Goal: Task Accomplishment & Management: Manage account settings

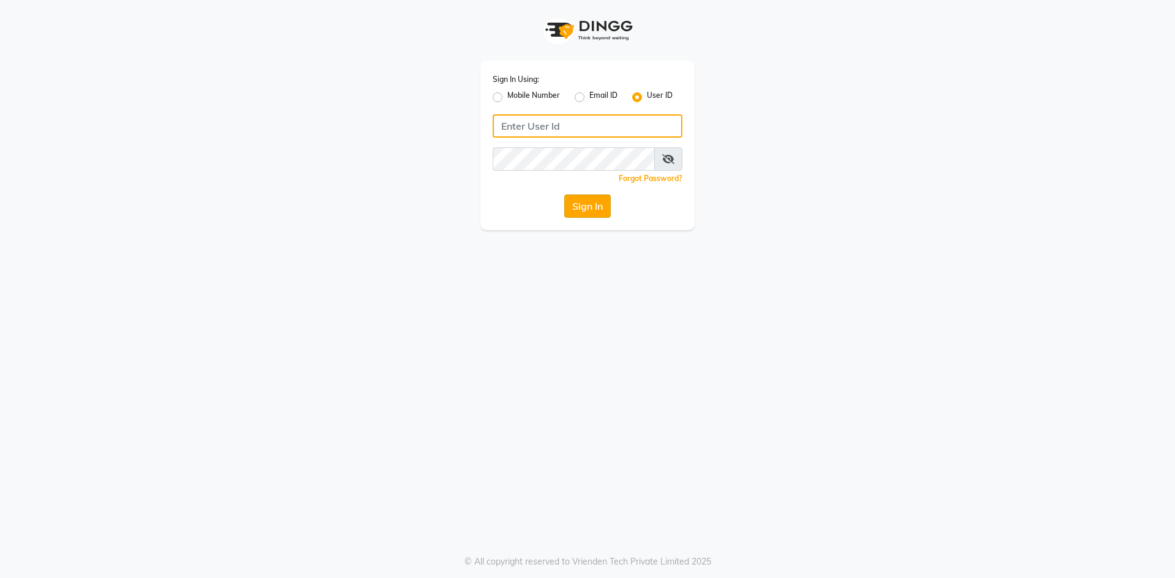
type input "e3912-01"
click at [586, 208] on button "Sign In" at bounding box center [587, 206] width 47 height 23
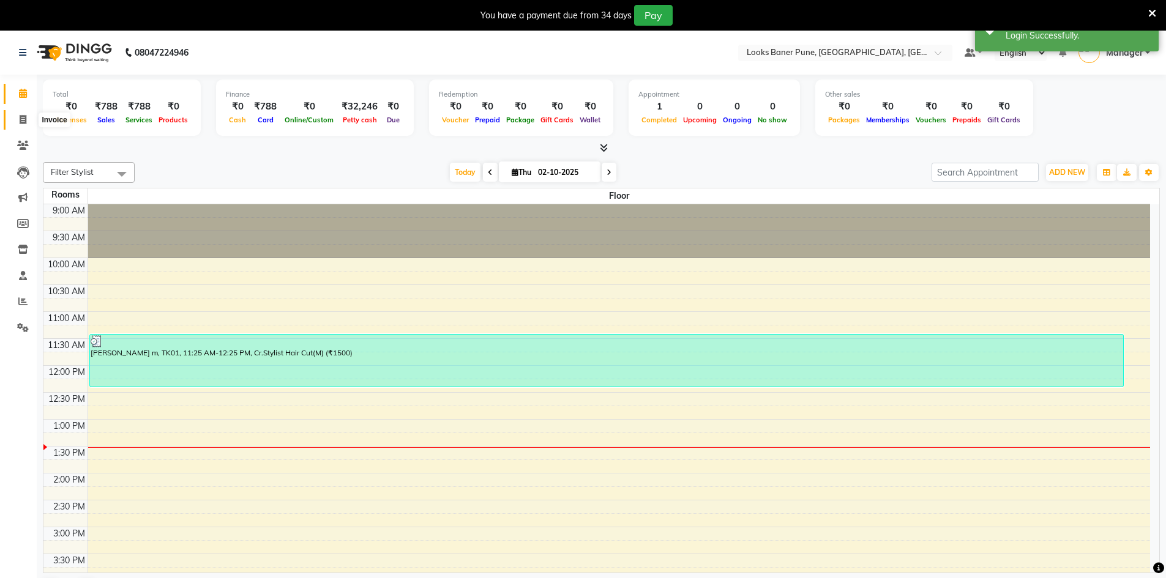
drag, startPoint x: 26, startPoint y: 121, endPoint x: 34, endPoint y: 124, distance: 8.5
click at [26, 121] on icon at bounding box center [23, 119] width 7 height 9
select select "service"
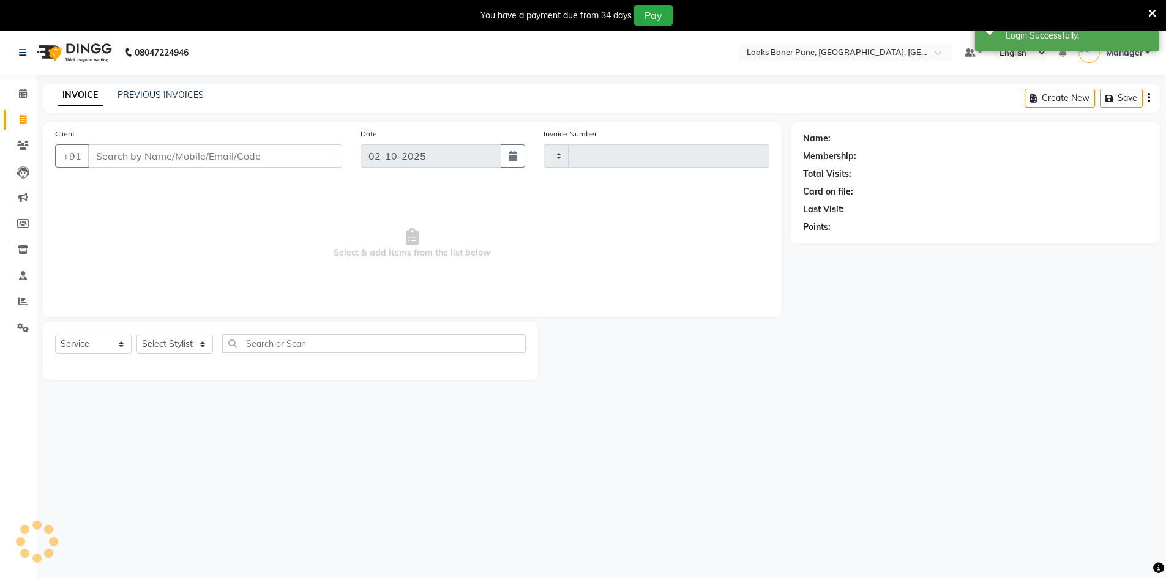
type input "0230"
select select "8917"
click at [129, 157] on input "Client" at bounding box center [215, 155] width 254 height 23
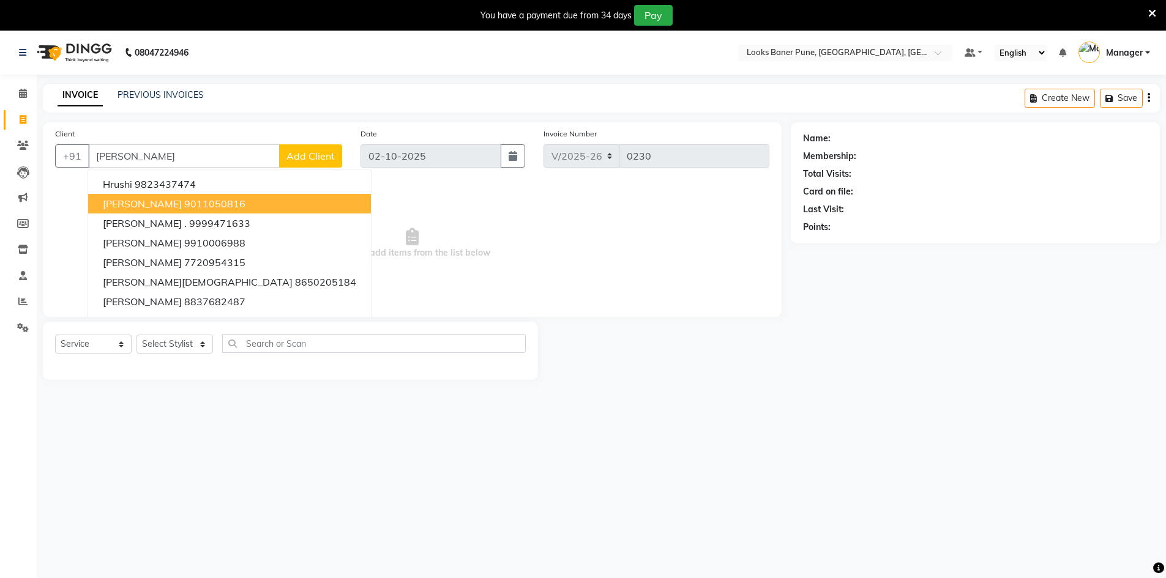
click at [147, 201] on span "[PERSON_NAME]" at bounding box center [142, 204] width 79 height 12
type input "9011050816"
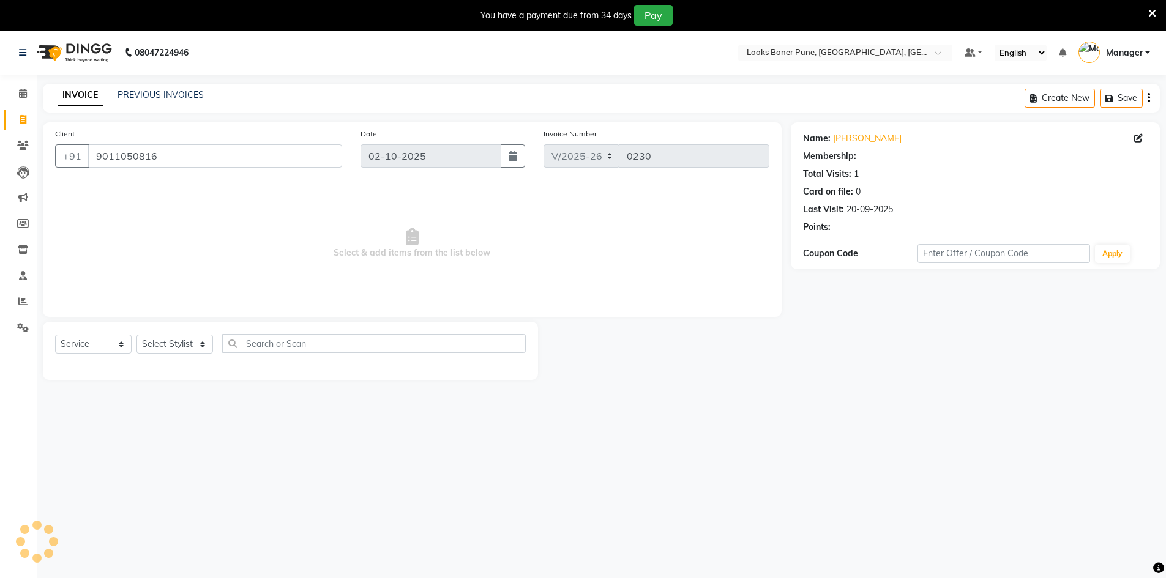
select select "1: Object"
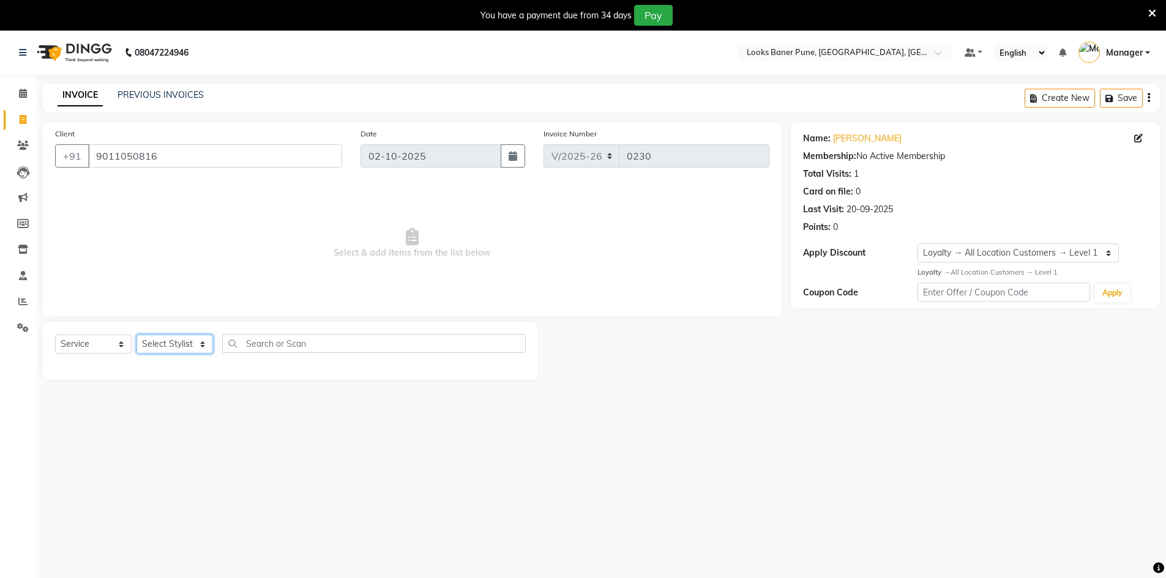
click at [204, 343] on select "Select Stylist [PERSON_NAME] Counter_Sales [PERSON_NAME] Manager [PERSON_NAME] …" at bounding box center [174, 344] width 77 height 19
select select "90854"
click at [136, 335] on select "Select Stylist [PERSON_NAME] Counter_Sales [PERSON_NAME] Manager [PERSON_NAME] …" at bounding box center [174, 344] width 77 height 19
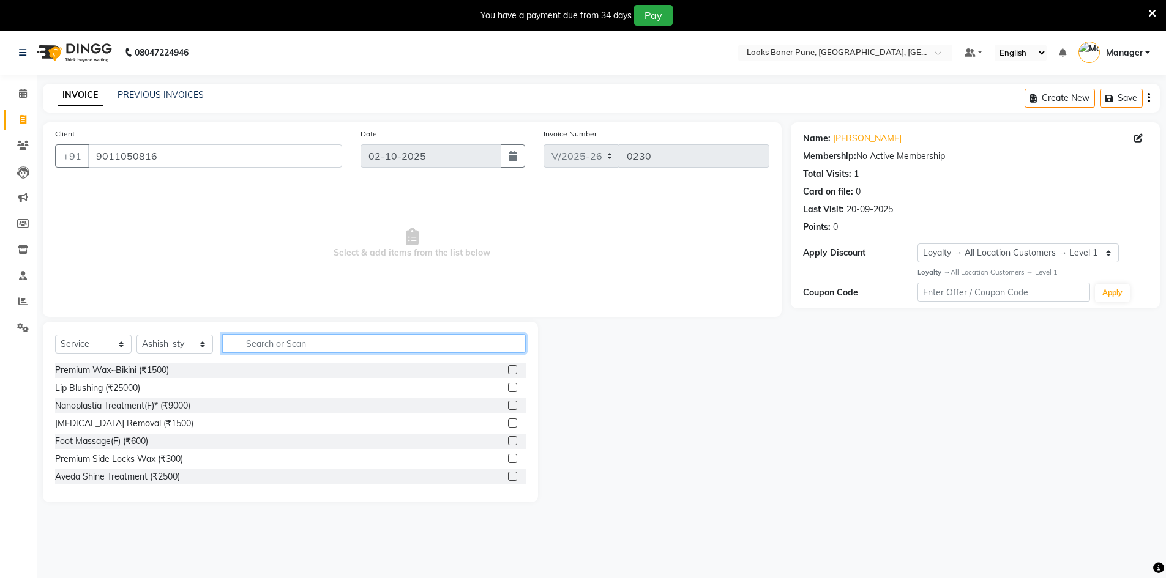
click at [302, 337] on input "text" at bounding box center [374, 343] width 304 height 19
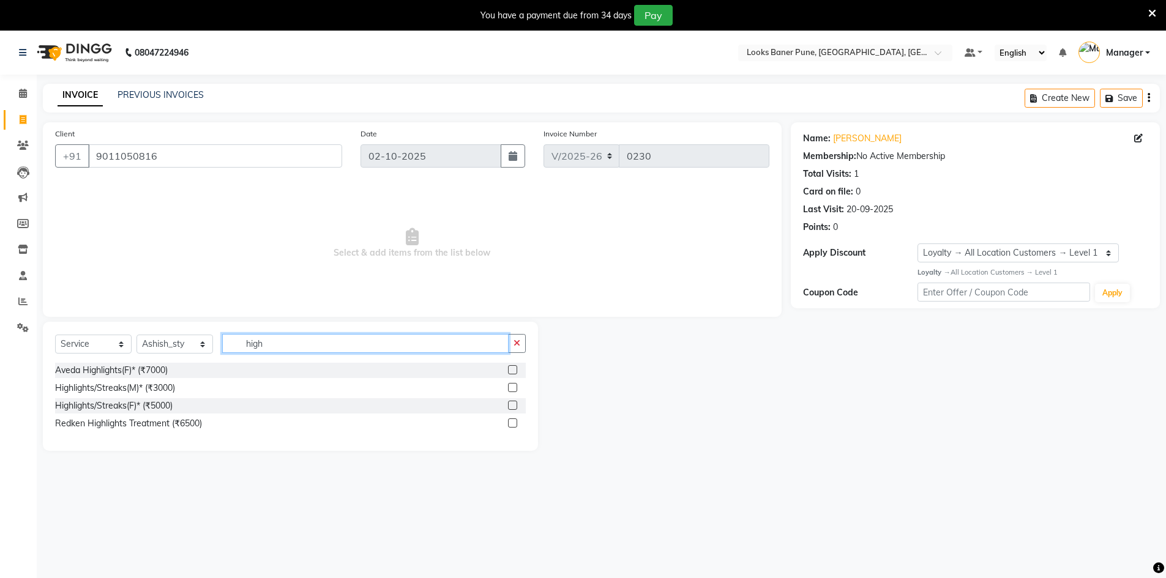
type input "high"
drag, startPoint x: 512, startPoint y: 372, endPoint x: 488, endPoint y: 396, distance: 33.8
click at [495, 396] on div "Aveda Highlights(F)* (₹7000) Highlights/Streaks(M)* (₹3000) Highlights/Streaks(…" at bounding box center [290, 398] width 471 height 71
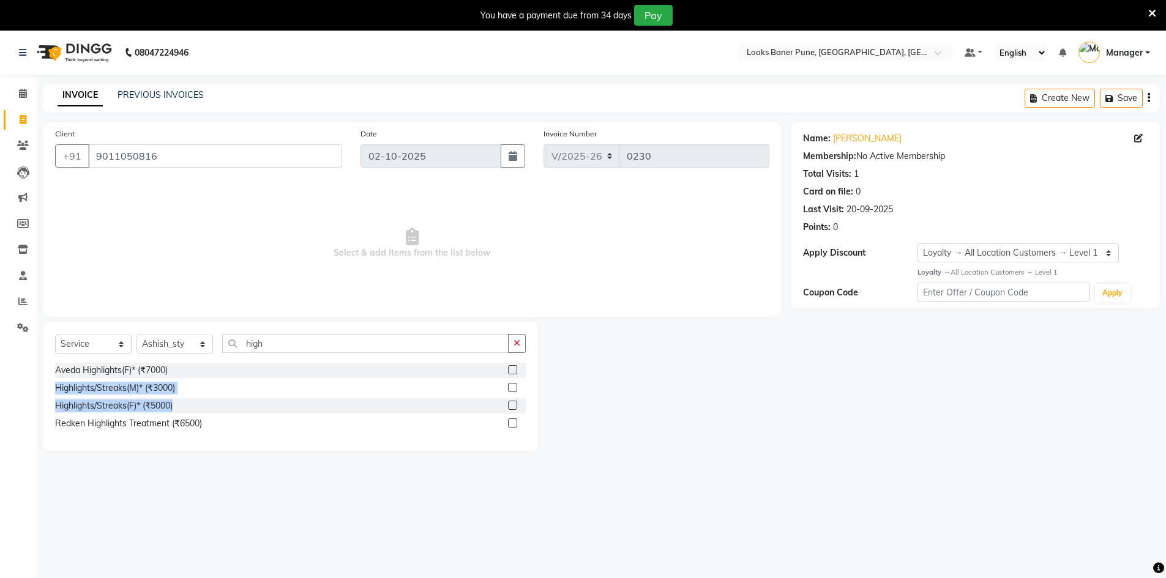
click at [509, 372] on label at bounding box center [512, 369] width 9 height 9
click at [509, 372] on input "checkbox" at bounding box center [512, 371] width 8 height 8
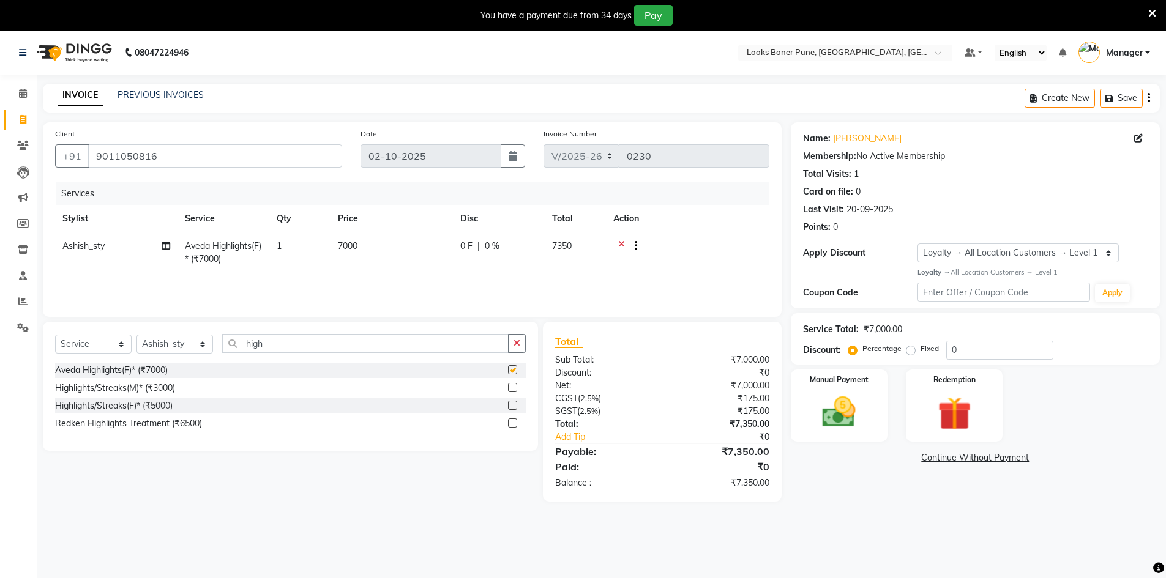
checkbox input "false"
click at [362, 244] on td "7000" at bounding box center [391, 253] width 122 height 40
select select "90854"
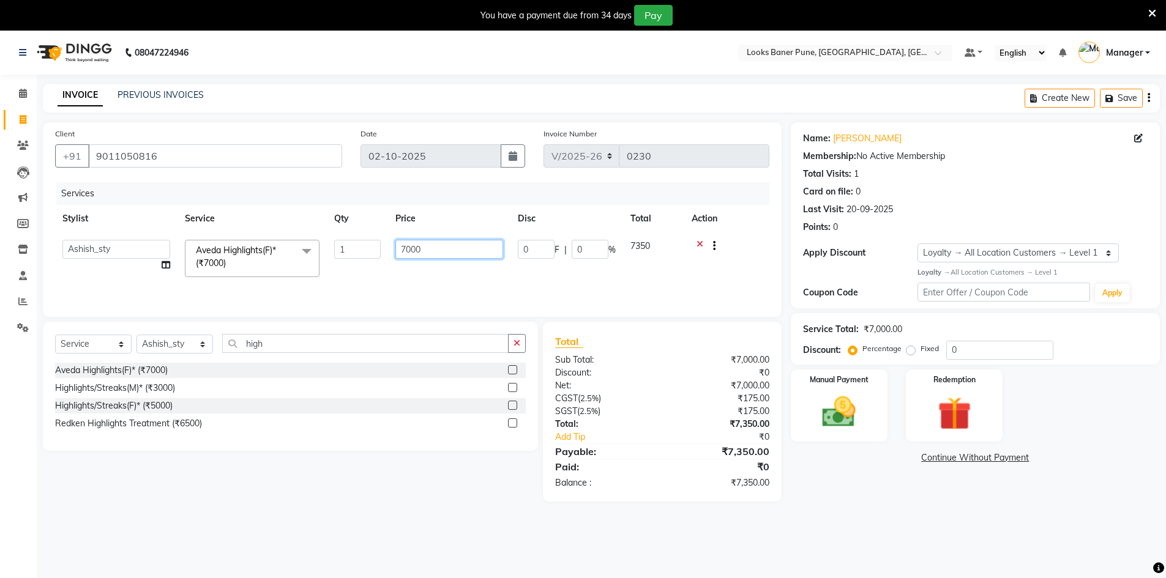
click at [449, 254] on input "7000" at bounding box center [449, 249] width 108 height 19
type input "7"
type input "6000"
click at [981, 338] on div "Service Total: ₹7,000.00 Discount: Percentage Fixed 0" at bounding box center [975, 339] width 345 height 42
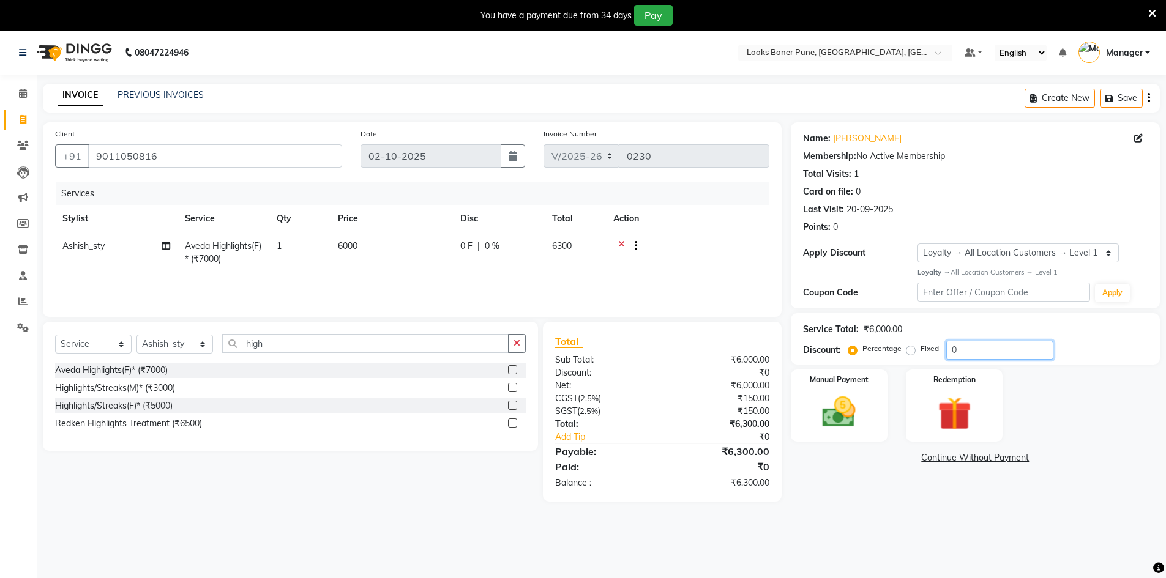
click at [974, 351] on input "0" at bounding box center [999, 350] width 107 height 19
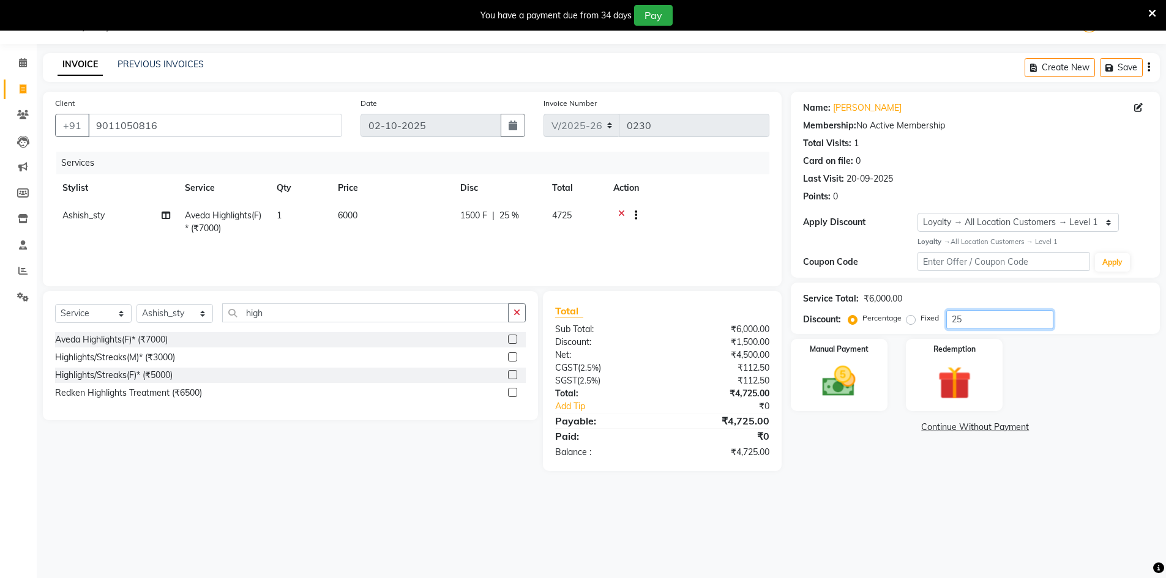
type input "25"
click at [827, 364] on img at bounding box center [839, 382] width 56 height 40
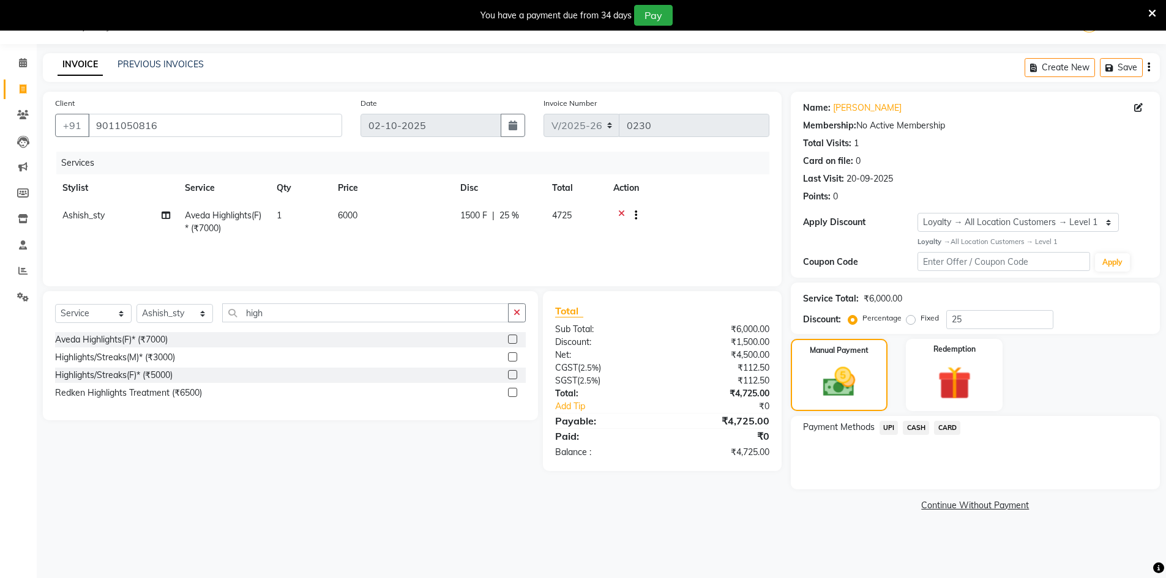
click at [886, 427] on span "UPI" at bounding box center [888, 428] width 19 height 14
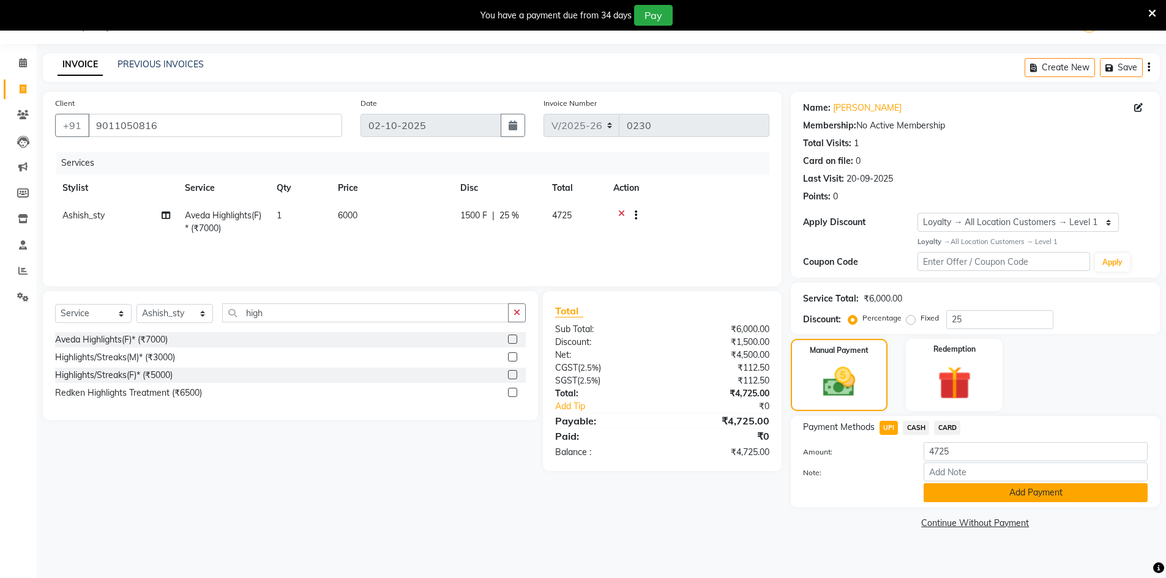
click at [962, 491] on button "Add Payment" at bounding box center [1036, 492] width 224 height 19
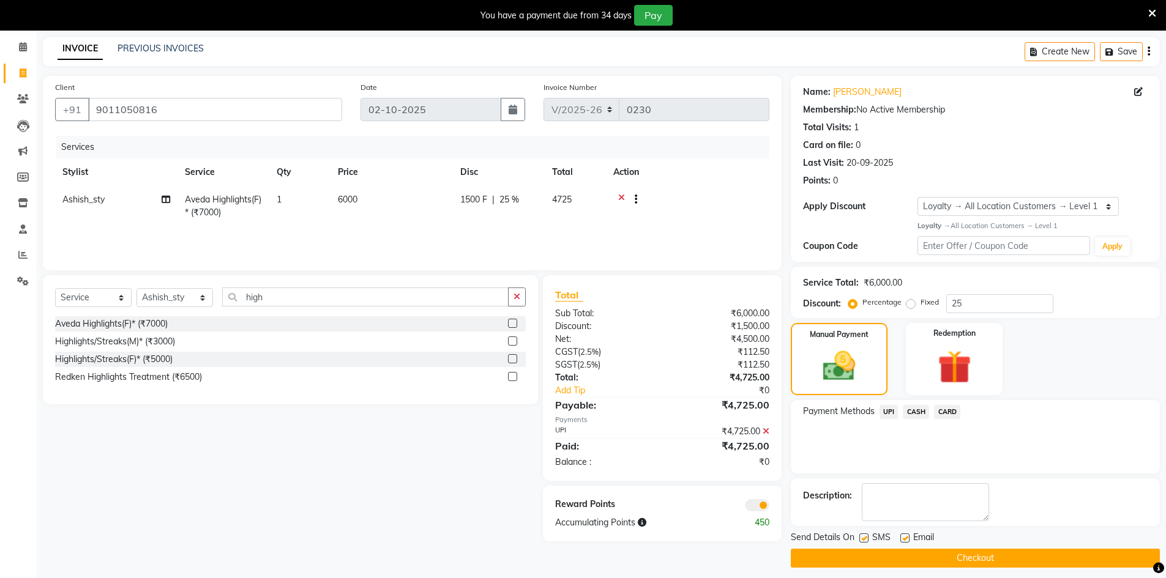
scroll to position [54, 0]
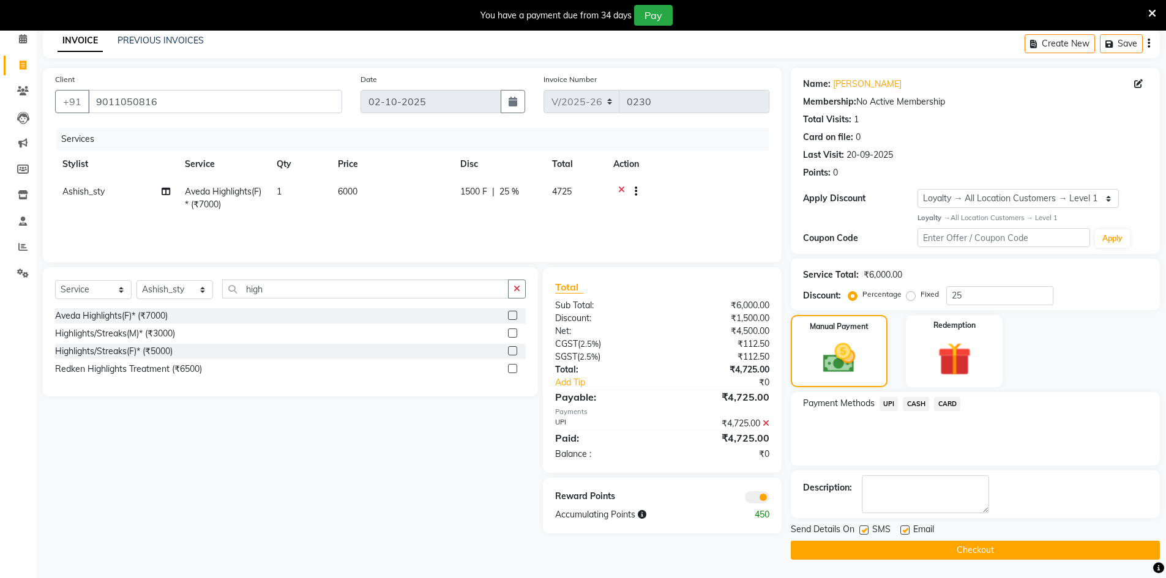
click at [752, 499] on span at bounding box center [757, 497] width 24 height 12
click at [769, 499] on input "checkbox" at bounding box center [769, 499] width 0 height 0
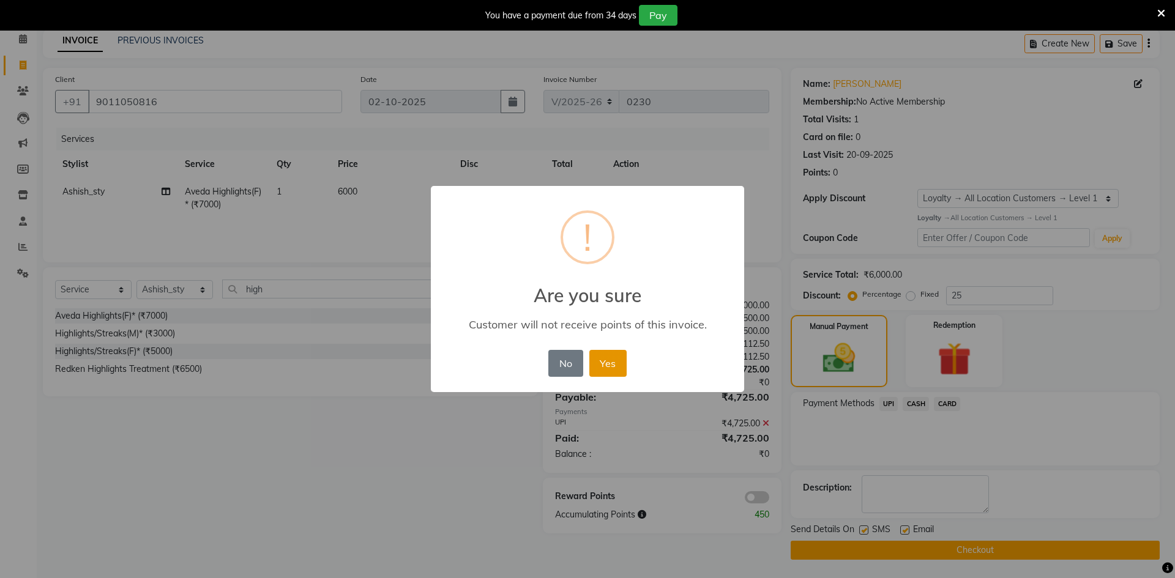
click at [613, 364] on button "Yes" at bounding box center [607, 363] width 37 height 27
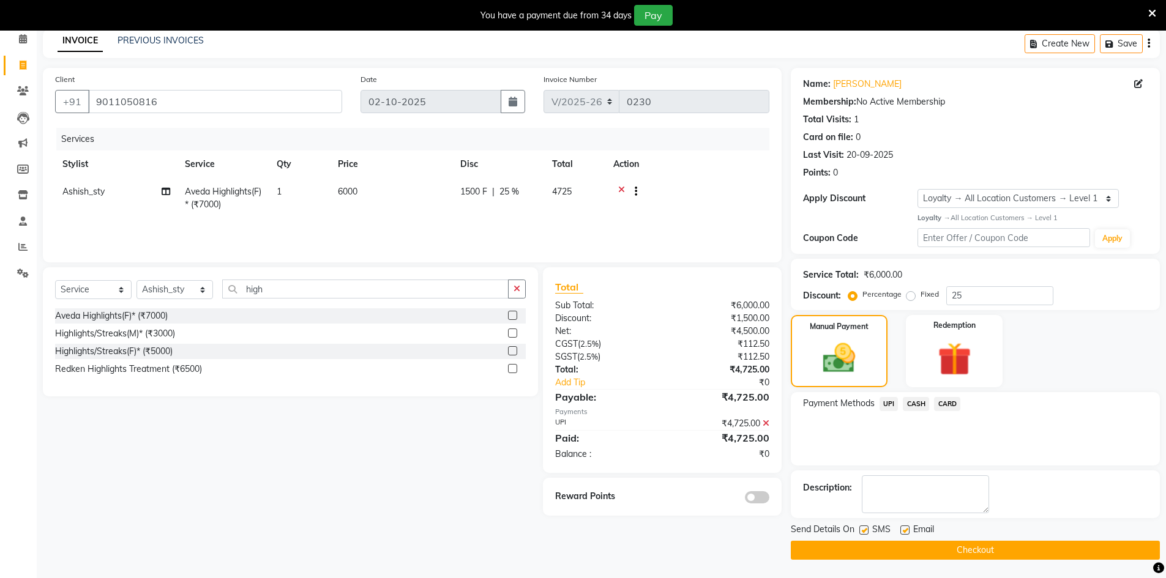
click at [881, 554] on button "Checkout" at bounding box center [975, 550] width 369 height 19
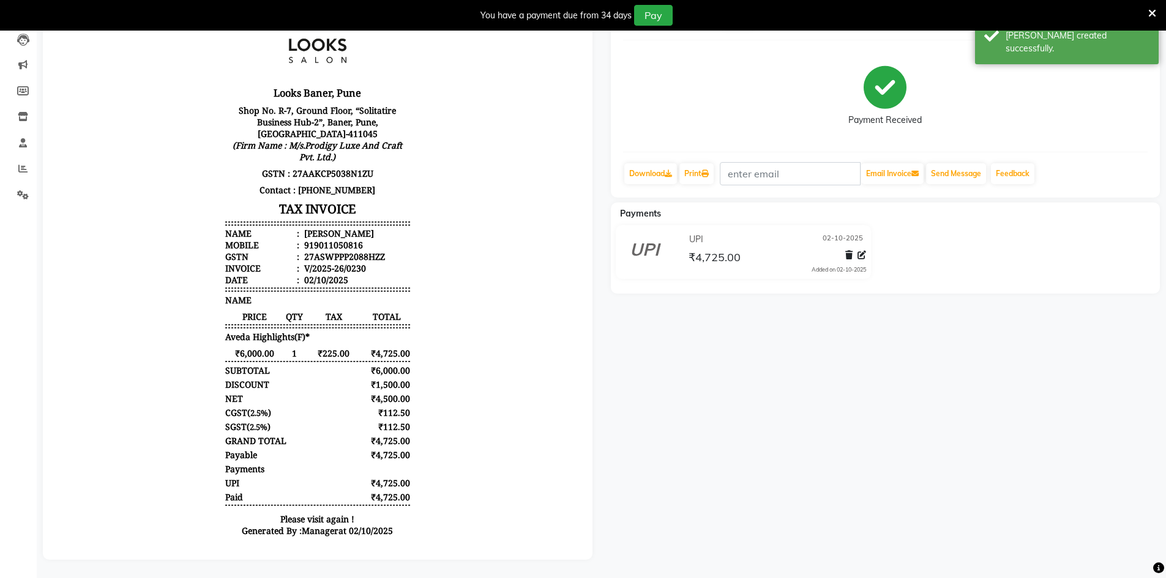
scroll to position [142, 0]
click at [948, 163] on button "Send Message" at bounding box center [956, 173] width 60 height 21
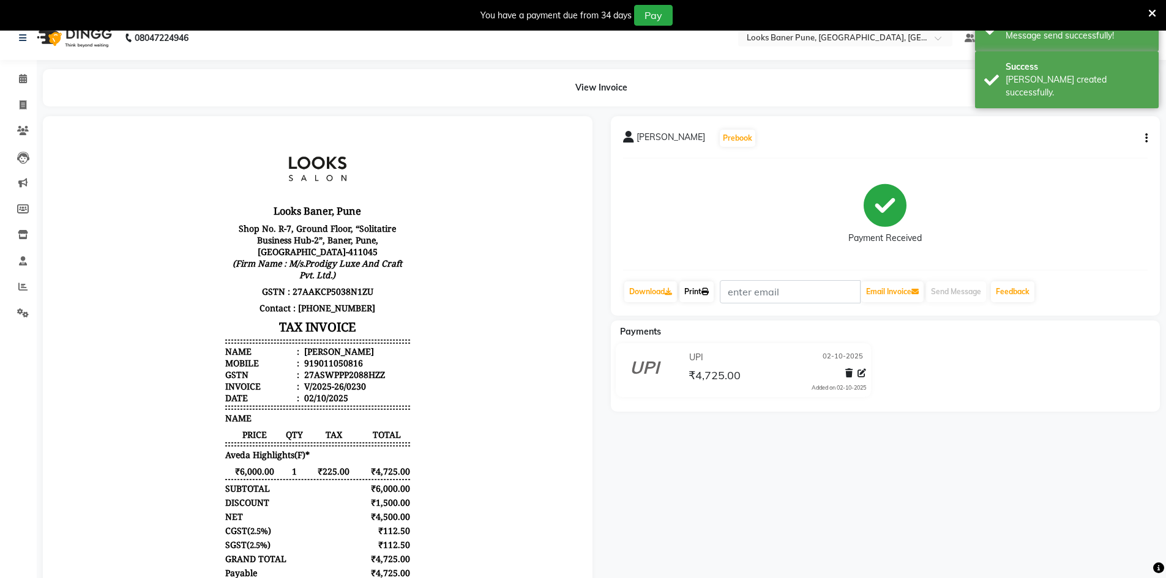
scroll to position [0, 0]
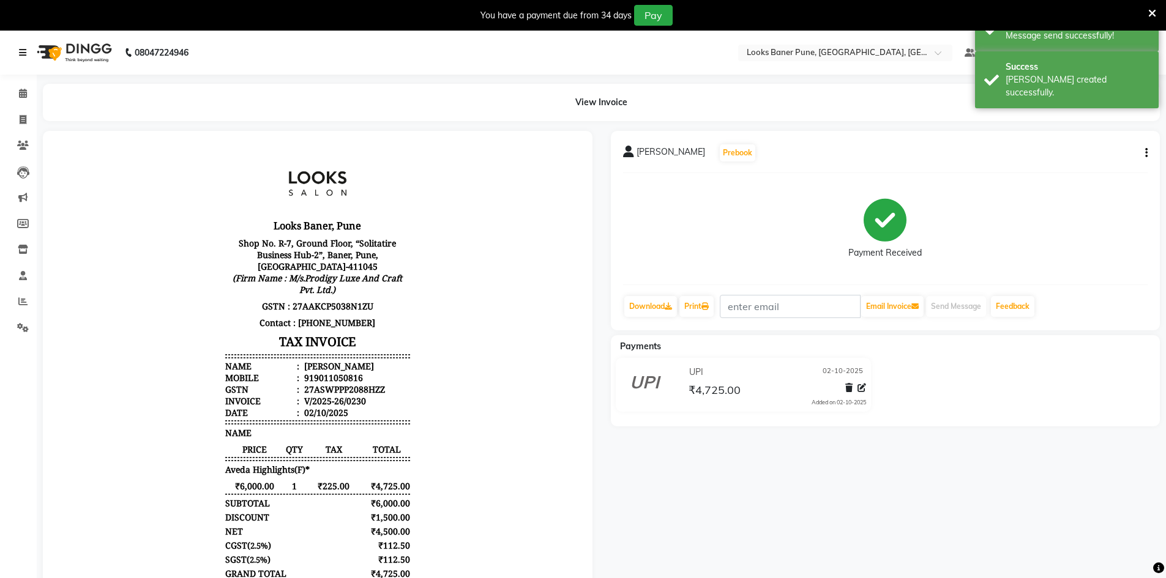
click at [20, 53] on icon at bounding box center [22, 52] width 7 height 9
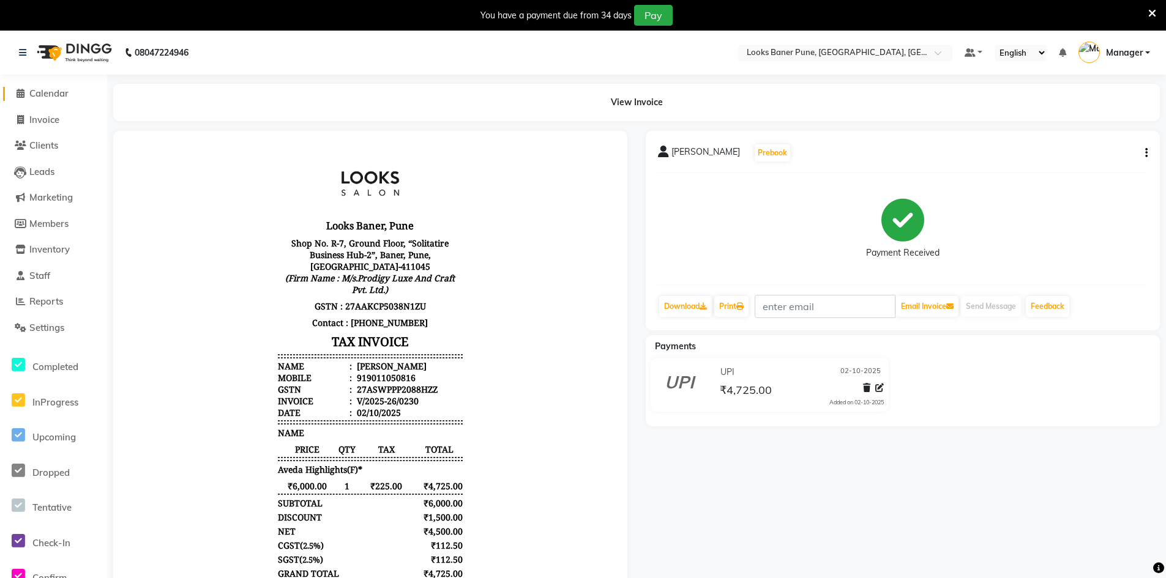
click at [61, 93] on span "Calendar" at bounding box center [48, 94] width 39 height 12
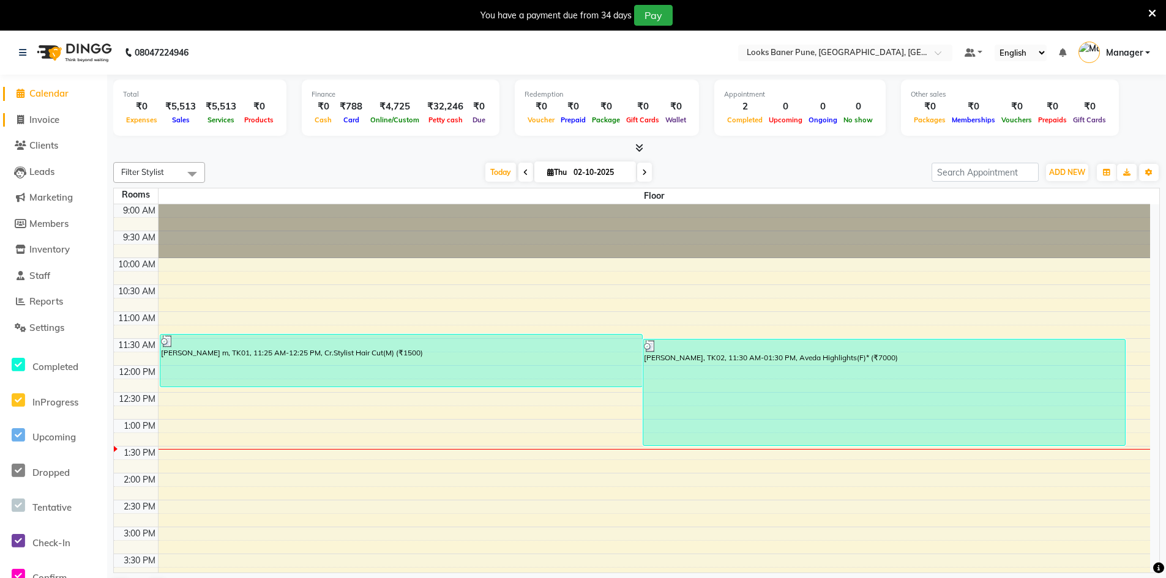
click at [53, 124] on span "Invoice" at bounding box center [44, 120] width 30 height 12
select select "8917"
select select "service"
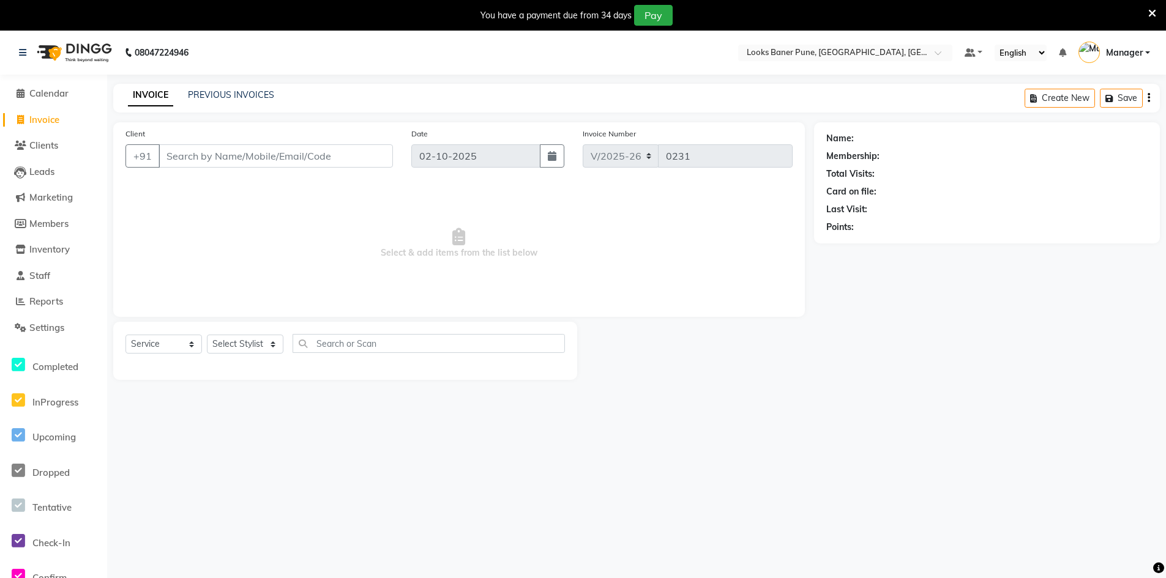
click at [217, 160] on input "Client" at bounding box center [276, 155] width 234 height 23
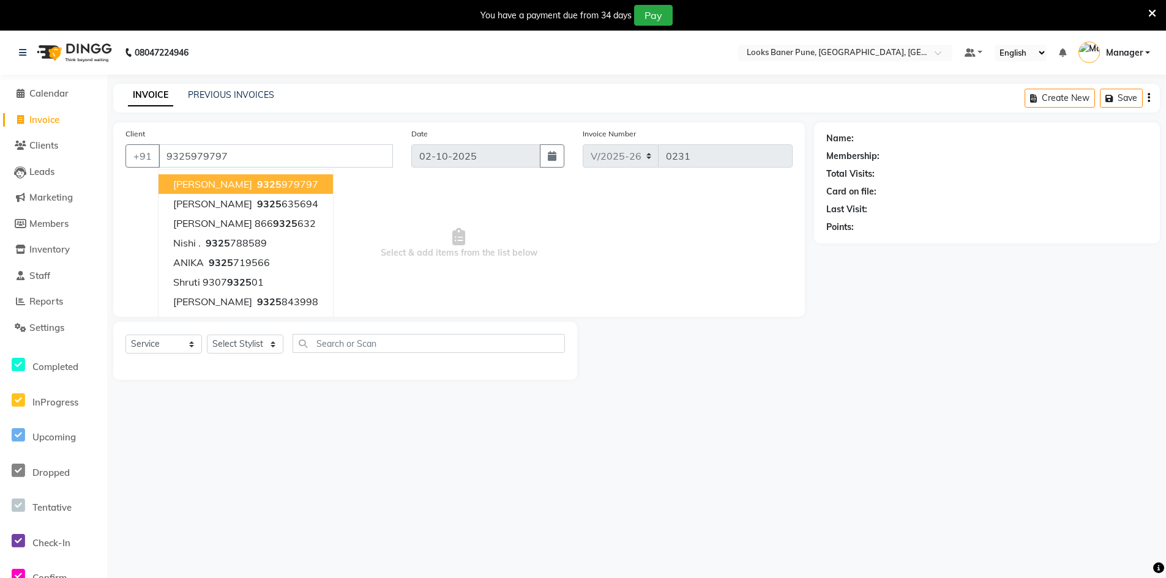
type input "9325979797"
select select "1: Object"
click at [255, 184] on ngb-highlight "9325 979797" at bounding box center [287, 184] width 64 height 12
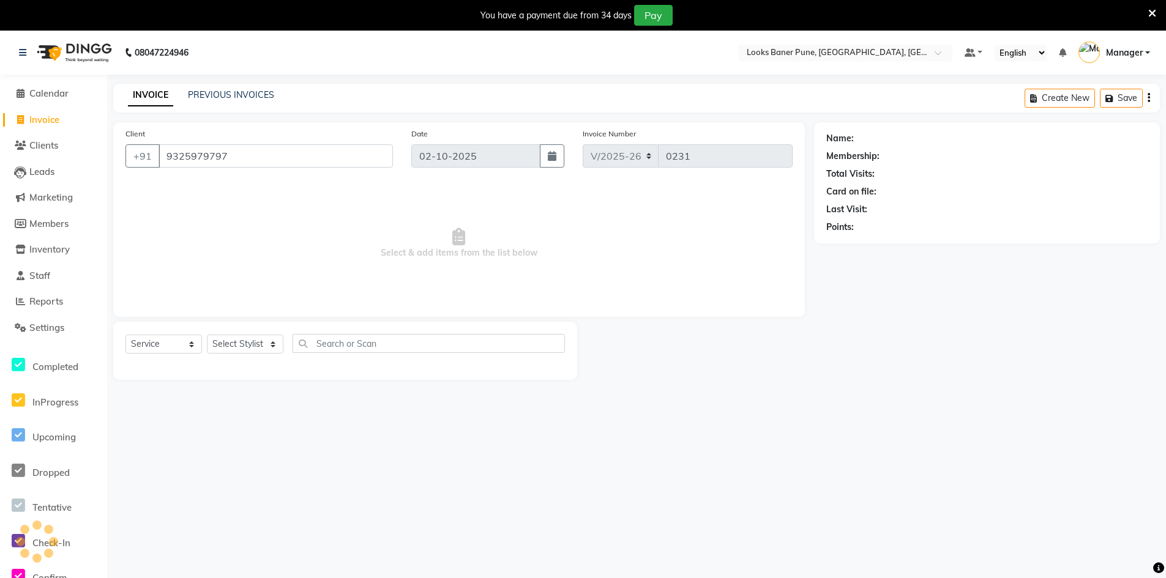
select select "1: Object"
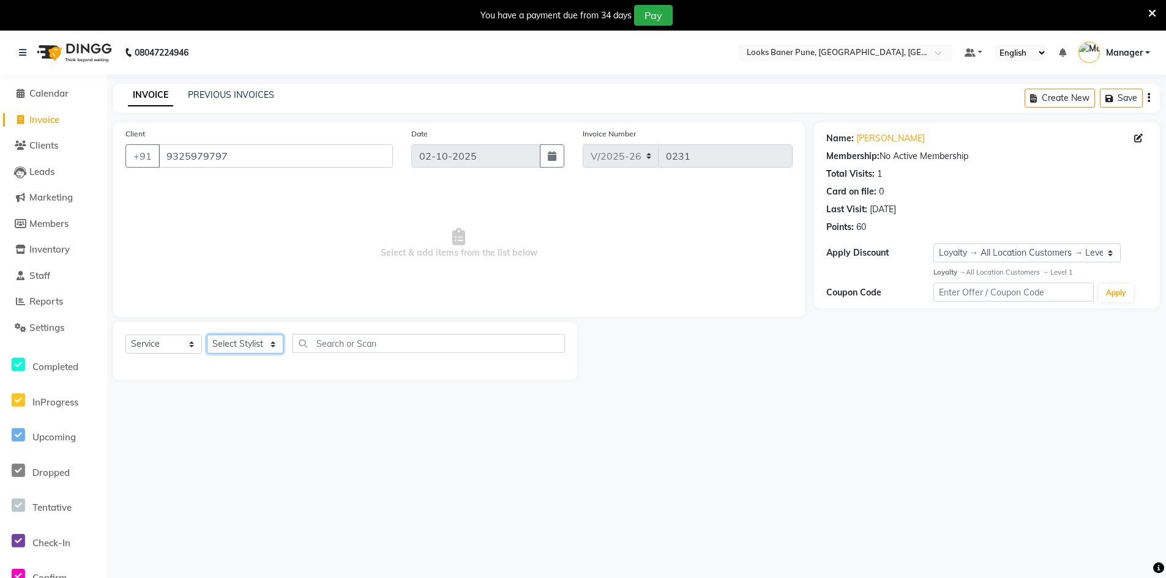
click at [273, 349] on select "Select Stylist [PERSON_NAME] Counter_Sales [PERSON_NAME] Manager [PERSON_NAME] …" at bounding box center [245, 344] width 77 height 19
select select "90864"
click at [207, 335] on select "Select Stylist [PERSON_NAME] Counter_Sales [PERSON_NAME] Manager [PERSON_NAME] …" at bounding box center [245, 344] width 77 height 19
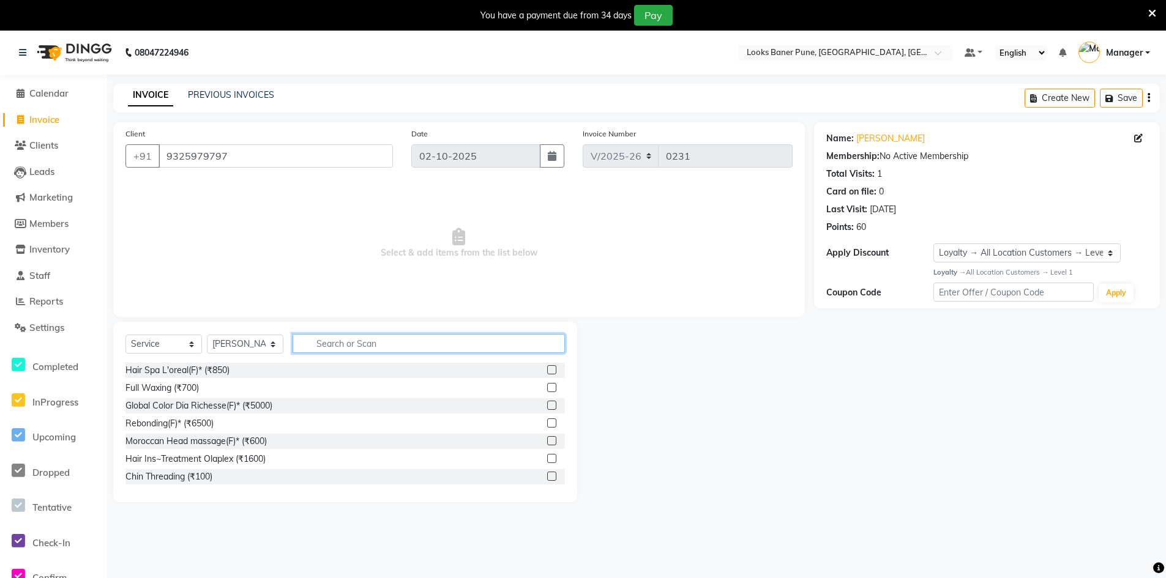
click at [325, 345] on input "text" at bounding box center [429, 343] width 272 height 19
type input "sty"
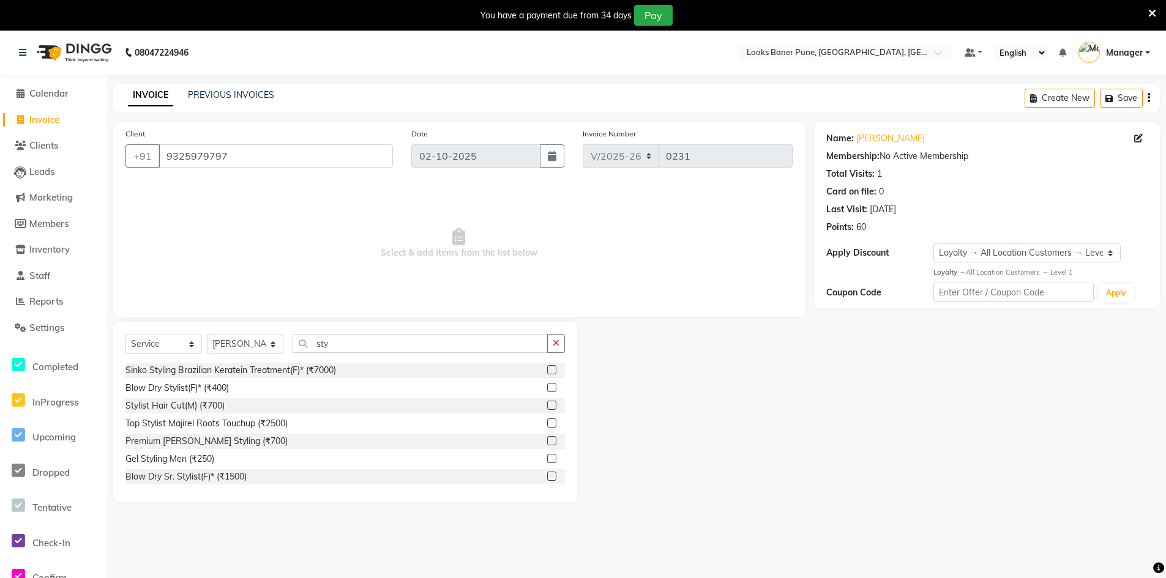
click at [547, 458] on label at bounding box center [551, 458] width 9 height 9
click at [547, 458] on input "checkbox" at bounding box center [551, 459] width 8 height 8
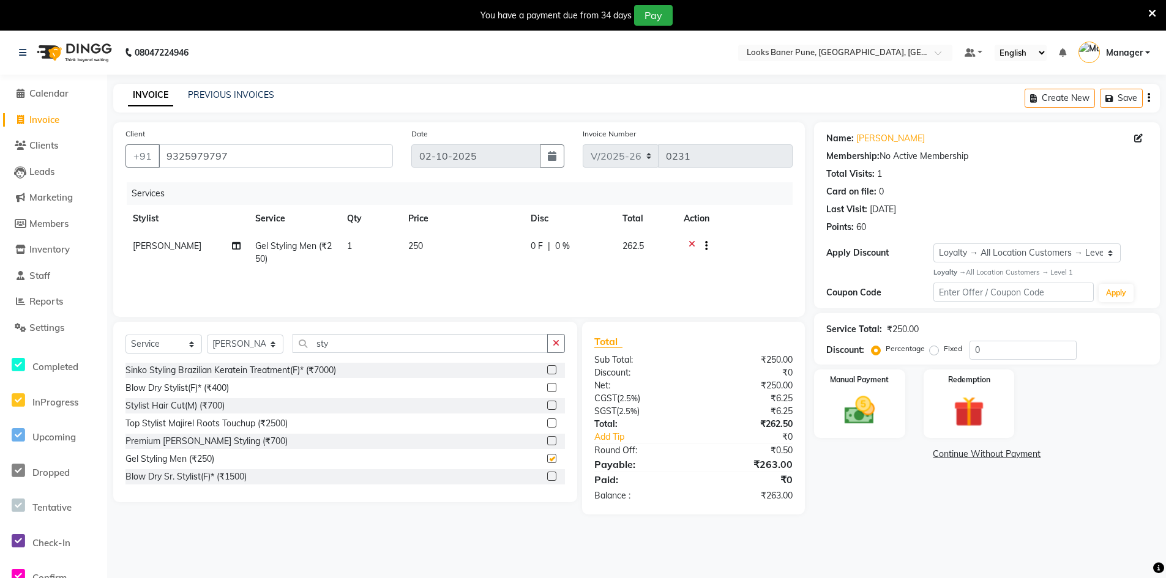
checkbox input "false"
click at [371, 342] on input "sty" at bounding box center [420, 343] width 255 height 19
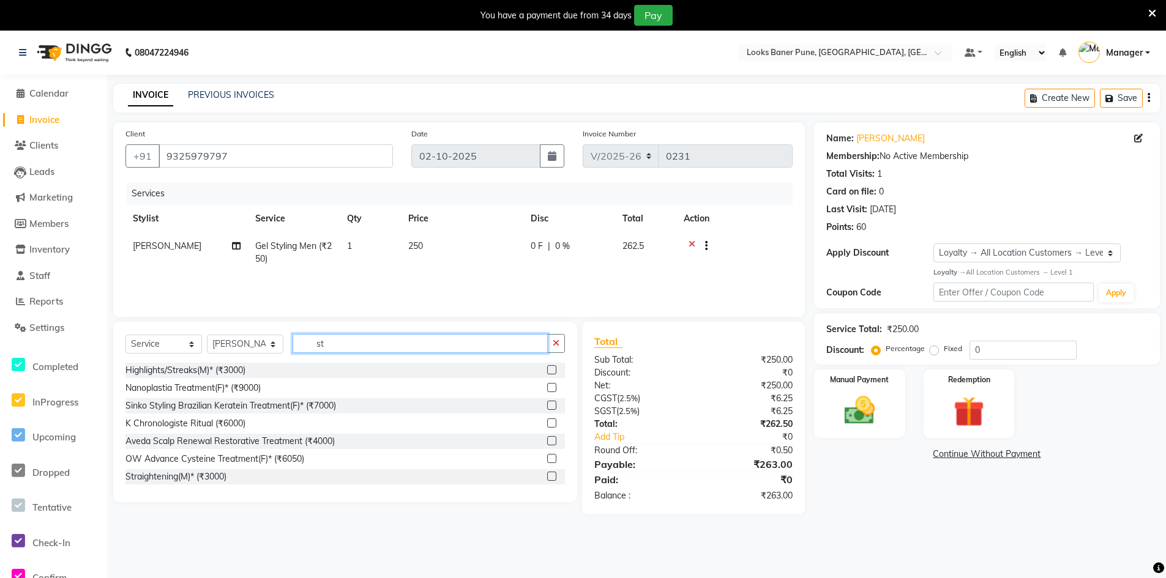
type input "s"
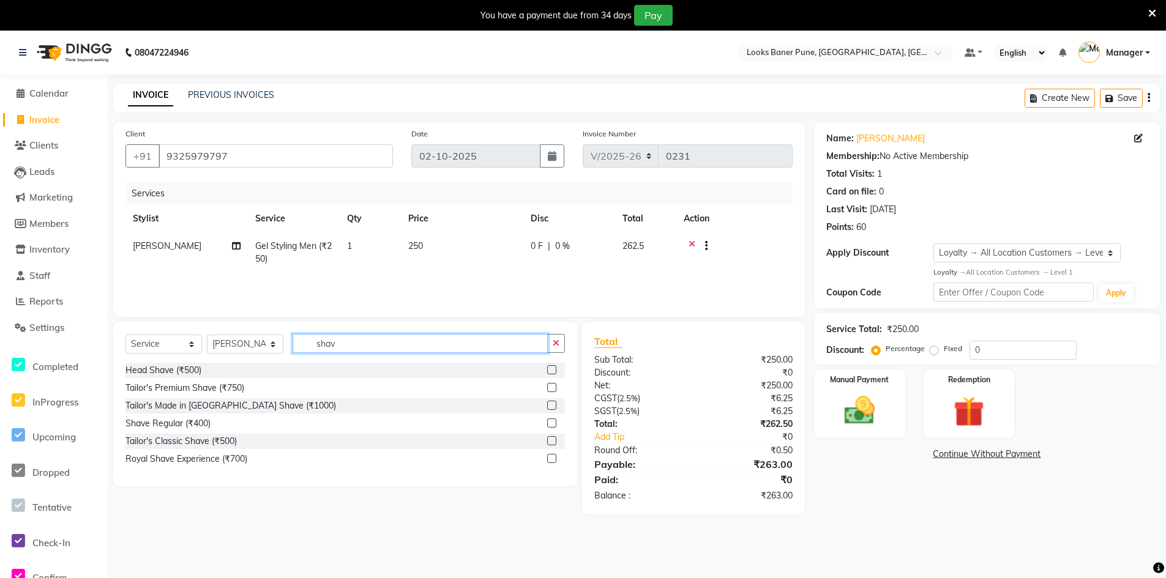
type input "shav"
click at [550, 425] on label at bounding box center [551, 423] width 9 height 9
click at [550, 425] on input "checkbox" at bounding box center [551, 424] width 8 height 8
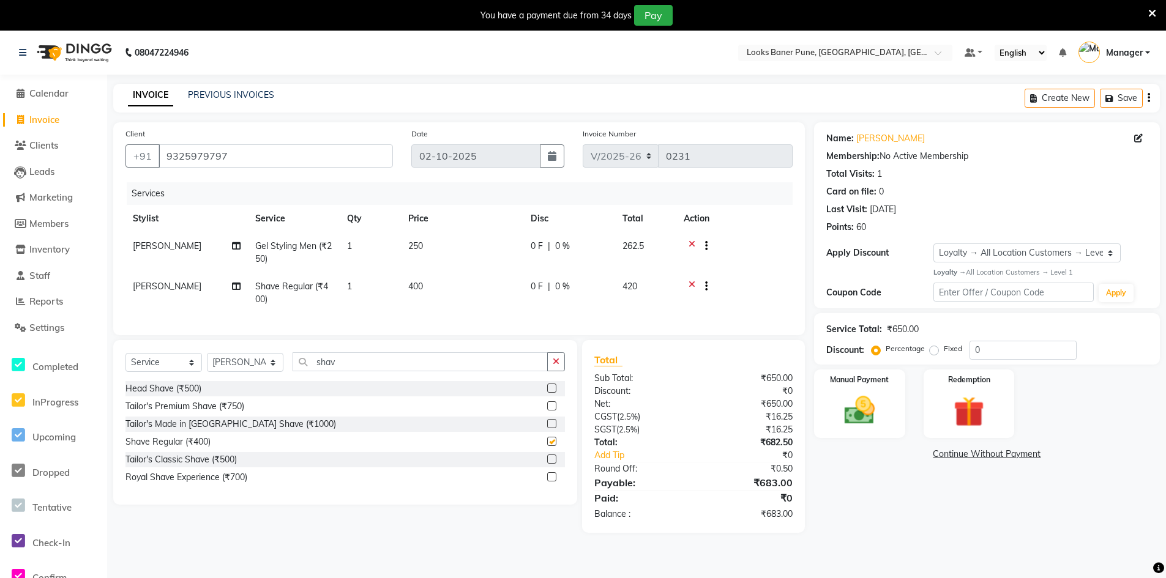
checkbox input "false"
click at [1013, 357] on input "0" at bounding box center [1022, 350] width 107 height 19
click at [430, 242] on td "250" at bounding box center [462, 253] width 122 height 40
select select "90864"
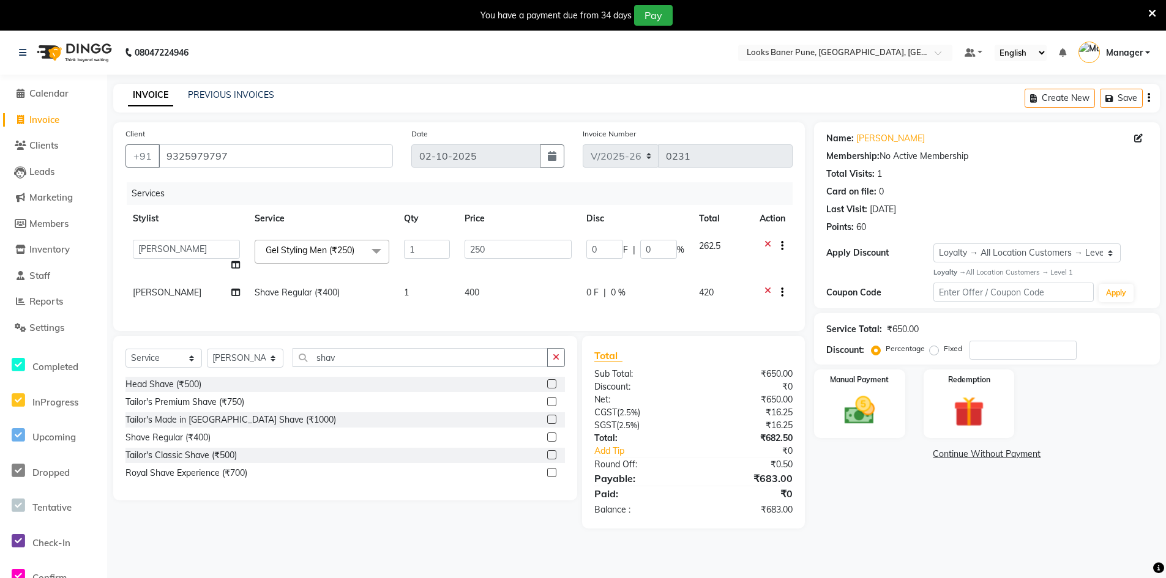
click at [765, 239] on td at bounding box center [772, 256] width 40 height 47
click at [766, 244] on icon at bounding box center [767, 247] width 7 height 15
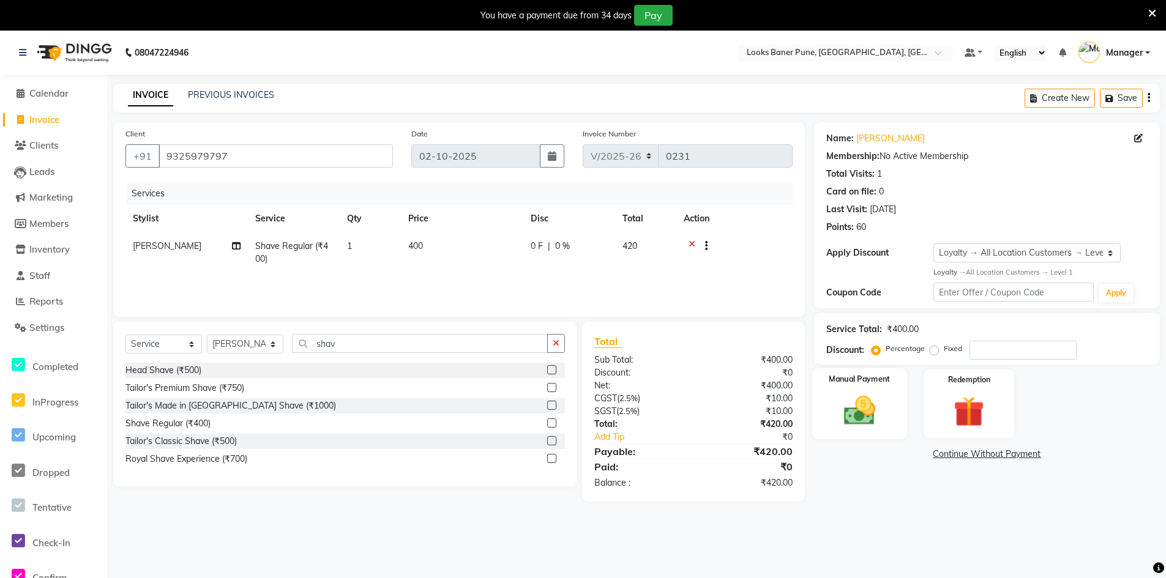
click at [854, 413] on img at bounding box center [860, 410] width 52 height 37
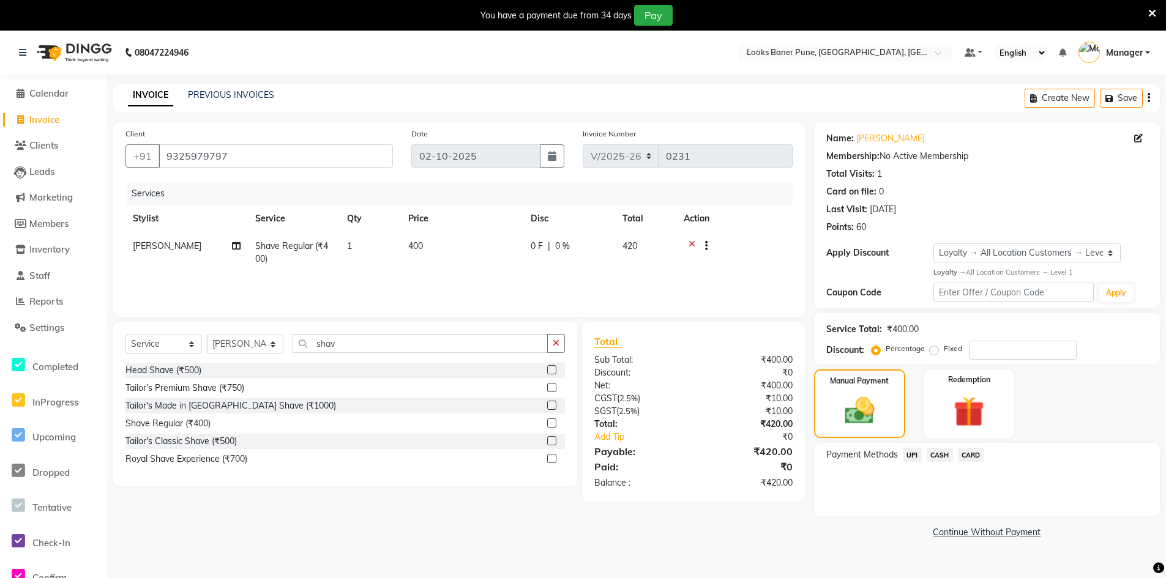
click at [944, 454] on span "CASH" at bounding box center [940, 455] width 26 height 14
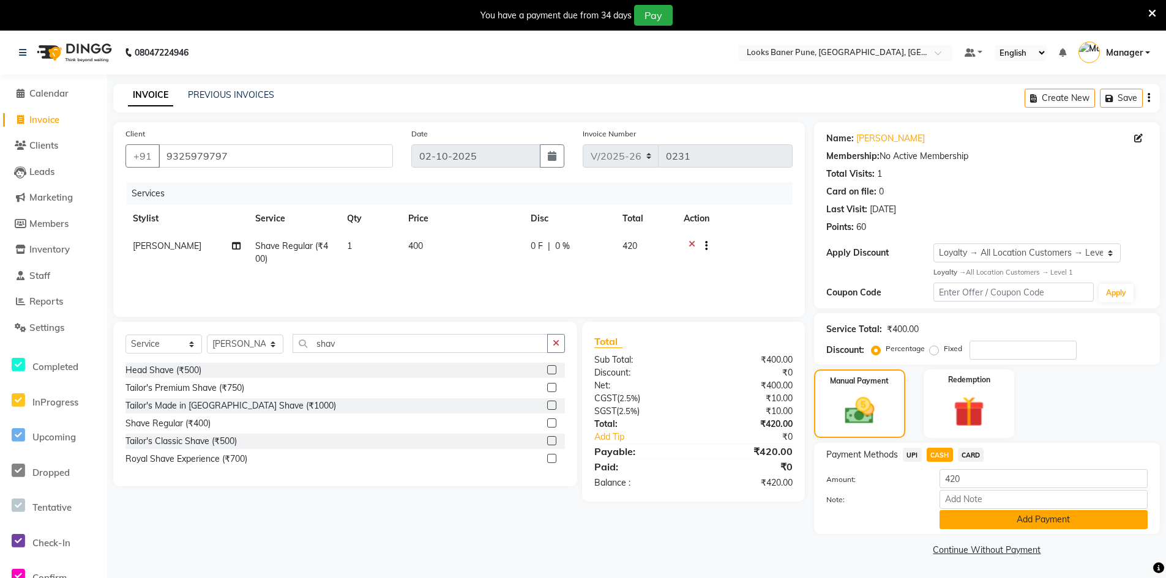
click at [1046, 521] on button "Add Payment" at bounding box center [1043, 519] width 208 height 19
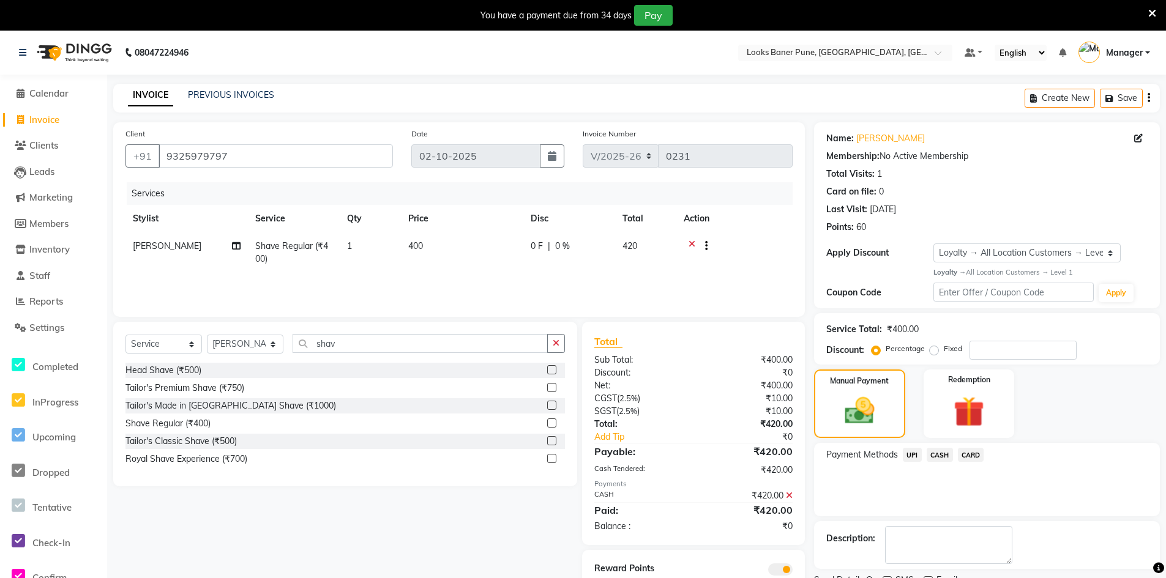
scroll to position [51, 0]
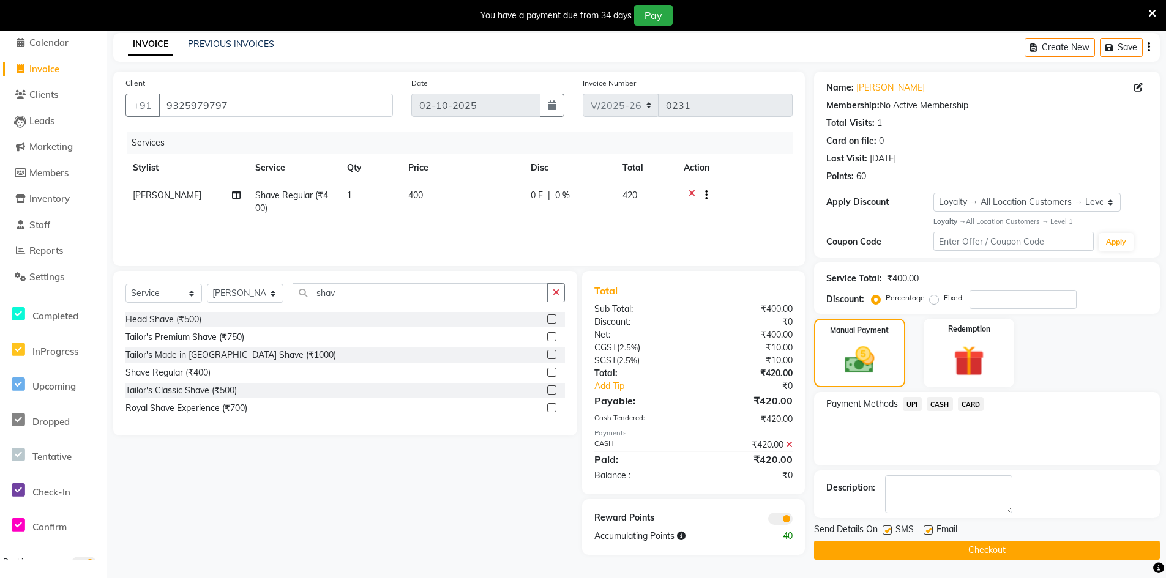
click at [776, 520] on span at bounding box center [780, 519] width 24 height 12
click at [793, 521] on input "checkbox" at bounding box center [793, 521] width 0 height 0
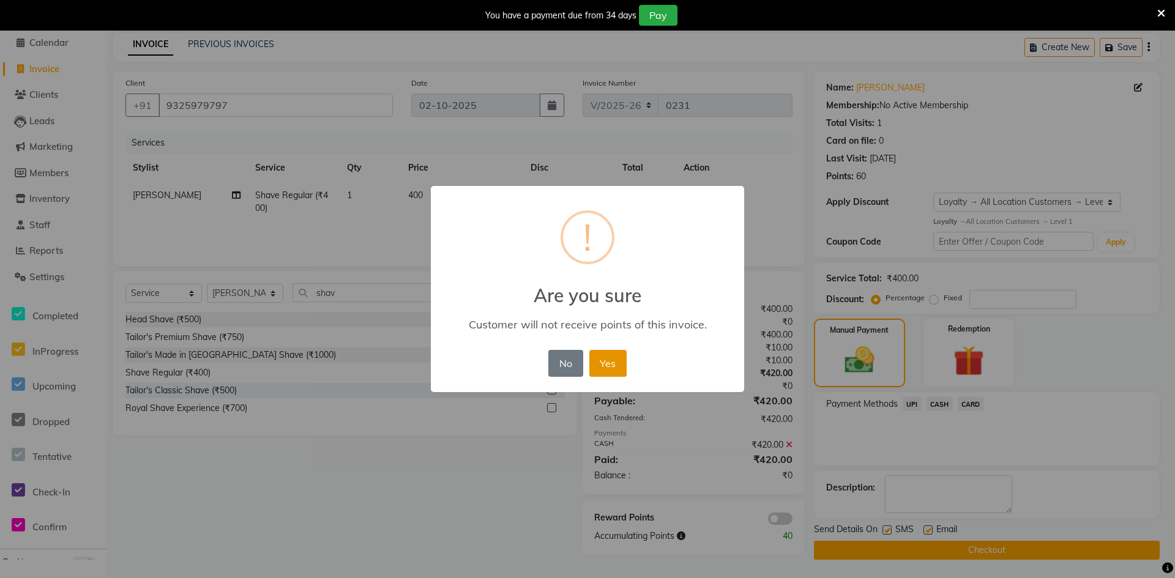
click at [622, 366] on button "Yes" at bounding box center [607, 363] width 37 height 27
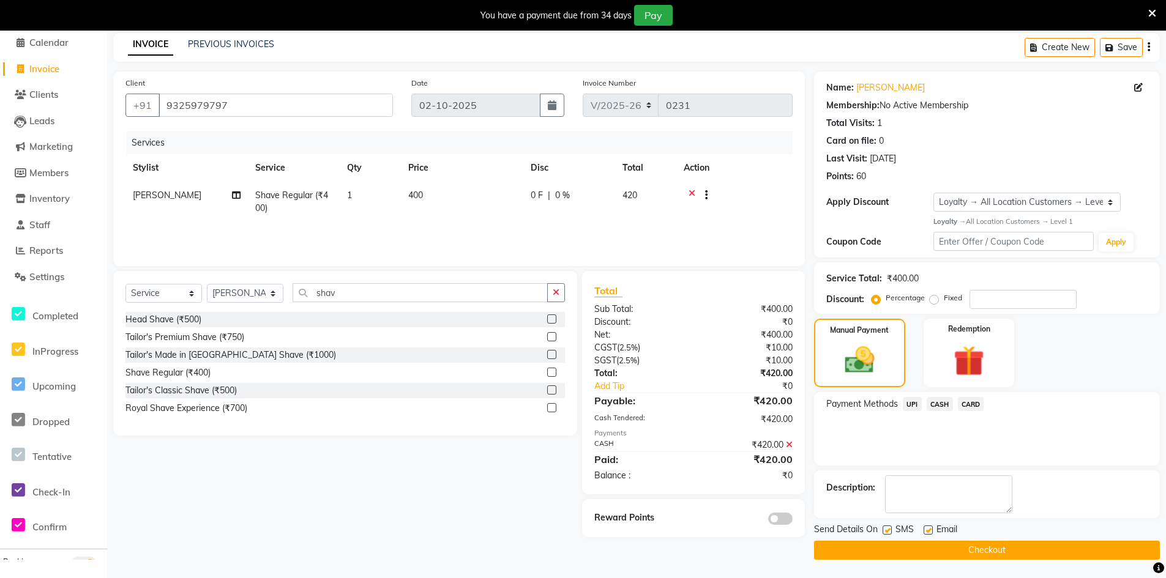
drag, startPoint x: 977, startPoint y: 548, endPoint x: 967, endPoint y: 547, distance: 9.8
click at [977, 548] on button "Checkout" at bounding box center [987, 550] width 346 height 19
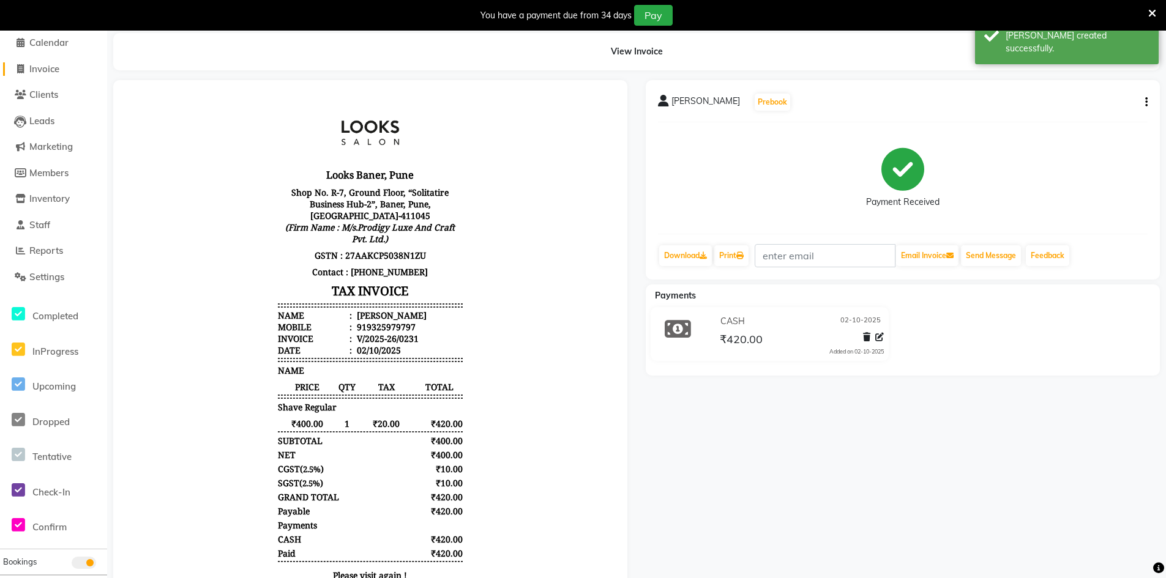
click at [22, 65] on icon at bounding box center [20, 68] width 7 height 9
select select "8917"
select select "service"
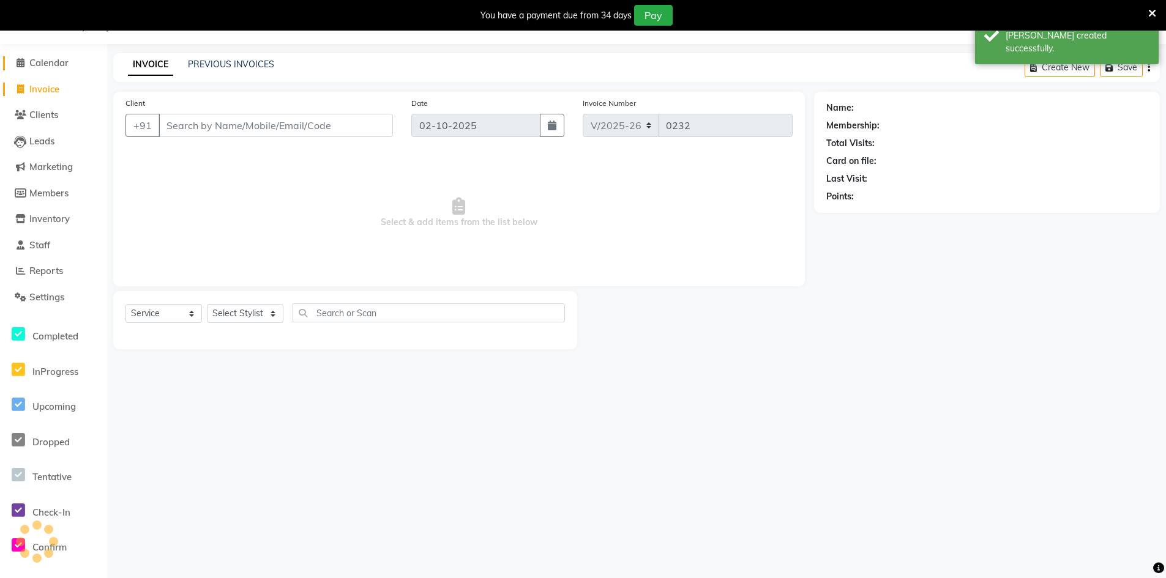
scroll to position [31, 0]
click at [231, 61] on link "PREVIOUS INVOICES" at bounding box center [231, 64] width 86 height 11
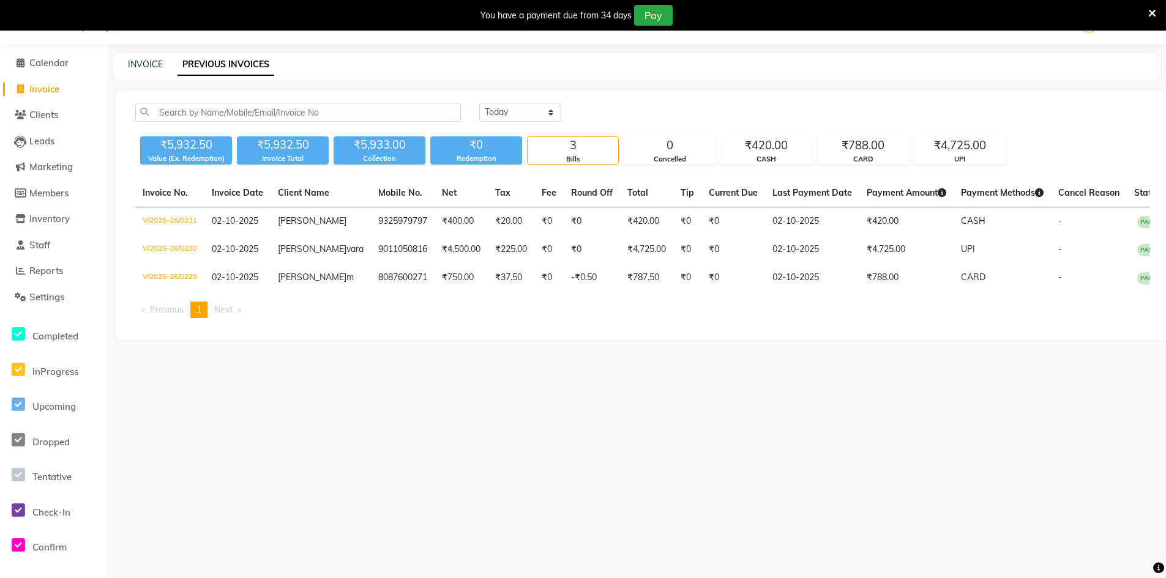
click at [59, 89] on span "Invoice" at bounding box center [44, 89] width 30 height 12
select select "service"
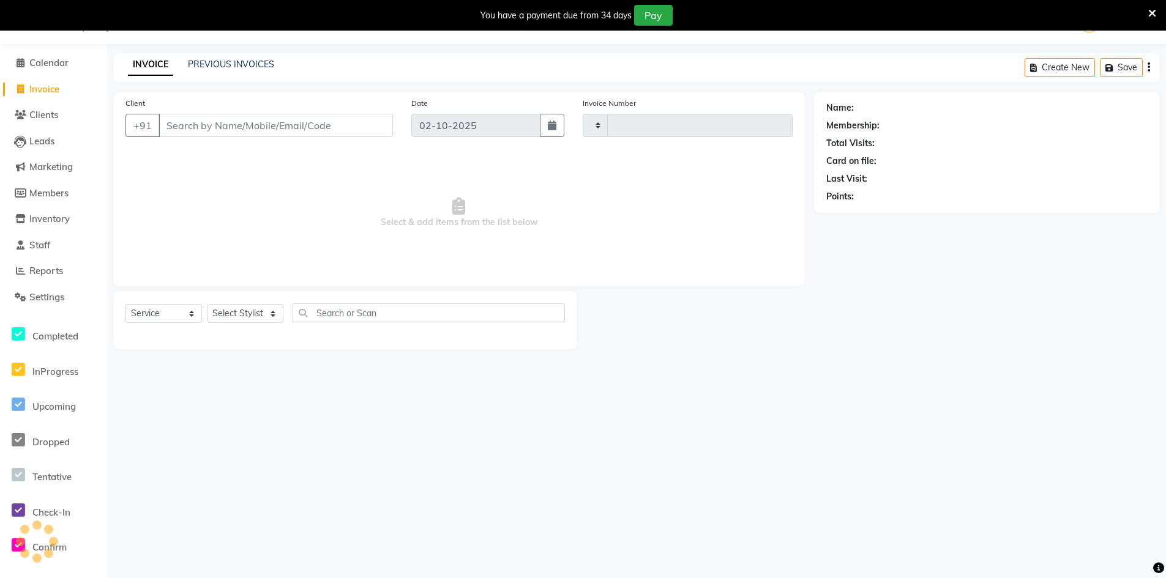
type input "0232"
select select "8917"
click at [206, 129] on input "Client" at bounding box center [276, 125] width 234 height 23
click at [195, 318] on select "Select Service Product Membership Package Voucher Prepaid Gift Card" at bounding box center [163, 313] width 77 height 19
select select "product"
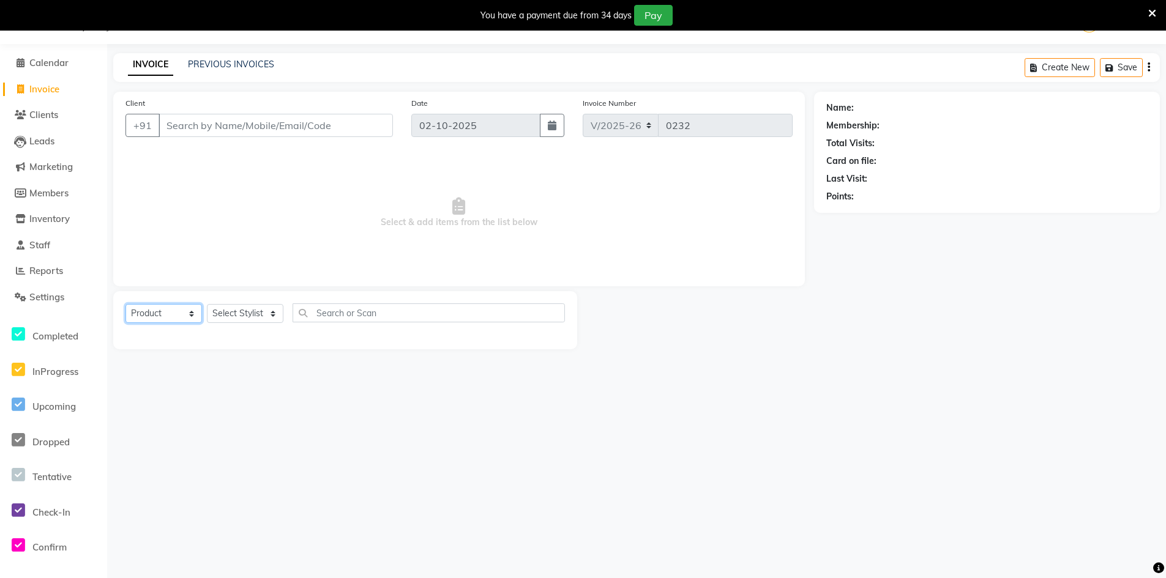
click at [125, 304] on select "Select Service Product Membership Package Voucher Prepaid Gift Card" at bounding box center [163, 313] width 77 height 19
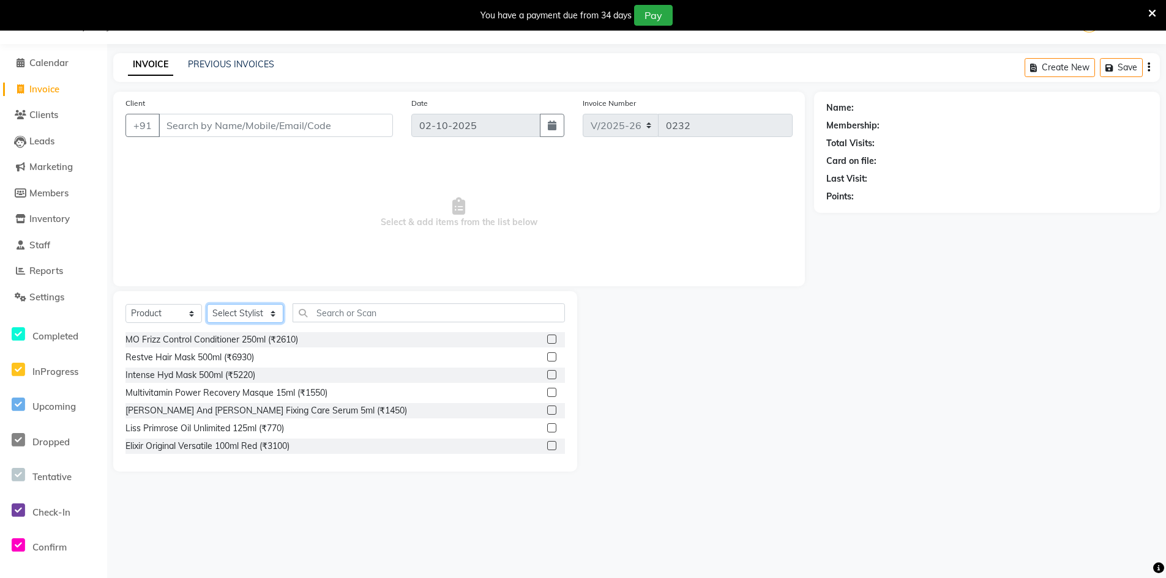
click at [274, 318] on select "Select Stylist [PERSON_NAME] Counter_Sales [PERSON_NAME] Manager [PERSON_NAME] …" at bounding box center [245, 313] width 77 height 19
select select "90865"
click at [207, 304] on select "Select Stylist [PERSON_NAME] Counter_Sales [PERSON_NAME] Manager [PERSON_NAME] …" at bounding box center [245, 313] width 77 height 19
click at [327, 305] on input "text" at bounding box center [429, 313] width 272 height 19
type input "4045787936094"
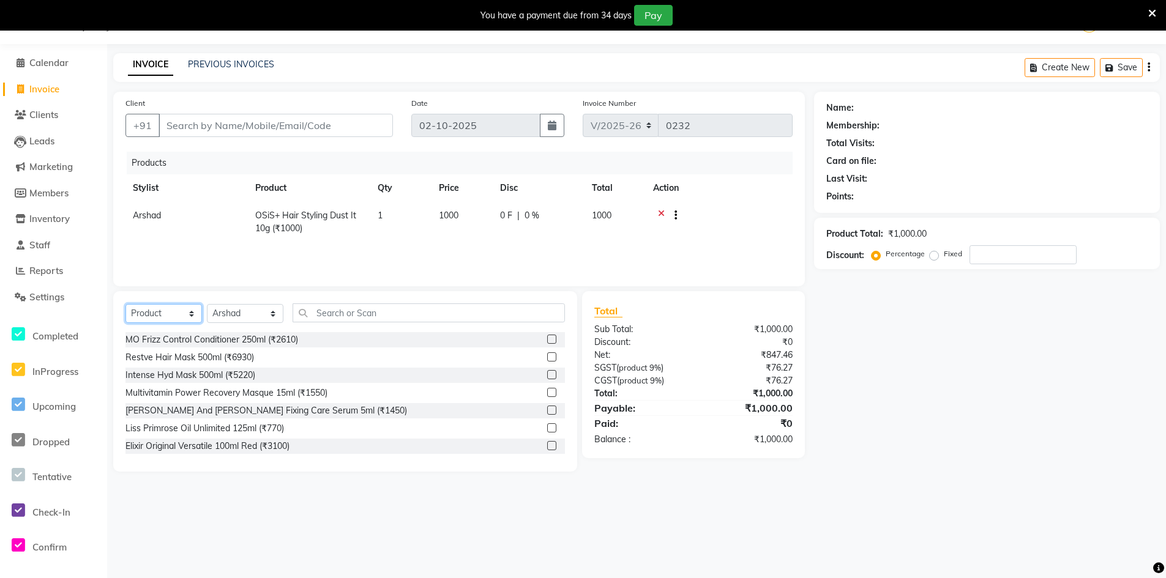
click at [193, 313] on select "Select Service Product Membership Package Voucher Prepaid Gift Card" at bounding box center [163, 313] width 77 height 19
click at [125, 304] on select "Select Service Product Membership Package Voucher Prepaid Gift Card" at bounding box center [163, 313] width 77 height 19
click at [193, 313] on select "Select Service Product Membership Package Voucher Prepaid Gift Card" at bounding box center [163, 313] width 77 height 19
select select "service"
click at [125, 304] on select "Select Service Product Membership Package Voucher Prepaid Gift Card" at bounding box center [163, 313] width 77 height 19
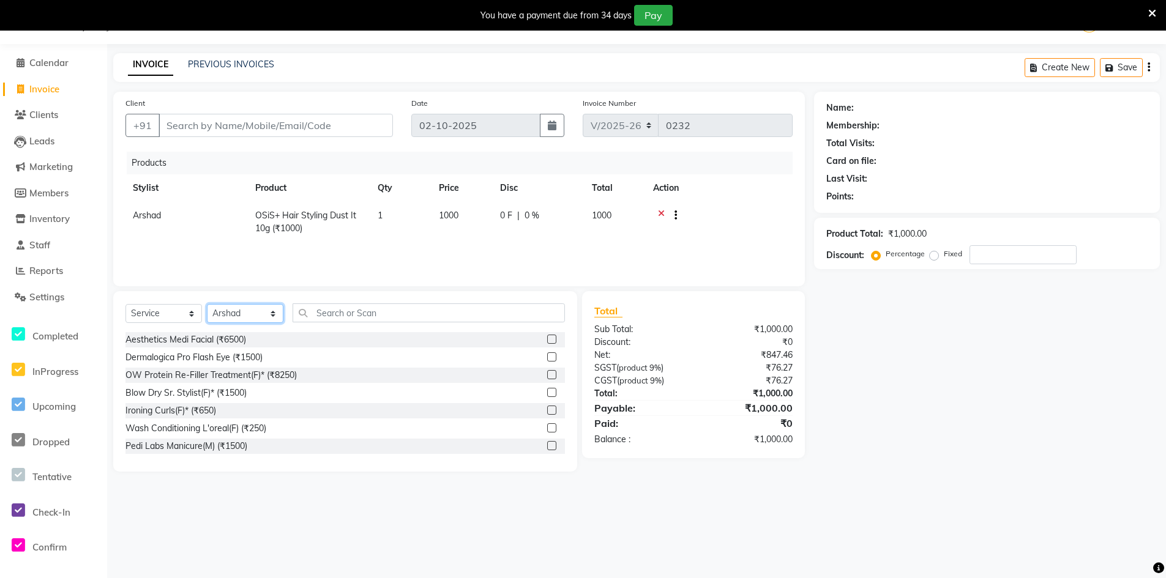
click at [274, 318] on select "Select Stylist [PERSON_NAME] Counter_Sales [PERSON_NAME] Manager [PERSON_NAME] …" at bounding box center [245, 313] width 77 height 19
click at [207, 304] on select "Select Stylist [PERSON_NAME] Counter_Sales [PERSON_NAME] Manager [PERSON_NAME] …" at bounding box center [245, 313] width 77 height 19
click at [342, 310] on input "text" at bounding box center [429, 313] width 272 height 19
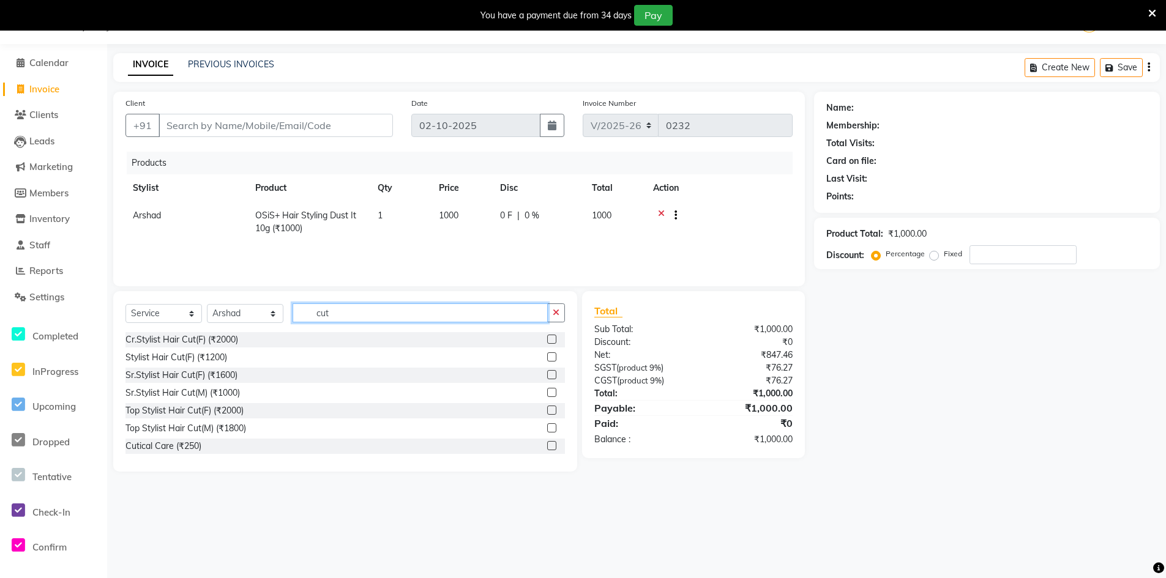
type input "cut"
click at [547, 395] on label at bounding box center [551, 392] width 9 height 9
click at [547, 395] on input "checkbox" at bounding box center [551, 393] width 8 height 8
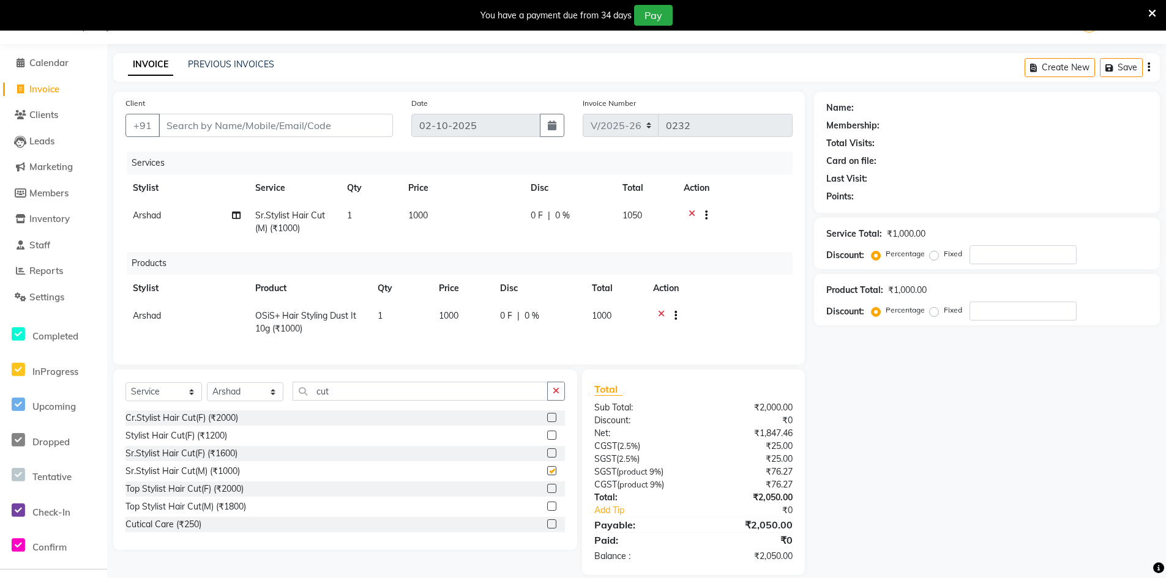
checkbox input "false"
drag, startPoint x: 384, startPoint y: 401, endPoint x: 384, endPoint y: 409, distance: 7.3
click at [384, 401] on input "cut" at bounding box center [420, 391] width 255 height 19
type input "c"
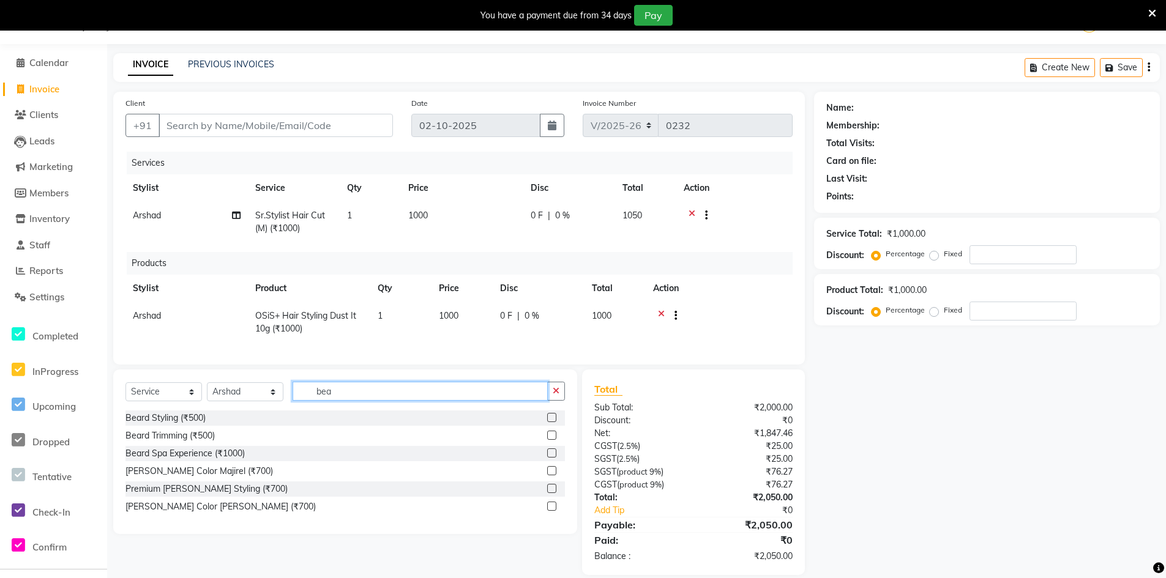
type input "bea"
click at [553, 440] on label at bounding box center [551, 435] width 9 height 9
click at [553, 440] on input "checkbox" at bounding box center [551, 436] width 8 height 8
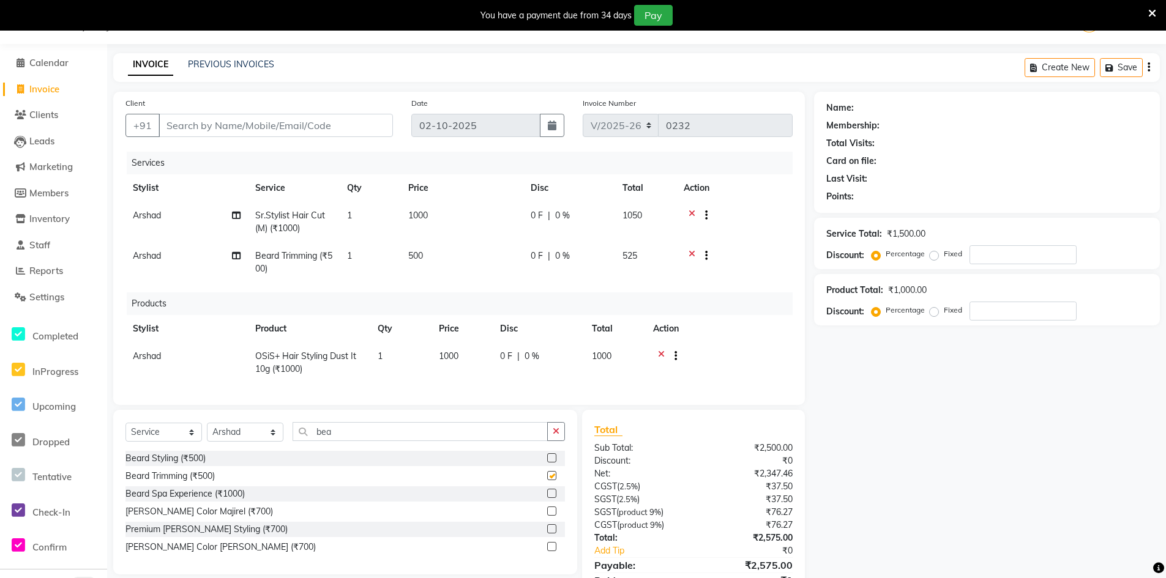
checkbox input "false"
click at [424, 435] on input "bea" at bounding box center [420, 431] width 255 height 19
type input "b"
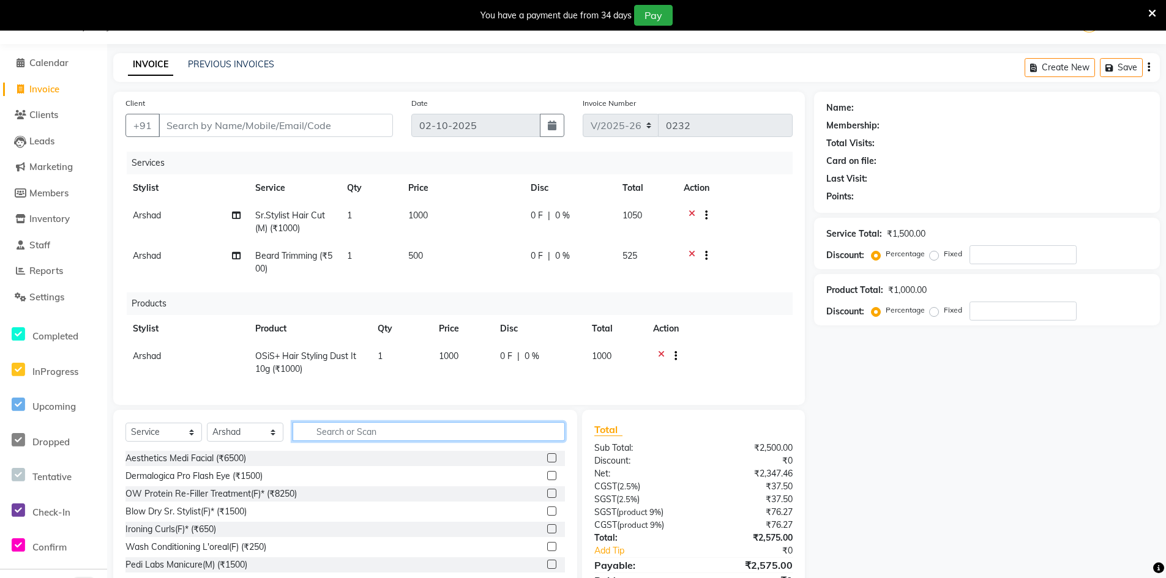
click at [389, 441] on input "text" at bounding box center [429, 431] width 272 height 19
type input "cut"
click at [547, 463] on label at bounding box center [551, 457] width 9 height 9
click at [547, 463] on input "checkbox" at bounding box center [551, 459] width 8 height 8
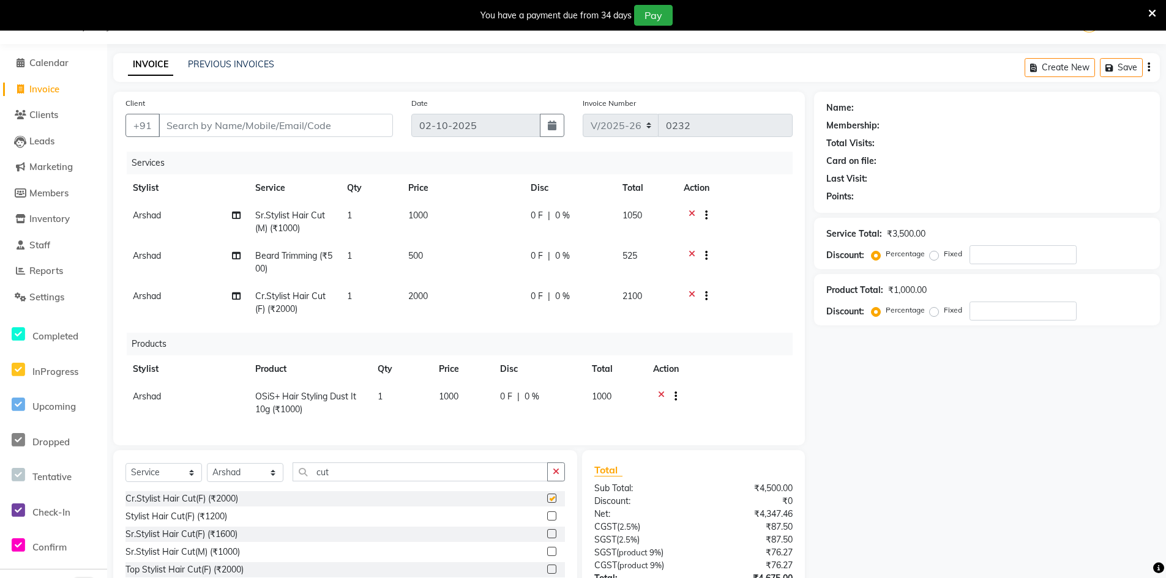
checkbox input "false"
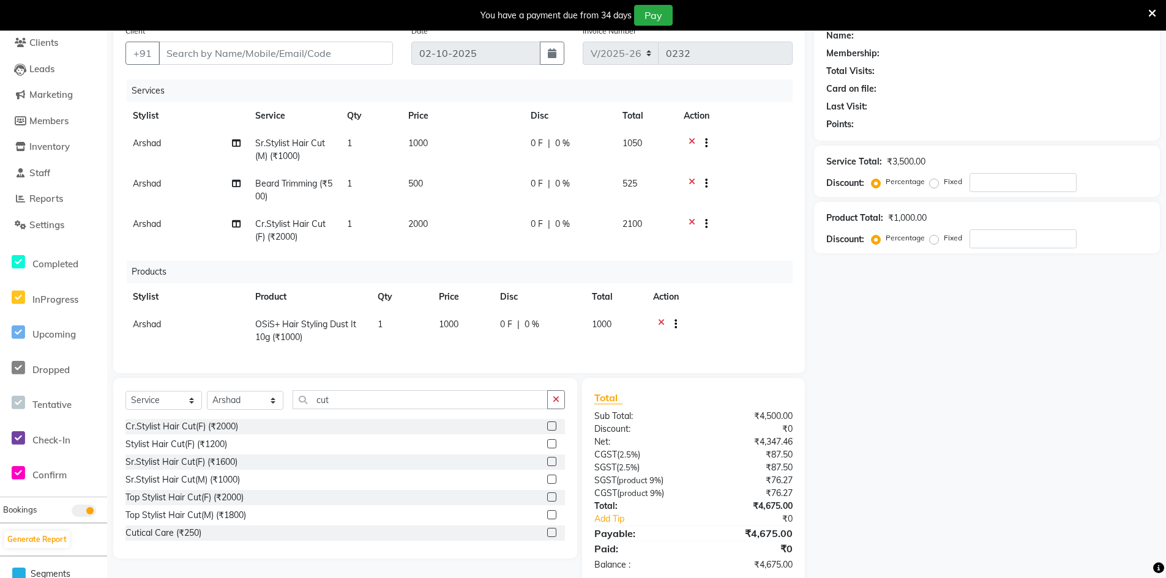
scroll to position [75, 0]
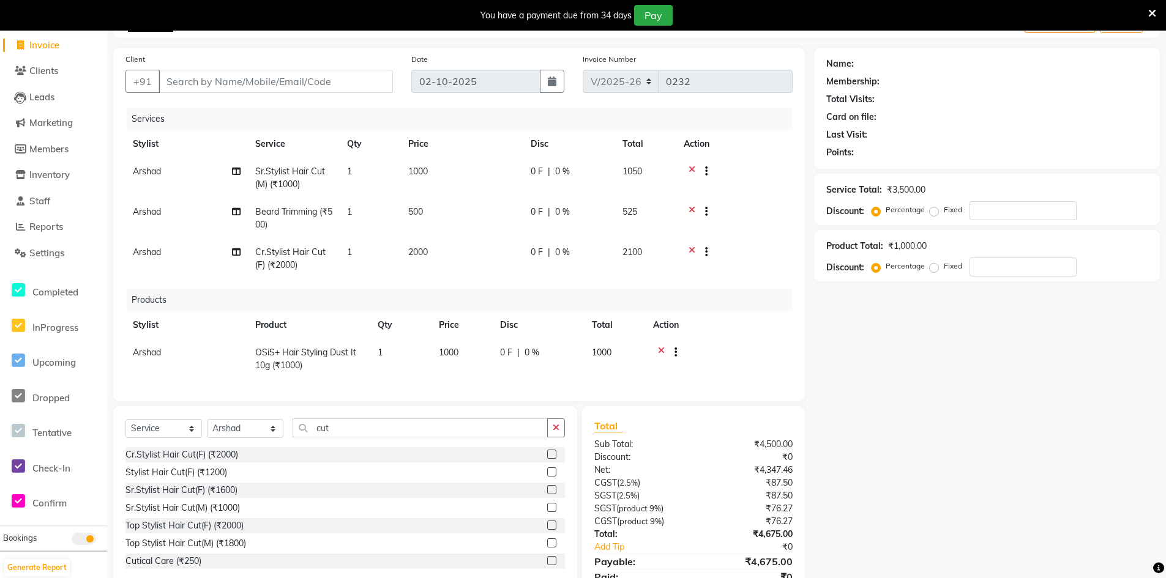
click at [438, 247] on td "2000" at bounding box center [462, 259] width 122 height 40
select select "90865"
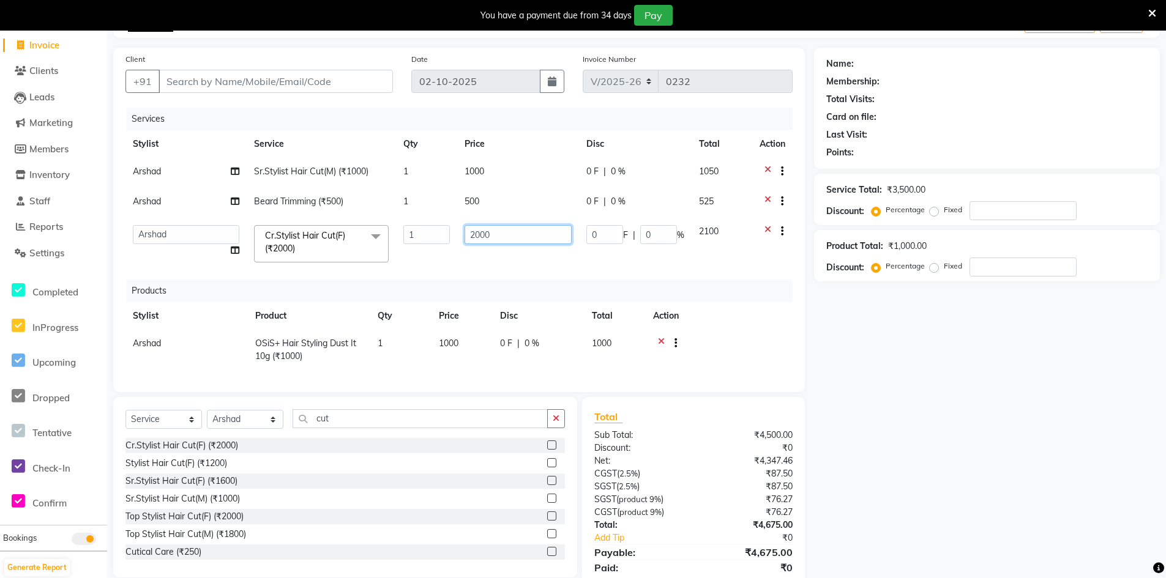
click at [519, 219] on td "2000" at bounding box center [518, 244] width 122 height 52
click at [530, 236] on input "2000" at bounding box center [518, 234] width 107 height 19
type input "2"
type input "1500"
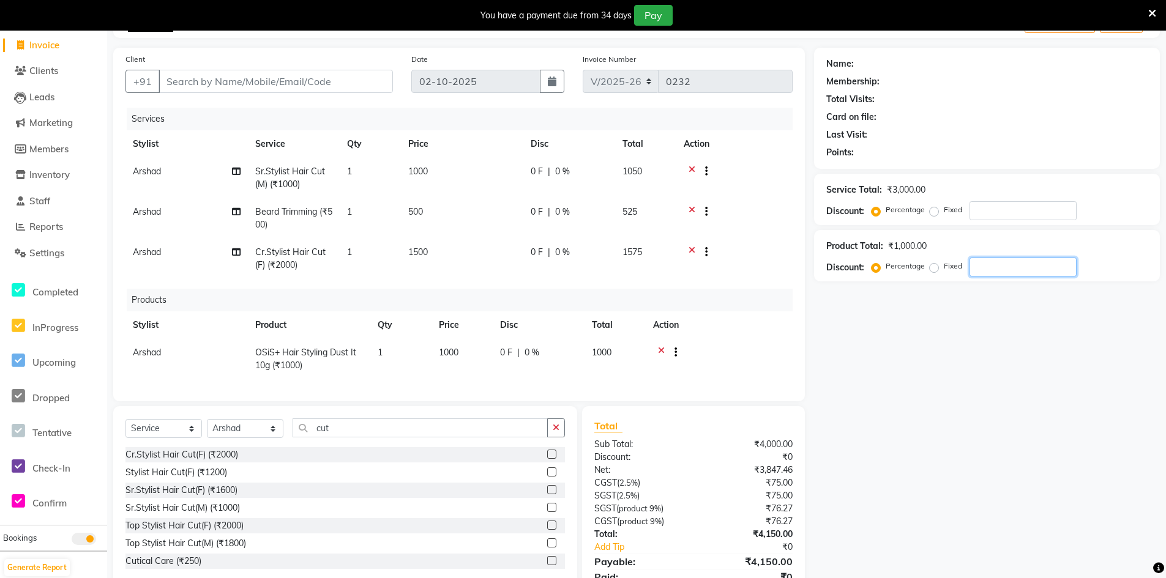
click at [985, 261] on input "number" at bounding box center [1022, 267] width 107 height 19
type input "25"
click at [561, 354] on div "250 F | 25 %" at bounding box center [538, 352] width 77 height 13
select select "90865"
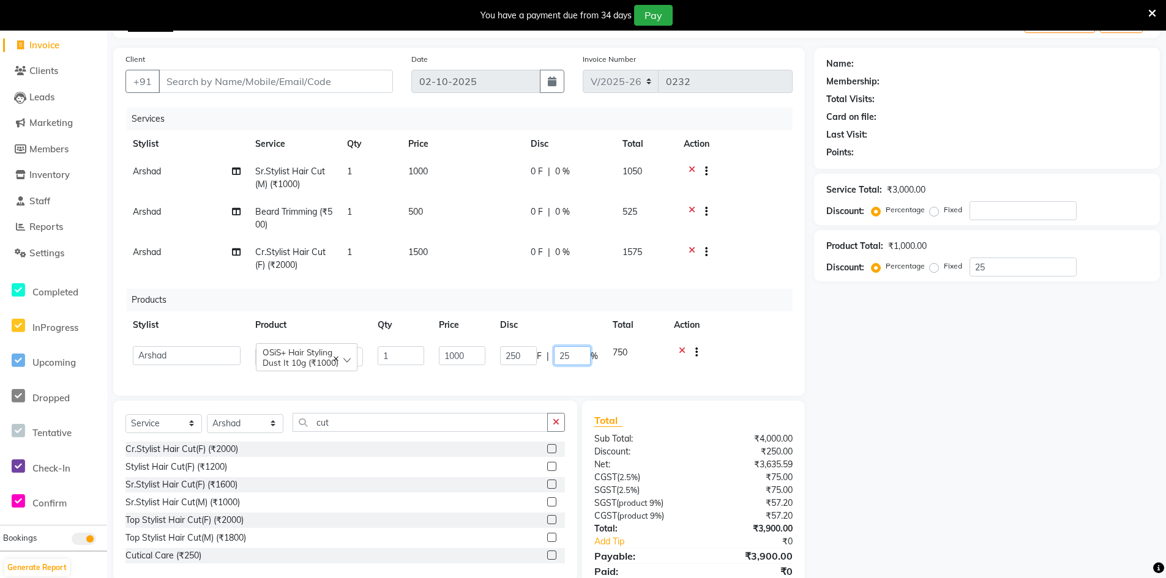
click at [569, 356] on input "25" at bounding box center [572, 355] width 37 height 19
type input "2"
click at [901, 376] on div "Name: Membership: Total Visits: Card on file: Last Visit: Points: Service Total…" at bounding box center [991, 327] width 355 height 559
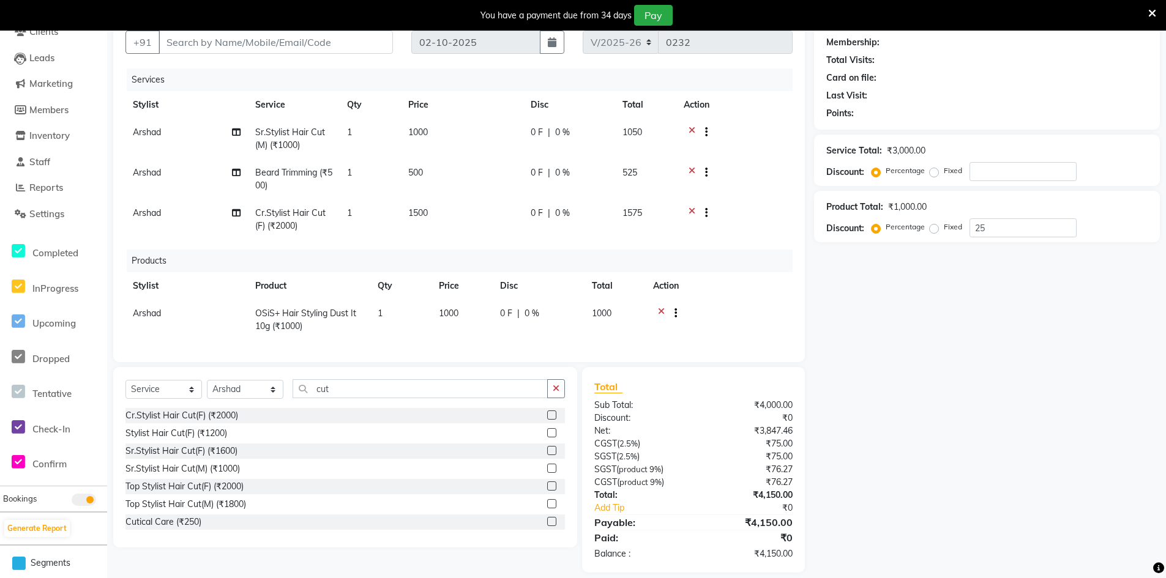
scroll to position [136, 0]
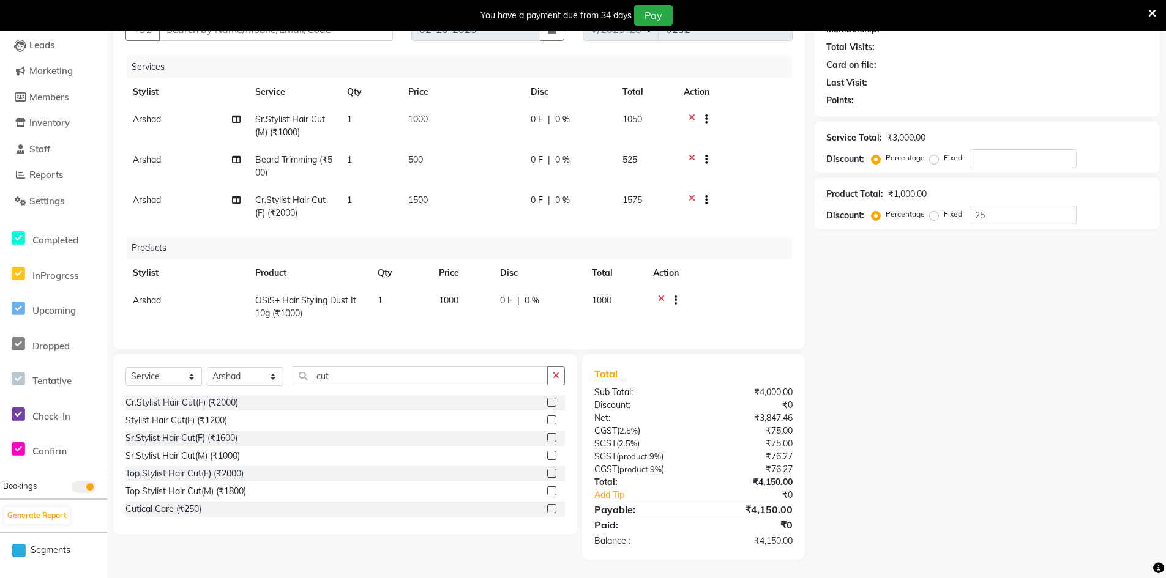
click at [660, 287] on td at bounding box center [719, 307] width 147 height 40
drag, startPoint x: 663, startPoint y: 288, endPoint x: 667, endPoint y: 281, distance: 8.5
click at [665, 294] on div at bounding box center [719, 301] width 132 height 15
click at [667, 287] on td at bounding box center [719, 307] width 147 height 40
click at [663, 294] on icon at bounding box center [661, 301] width 7 height 15
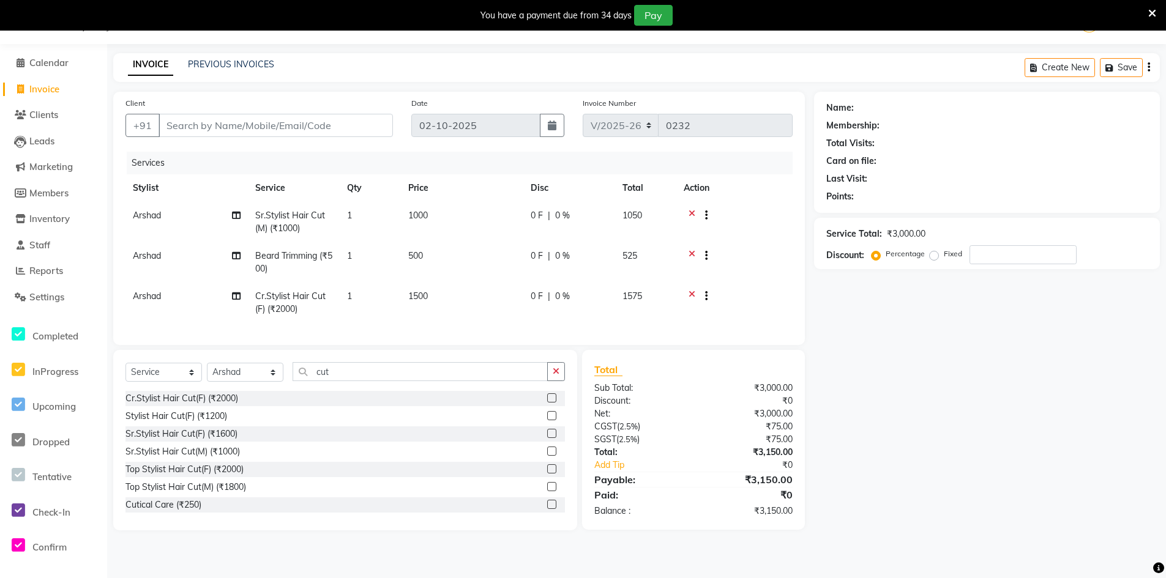
scroll to position [31, 0]
click at [999, 258] on input "number" at bounding box center [1022, 254] width 107 height 19
type input "25"
click at [994, 256] on input "25" at bounding box center [1022, 254] width 107 height 19
click at [721, 512] on div "₹0" at bounding box center [747, 508] width 108 height 15
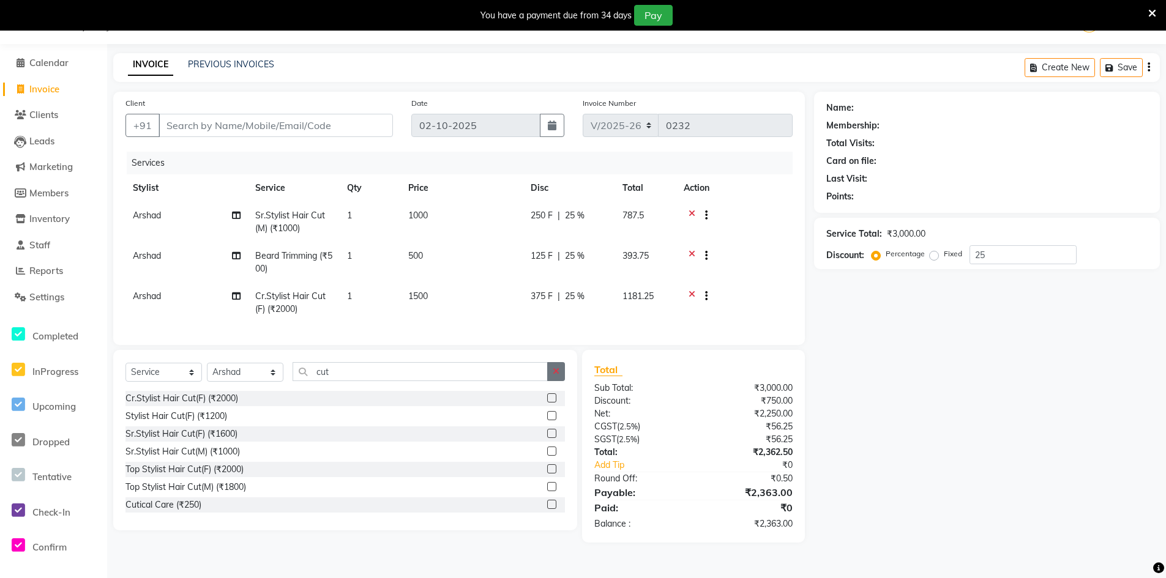
click at [559, 376] on icon "button" at bounding box center [556, 371] width 7 height 9
click at [693, 294] on icon at bounding box center [692, 297] width 7 height 15
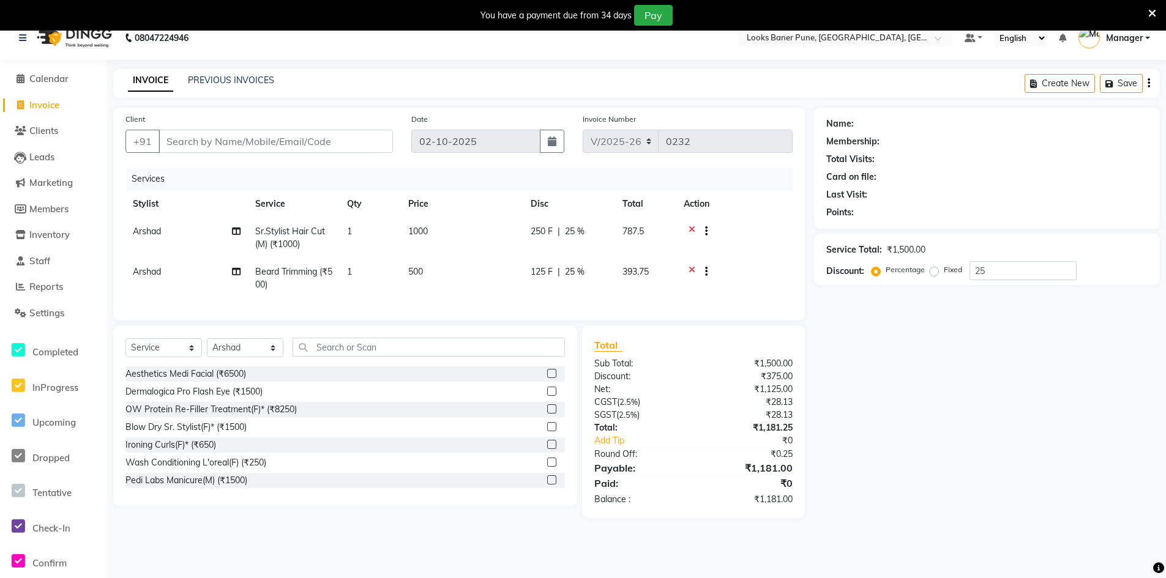
scroll to position [0, 0]
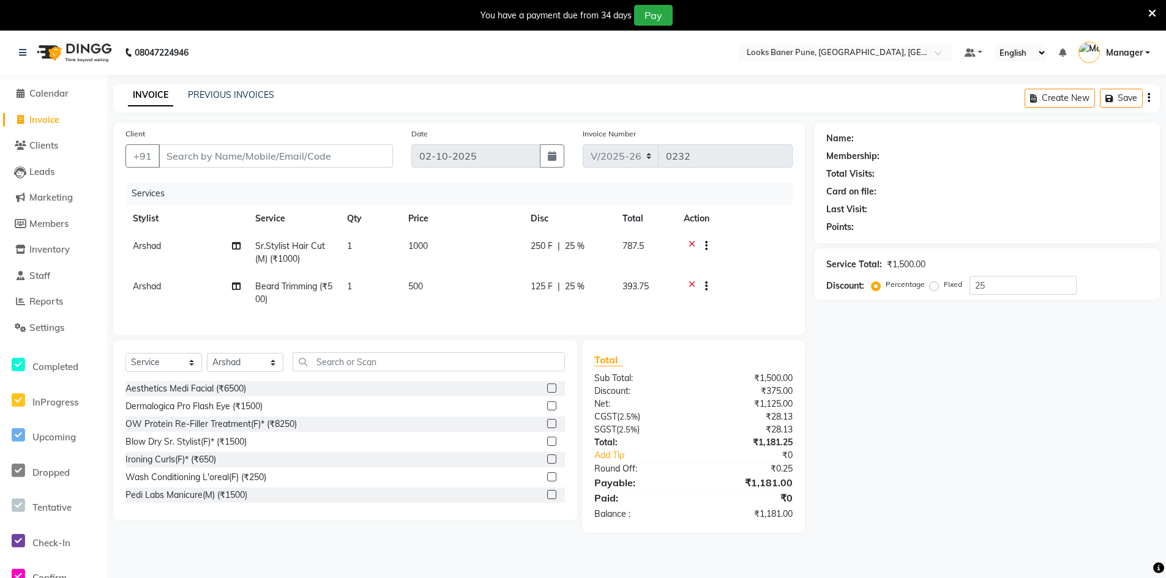
click at [1151, 14] on icon at bounding box center [1152, 13] width 8 height 11
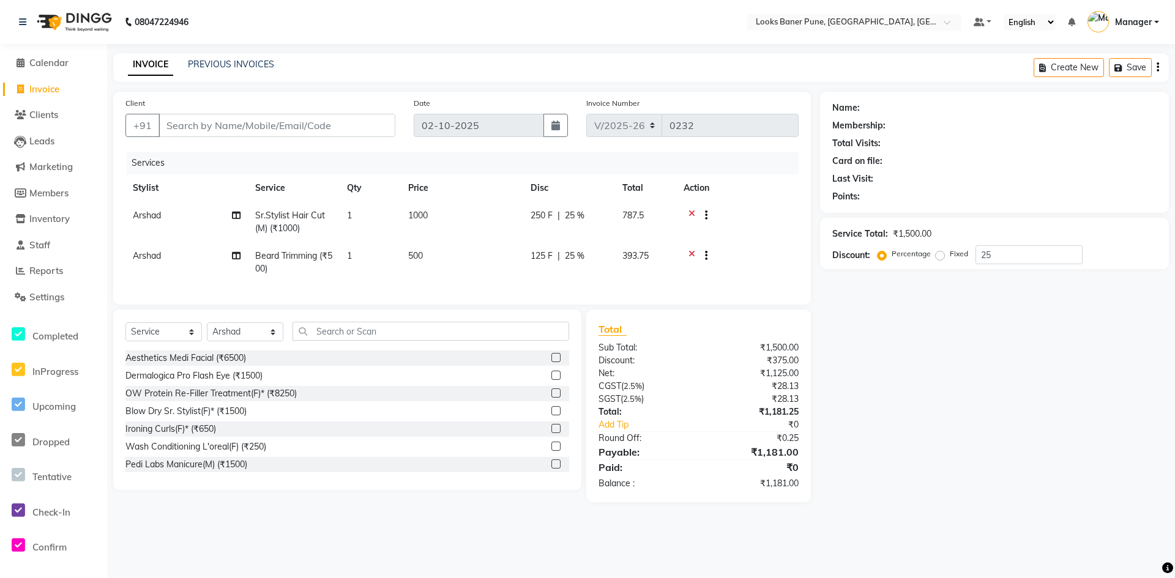
click at [950, 255] on label "Fixed" at bounding box center [959, 253] width 18 height 11
click at [938, 255] on input "Fixed" at bounding box center [942, 254] width 9 height 9
radio input "true"
click at [892, 258] on label "Percentage" at bounding box center [911, 253] width 39 height 11
click at [880, 258] on input "Percentage" at bounding box center [884, 254] width 9 height 9
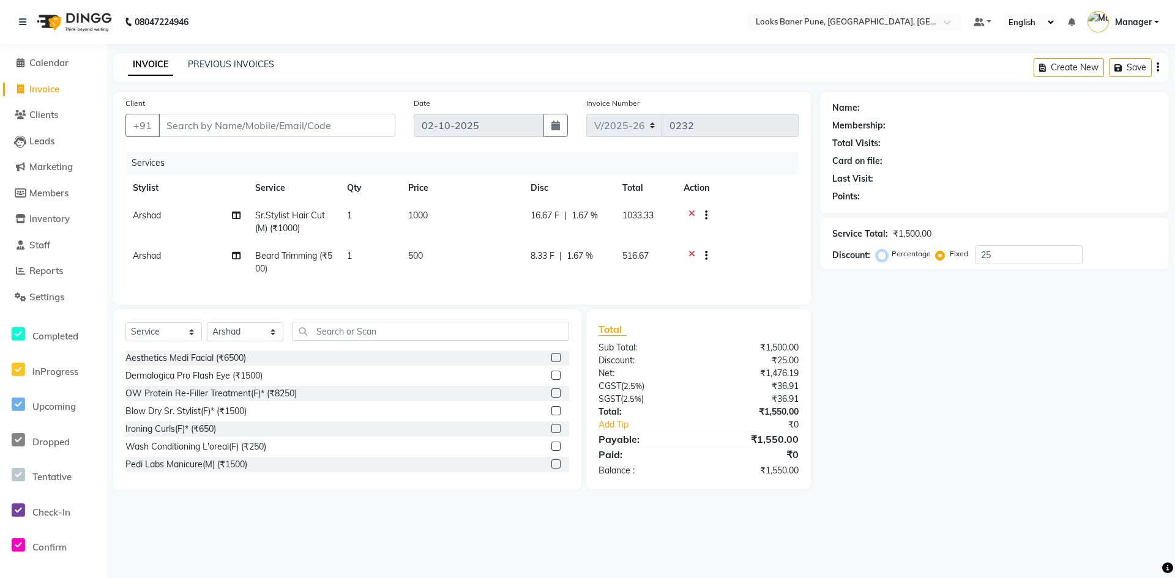
radio input "true"
click at [56, 93] on span "Invoice" at bounding box center [44, 89] width 30 height 12
select select "service"
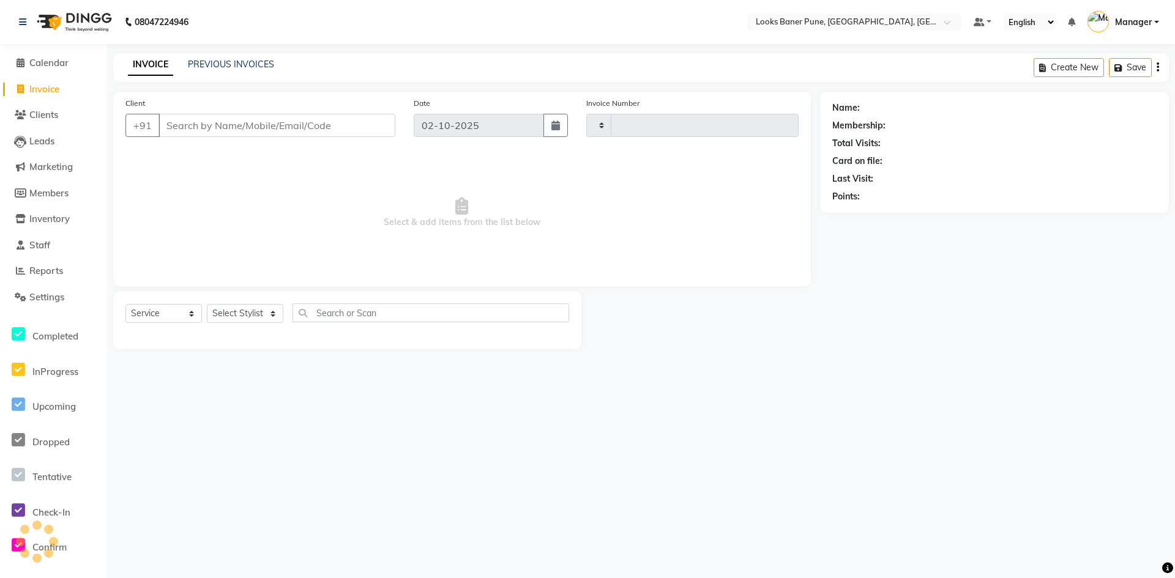
type input "0232"
select select "8917"
click at [212, 129] on input "Client" at bounding box center [277, 125] width 237 height 23
type input "7597077994"
click at [365, 132] on button "Add Client" at bounding box center [363, 125] width 63 height 23
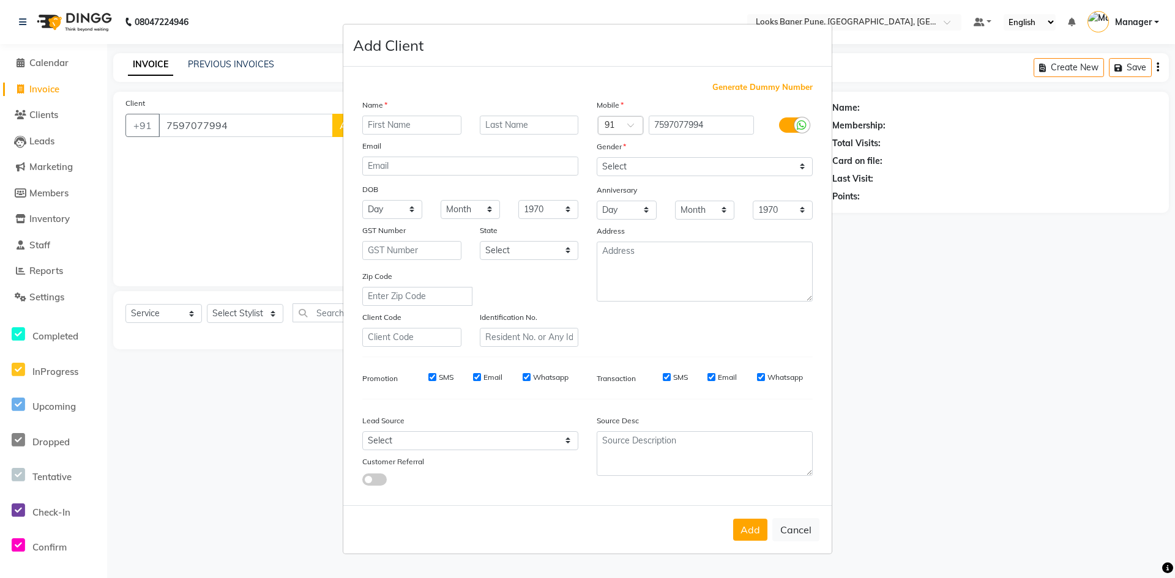
click at [398, 132] on input "text" at bounding box center [411, 125] width 99 height 19
type input "paoul"
click at [532, 133] on input "text" at bounding box center [529, 125] width 99 height 19
type input "m"
click at [802, 170] on select "Select [DEMOGRAPHIC_DATA] [DEMOGRAPHIC_DATA] Other Prefer Not To Say" at bounding box center [705, 166] width 216 height 19
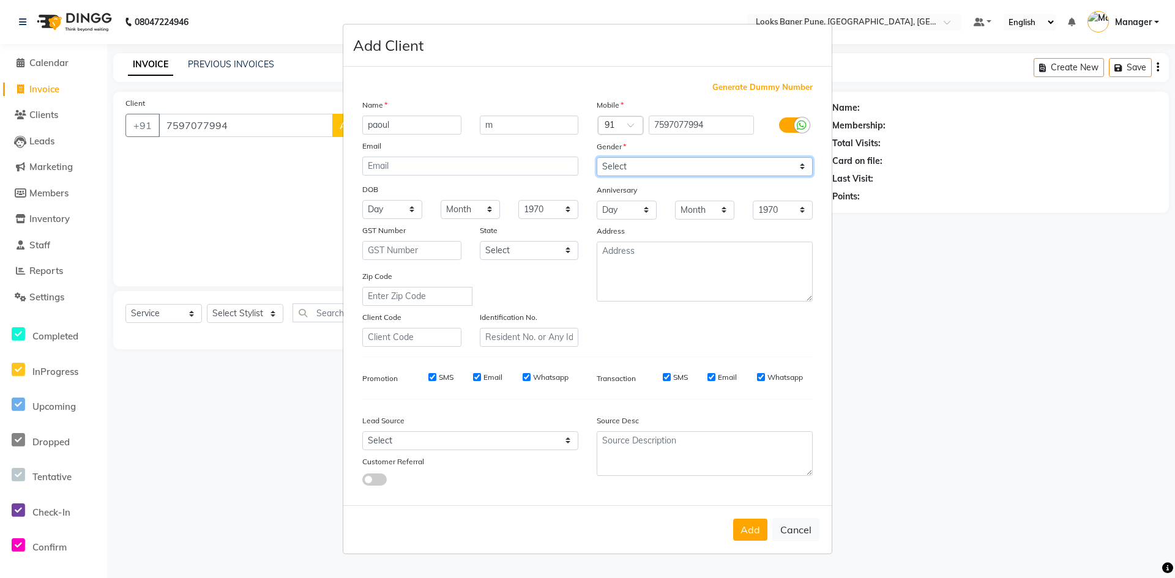
select select "[DEMOGRAPHIC_DATA]"
click at [597, 157] on select "Select [DEMOGRAPHIC_DATA] [DEMOGRAPHIC_DATA] Other Prefer Not To Say" at bounding box center [705, 166] width 216 height 19
click at [750, 529] on button "Add" at bounding box center [750, 530] width 34 height 22
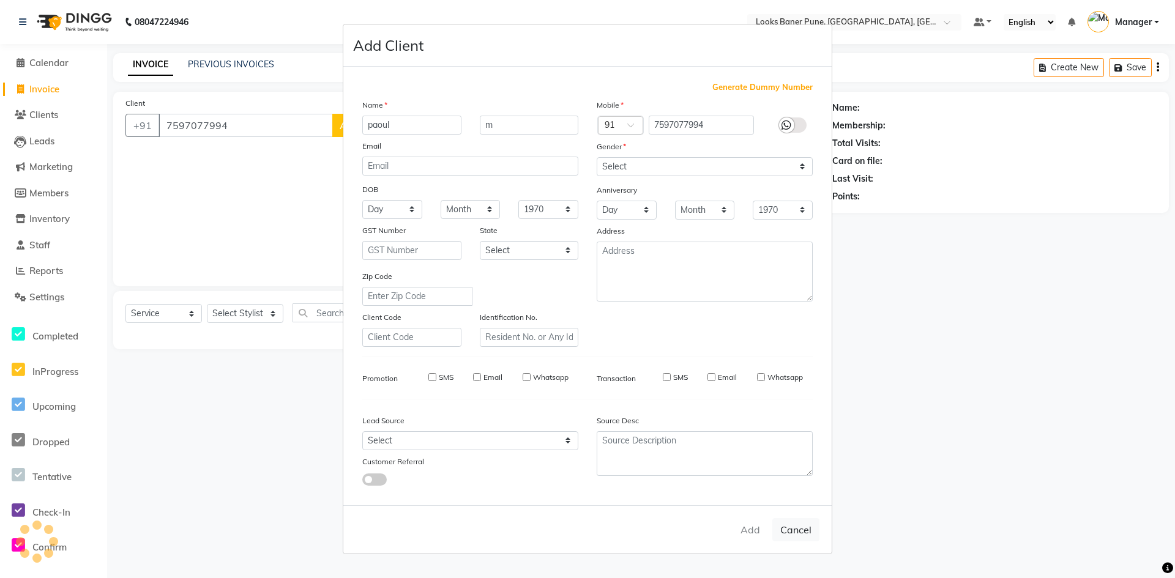
select select
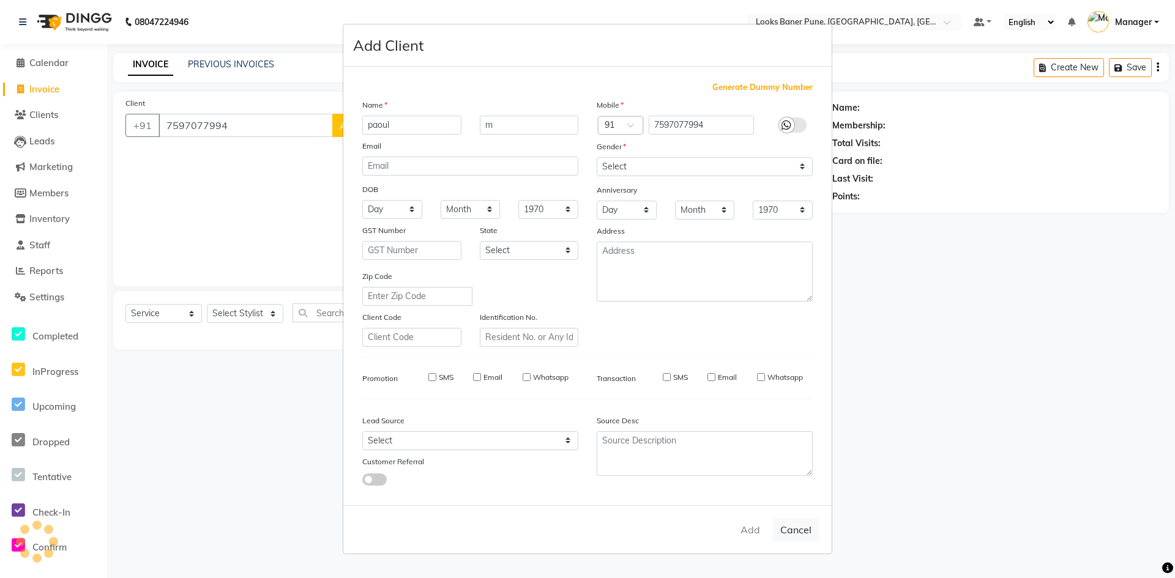
select select
checkbox input "false"
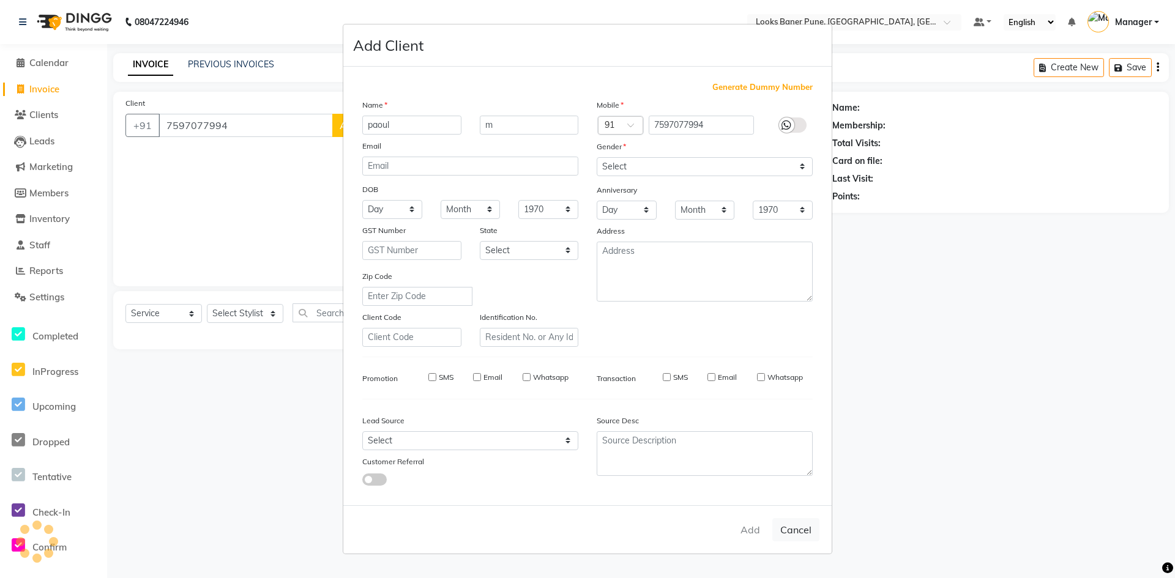
checkbox input "false"
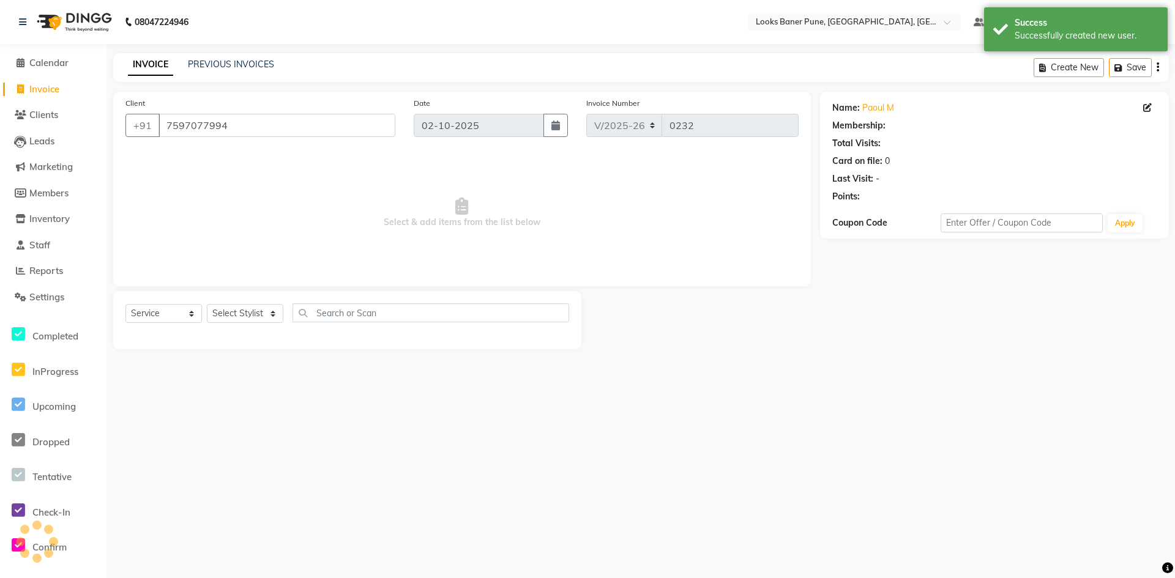
select select "1: Object"
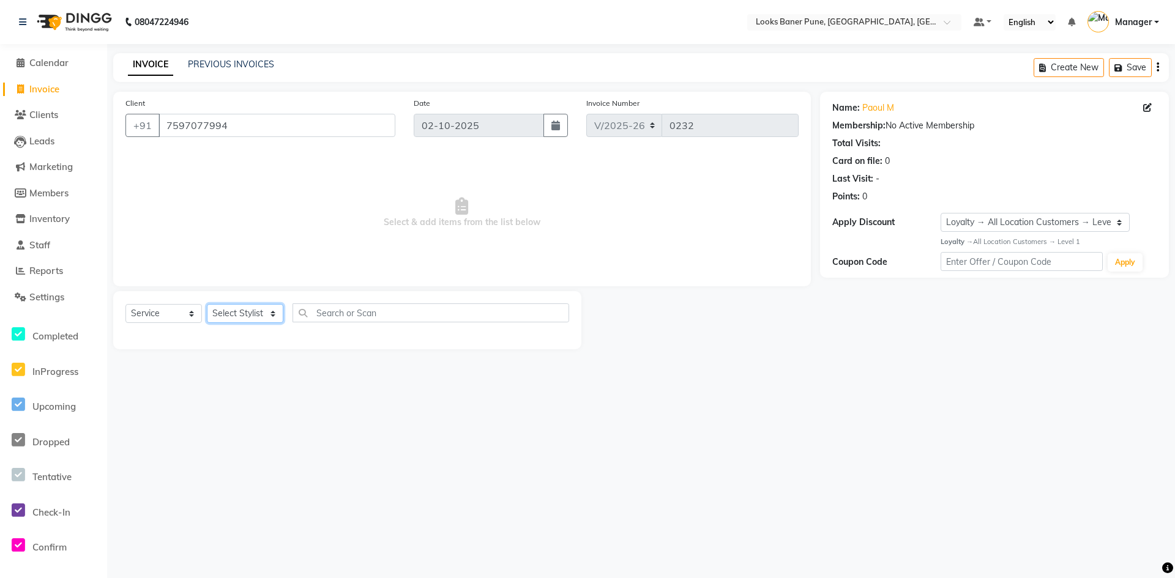
click at [275, 317] on select "Select Stylist [PERSON_NAME] Counter_Sales [PERSON_NAME] Manager [PERSON_NAME] …" at bounding box center [245, 313] width 77 height 19
click at [348, 441] on div "08047224946 Select Location × Looks Baner Pune, Balewadi, Pune Default Panel My…" at bounding box center [587, 289] width 1175 height 578
click at [272, 318] on select "Select Stylist [PERSON_NAME] Counter_Sales [PERSON_NAME] Manager [PERSON_NAME] …" at bounding box center [245, 313] width 77 height 19
select select "90865"
click at [207, 304] on select "Select Stylist [PERSON_NAME] Counter_Sales [PERSON_NAME] Manager [PERSON_NAME] …" at bounding box center [245, 313] width 77 height 19
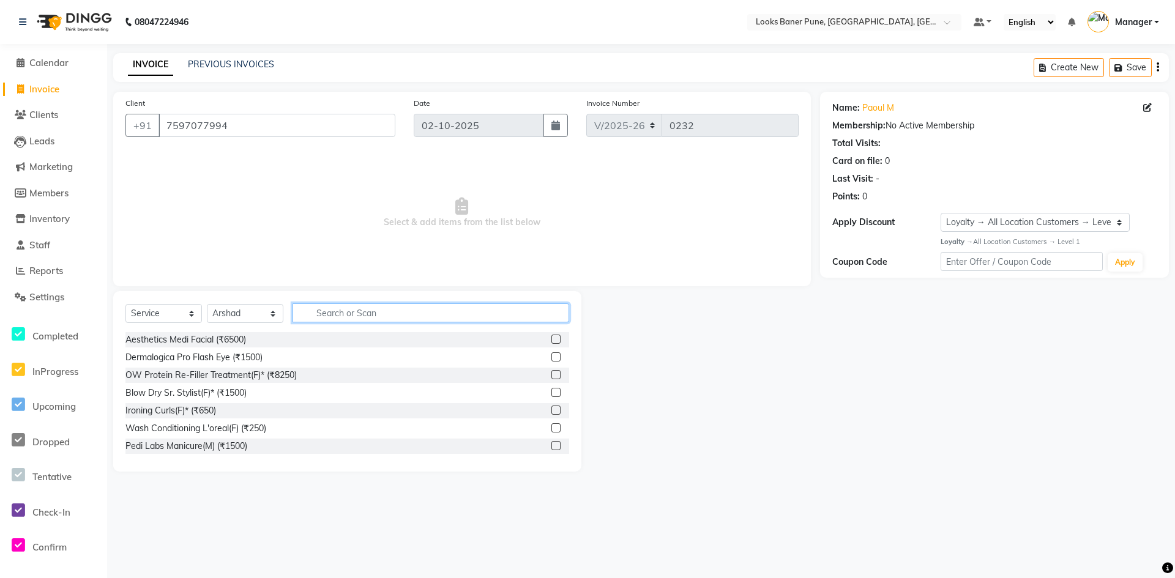
click at [342, 304] on input "text" at bounding box center [431, 313] width 277 height 19
type input "cut"
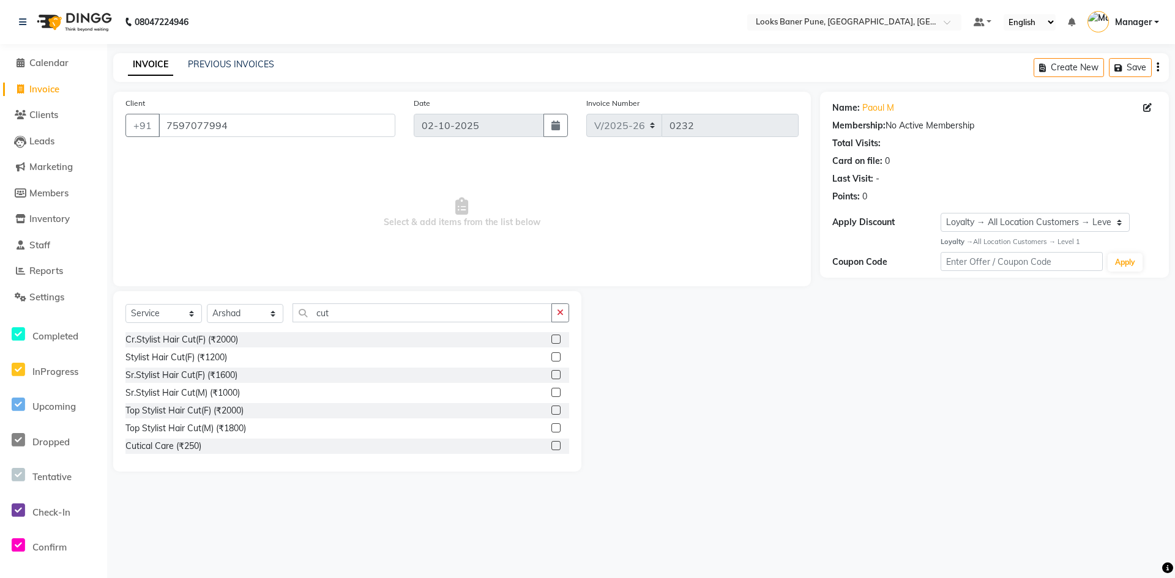
click at [551, 390] on label at bounding box center [555, 392] width 9 height 9
click at [551, 390] on input "checkbox" at bounding box center [555, 393] width 8 height 8
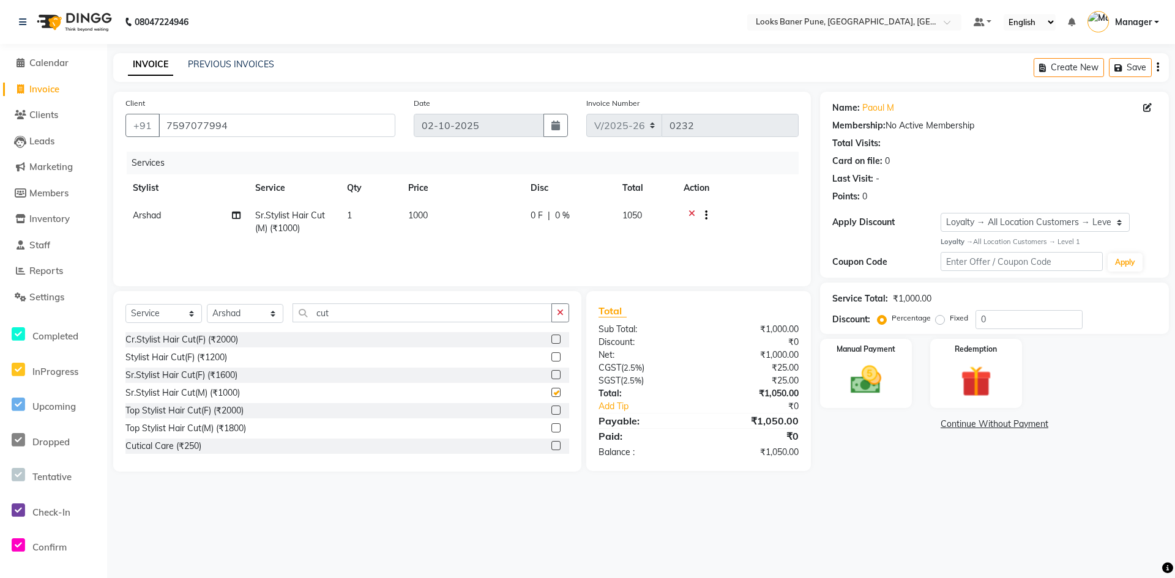
checkbox input "false"
click at [397, 318] on input "cut" at bounding box center [422, 313] width 259 height 19
type input "c"
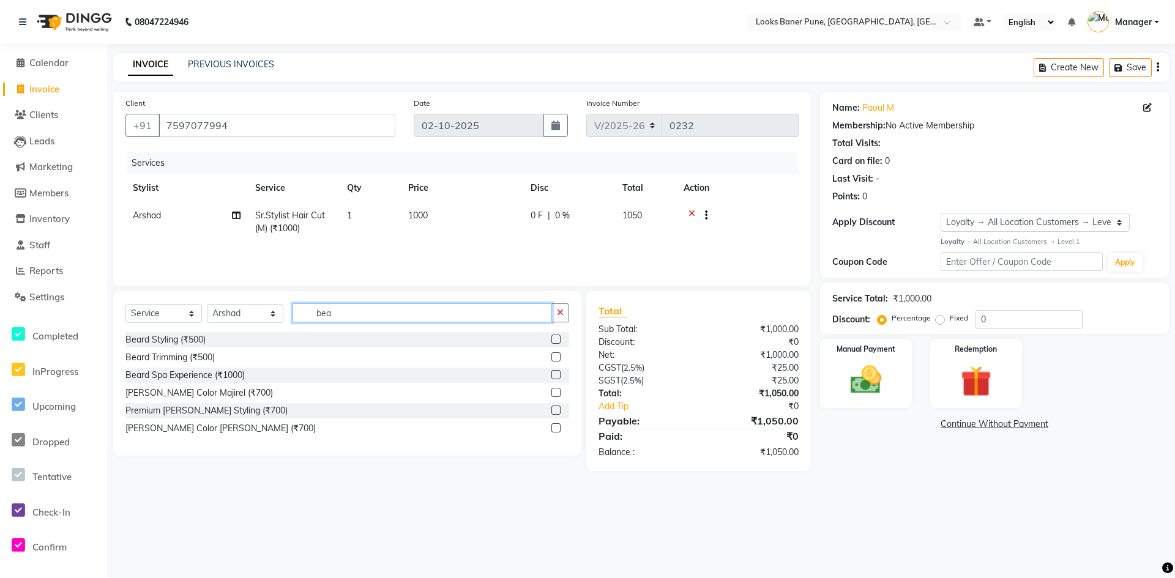
type input "bea"
click at [551, 353] on div at bounding box center [555, 359] width 8 height 13
click at [557, 355] on label at bounding box center [555, 357] width 9 height 9
click at [557, 355] on input "checkbox" at bounding box center [555, 358] width 8 height 8
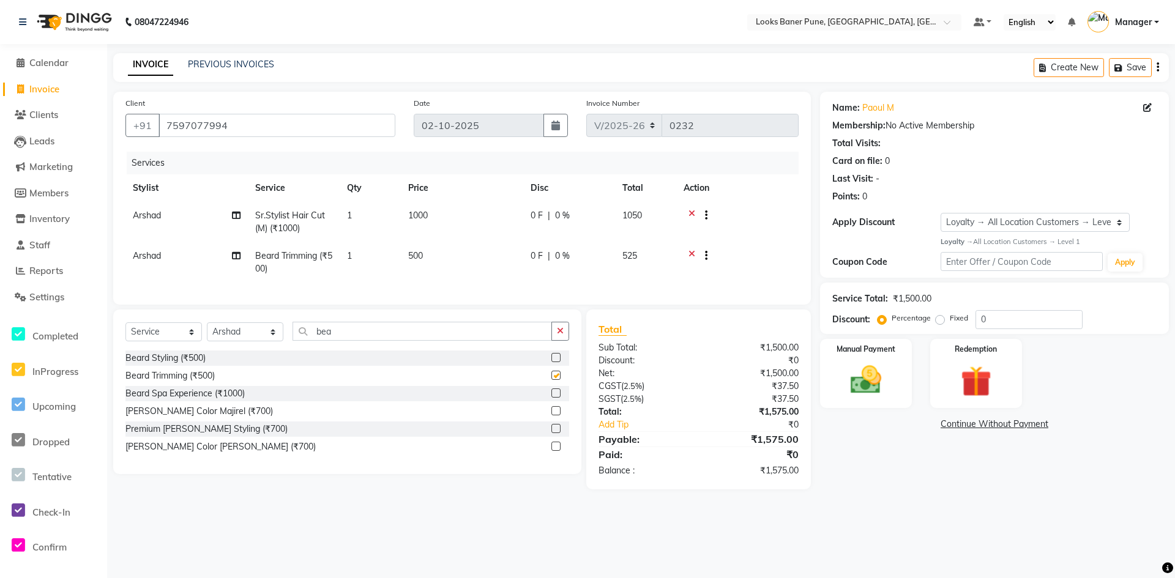
checkbox input "false"
click at [399, 341] on input "bea" at bounding box center [422, 331] width 259 height 19
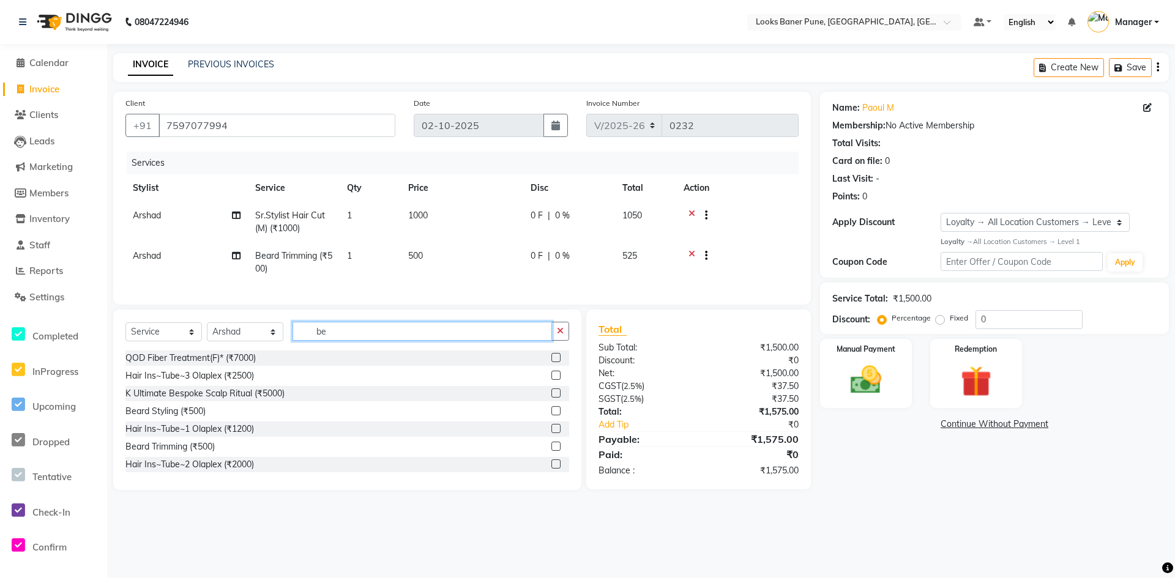
type input "b"
click at [272, 342] on select "Select Stylist [PERSON_NAME] Counter_Sales [PERSON_NAME] Manager [PERSON_NAME] …" at bounding box center [245, 332] width 77 height 19
drag, startPoint x: 382, startPoint y: 478, endPoint x: 365, endPoint y: 412, distance: 68.1
click at [381, 472] on div "Pedi Labs Manicure(M) (₹1500)" at bounding box center [347, 464] width 444 height 15
click at [271, 341] on select "Select Stylist [PERSON_NAME] Counter_Sales [PERSON_NAME] Manager [PERSON_NAME] …" at bounding box center [245, 332] width 77 height 19
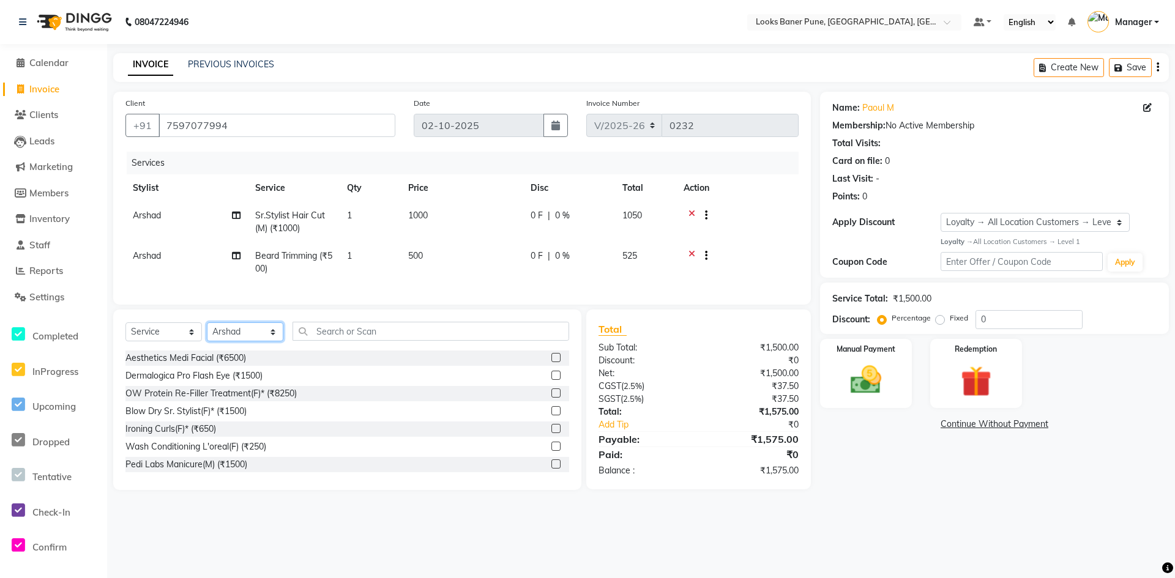
click at [272, 342] on select "Select Stylist [PERSON_NAME] Counter_Sales [PERSON_NAME] Manager [PERSON_NAME] …" at bounding box center [245, 332] width 77 height 19
select select "90862"
click at [207, 332] on select "Select Stylist [PERSON_NAME] Counter_Sales [PERSON_NAME] Manager [PERSON_NAME] …" at bounding box center [245, 332] width 77 height 19
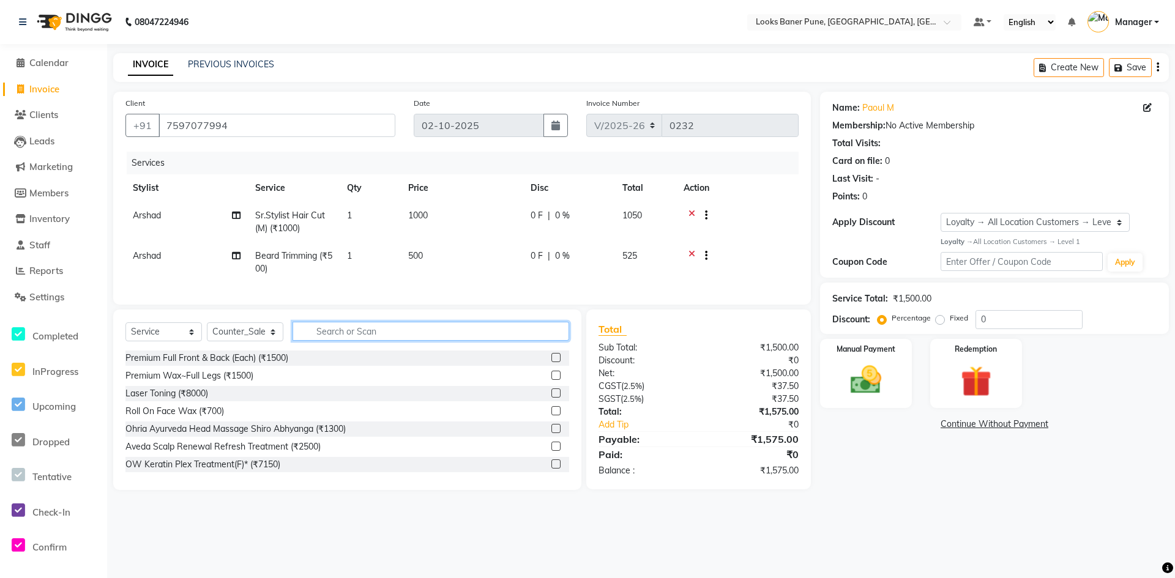
click at [390, 341] on input "text" at bounding box center [431, 331] width 277 height 19
type input "cut"
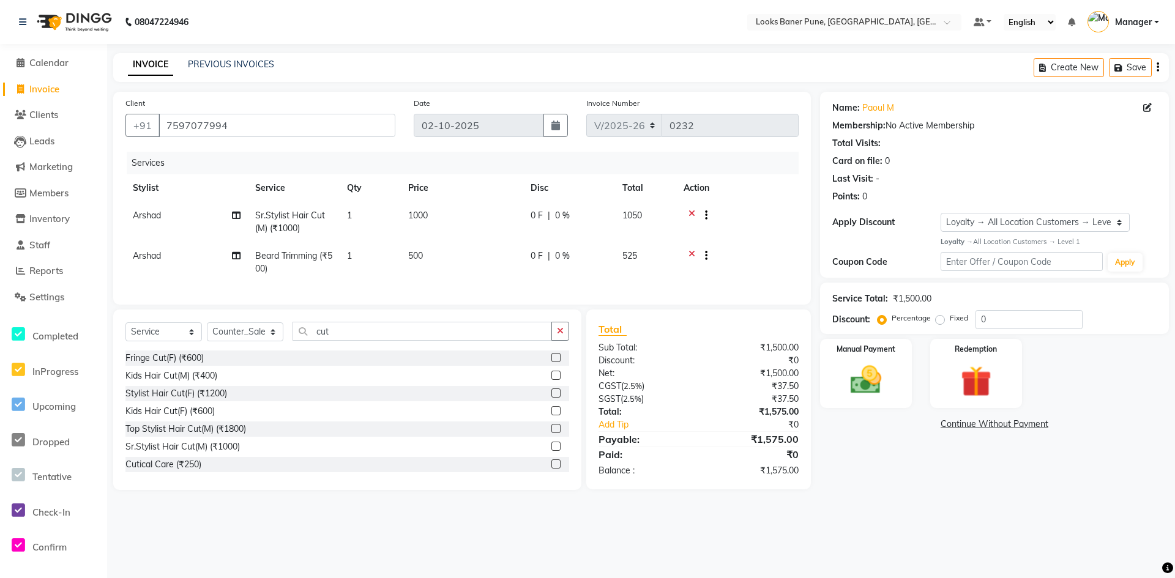
click at [551, 398] on label at bounding box center [555, 393] width 9 height 9
click at [551, 398] on input "checkbox" at bounding box center [555, 394] width 8 height 8
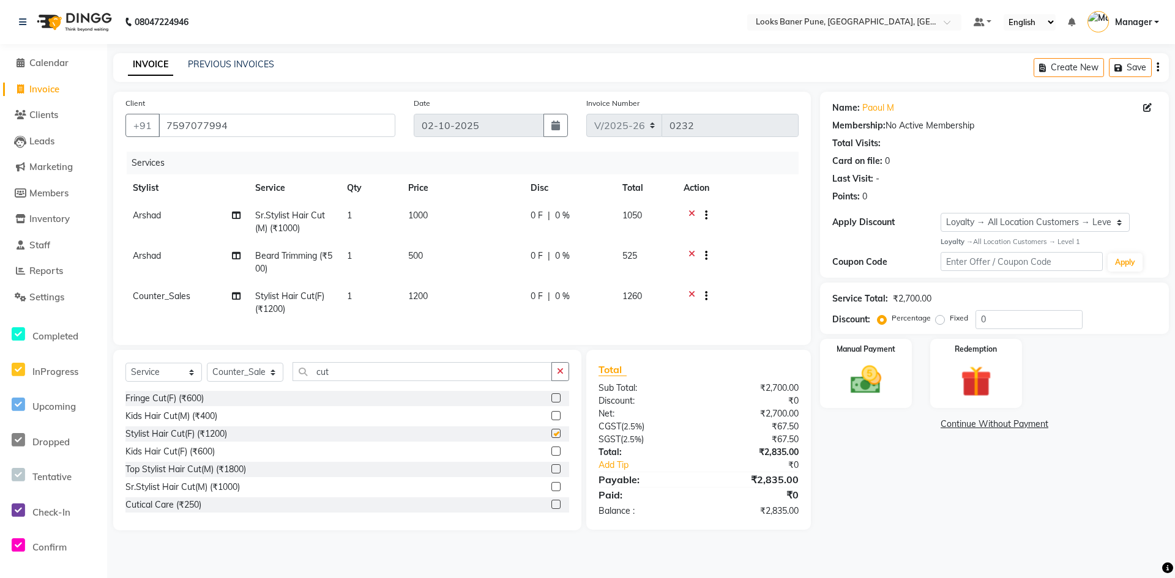
checkbox input "false"
click at [433, 300] on td "1200" at bounding box center [462, 303] width 122 height 40
select select "90862"
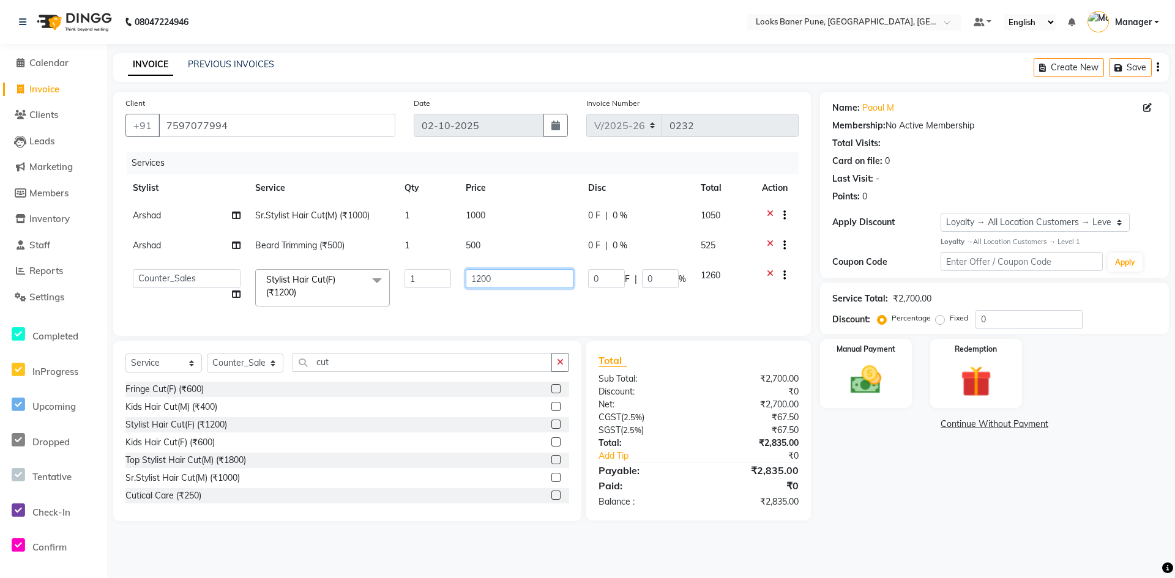
click at [499, 284] on input "1200" at bounding box center [520, 278] width 108 height 19
type input "1500"
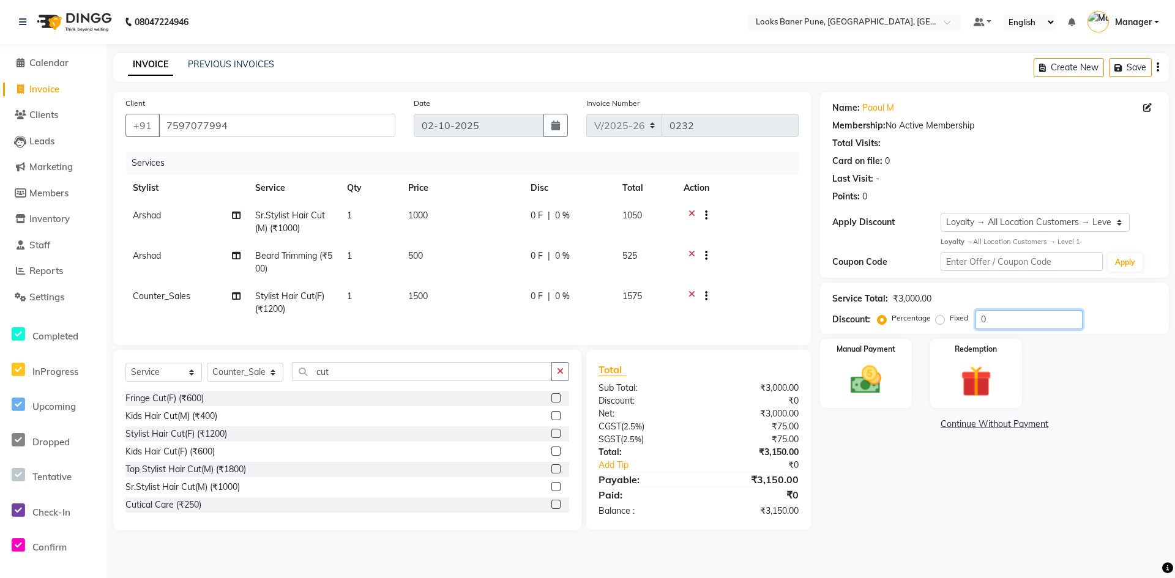
click at [1039, 324] on input "0" at bounding box center [1029, 319] width 107 height 19
type input "25"
click at [881, 385] on img at bounding box center [866, 380] width 53 height 37
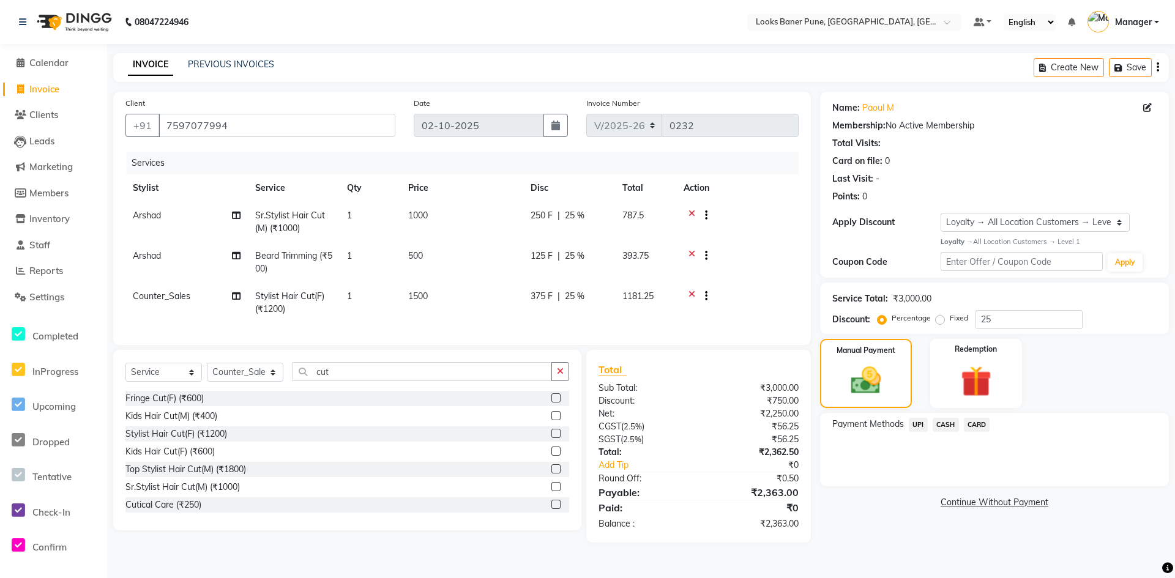
click at [917, 427] on span "UPI" at bounding box center [918, 425] width 19 height 14
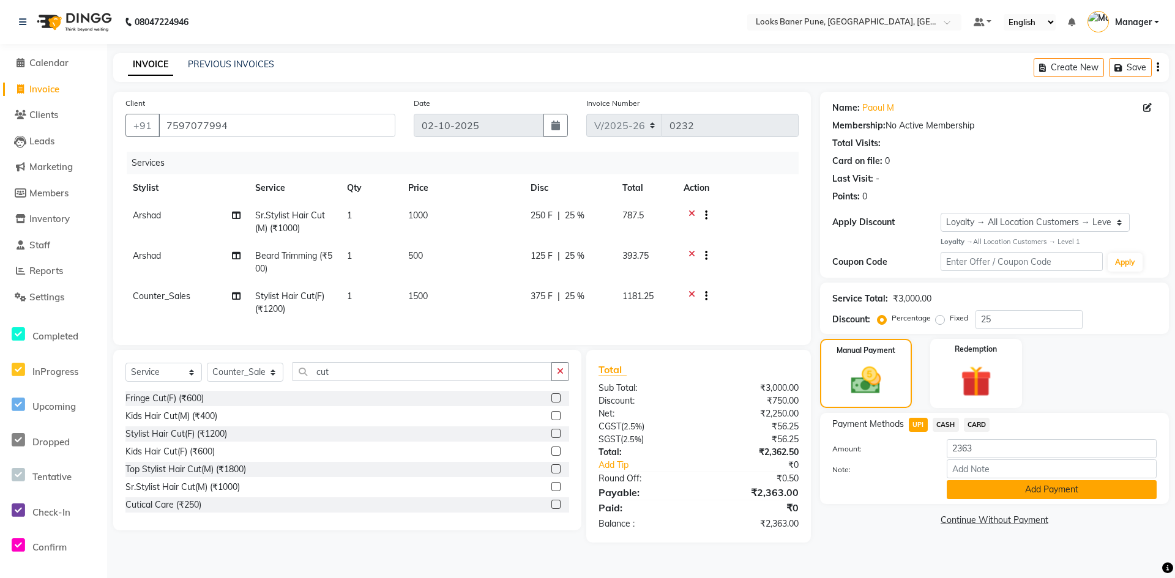
click at [1029, 492] on button "Add Payment" at bounding box center [1052, 489] width 210 height 19
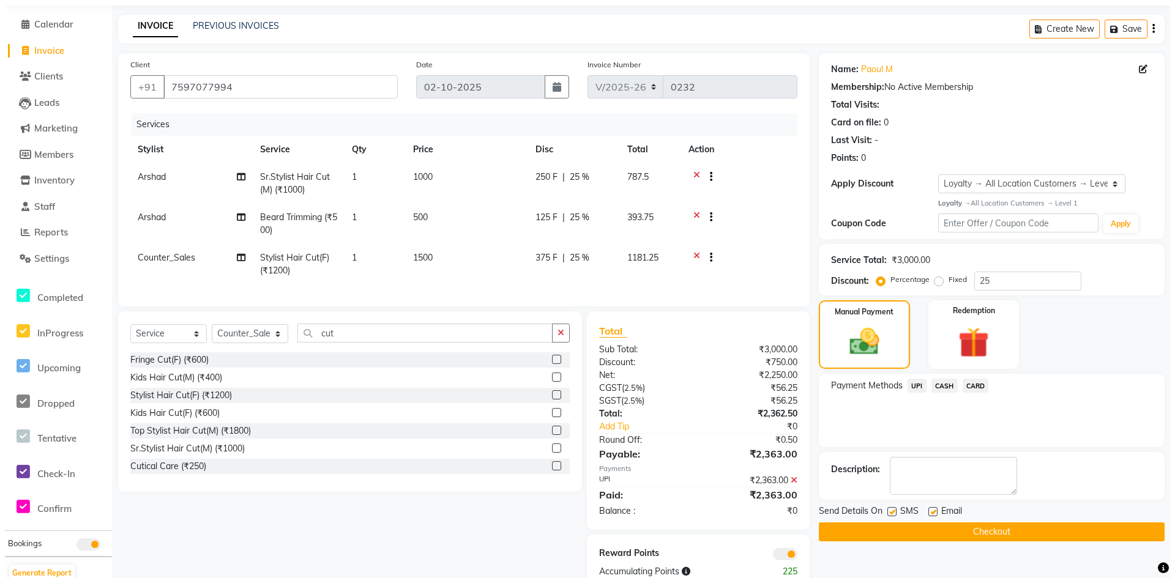
scroll to position [78, 0]
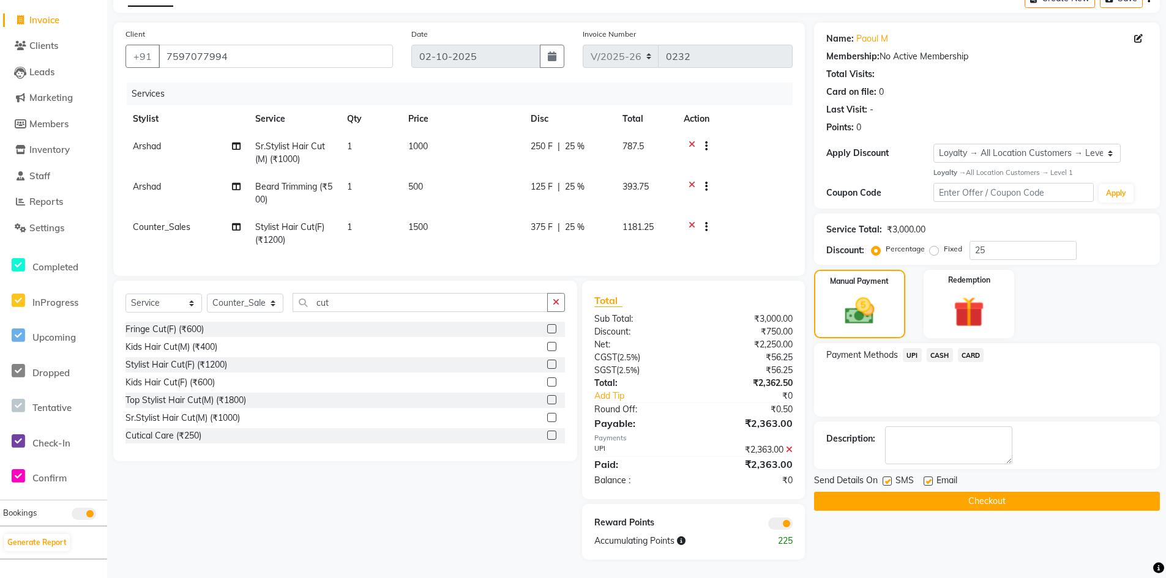
click at [775, 522] on span at bounding box center [780, 524] width 24 height 12
click at [793, 526] on input "checkbox" at bounding box center [793, 526] width 0 height 0
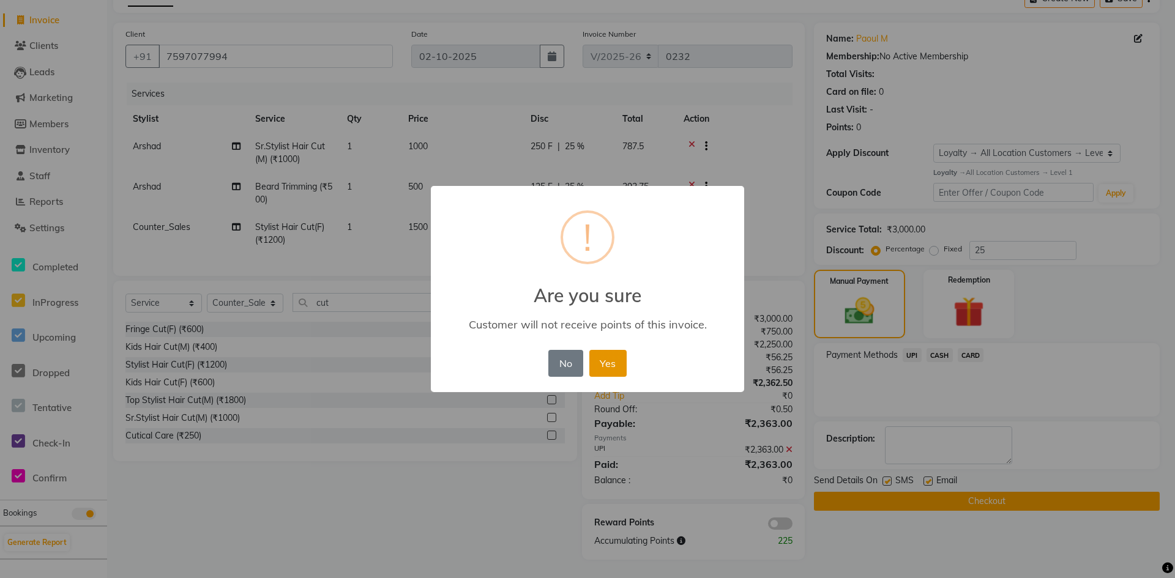
click at [612, 359] on button "Yes" at bounding box center [607, 363] width 37 height 27
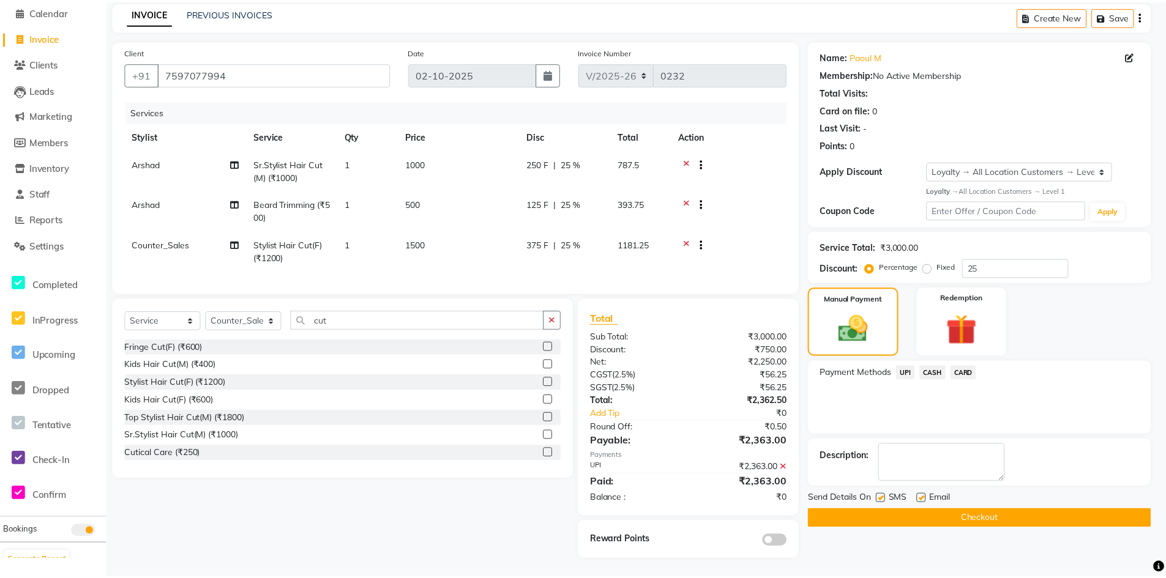
scroll to position [61, 0]
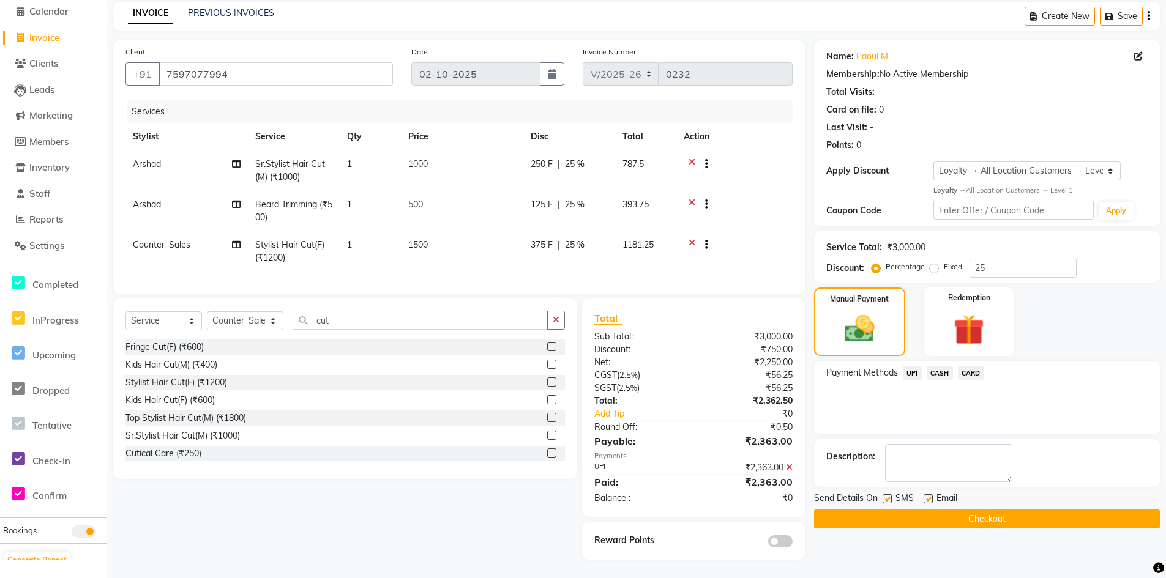
click at [937, 510] on button "Checkout" at bounding box center [987, 519] width 346 height 19
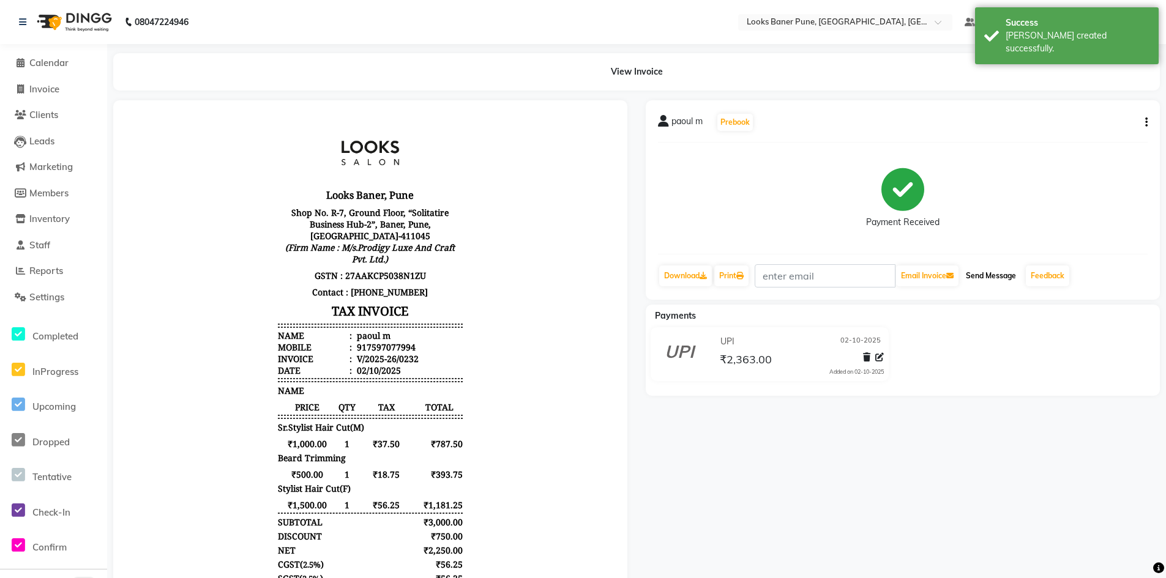
click at [993, 275] on button "Send Message" at bounding box center [991, 276] width 60 height 21
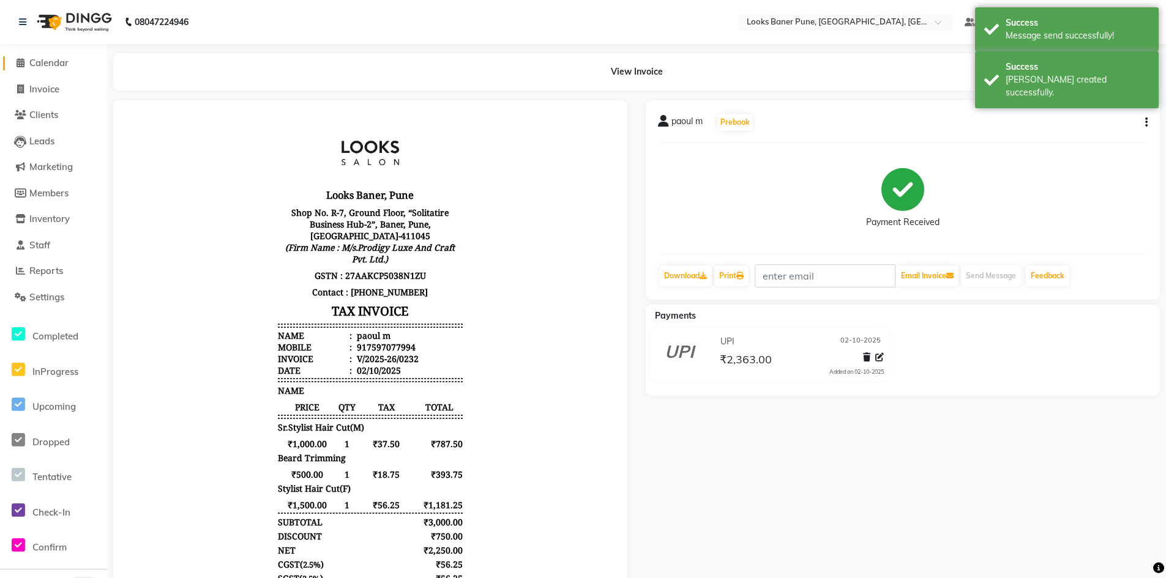
click at [61, 65] on span "Calendar" at bounding box center [48, 63] width 39 height 12
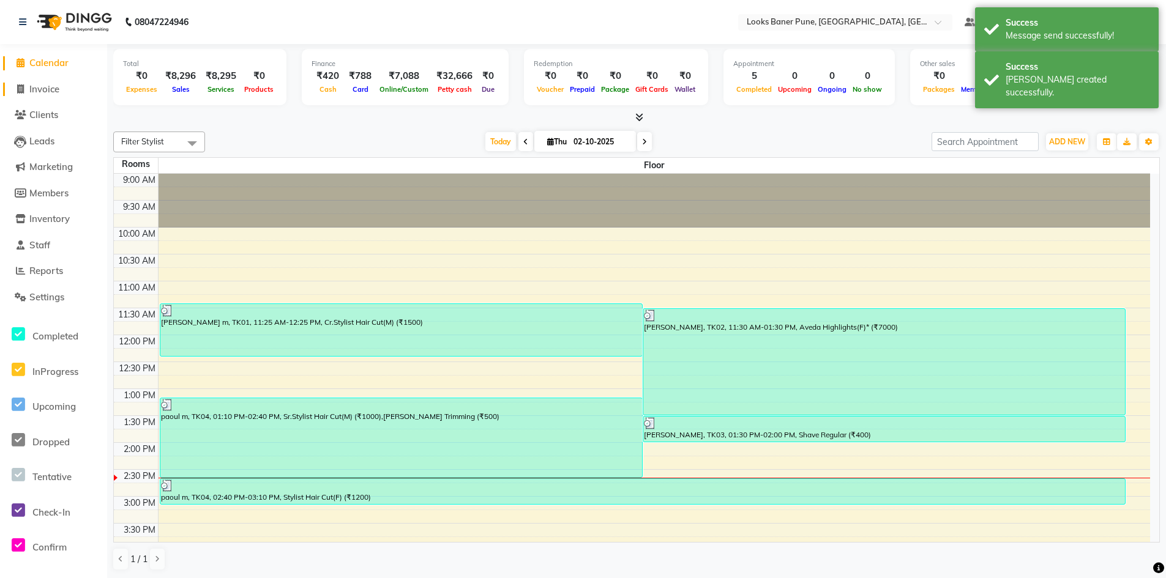
click at [58, 89] on span "Invoice" at bounding box center [44, 89] width 30 height 12
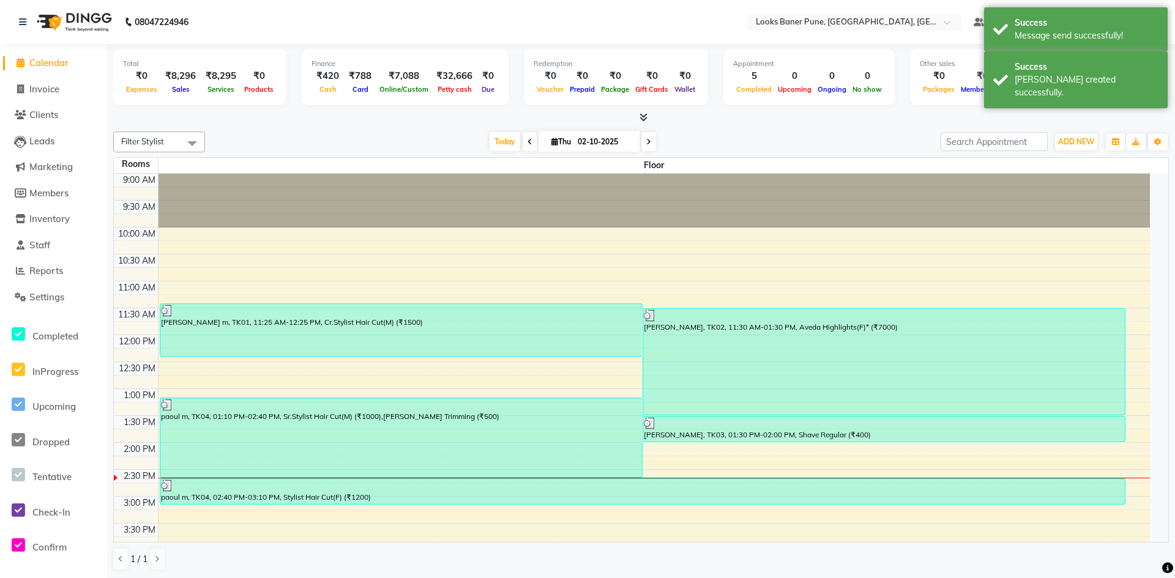
select select "8917"
select select "service"
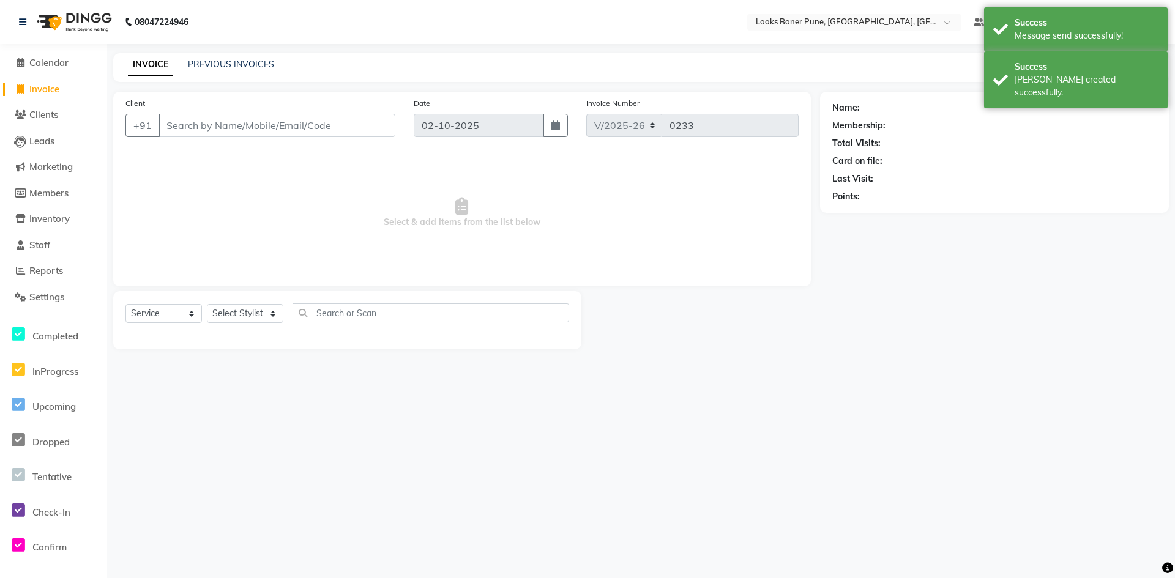
click at [206, 125] on input "Client" at bounding box center [277, 125] width 237 height 23
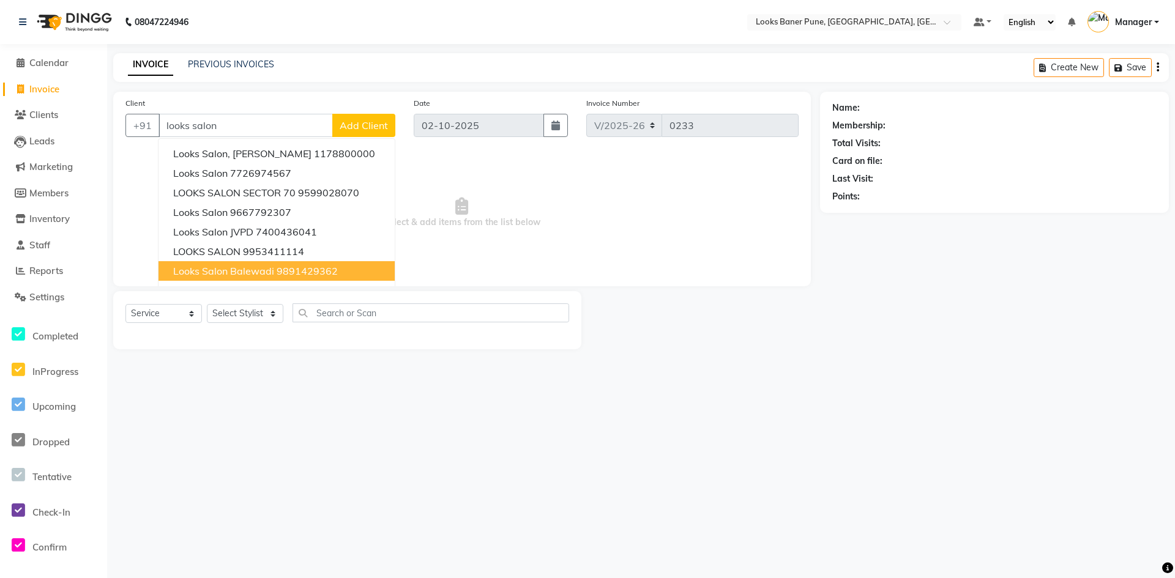
click at [236, 275] on span "looks salon balewadi" at bounding box center [223, 271] width 101 height 12
type input "9891429362"
select select "1: Object"
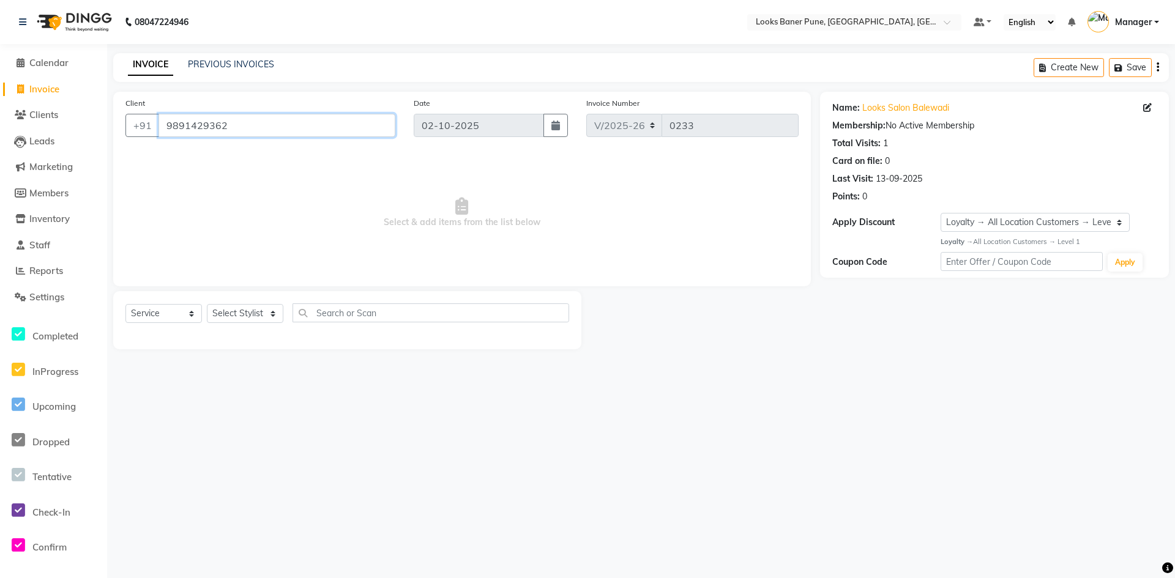
click at [259, 130] on input "9891429362" at bounding box center [277, 125] width 237 height 23
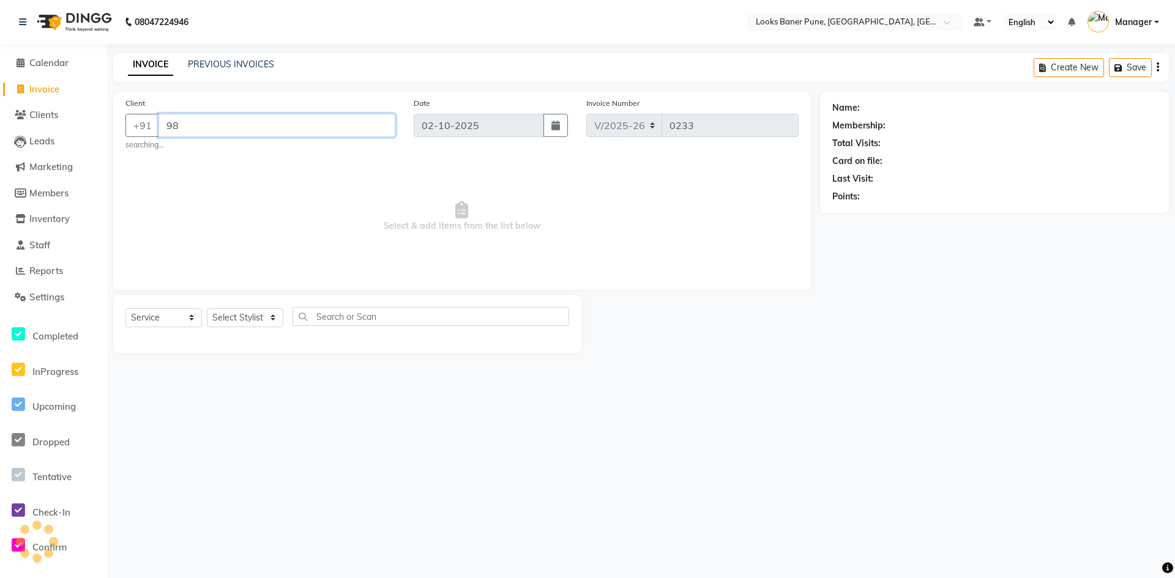
type input "9"
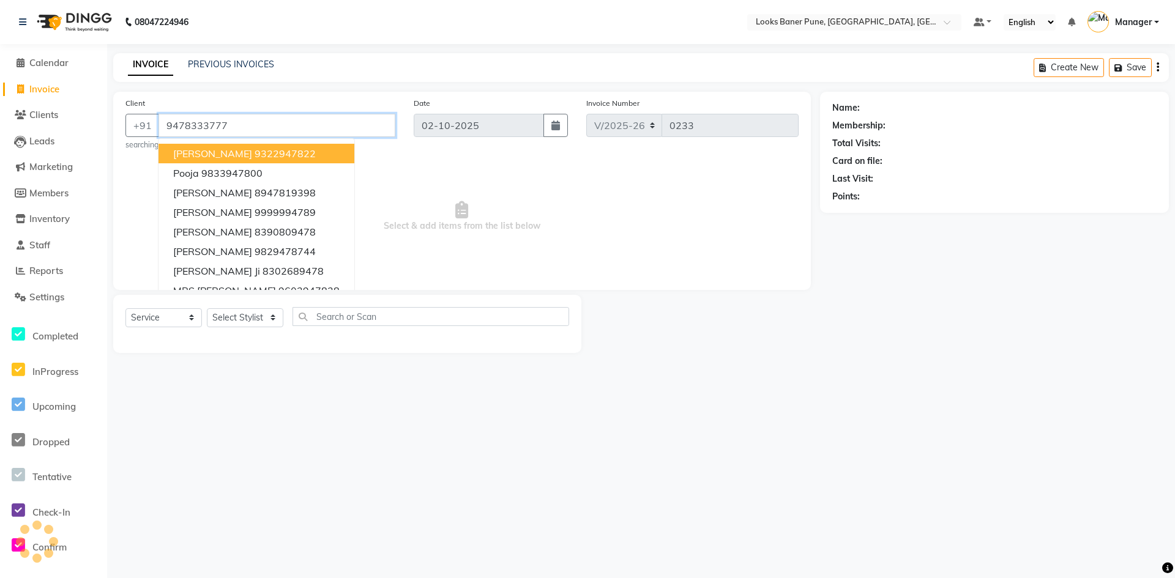
type input "9478333777"
select select "1: Object"
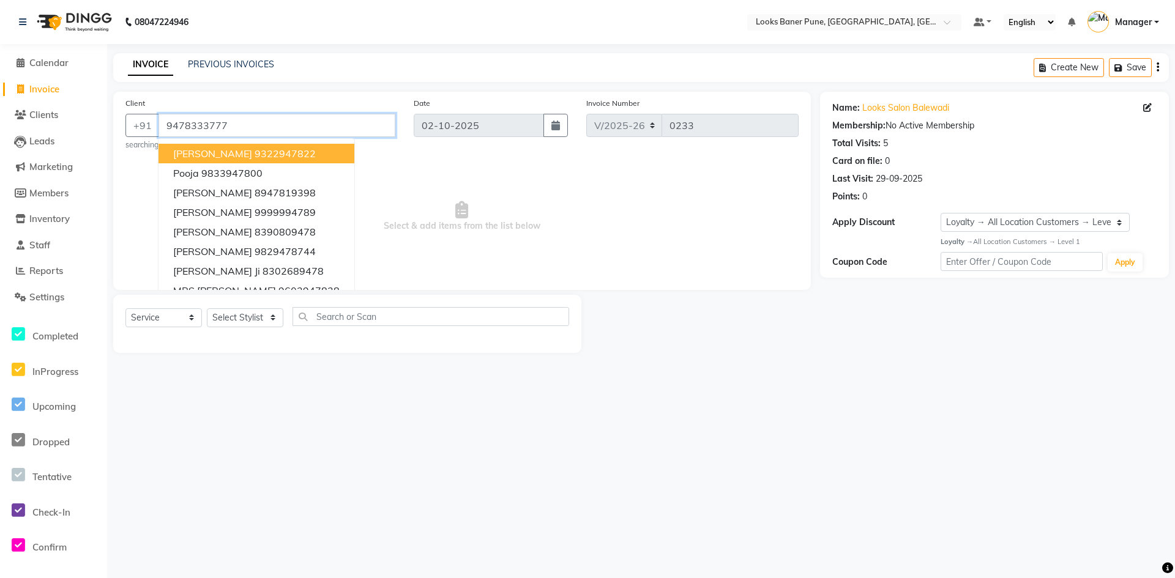
click at [275, 127] on input "9478333777" at bounding box center [277, 125] width 237 height 23
click at [271, 323] on select "Select Stylist [PERSON_NAME] Counter_Sales [PERSON_NAME] Manager [PERSON_NAME] …" at bounding box center [245, 317] width 77 height 19
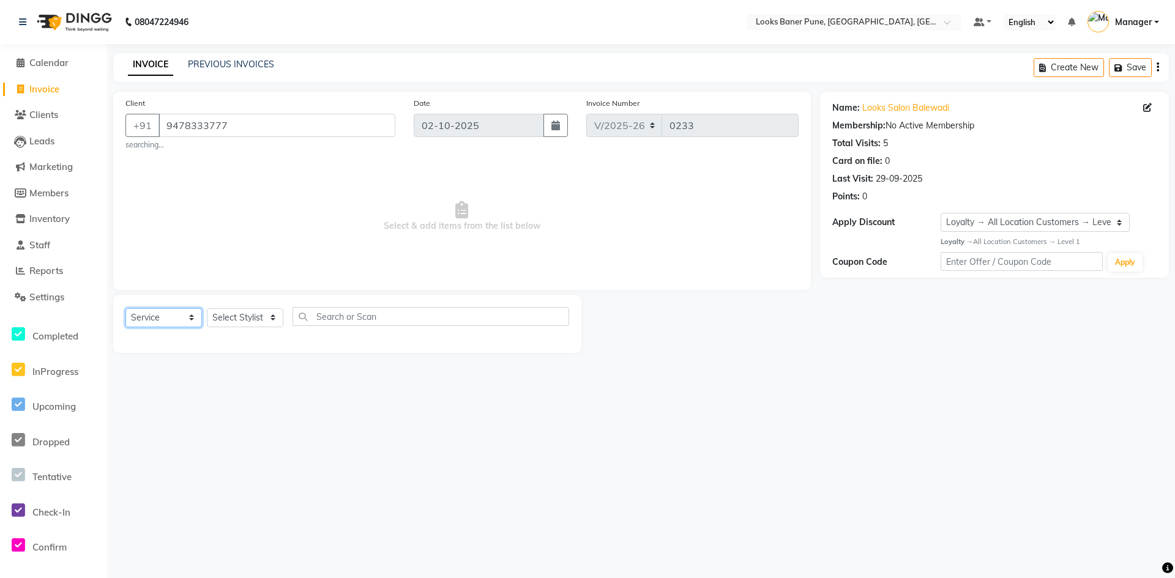
click at [193, 319] on select "Select Service Product Membership Package Voucher Prepaid Gift Card" at bounding box center [163, 317] width 77 height 19
click at [125, 308] on select "Select Service Product Membership Package Voucher Prepaid Gift Card" at bounding box center [163, 317] width 77 height 19
click at [275, 323] on select "Select Stylist [PERSON_NAME] Counter_Sales [PERSON_NAME] Manager [PERSON_NAME] …" at bounding box center [245, 317] width 77 height 19
select select "90862"
click at [207, 308] on select "Select Stylist [PERSON_NAME] Counter_Sales [PERSON_NAME] Manager [PERSON_NAME] …" at bounding box center [245, 317] width 77 height 19
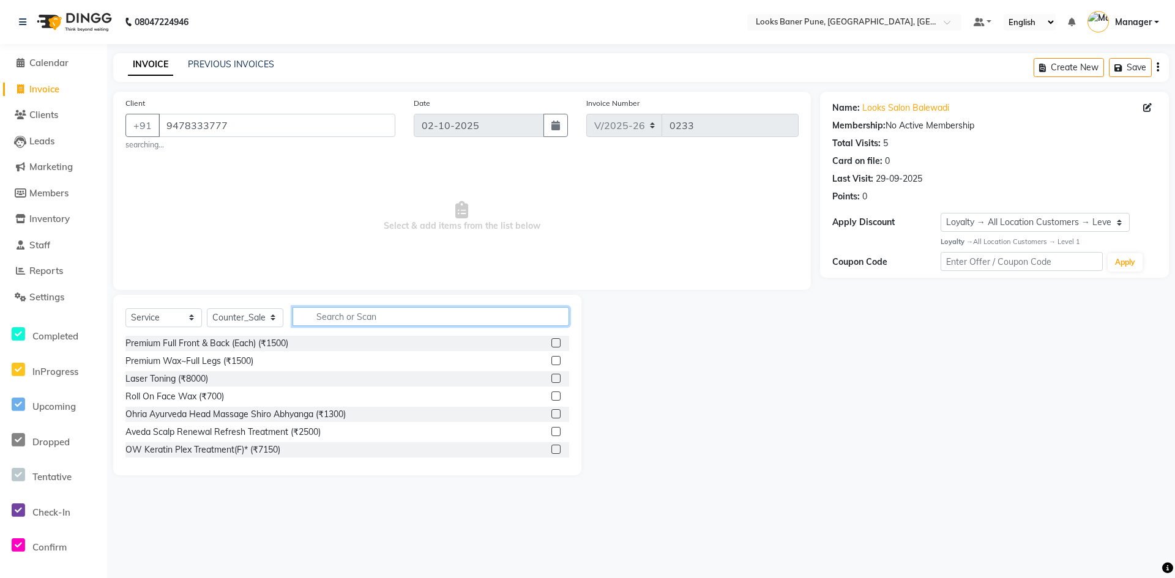
click at [346, 321] on input "text" at bounding box center [431, 316] width 277 height 19
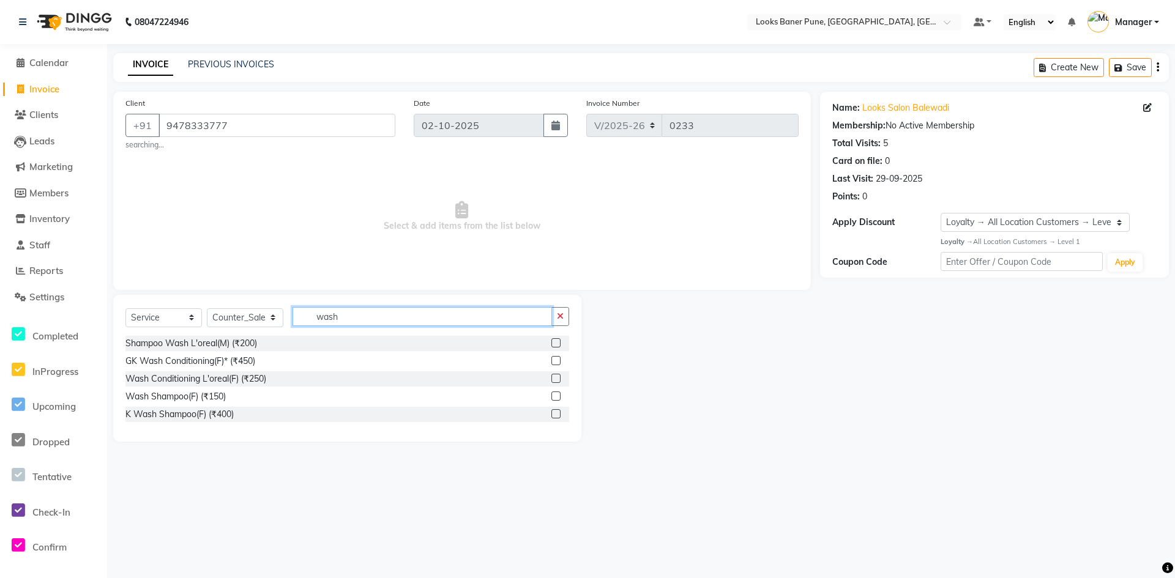
type input "wash"
click at [558, 395] on label at bounding box center [555, 396] width 9 height 9
click at [558, 395] on input "checkbox" at bounding box center [555, 397] width 8 height 8
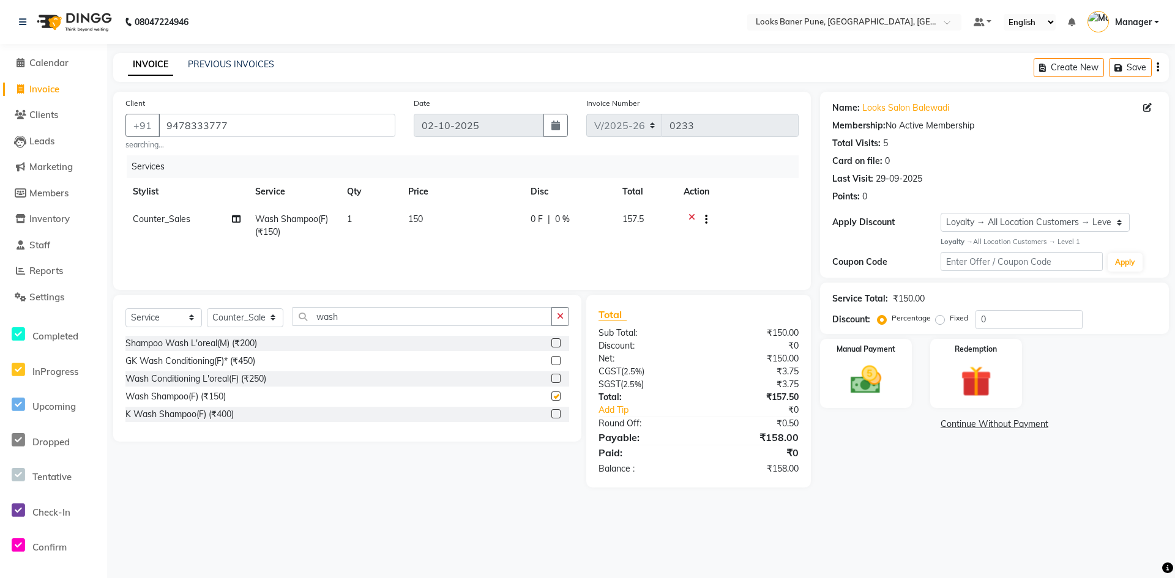
checkbox input "false"
click at [433, 220] on td "150" at bounding box center [462, 226] width 122 height 40
select select "90862"
click at [495, 231] on input "150" at bounding box center [520, 222] width 108 height 19
type input "1"
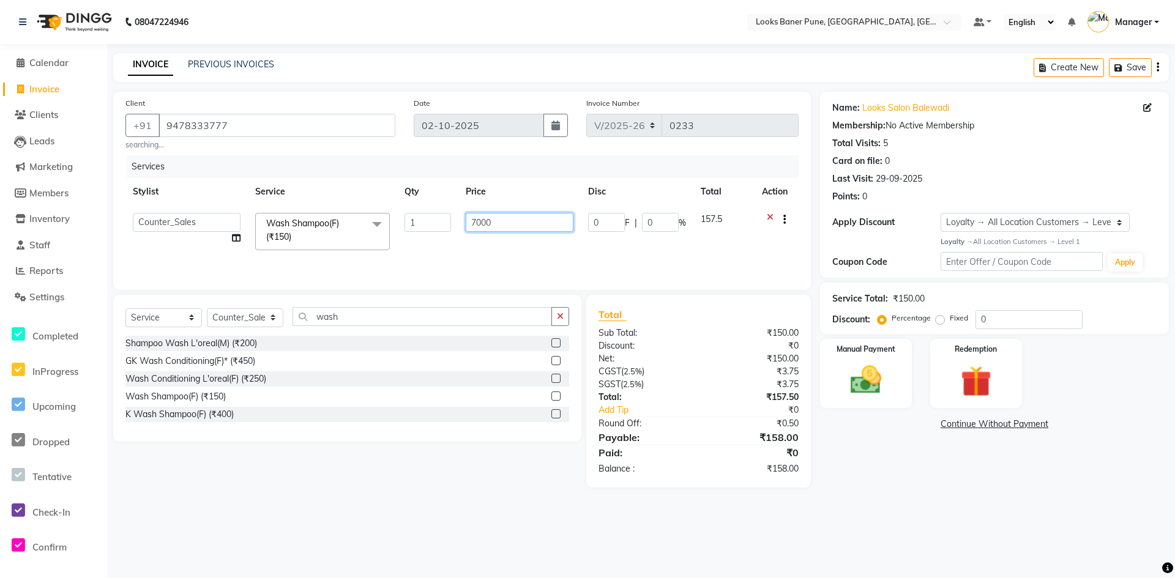
type input "700"
click at [374, 319] on input "wash" at bounding box center [422, 316] width 259 height 19
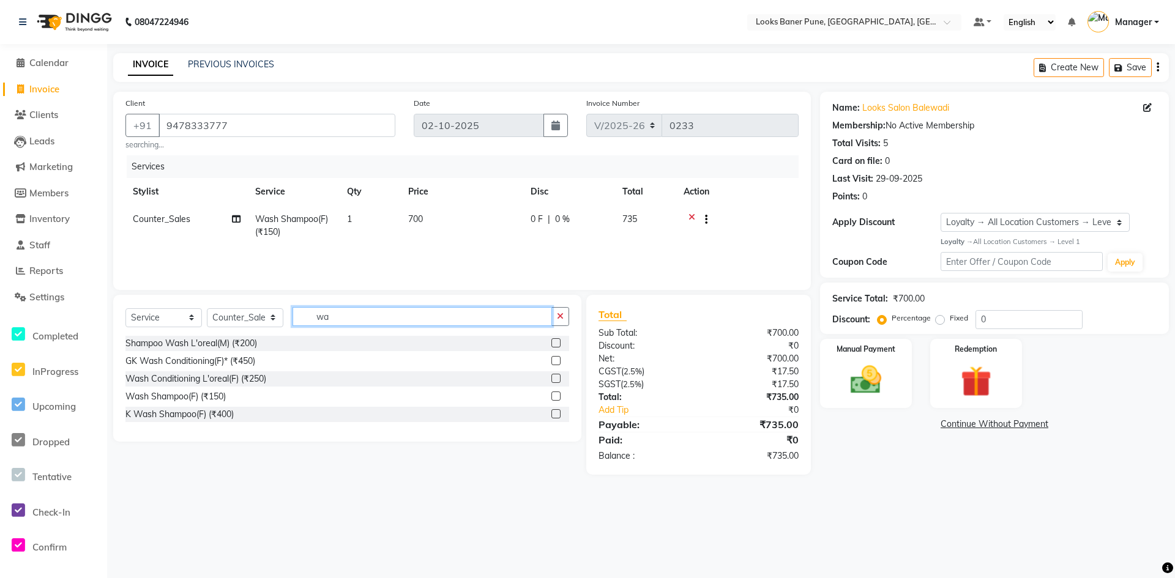
type input "w"
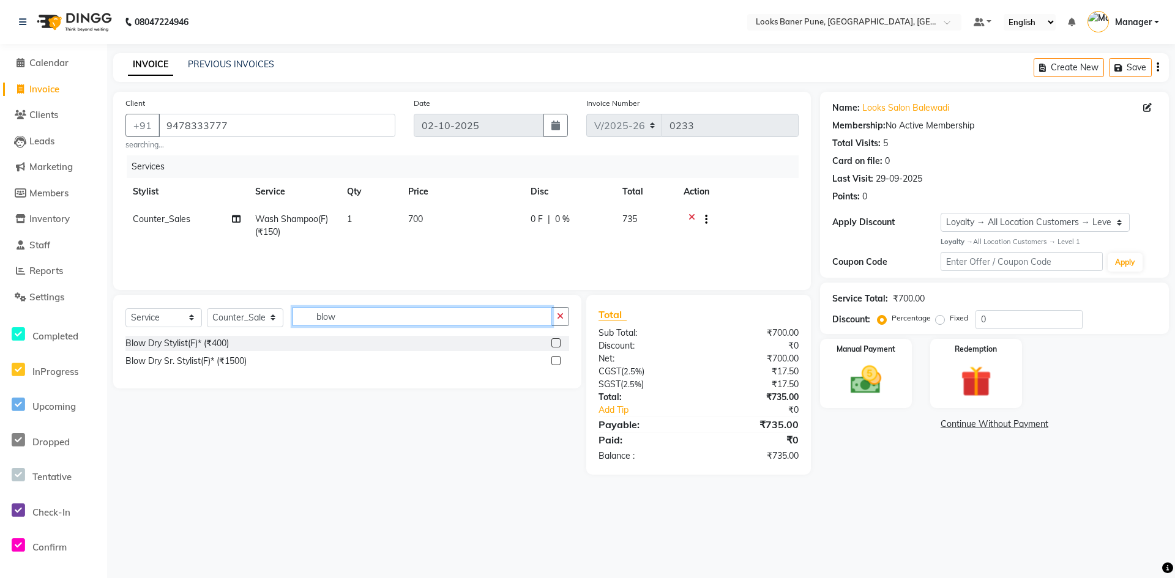
type input "blow"
click at [558, 361] on label at bounding box center [555, 360] width 9 height 9
click at [558, 361] on input "checkbox" at bounding box center [555, 361] width 8 height 8
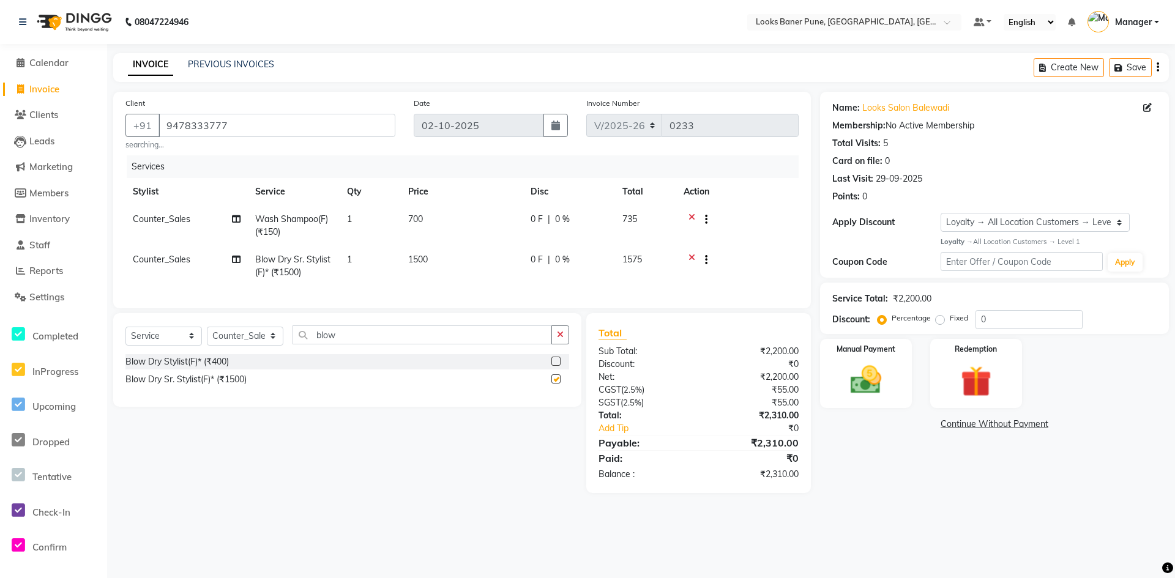
checkbox input "false"
drag, startPoint x: 430, startPoint y: 258, endPoint x: 475, endPoint y: 270, distance: 46.3
click at [442, 260] on td "1500" at bounding box center [462, 266] width 122 height 40
select select "90862"
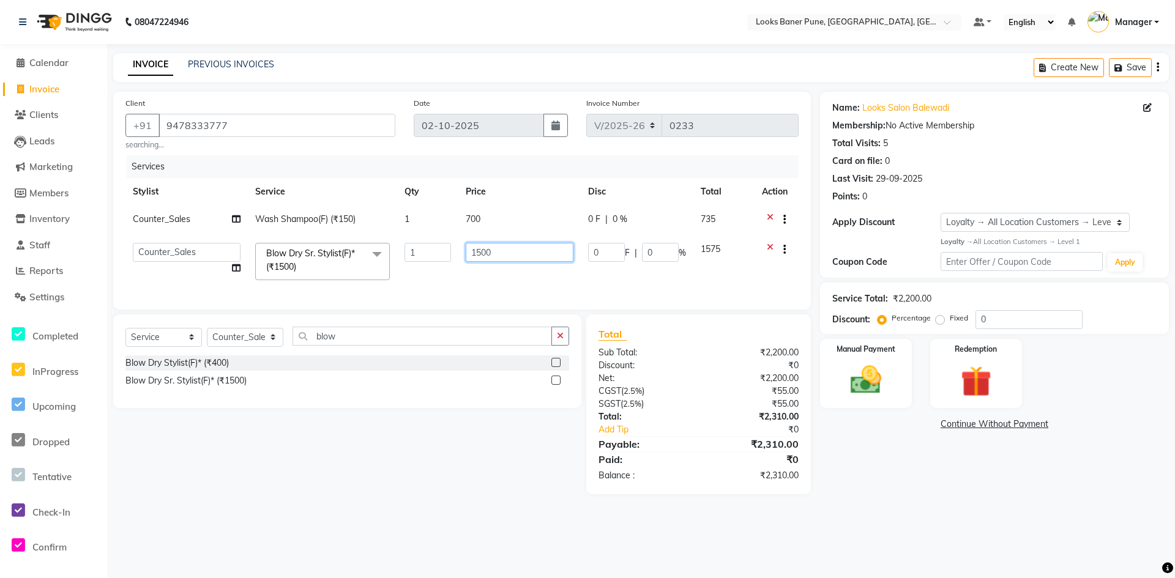
click at [540, 250] on input "1500" at bounding box center [520, 252] width 108 height 19
type input "1"
type input "600"
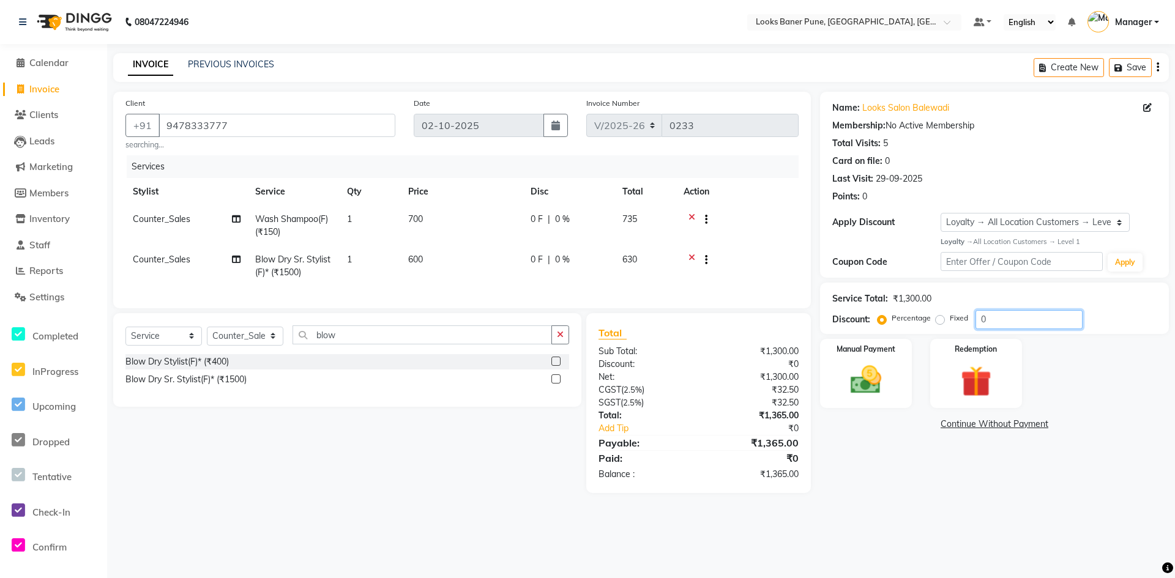
click at [1018, 315] on input "0" at bounding box center [1029, 319] width 107 height 19
type input "25"
click at [872, 387] on img at bounding box center [866, 380] width 53 height 37
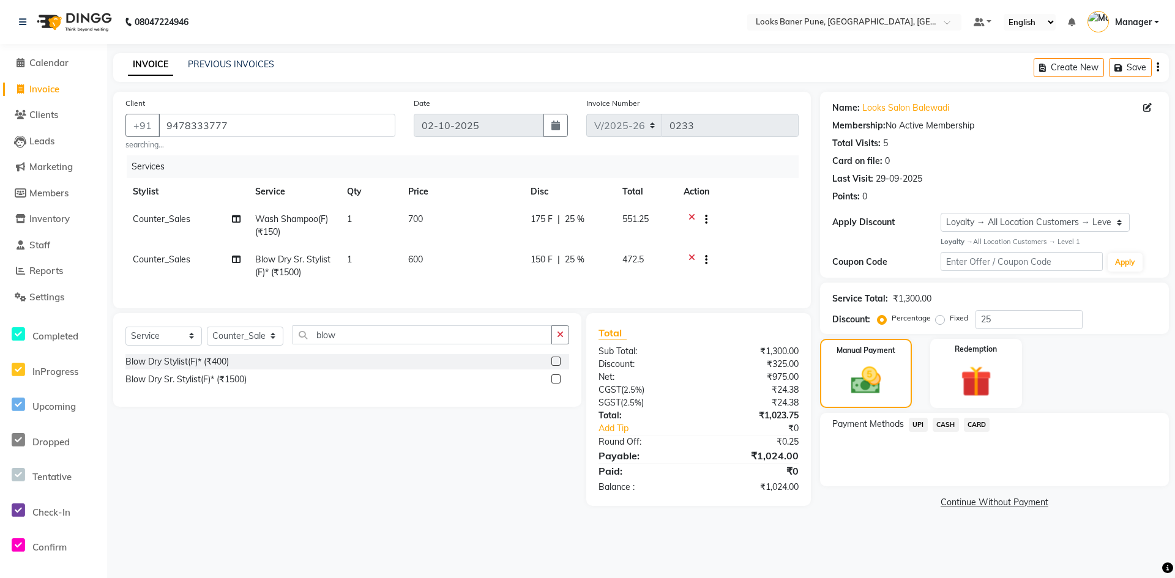
click at [920, 425] on span "UPI" at bounding box center [918, 425] width 19 height 14
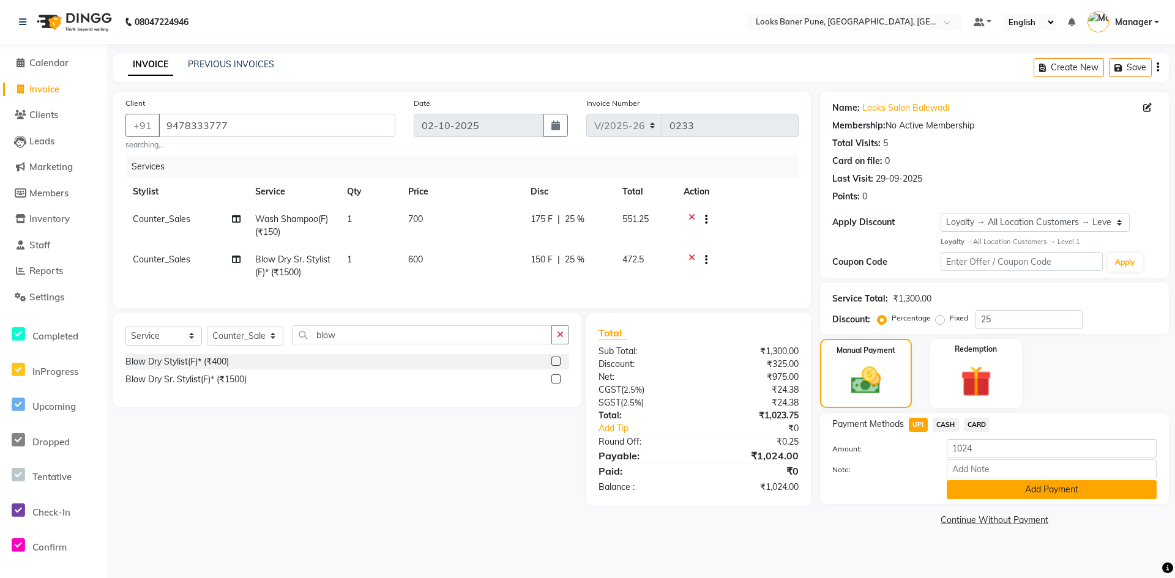
click at [991, 485] on button "Add Payment" at bounding box center [1052, 489] width 210 height 19
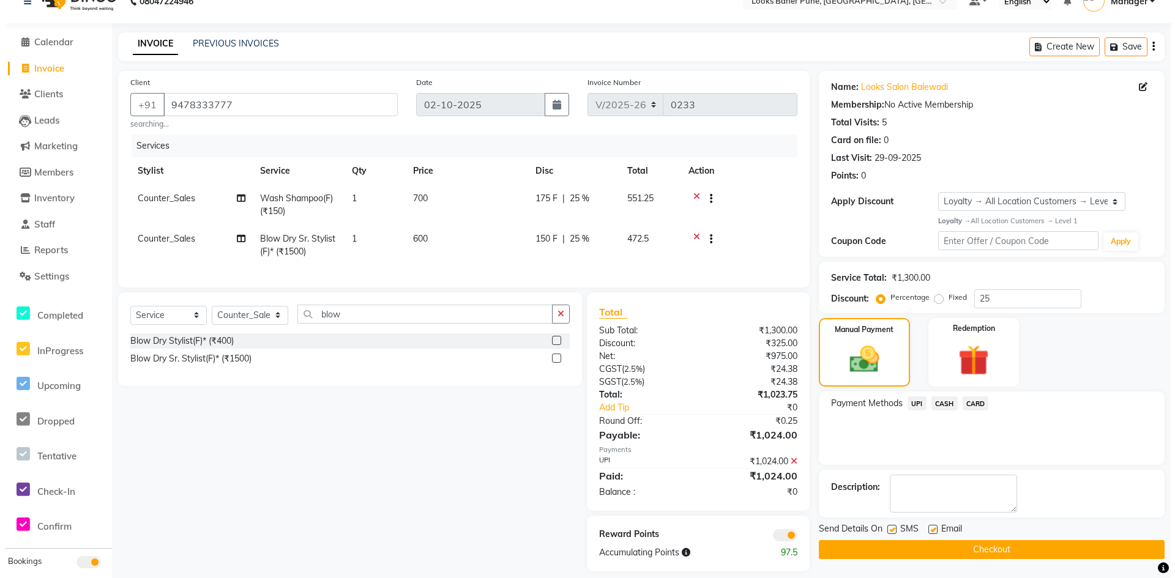
scroll to position [42, 0]
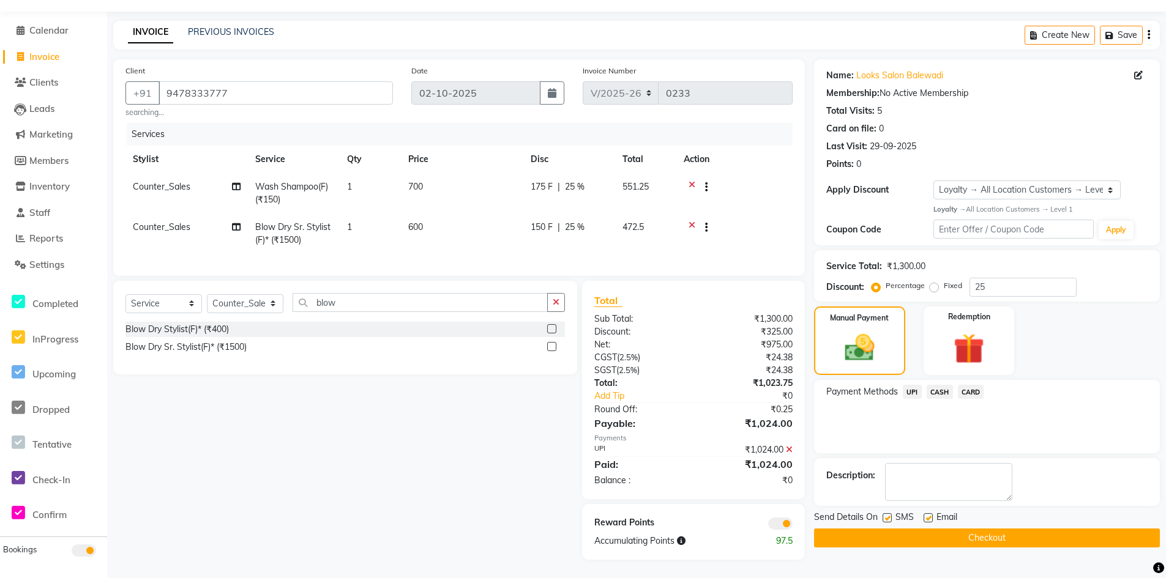
click at [767, 517] on div at bounding box center [747, 523] width 108 height 13
click at [774, 521] on span at bounding box center [780, 524] width 24 height 12
click at [793, 526] on input "checkbox" at bounding box center [793, 526] width 0 height 0
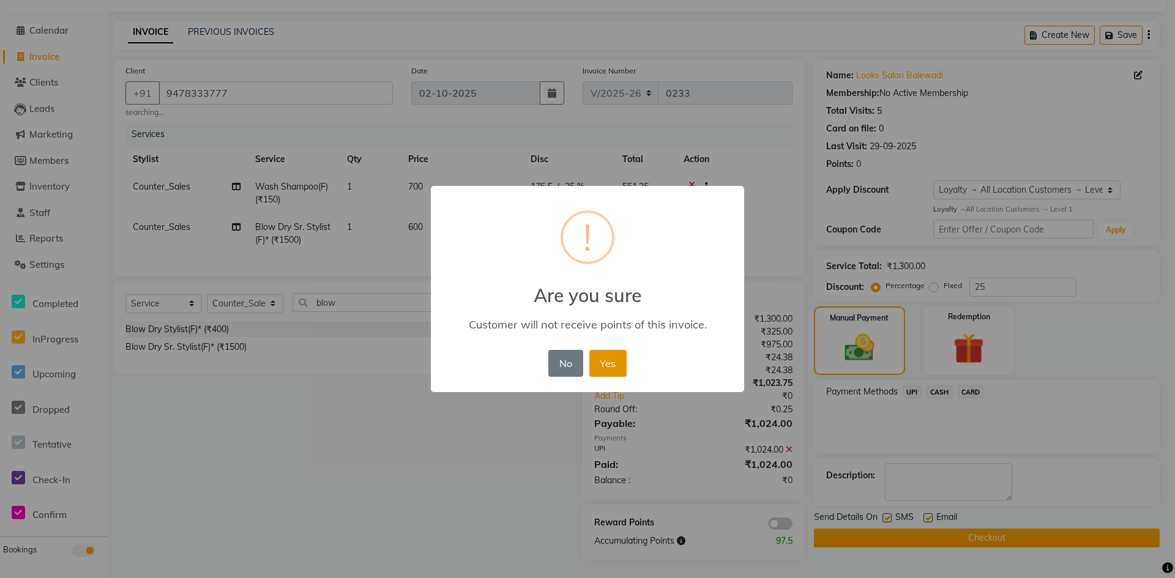
click at [610, 361] on button "Yes" at bounding box center [607, 363] width 37 height 27
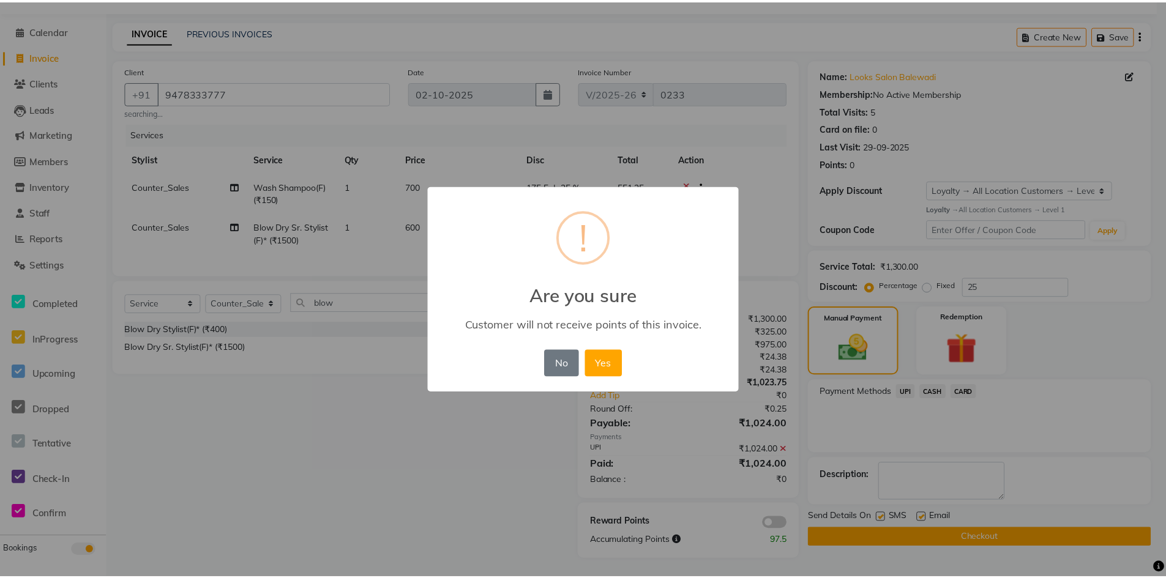
scroll to position [24, 0]
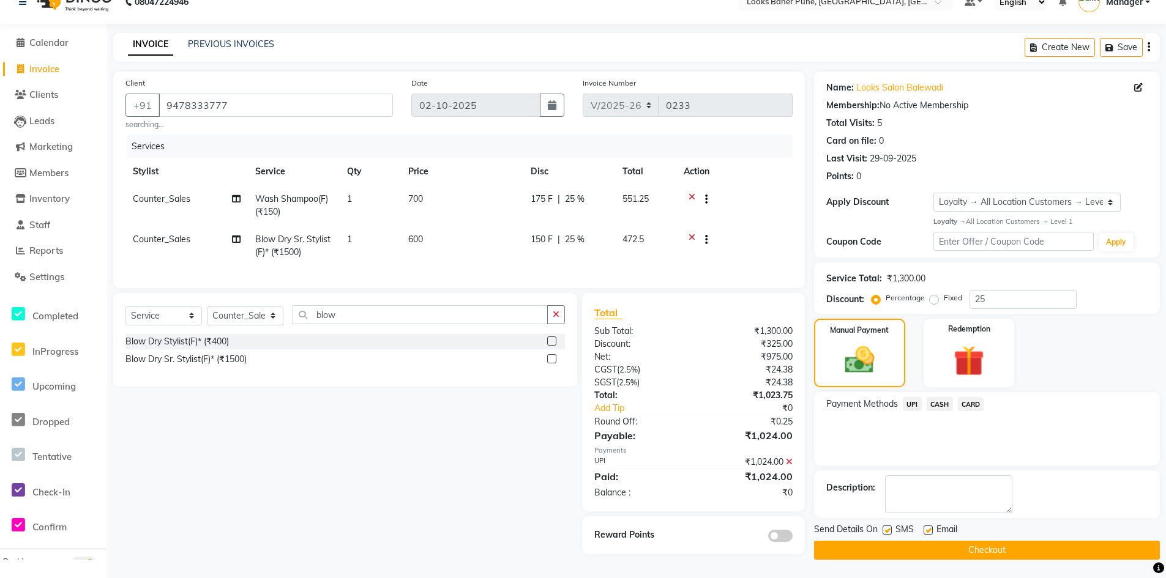
click at [942, 548] on button "Checkout" at bounding box center [987, 550] width 346 height 19
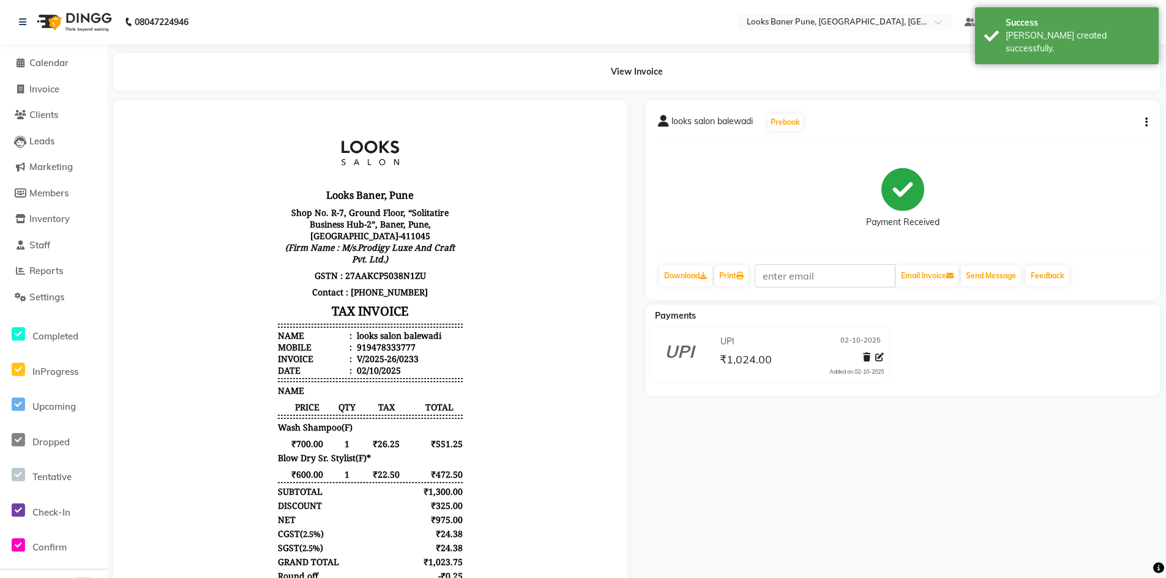
click at [64, 70] on li "Calendar" at bounding box center [53, 63] width 107 height 26
click at [72, 62] on link "Calendar" at bounding box center [53, 63] width 101 height 14
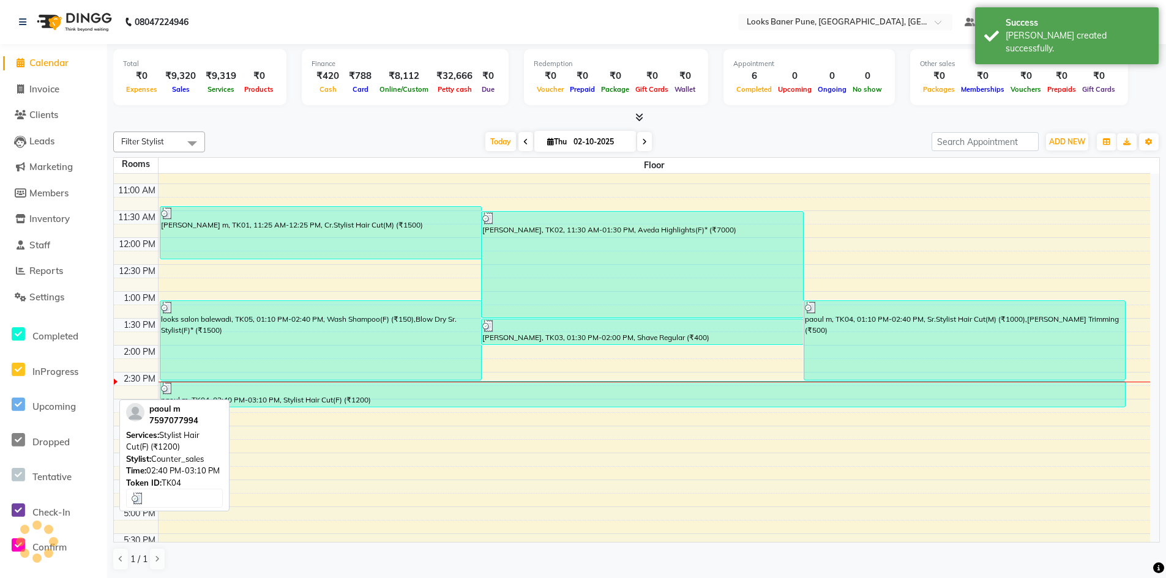
scroll to position [99, 0]
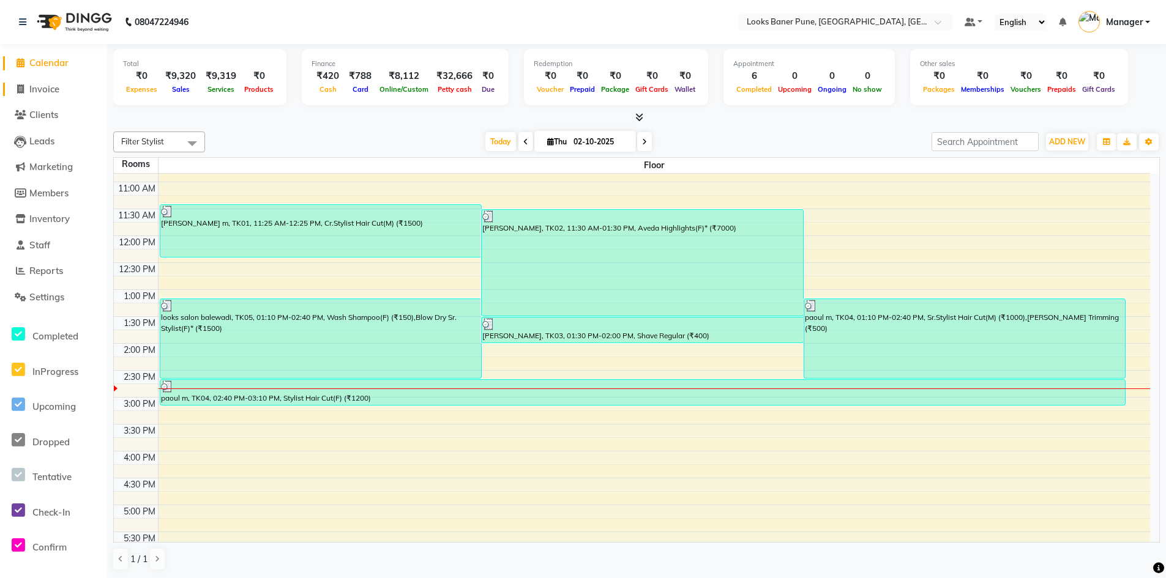
click at [63, 86] on link "Invoice" at bounding box center [53, 90] width 101 height 14
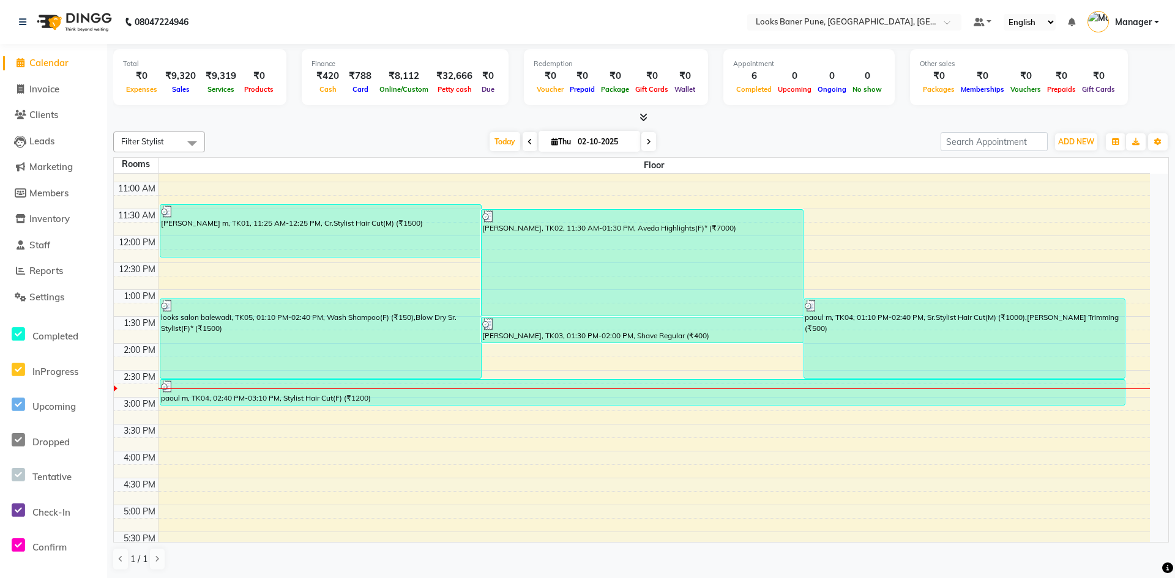
select select "8917"
select select "service"
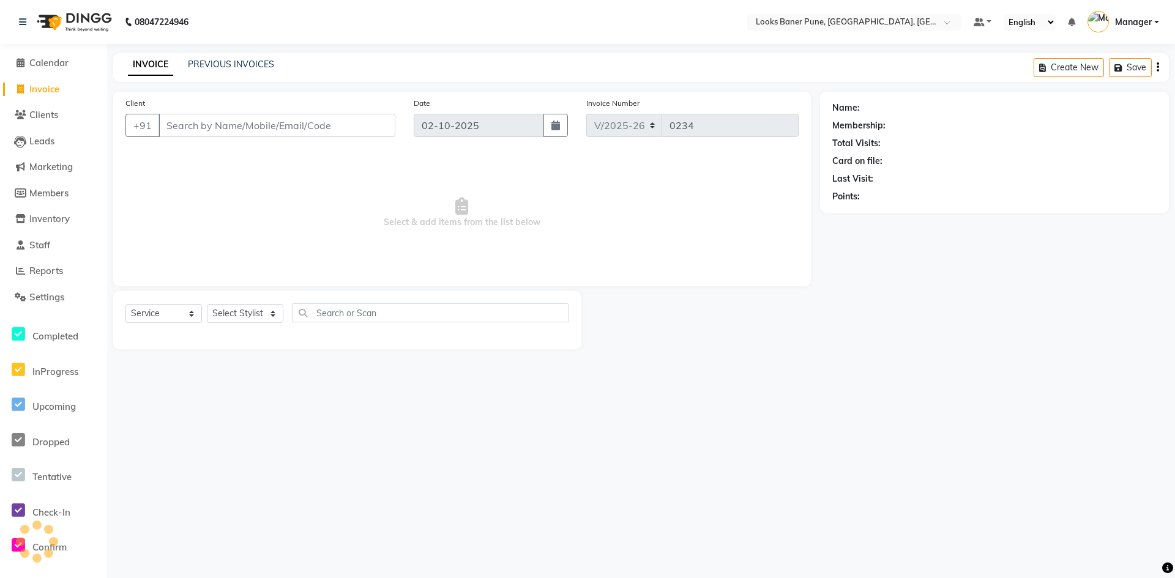
click at [206, 134] on input "Client" at bounding box center [277, 125] width 237 height 23
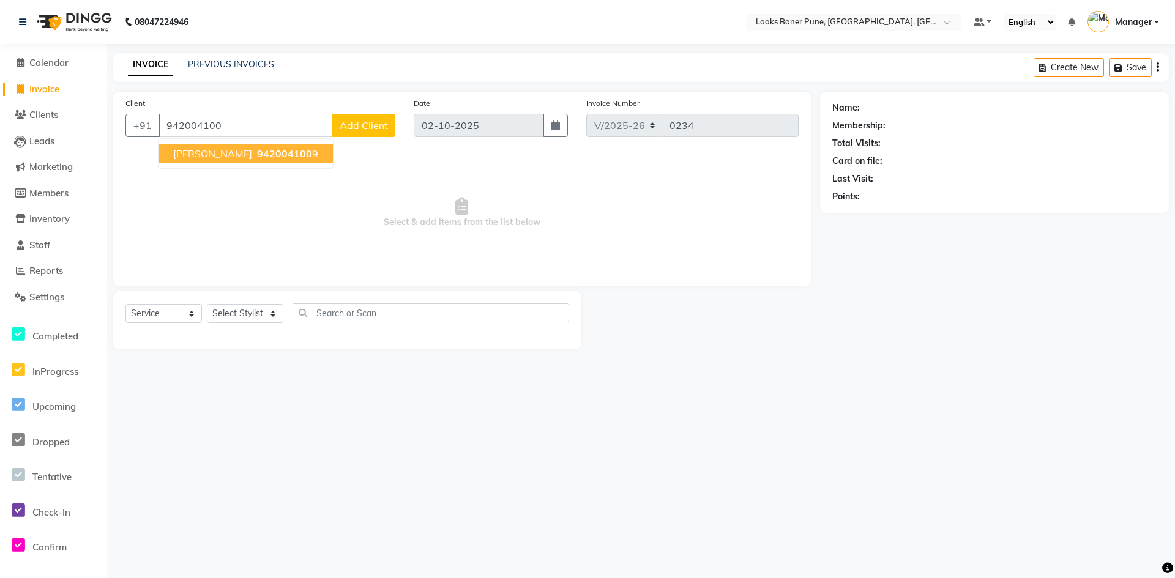
click at [255, 155] on ngb-highlight "942004100 9" at bounding box center [287, 153] width 64 height 12
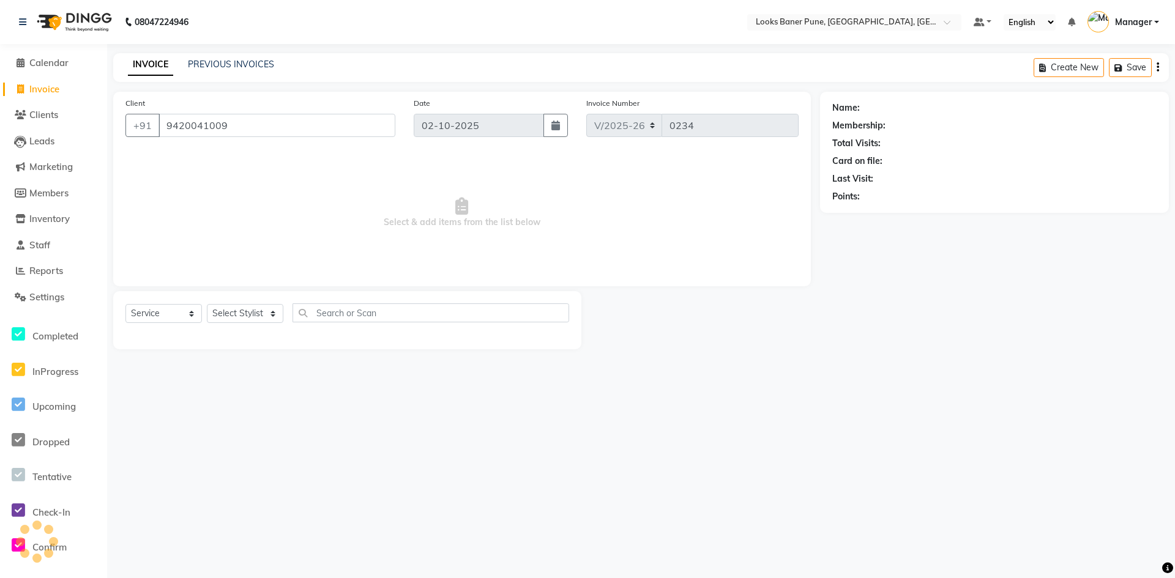
type input "9420041009"
select select "1: Object"
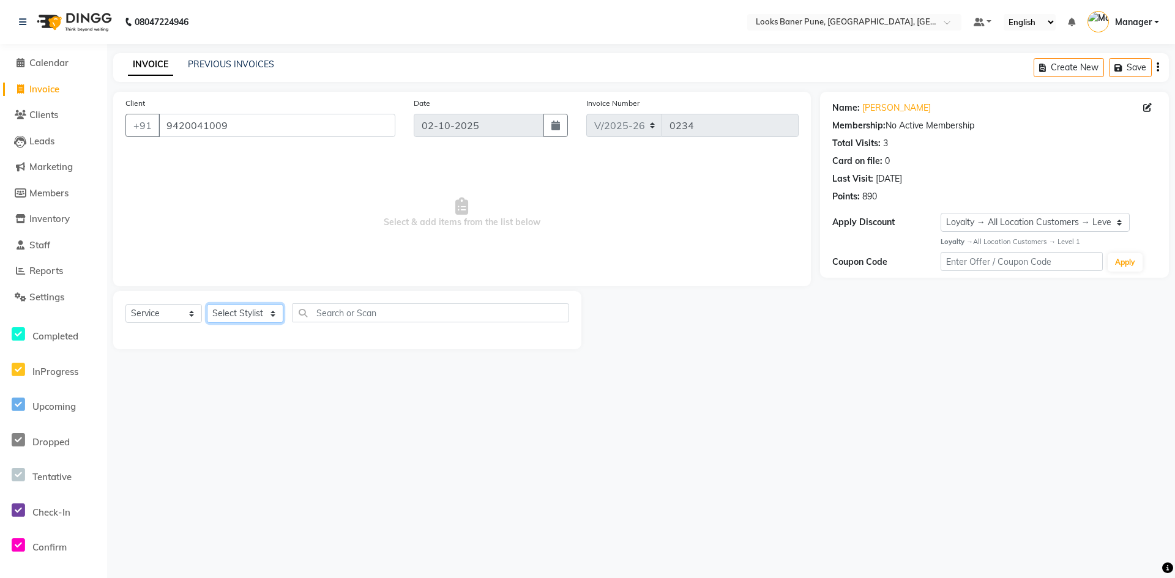
click at [267, 319] on select "Select Stylist [PERSON_NAME] Counter_Sales [PERSON_NAME] Manager [PERSON_NAME] …" at bounding box center [245, 313] width 77 height 19
select select "90864"
click at [207, 304] on select "Select Stylist [PERSON_NAME] Counter_Sales [PERSON_NAME] Manager [PERSON_NAME] …" at bounding box center [245, 313] width 77 height 19
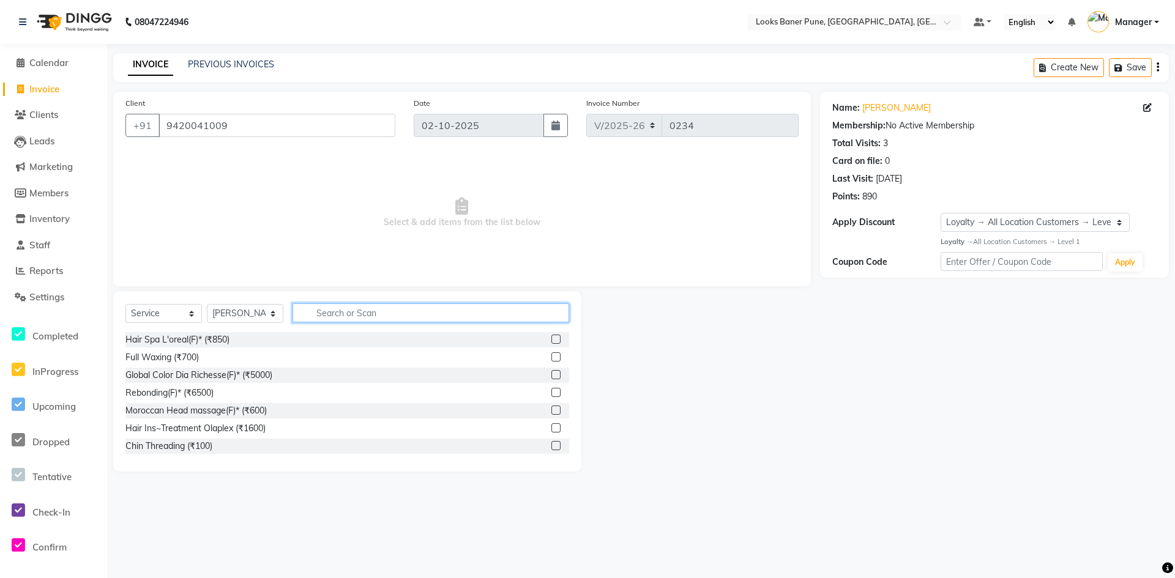
click at [325, 321] on input "text" at bounding box center [431, 313] width 277 height 19
type input "cut"
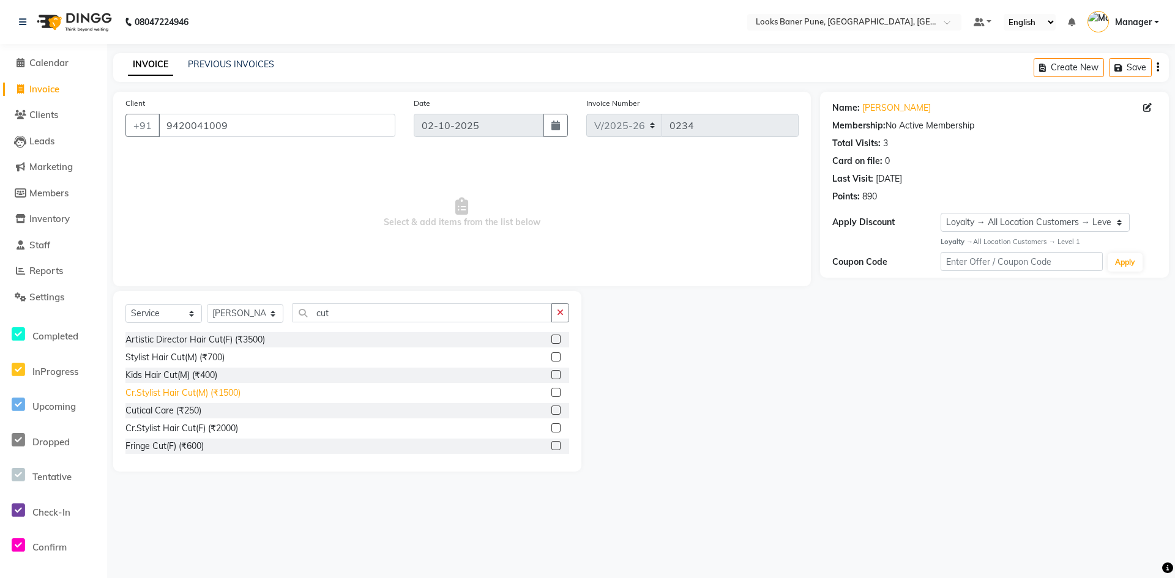
click at [217, 394] on div "Cr.Stylist Hair Cut(M) (₹1500)" at bounding box center [182, 393] width 115 height 13
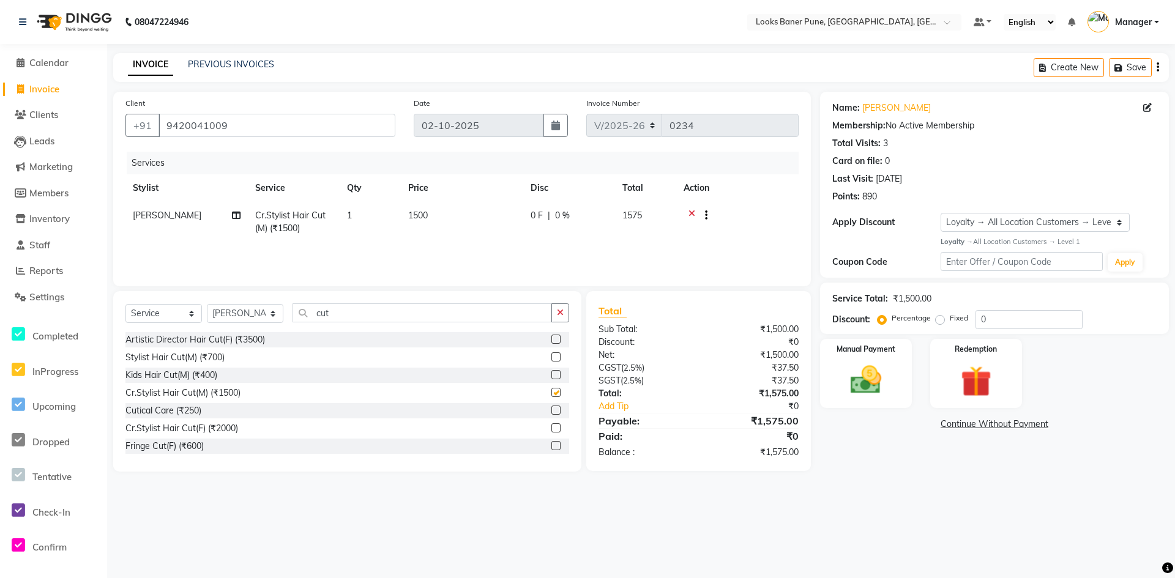
checkbox input "false"
click at [451, 216] on td "1500" at bounding box center [462, 222] width 122 height 40
select select "90864"
click at [490, 220] on input "1500" at bounding box center [520, 218] width 108 height 19
type input "1000"
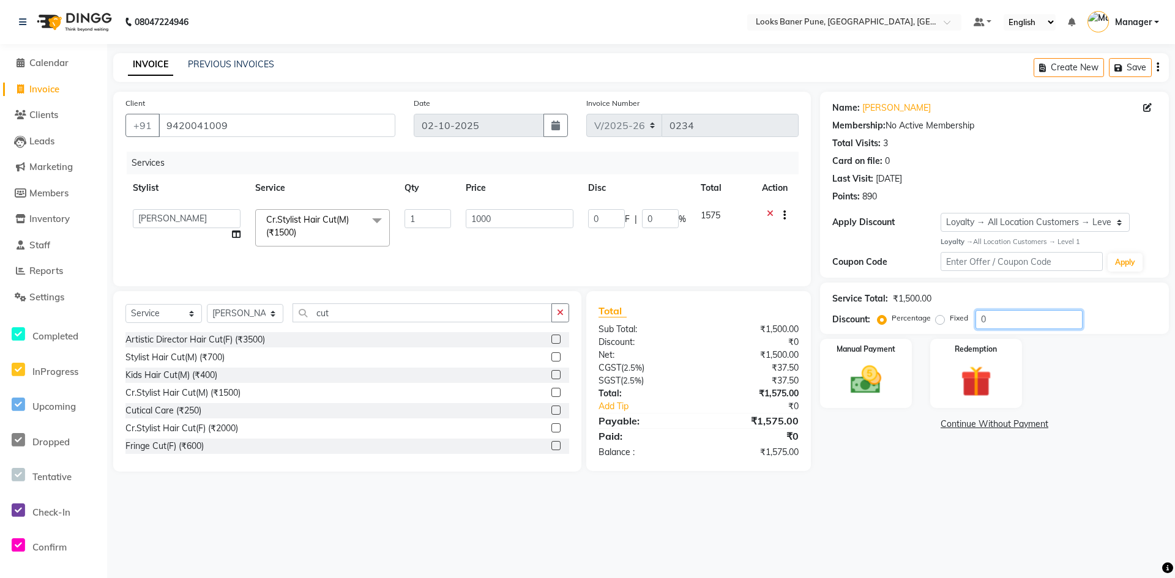
click at [1004, 327] on input "0" at bounding box center [1029, 319] width 107 height 19
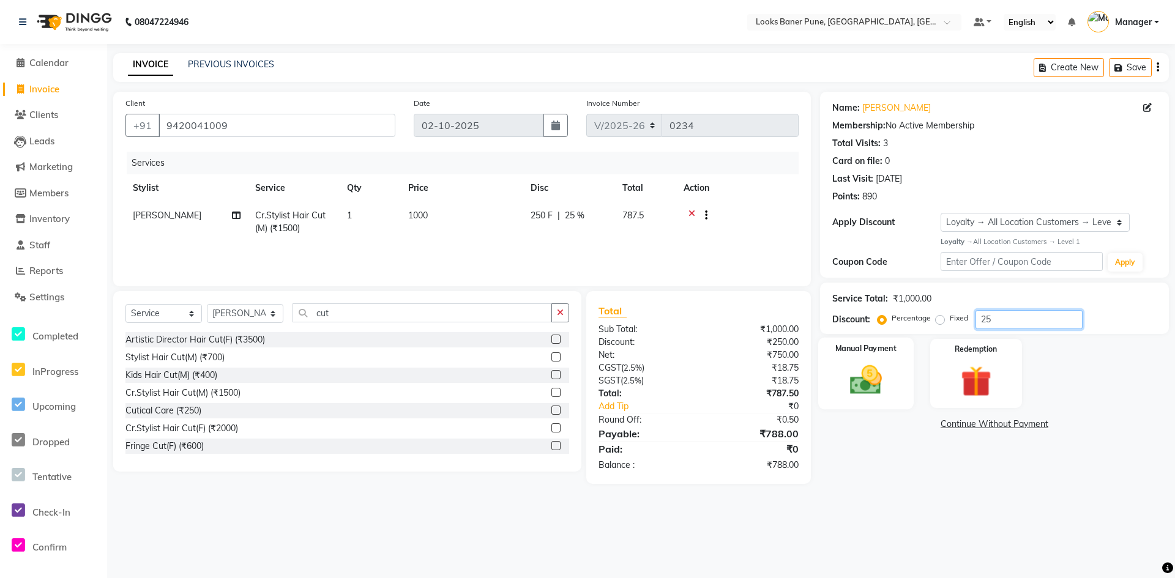
type input "25"
click at [829, 373] on div "Manual Payment" at bounding box center [865, 374] width 95 height 72
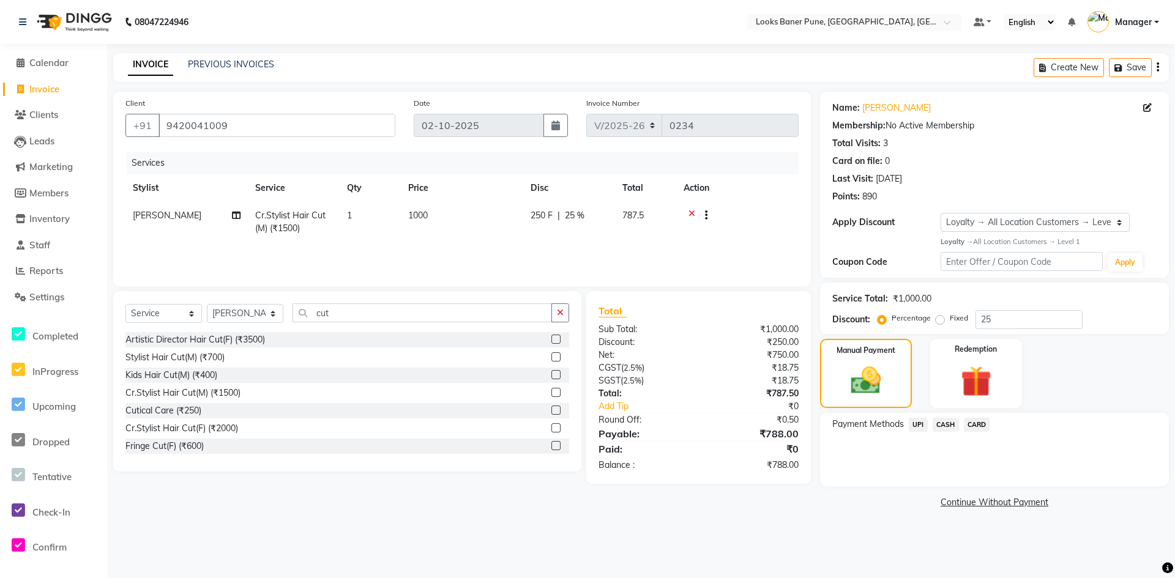
click at [979, 425] on span "CARD" at bounding box center [977, 425] width 26 height 14
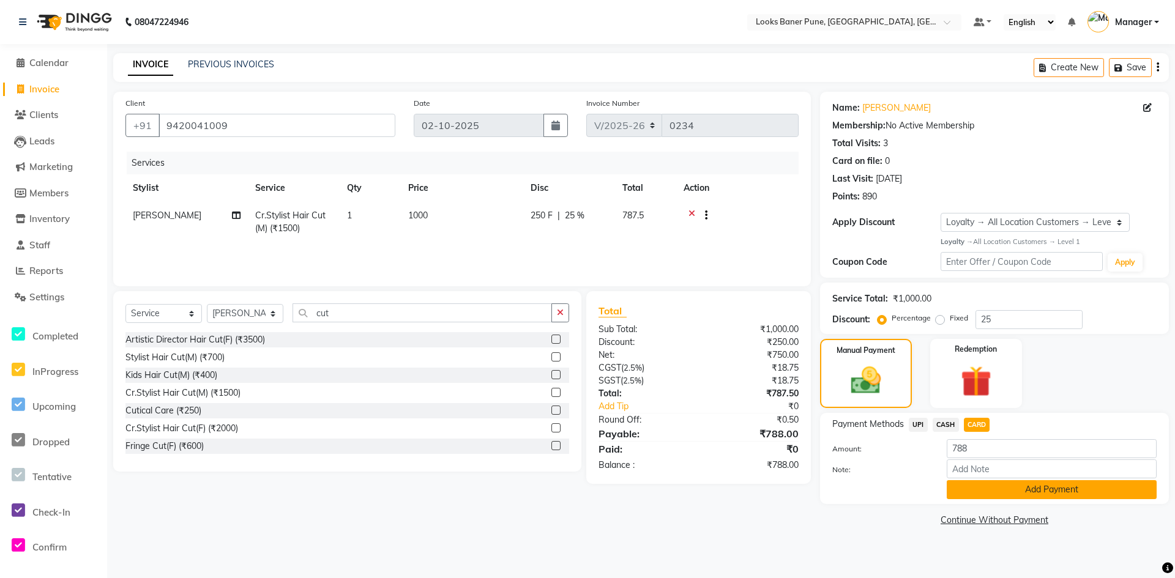
click at [998, 493] on button "Add Payment" at bounding box center [1052, 489] width 210 height 19
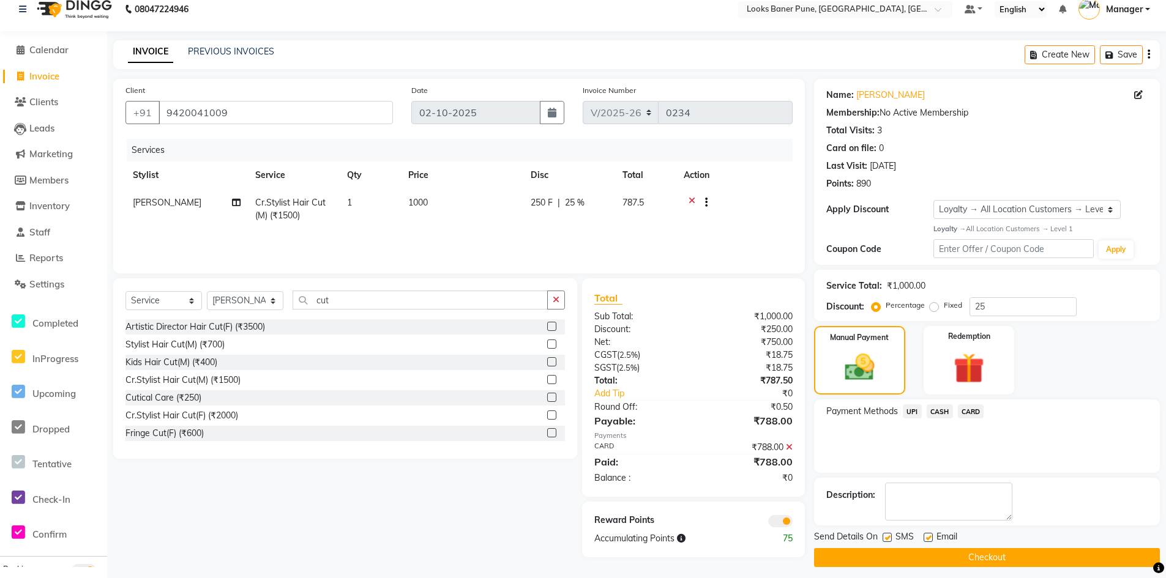
scroll to position [20, 0]
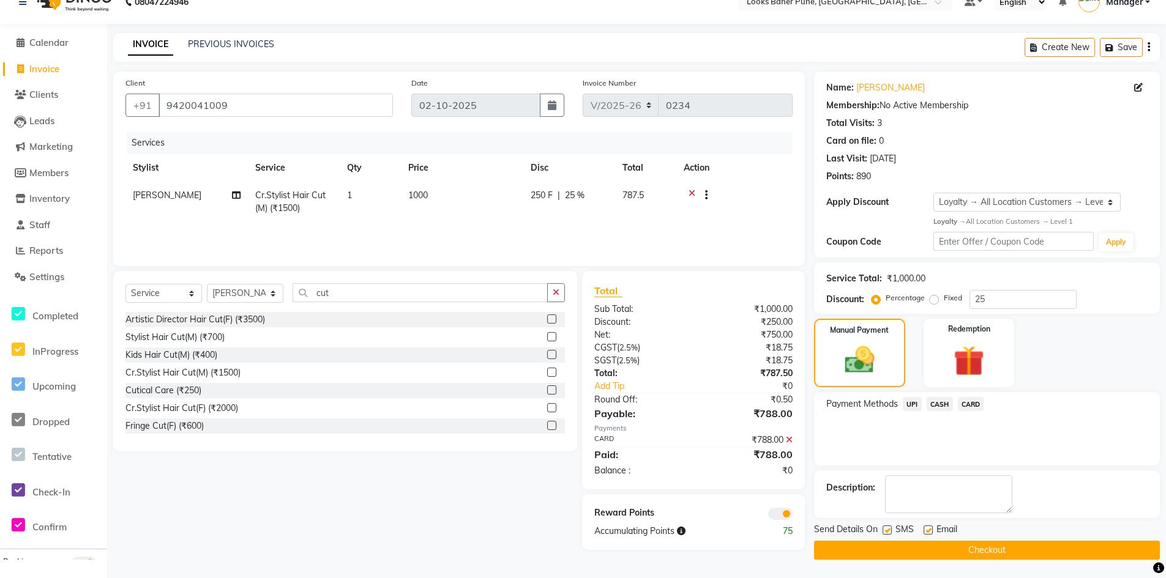
click at [780, 512] on span at bounding box center [780, 514] width 24 height 12
click at [793, 516] on input "checkbox" at bounding box center [793, 516] width 0 height 0
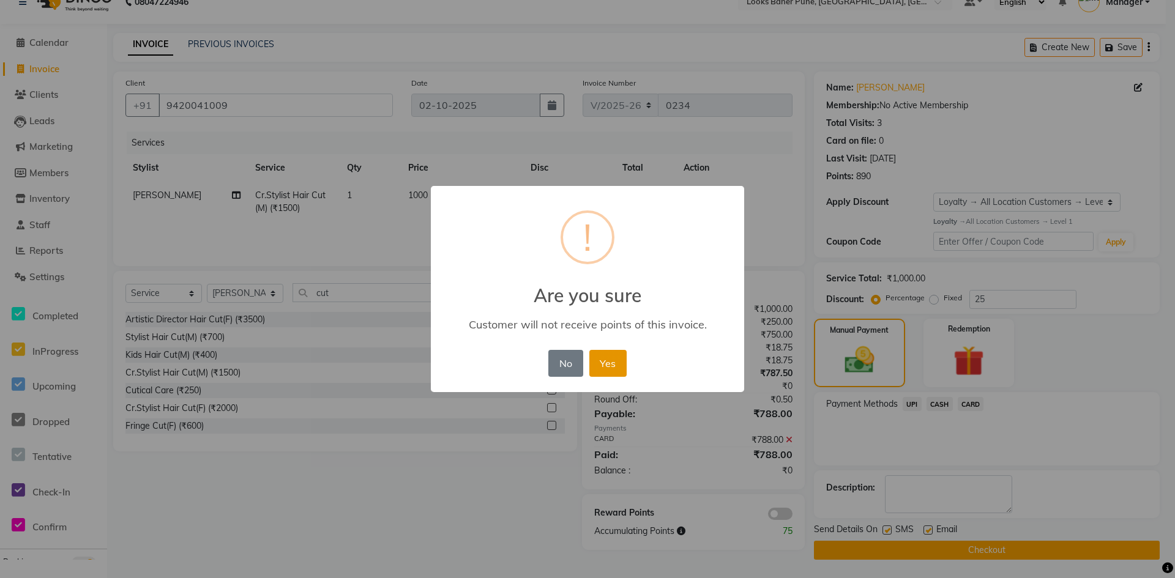
click at [608, 369] on button "Yes" at bounding box center [607, 363] width 37 height 27
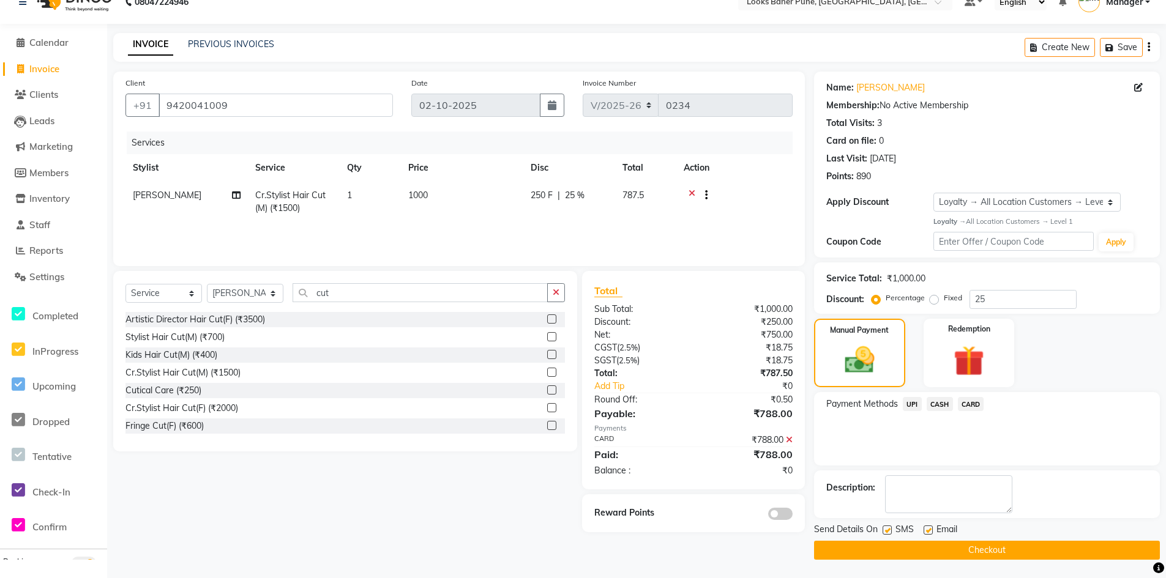
click at [933, 543] on button "Checkout" at bounding box center [987, 550] width 346 height 19
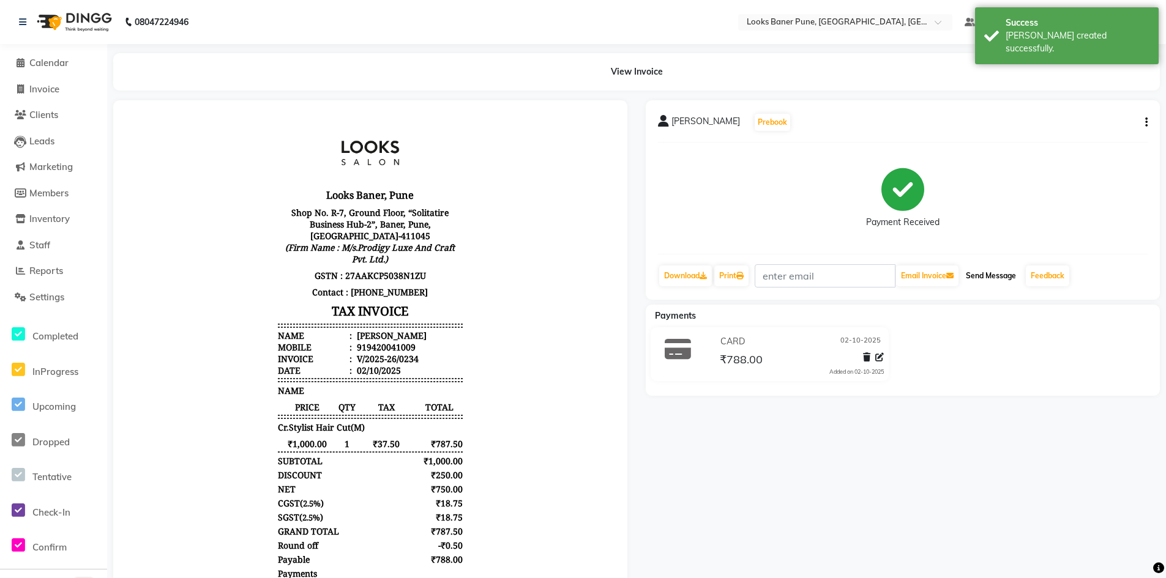
click at [978, 277] on button "Send Message" at bounding box center [991, 276] width 60 height 21
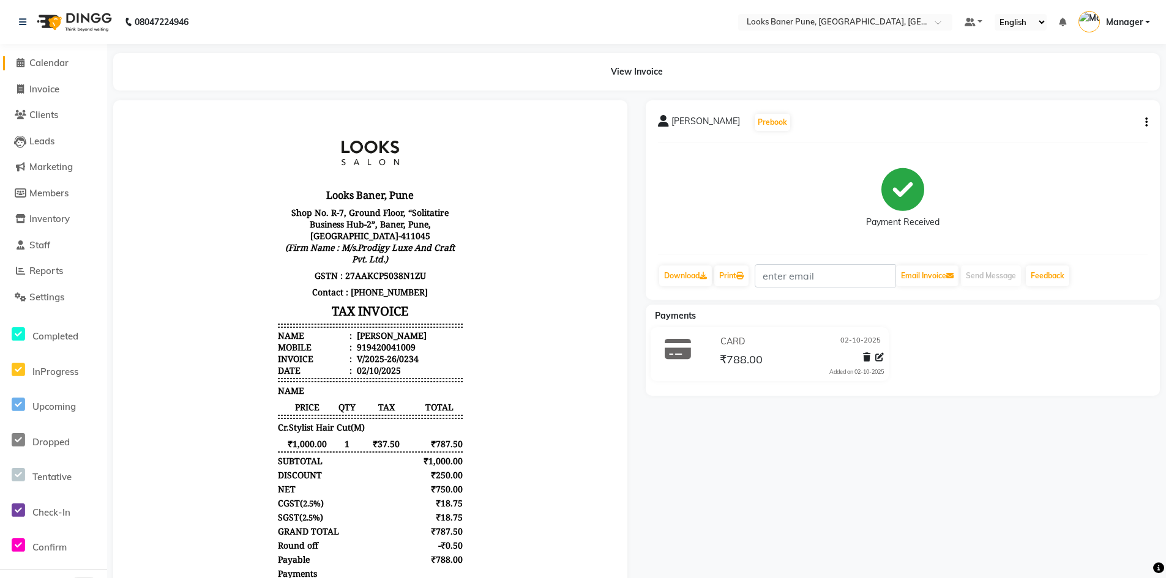
click at [59, 62] on span "Calendar" at bounding box center [48, 63] width 39 height 12
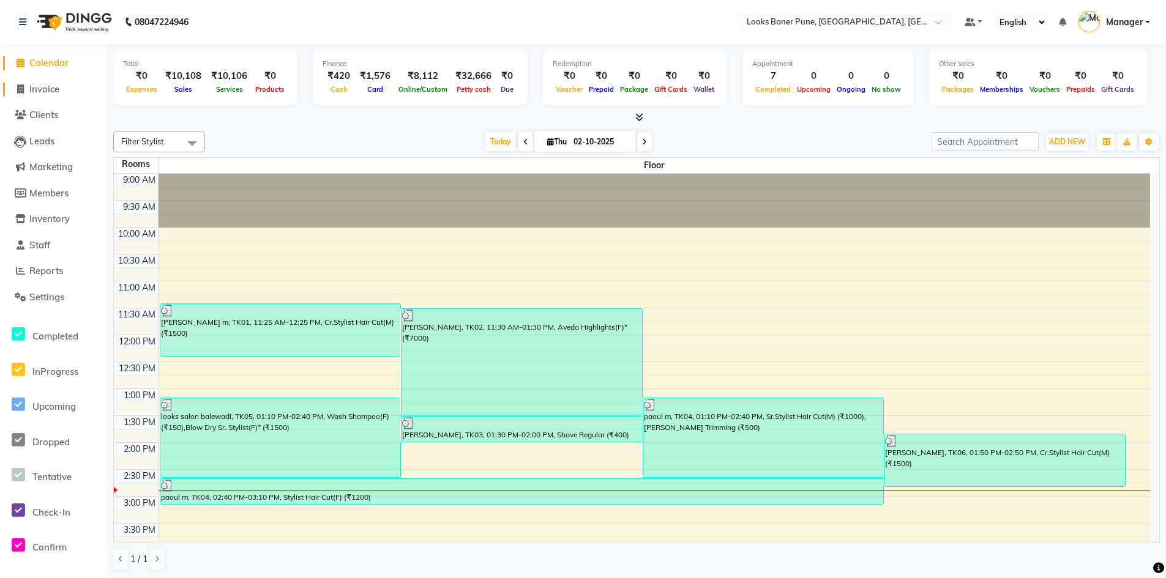
click at [45, 91] on span "Invoice" at bounding box center [44, 89] width 30 height 12
select select "8917"
select select "service"
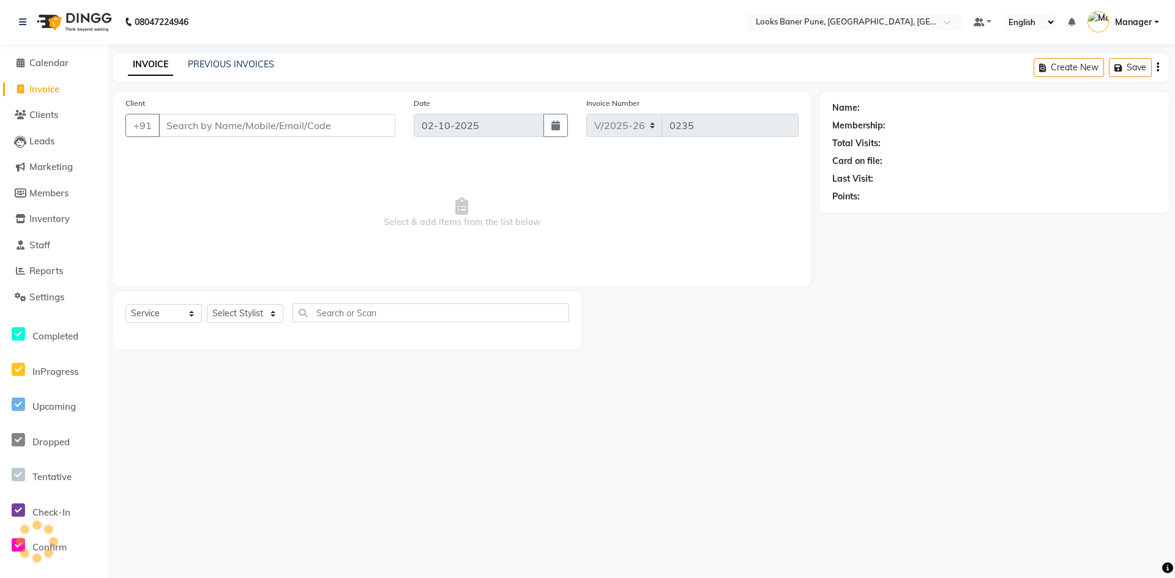
click at [202, 121] on input "Client" at bounding box center [277, 125] width 237 height 23
type input "8793436012"
click at [372, 130] on span "Add Client" at bounding box center [364, 125] width 48 height 12
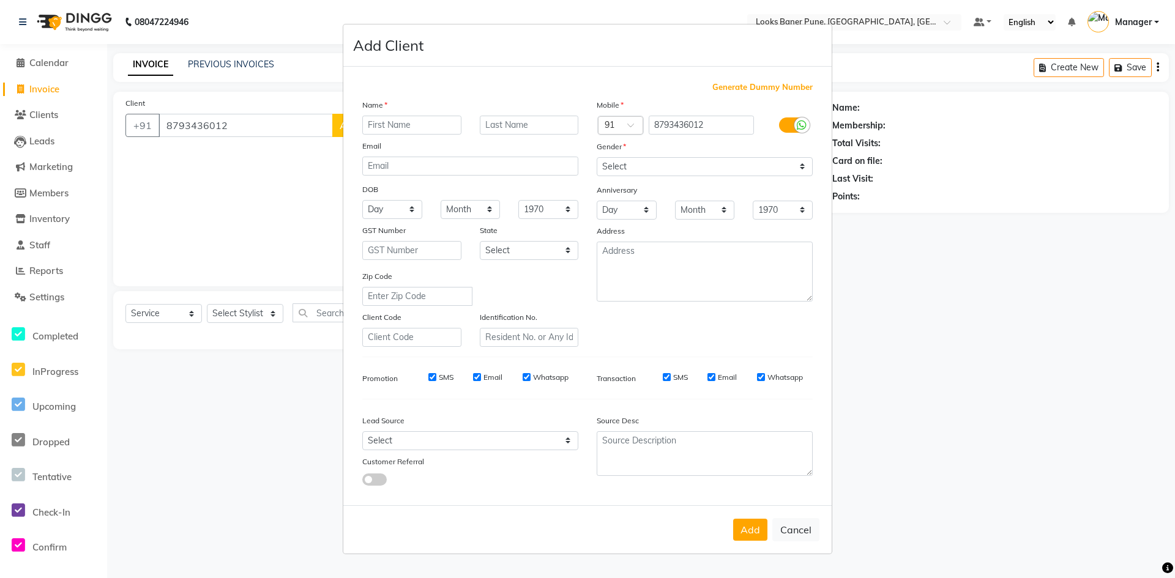
click at [397, 127] on input "text" at bounding box center [411, 125] width 99 height 19
type input "[PERSON_NAME]"
click at [505, 125] on input "text" at bounding box center [529, 125] width 99 height 19
type input "d"
type input "[PERSON_NAME]"
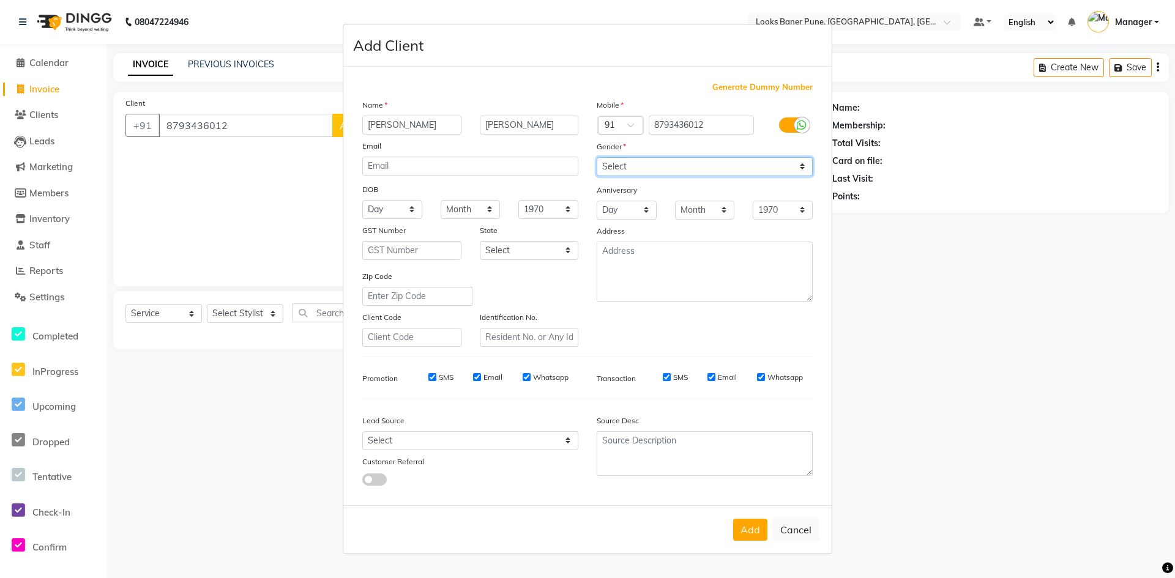
click at [808, 166] on select "Select [DEMOGRAPHIC_DATA] [DEMOGRAPHIC_DATA] Other Prefer Not To Say" at bounding box center [705, 166] width 216 height 19
select select "[DEMOGRAPHIC_DATA]"
click at [597, 157] on select "Select [DEMOGRAPHIC_DATA] [DEMOGRAPHIC_DATA] Other Prefer Not To Say" at bounding box center [705, 166] width 216 height 19
click at [744, 523] on button "Add" at bounding box center [750, 530] width 34 height 22
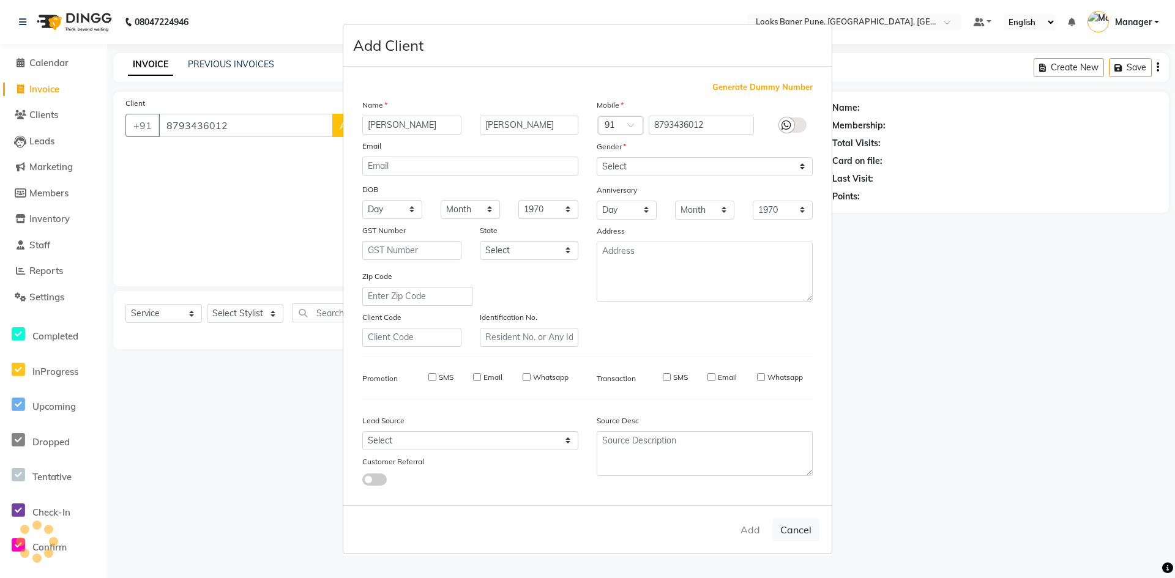
select select
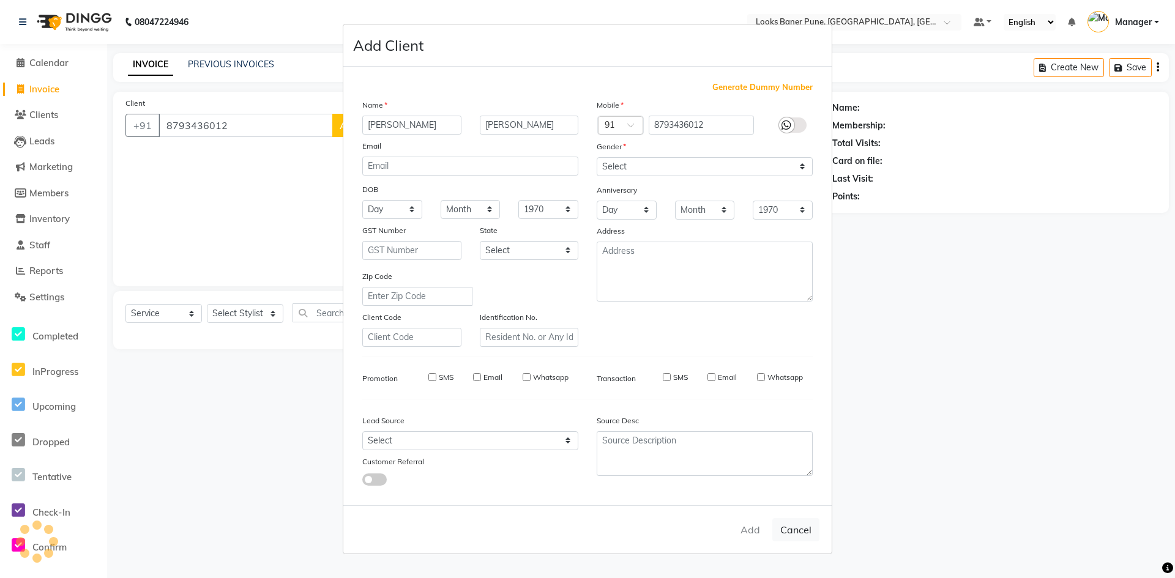
select select
checkbox input "false"
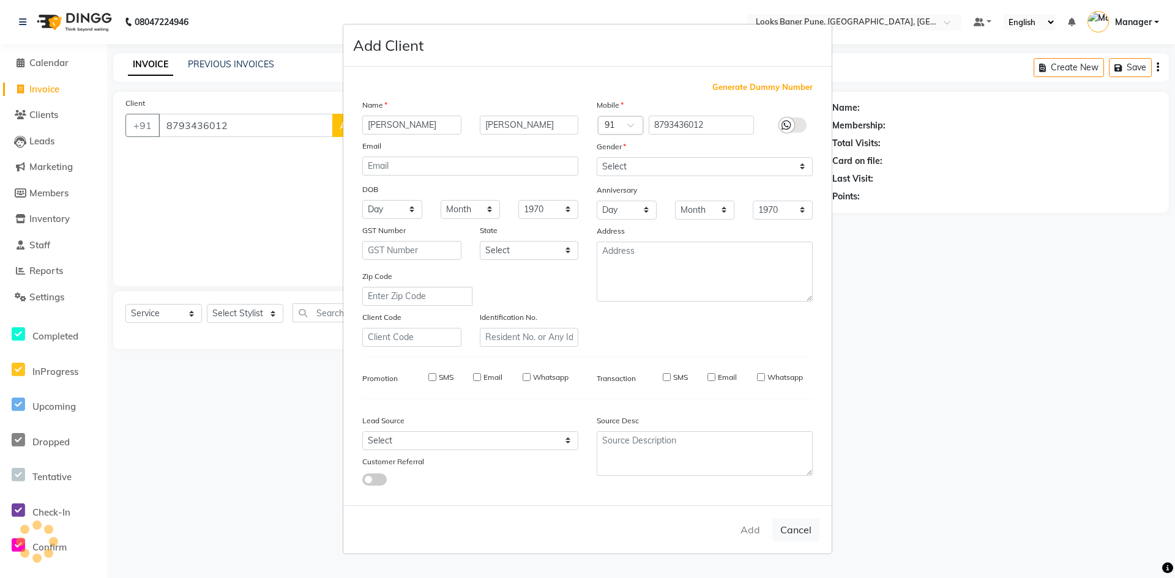
checkbox input "false"
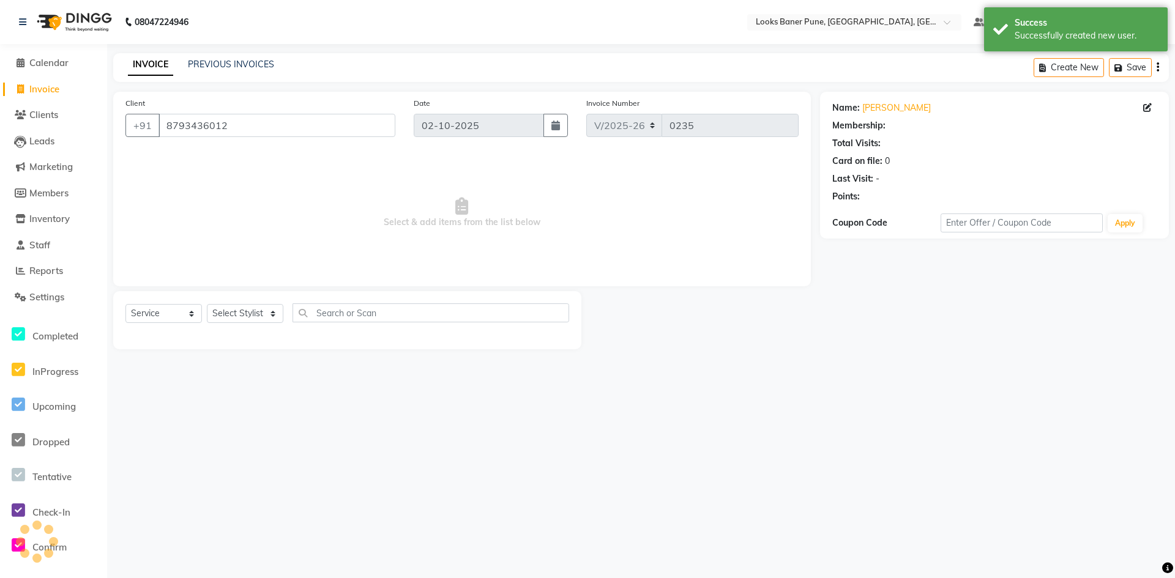
select select "1: Object"
drag, startPoint x: 276, startPoint y: 319, endPoint x: 258, endPoint y: 315, distance: 18.3
click at [276, 318] on select "Select Stylist [PERSON_NAME] Counter_Sales [PERSON_NAME] Manager [PERSON_NAME] …" at bounding box center [245, 313] width 77 height 19
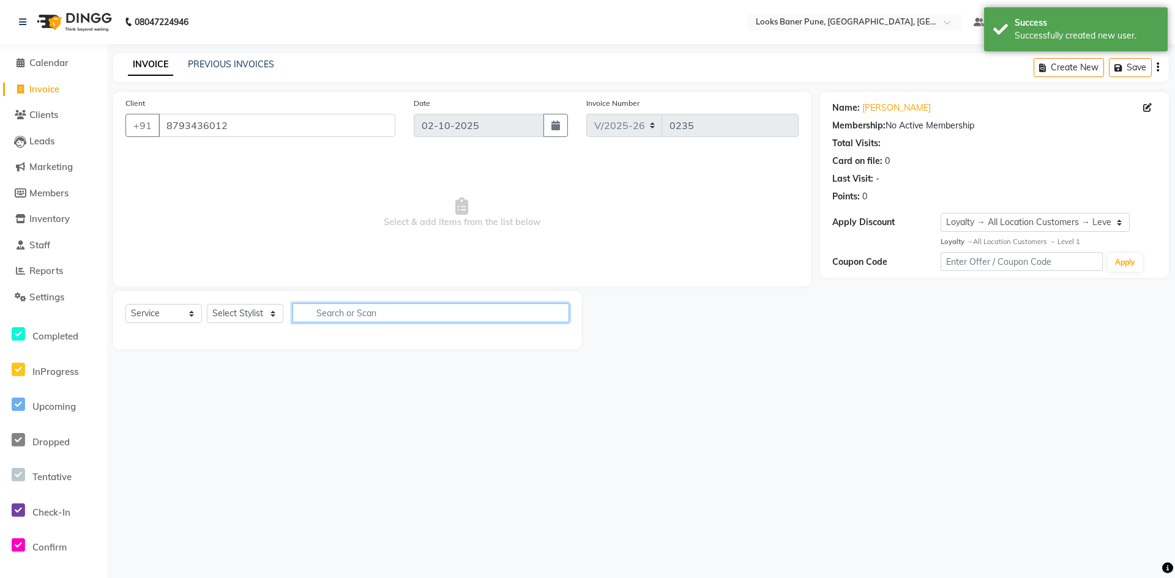
click at [386, 309] on input "text" at bounding box center [431, 313] width 277 height 19
type input "cut"
click at [419, 316] on input "cut" at bounding box center [422, 313] width 259 height 19
click at [386, 313] on input "cut" at bounding box center [422, 313] width 259 height 19
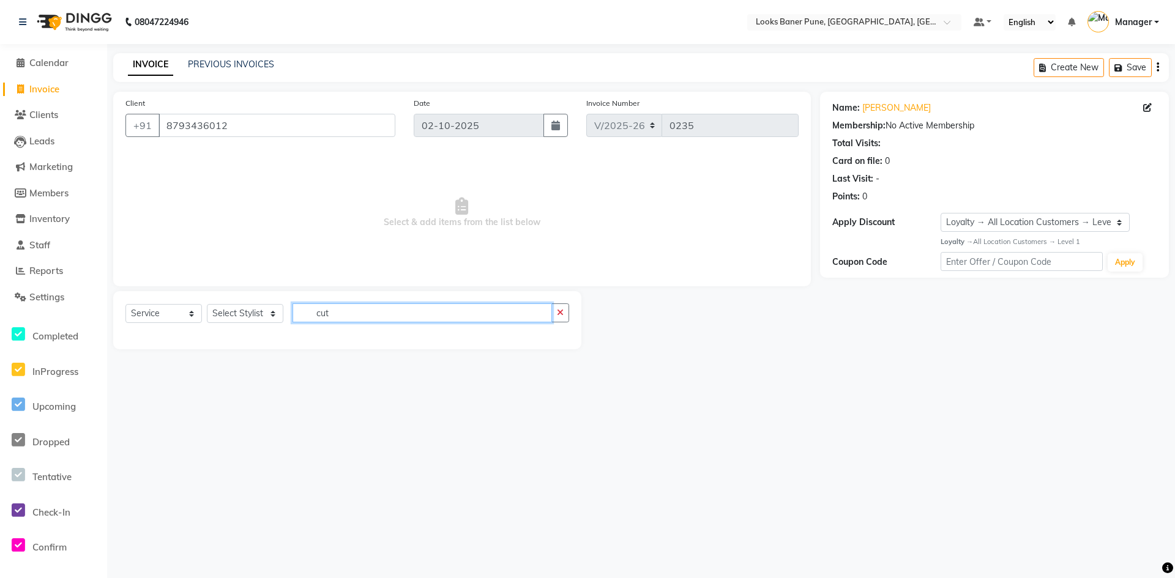
click at [386, 308] on input "cut" at bounding box center [422, 313] width 259 height 19
click at [385, 307] on input "cut" at bounding box center [422, 313] width 259 height 19
type input "c"
drag, startPoint x: 360, startPoint y: 311, endPoint x: 336, endPoint y: 325, distance: 28.2
click at [345, 320] on input "text" at bounding box center [431, 313] width 277 height 19
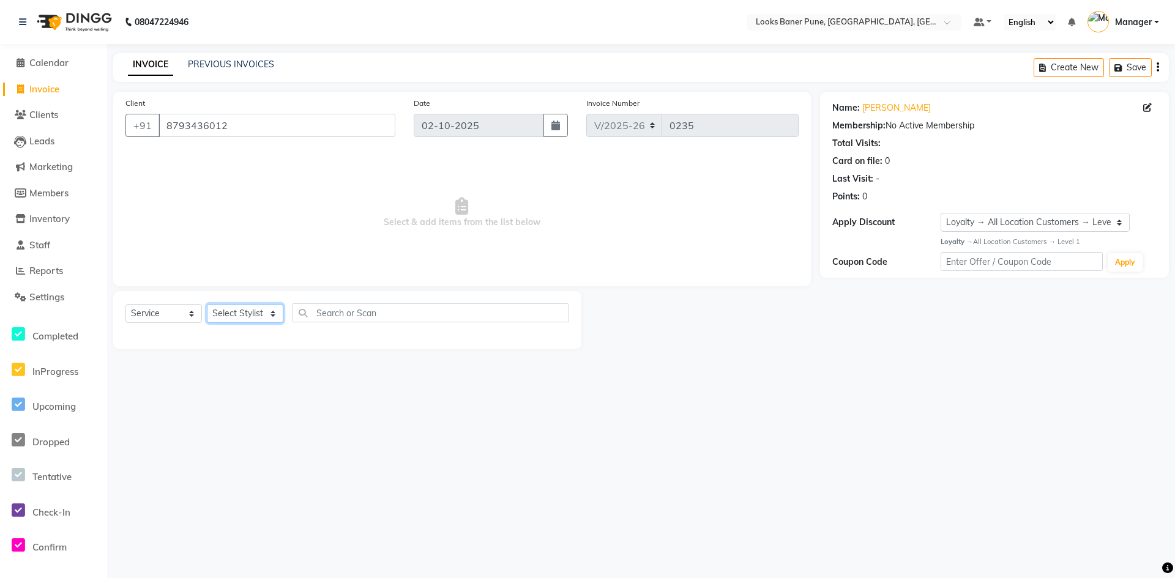
click at [277, 318] on select "Select Stylist [PERSON_NAME] Counter_Sales [PERSON_NAME] Manager [PERSON_NAME] …" at bounding box center [245, 313] width 77 height 19
select select "90854"
click at [207, 304] on select "Select Stylist [PERSON_NAME] Counter_Sales [PERSON_NAME] Manager [PERSON_NAME] …" at bounding box center [245, 313] width 77 height 19
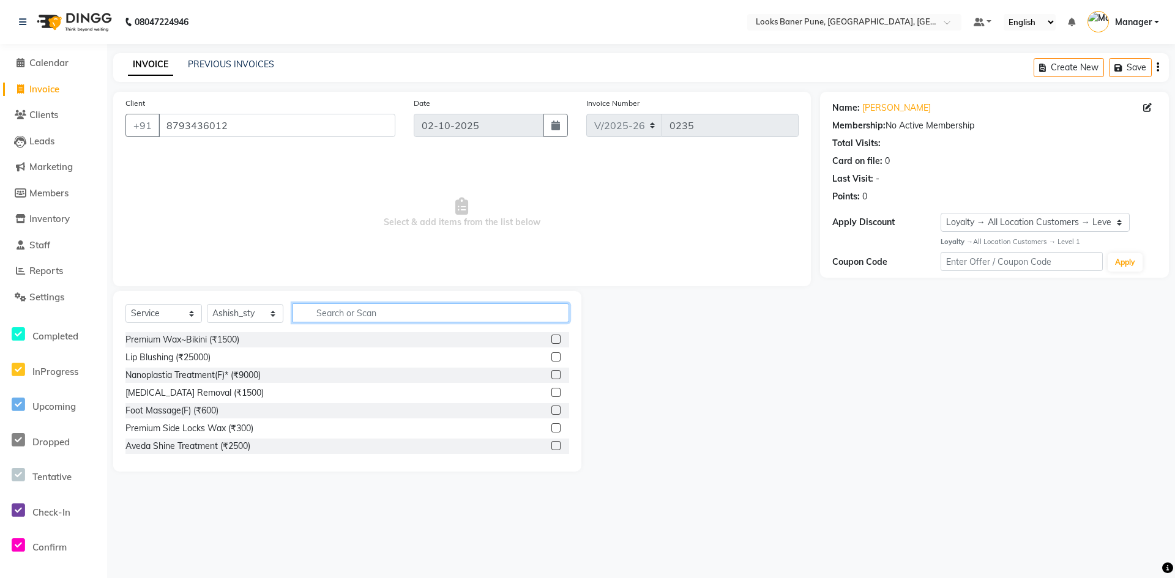
click at [326, 312] on input "text" at bounding box center [431, 313] width 277 height 19
type input "cut"
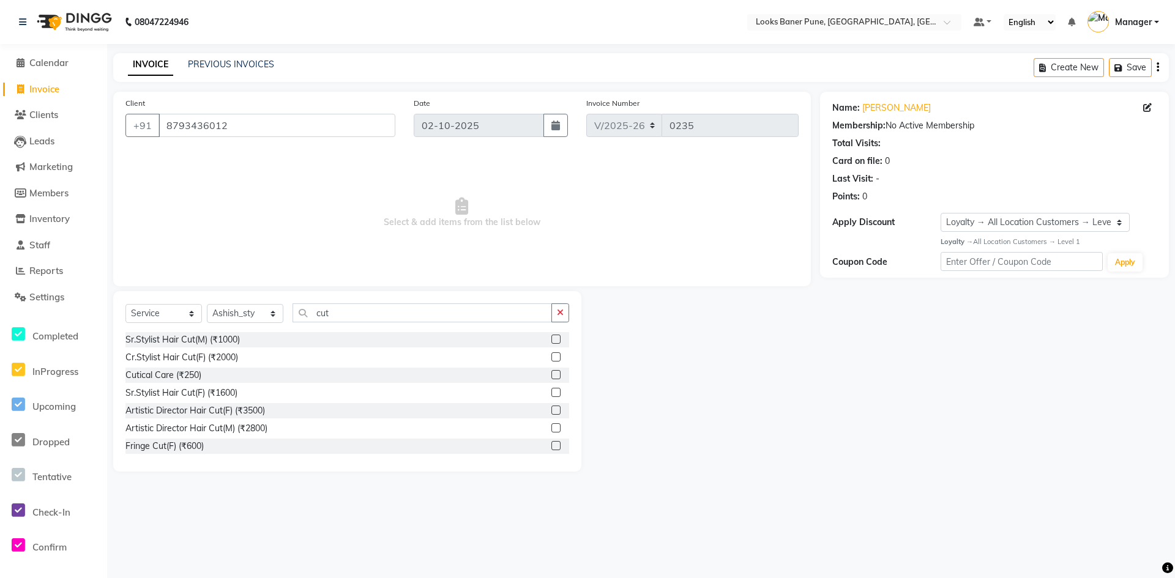
click at [276, 340] on div "Sr.Stylist Hair Cut(M) (₹1000)" at bounding box center [347, 339] width 444 height 15
click at [551, 341] on label at bounding box center [555, 339] width 9 height 9
click at [551, 341] on input "checkbox" at bounding box center [555, 340] width 8 height 8
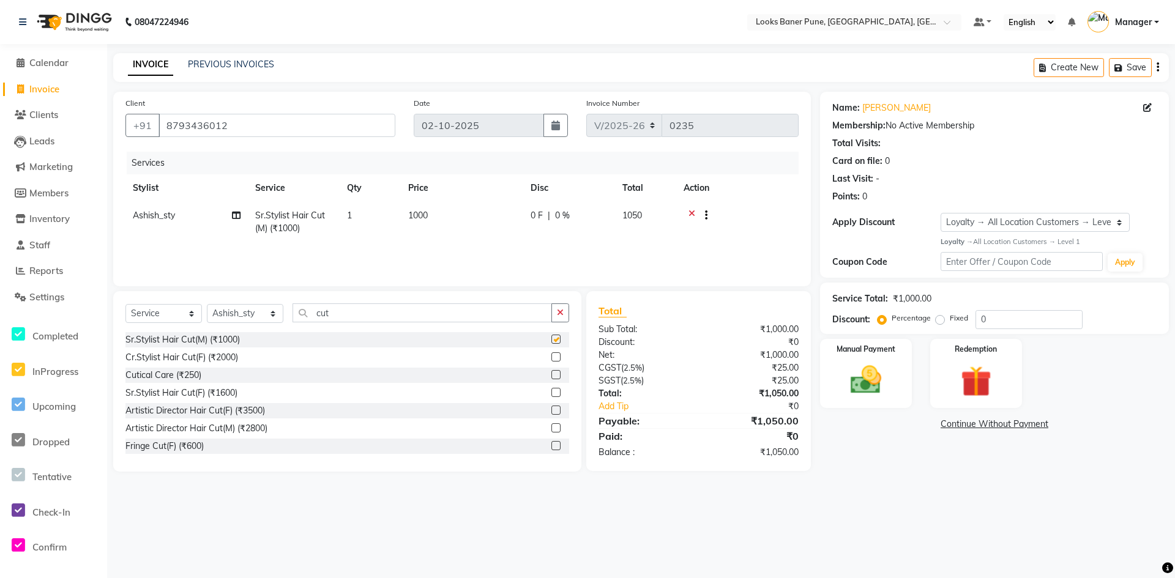
checkbox input "false"
click at [444, 211] on td "1000" at bounding box center [462, 222] width 122 height 40
select select "90854"
click at [533, 218] on input "1000" at bounding box center [520, 218] width 108 height 19
type input "1"
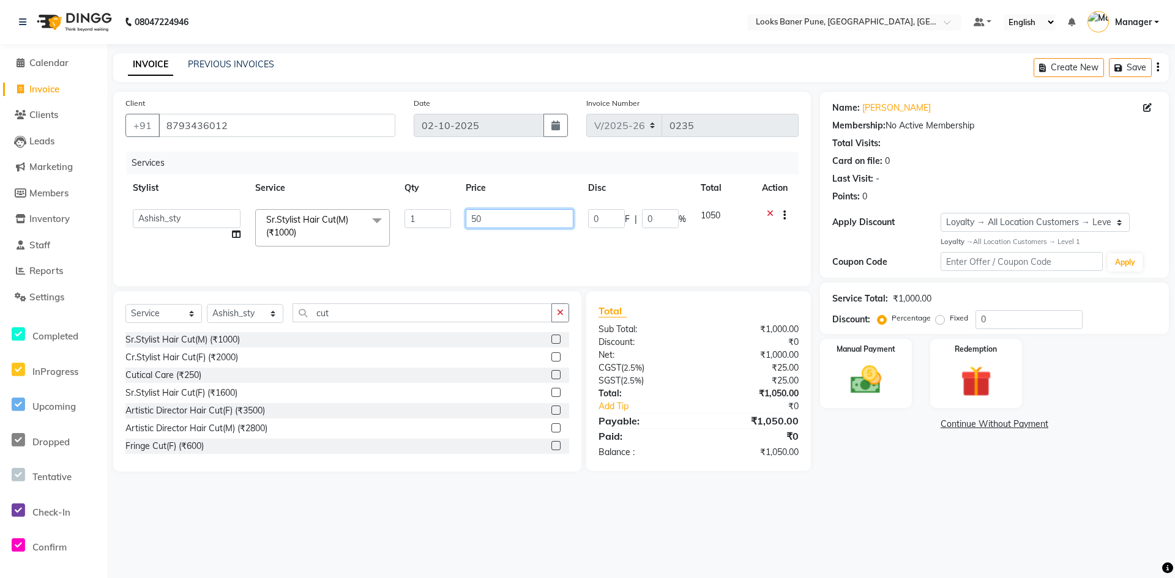
type input "5"
type input "1500"
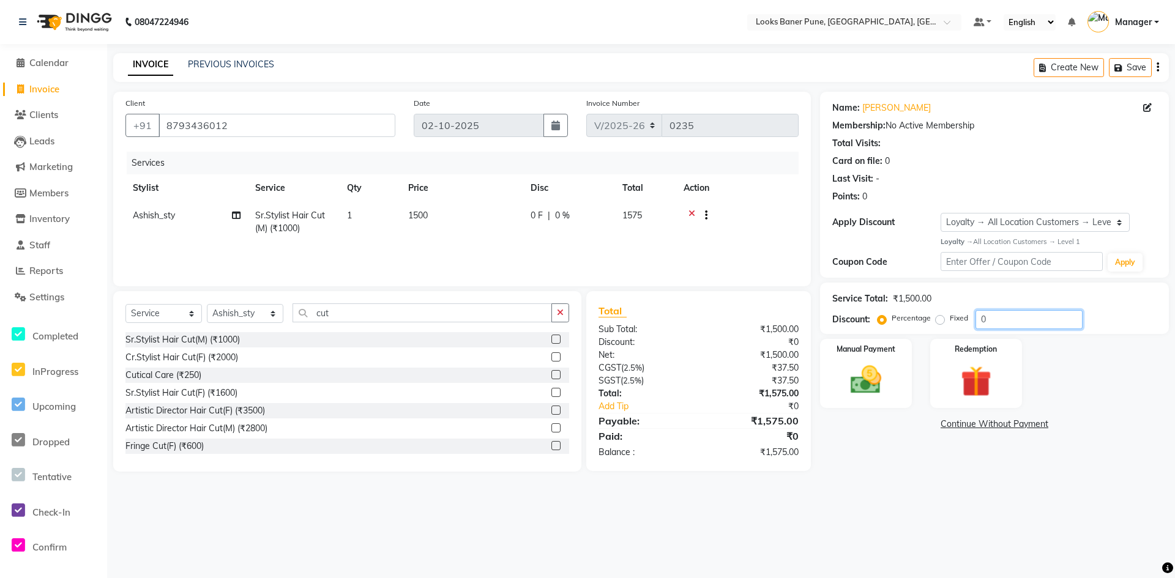
click at [995, 313] on input "0" at bounding box center [1029, 319] width 107 height 19
type input "1"
type input "25"
click at [878, 393] on img at bounding box center [866, 380] width 53 height 37
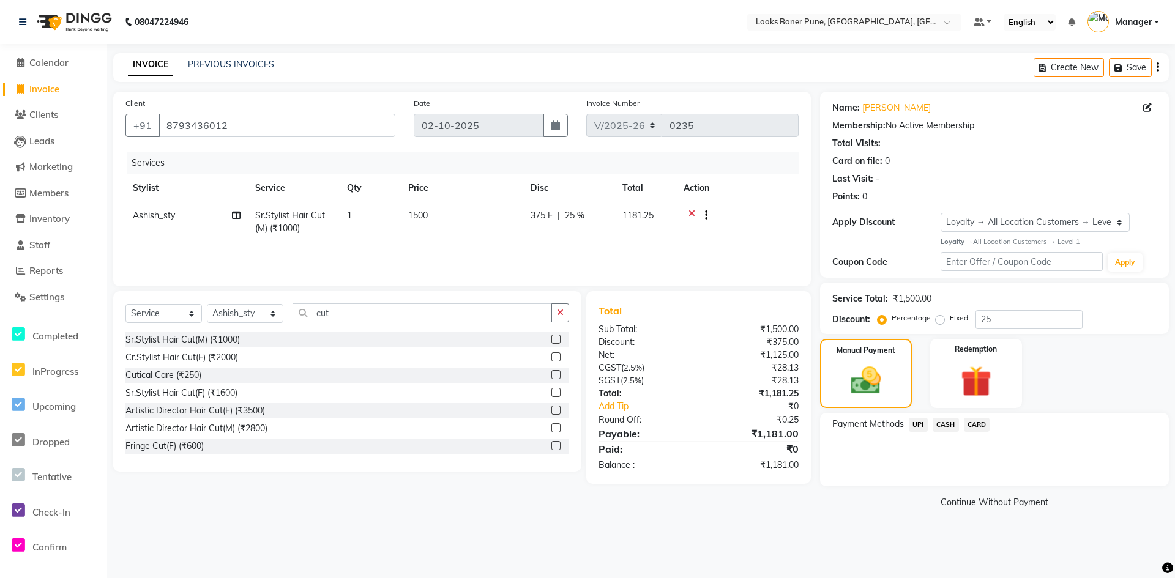
click at [972, 422] on span "CARD" at bounding box center [977, 425] width 26 height 14
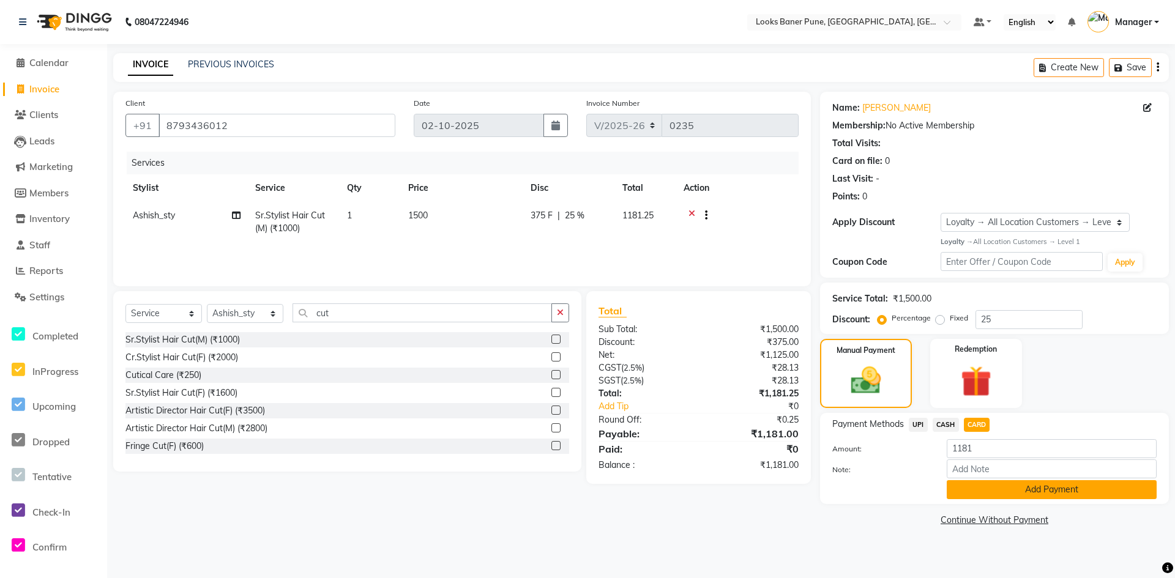
click at [990, 490] on button "Add Payment" at bounding box center [1052, 489] width 210 height 19
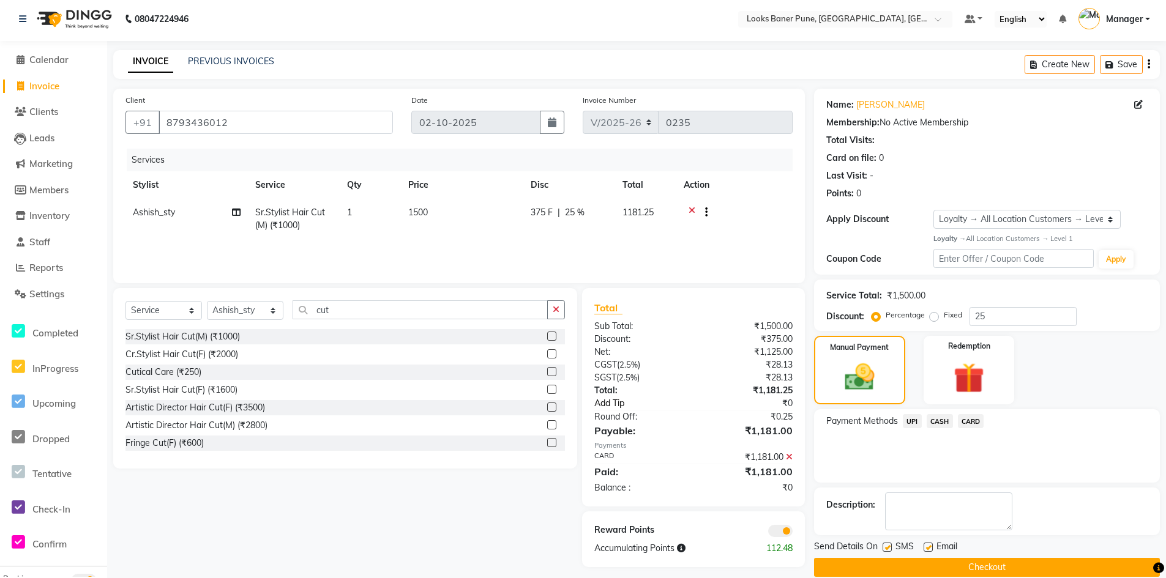
scroll to position [20, 0]
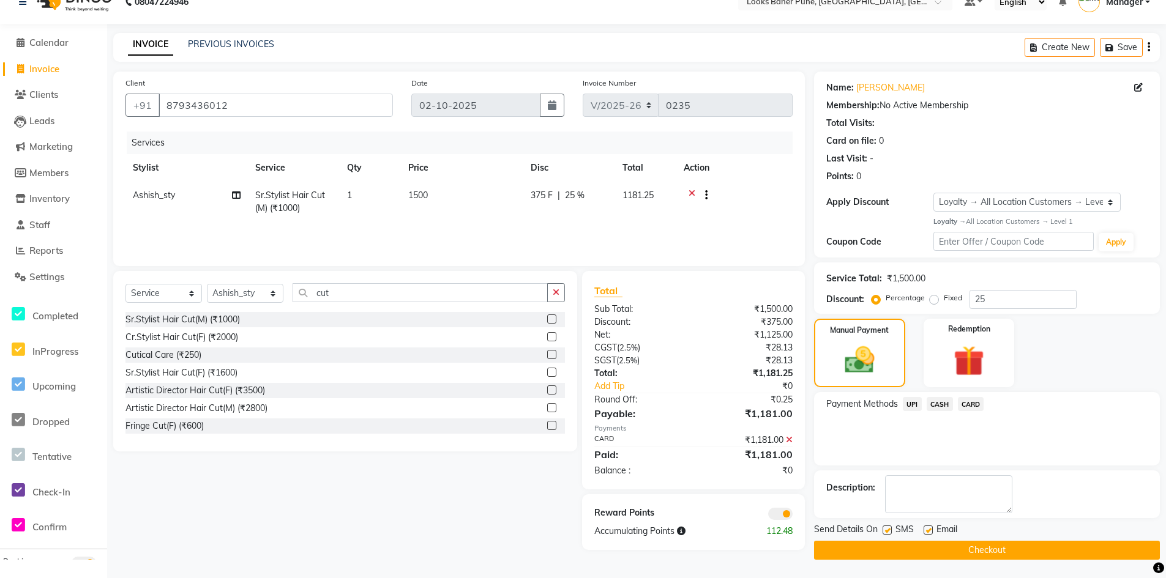
drag, startPoint x: 774, startPoint y: 504, endPoint x: 777, endPoint y: 510, distance: 6.3
click at [775, 510] on div "Reward Points Accumulating Points 112.48" at bounding box center [693, 523] width 223 height 56
click at [777, 510] on span at bounding box center [780, 514] width 24 height 12
click at [793, 516] on input "checkbox" at bounding box center [793, 516] width 0 height 0
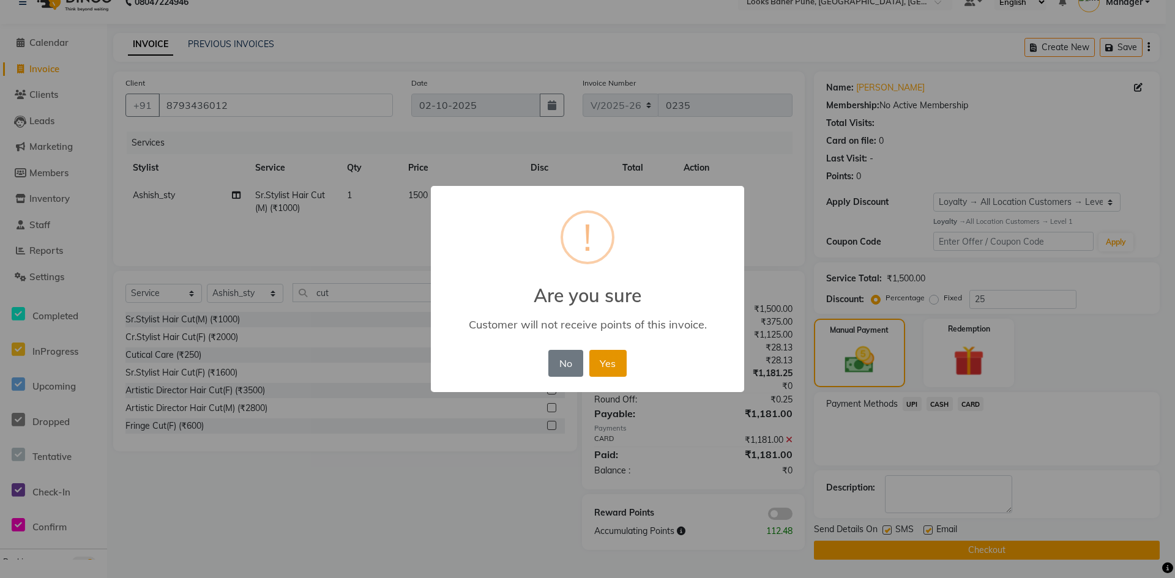
click at [619, 366] on button "Yes" at bounding box center [607, 363] width 37 height 27
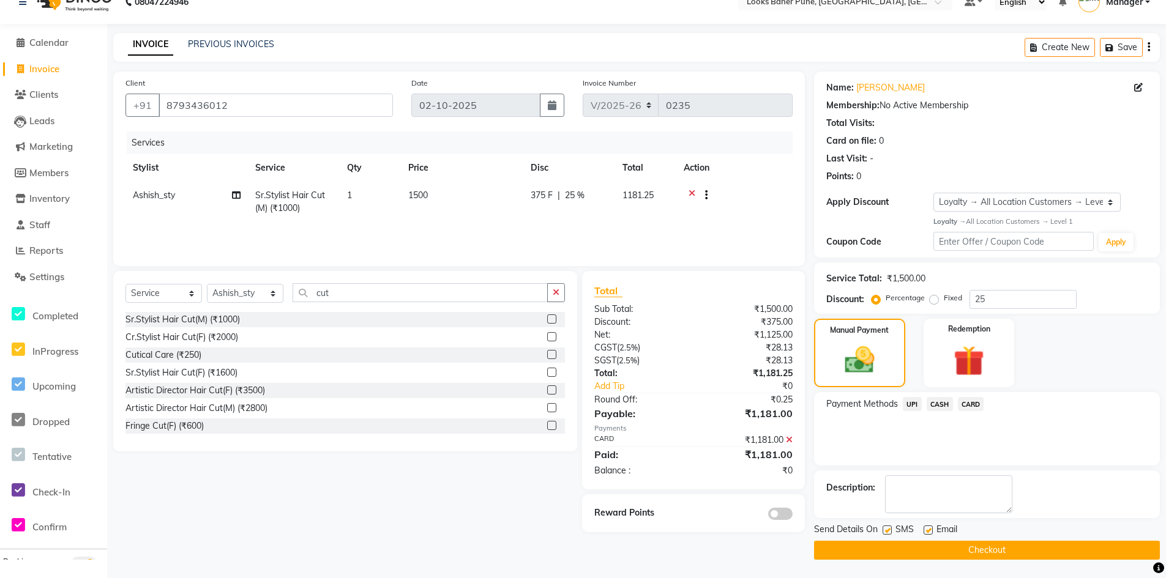
click at [951, 547] on button "Checkout" at bounding box center [987, 550] width 346 height 19
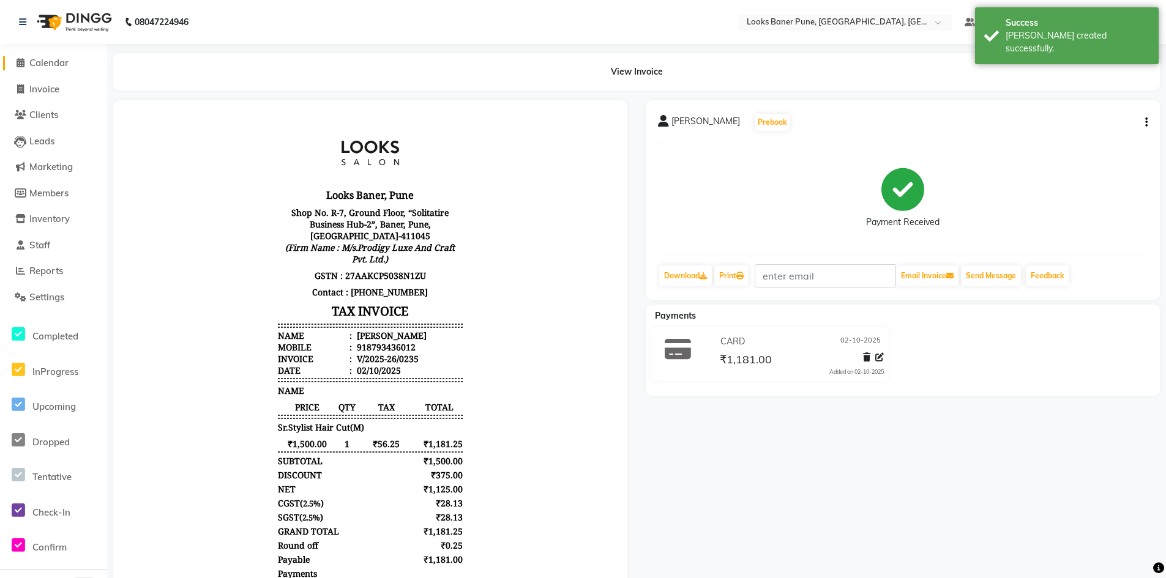
click at [59, 63] on span "Calendar" at bounding box center [48, 63] width 39 height 12
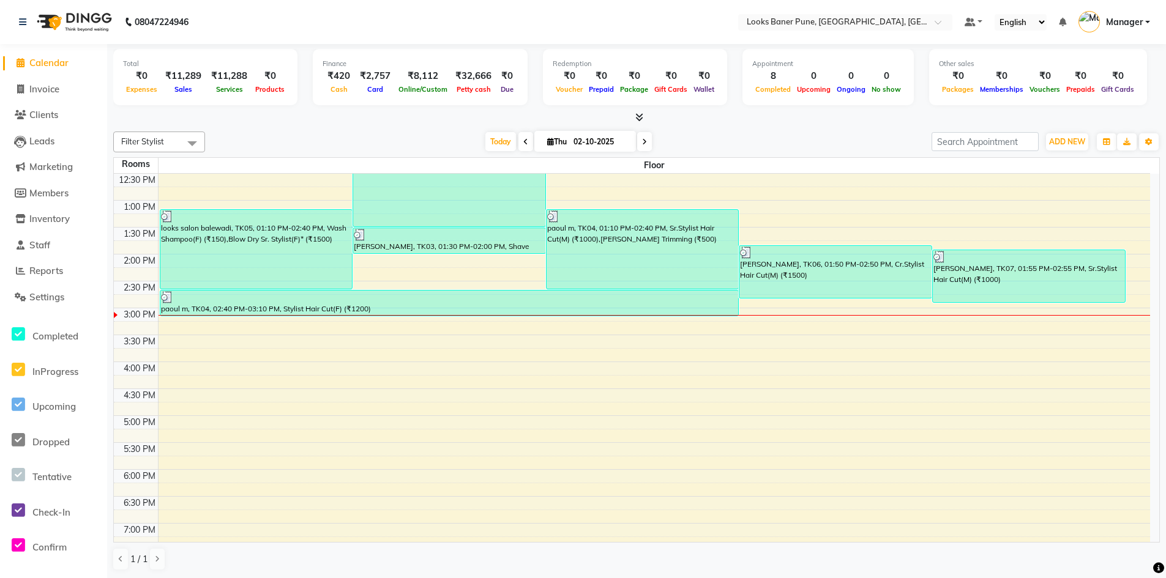
scroll to position [245, 0]
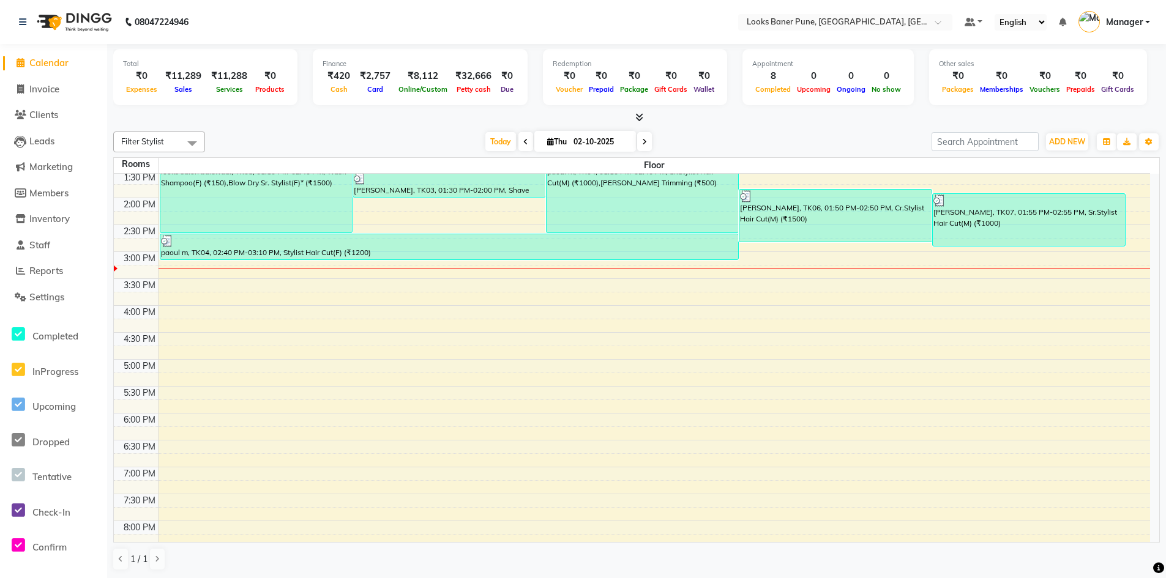
click at [53, 69] on link "Calendar" at bounding box center [53, 63] width 101 height 14
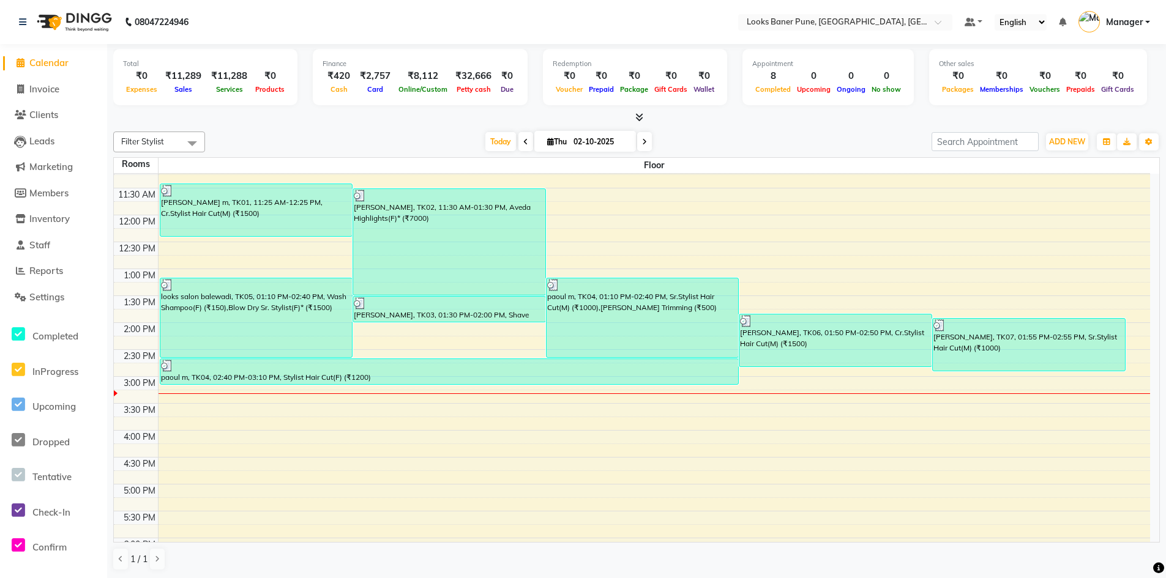
scroll to position [0, 0]
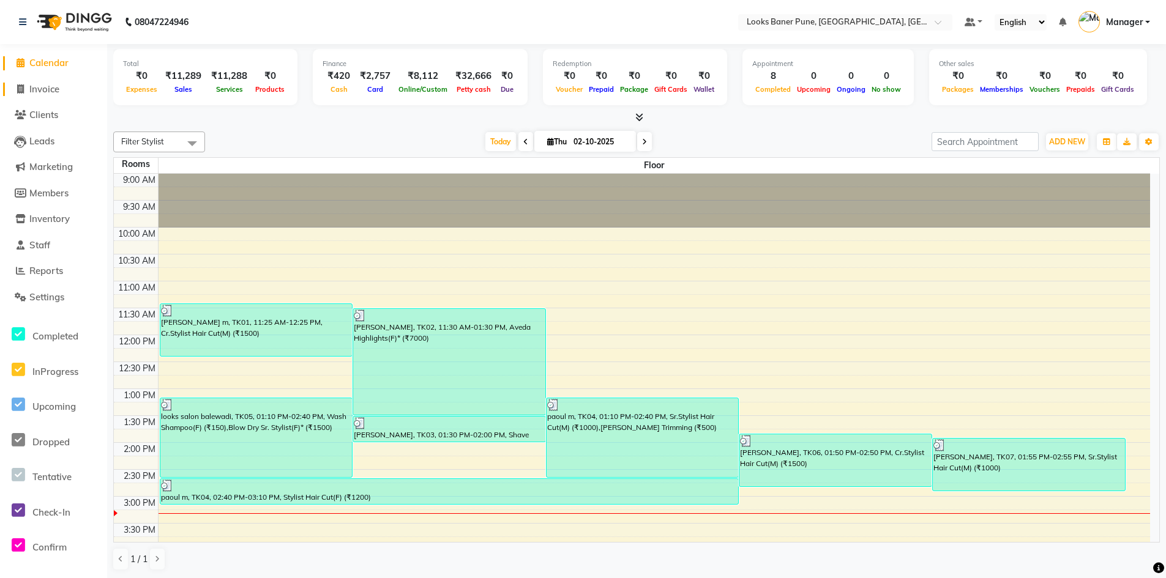
click at [52, 89] on span "Invoice" at bounding box center [44, 89] width 30 height 12
select select "service"
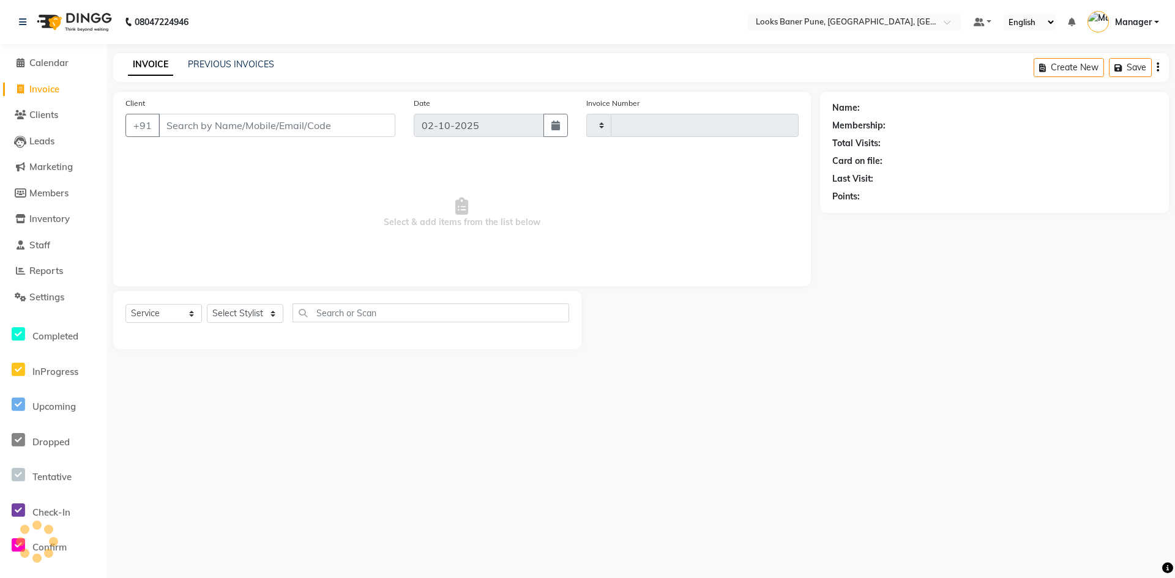
type input "0236"
select select "8917"
drag, startPoint x: 204, startPoint y: 132, endPoint x: 209, endPoint y: 117, distance: 15.5
click at [209, 122] on input "Client" at bounding box center [277, 125] width 237 height 23
type input "9284772029"
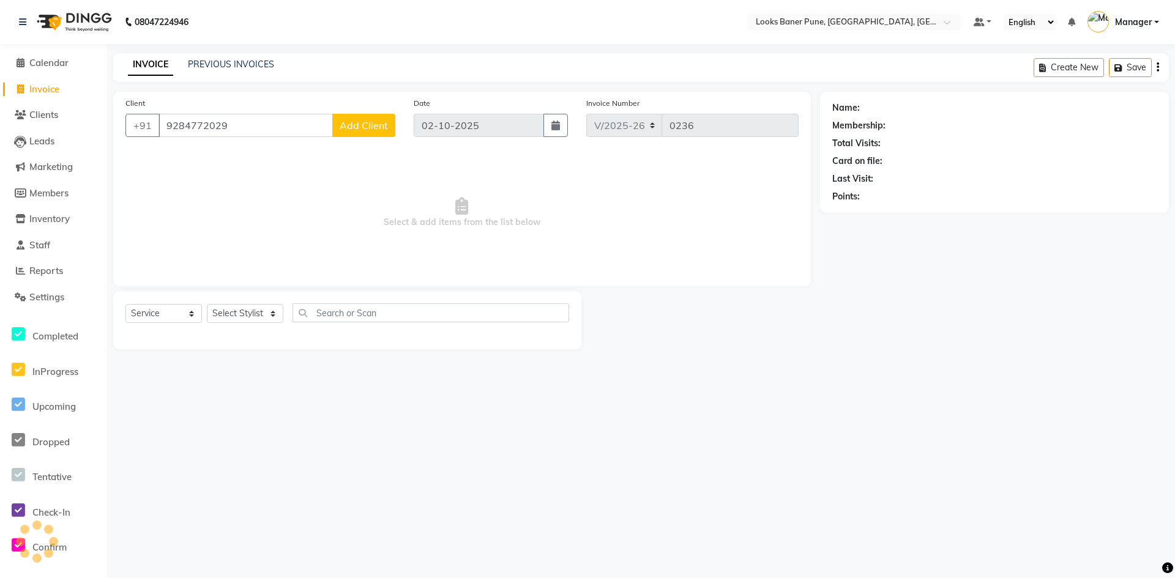
click at [364, 125] on span "Add Client" at bounding box center [364, 125] width 48 height 12
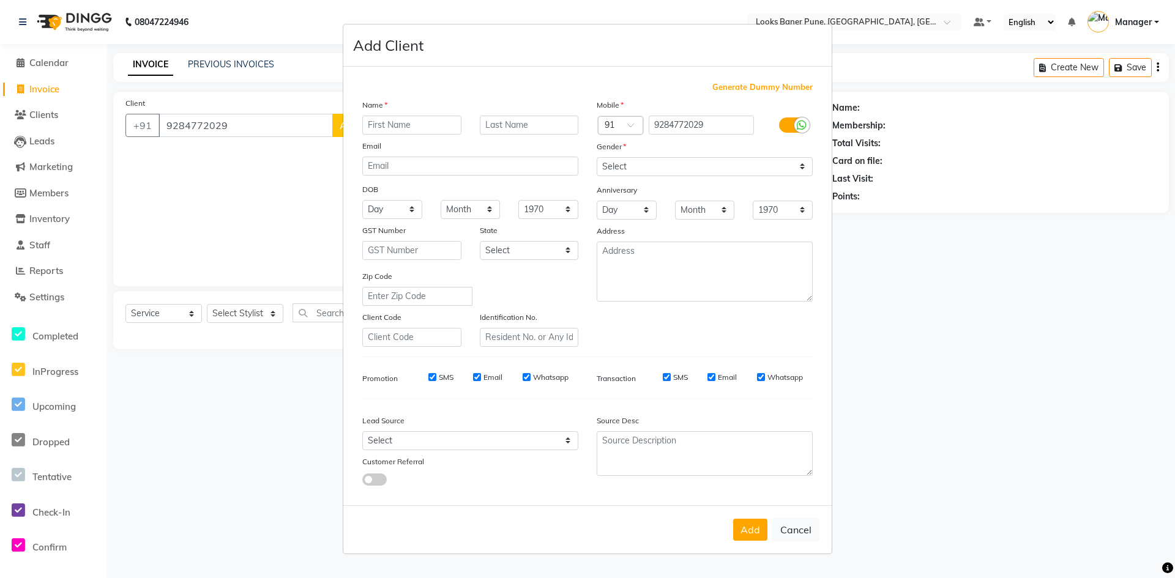
click at [419, 127] on input "text" at bounding box center [411, 125] width 99 height 19
type input "[PERSON_NAME]"
click at [537, 124] on input "text" at bounding box center [529, 125] width 99 height 19
type input "VERMA"
drag, startPoint x: 797, startPoint y: 170, endPoint x: 807, endPoint y: 159, distance: 14.8
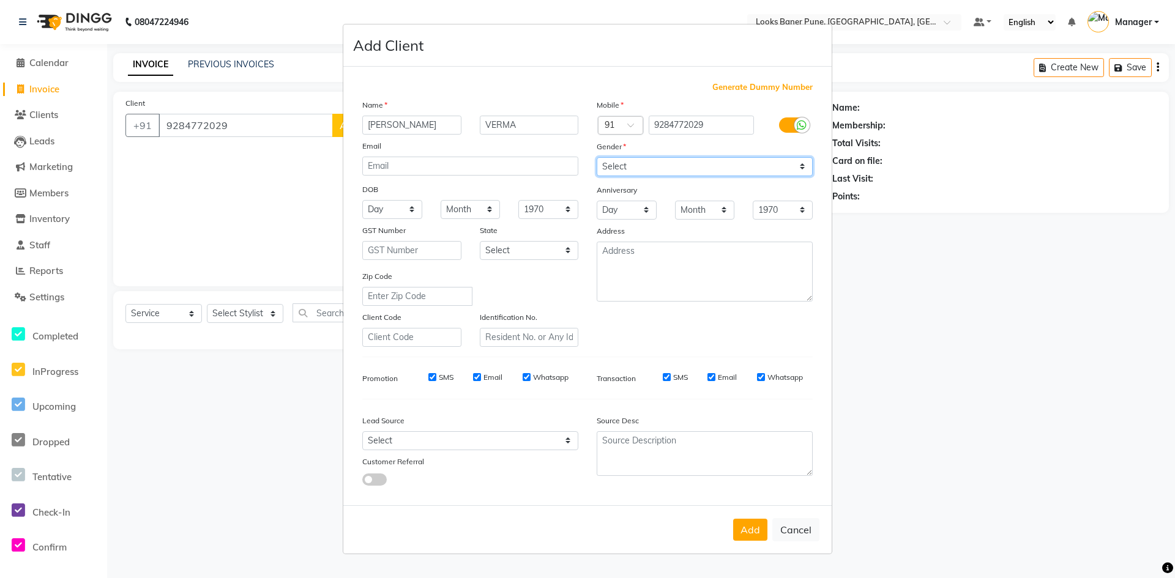
click at [797, 170] on select "Select [DEMOGRAPHIC_DATA] [DEMOGRAPHIC_DATA] Other Prefer Not To Say" at bounding box center [705, 166] width 216 height 19
select select "[DEMOGRAPHIC_DATA]"
click at [597, 157] on select "Select [DEMOGRAPHIC_DATA] [DEMOGRAPHIC_DATA] Other Prefer Not To Say" at bounding box center [705, 166] width 216 height 19
click at [752, 529] on button "Add" at bounding box center [750, 530] width 34 height 22
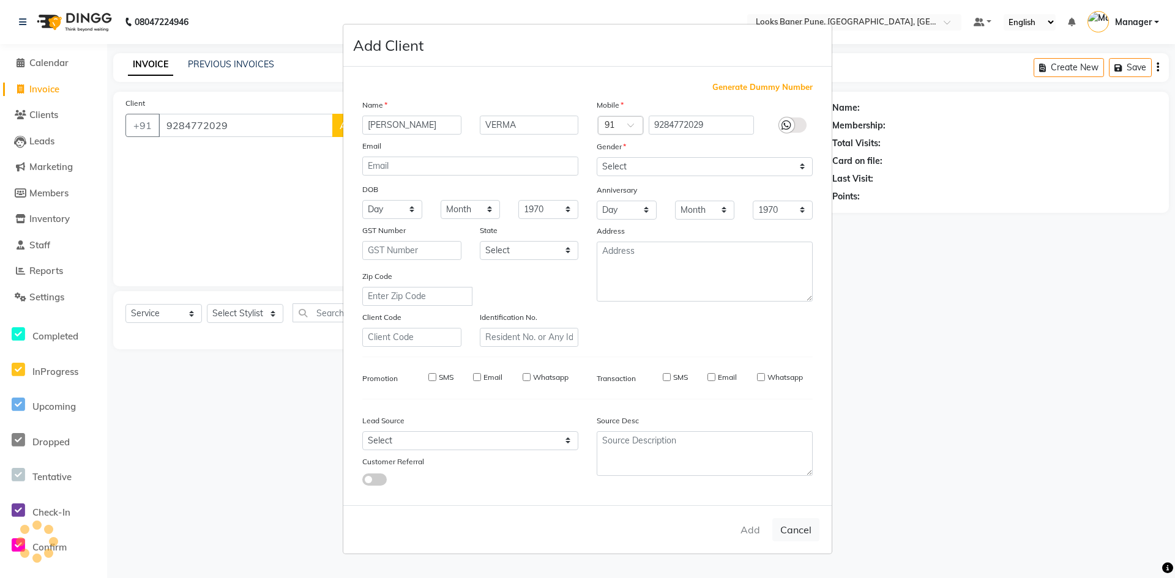
select select
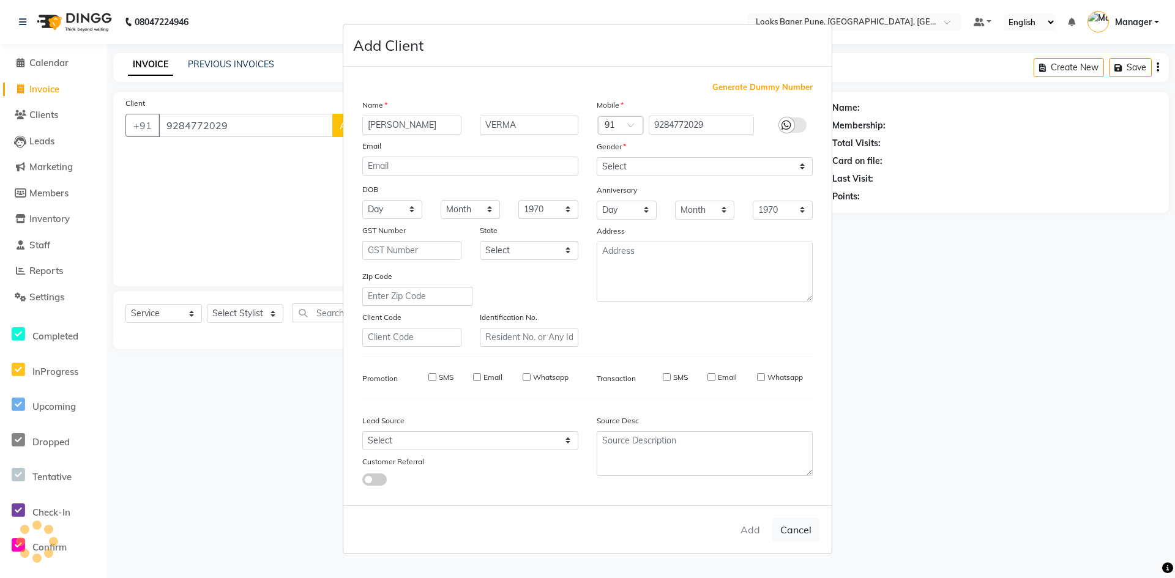
select select
checkbox input "false"
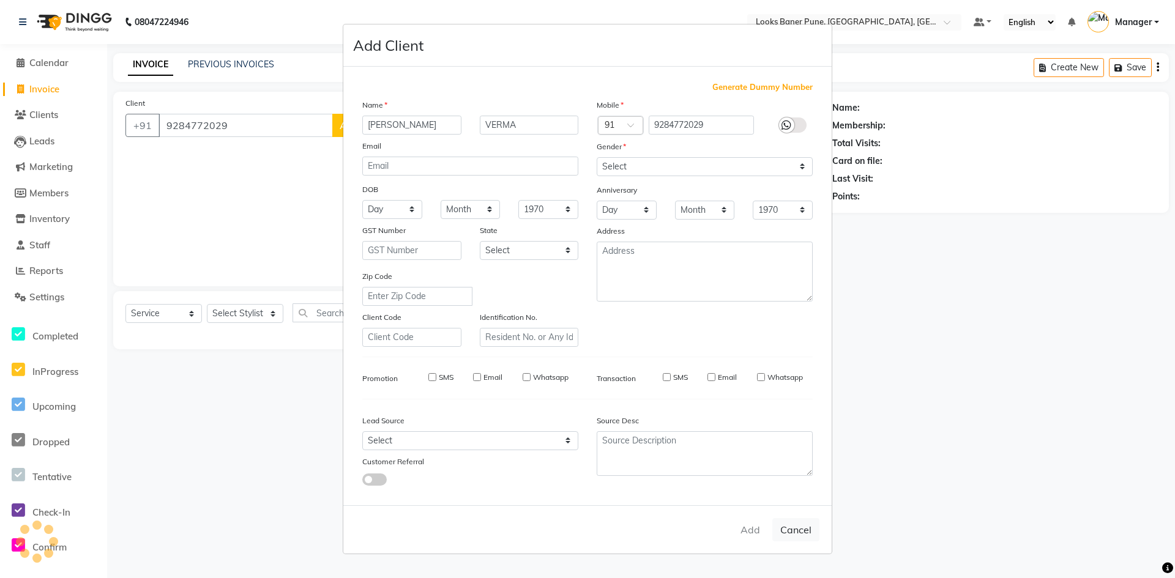
checkbox input "false"
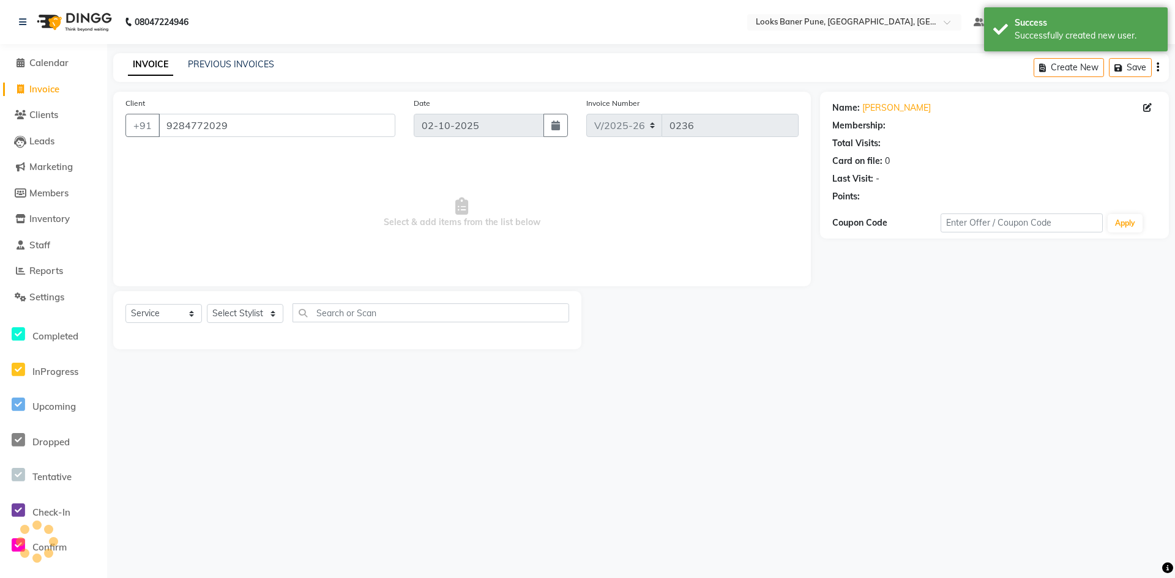
select select "1: Object"
click at [275, 314] on select "Select Stylist [PERSON_NAME] Counter_Sales [PERSON_NAME] Manager [PERSON_NAME] …" at bounding box center [245, 313] width 77 height 19
select select "90857"
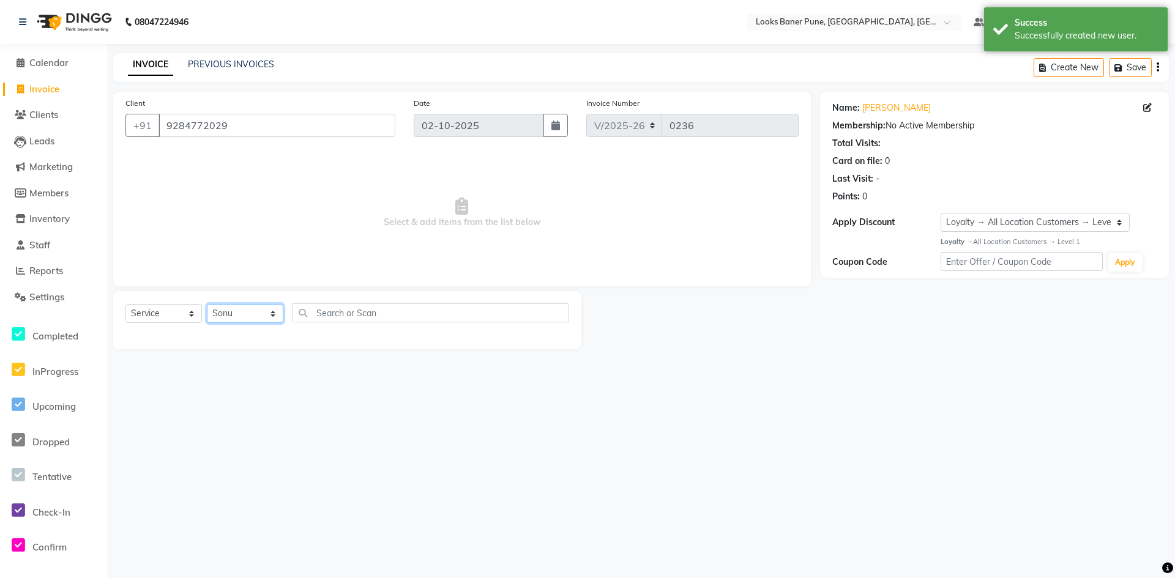
click at [207, 304] on select "Select Stylist [PERSON_NAME] Counter_Sales [PERSON_NAME] Manager [PERSON_NAME] …" at bounding box center [245, 313] width 77 height 19
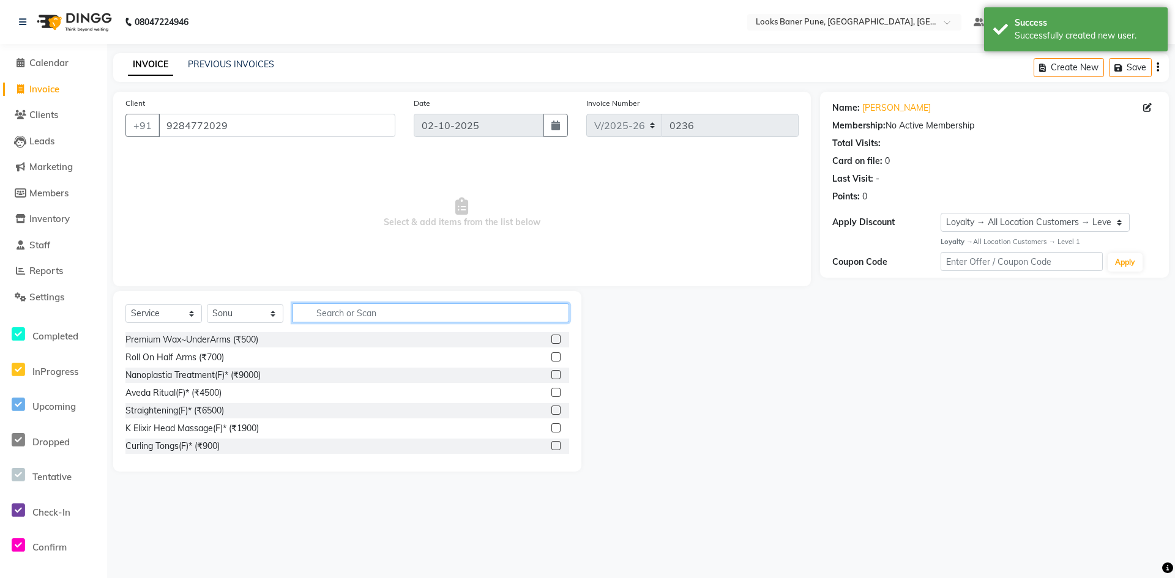
drag, startPoint x: 315, startPoint y: 311, endPoint x: 341, endPoint y: 286, distance: 35.5
click at [316, 311] on input "text" at bounding box center [431, 313] width 277 height 19
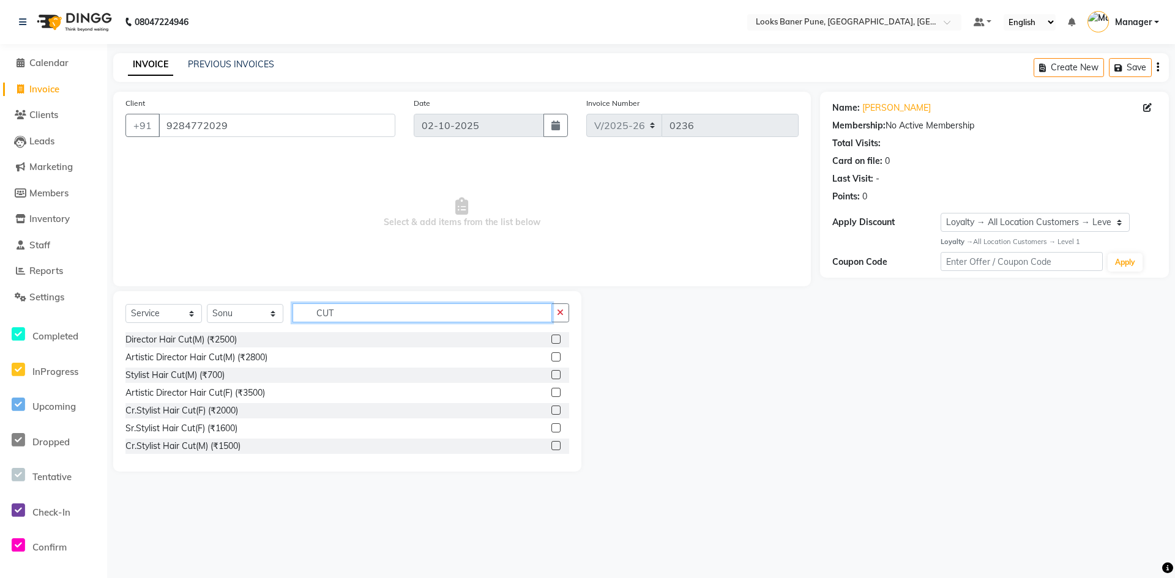
type input "CUT"
click at [551, 410] on label at bounding box center [555, 410] width 9 height 9
click at [551, 410] on input "checkbox" at bounding box center [555, 411] width 8 height 8
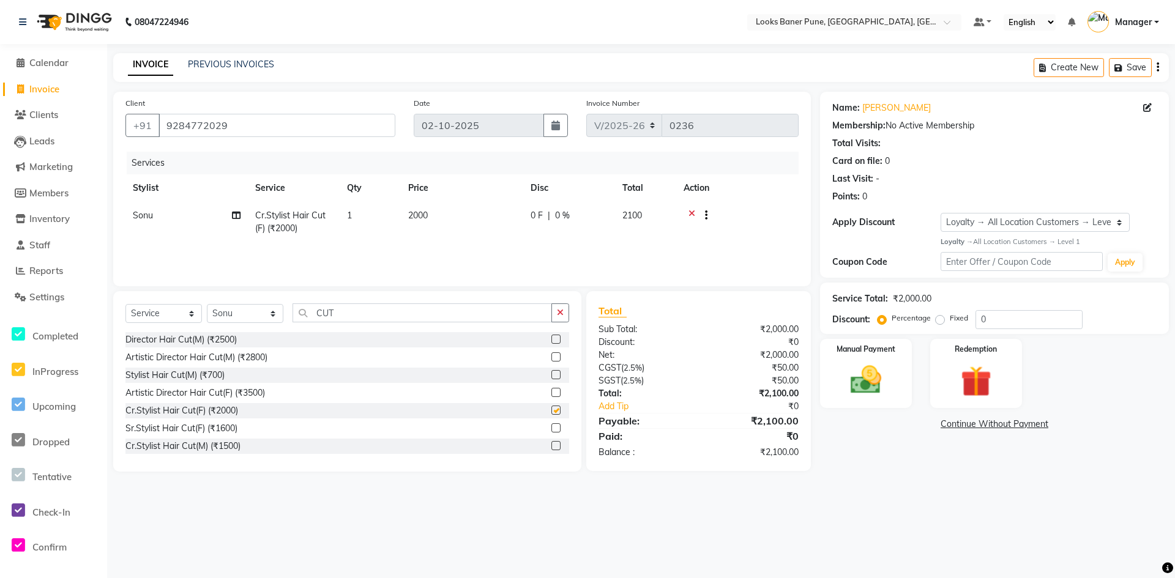
checkbox input "false"
click at [402, 321] on input "CUT" at bounding box center [422, 313] width 259 height 19
type input "C"
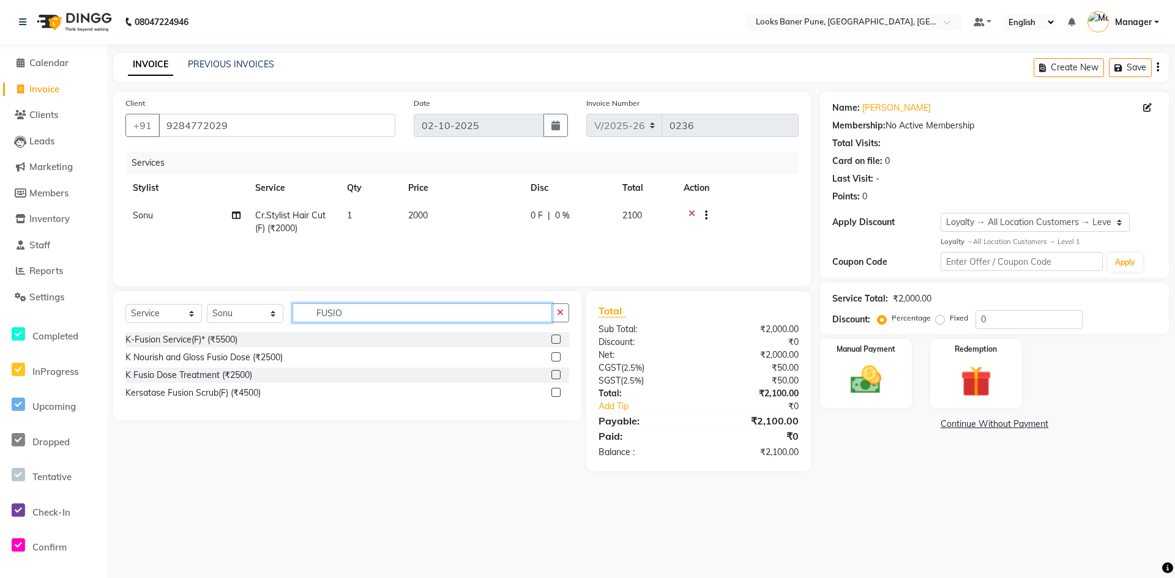
type input "FUSIO"
drag, startPoint x: 554, startPoint y: 376, endPoint x: 531, endPoint y: 370, distance: 23.9
click at [554, 375] on label at bounding box center [555, 374] width 9 height 9
click at [554, 375] on input "checkbox" at bounding box center [555, 375] width 8 height 8
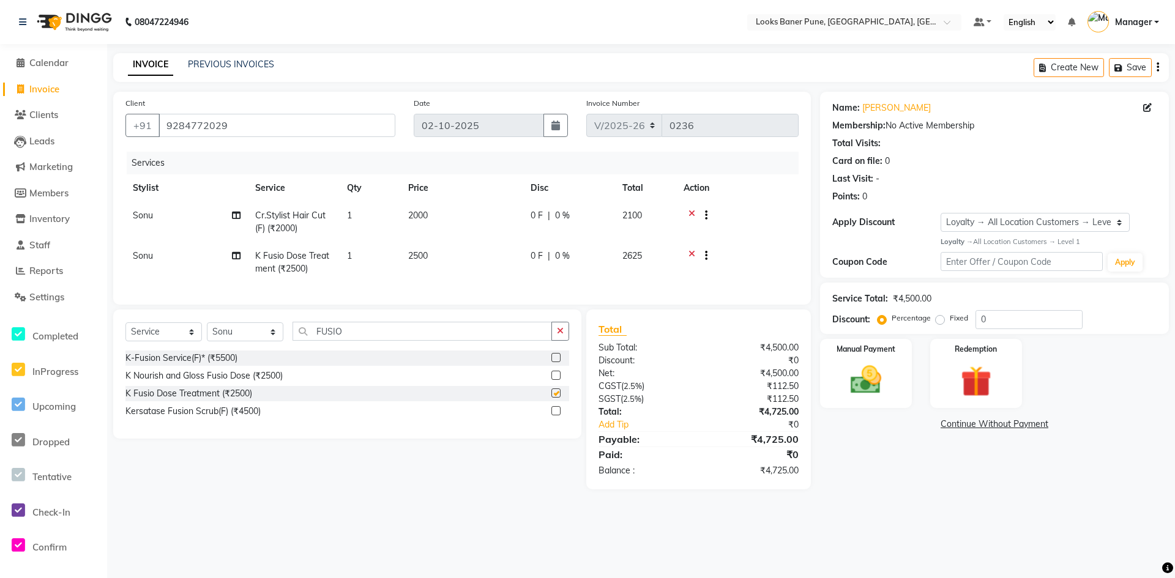
checkbox input "false"
click at [450, 260] on td "2500" at bounding box center [462, 262] width 122 height 40
select select "90857"
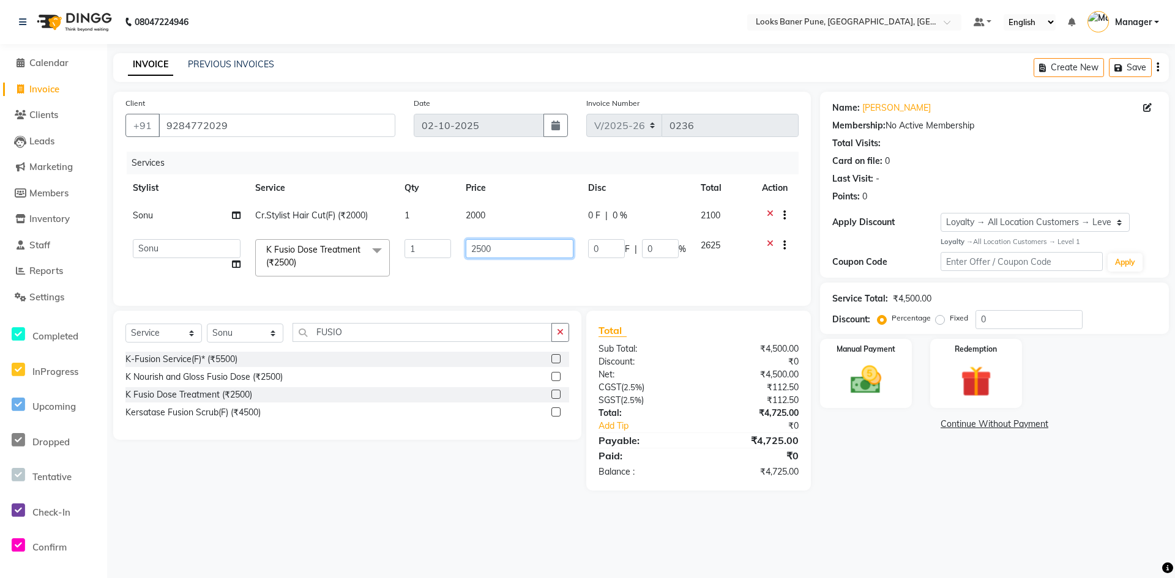
click at [502, 250] on input "2500" at bounding box center [520, 248] width 108 height 19
type input "2800"
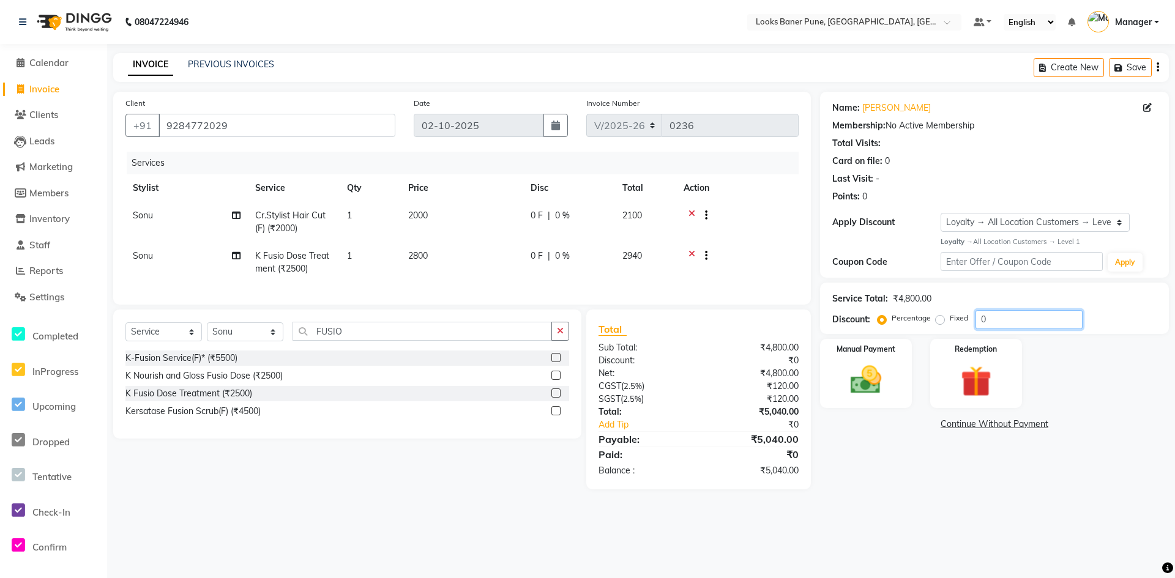
click at [1045, 311] on input "0" at bounding box center [1029, 319] width 107 height 19
type input "25"
click at [840, 395] on img at bounding box center [866, 380] width 53 height 37
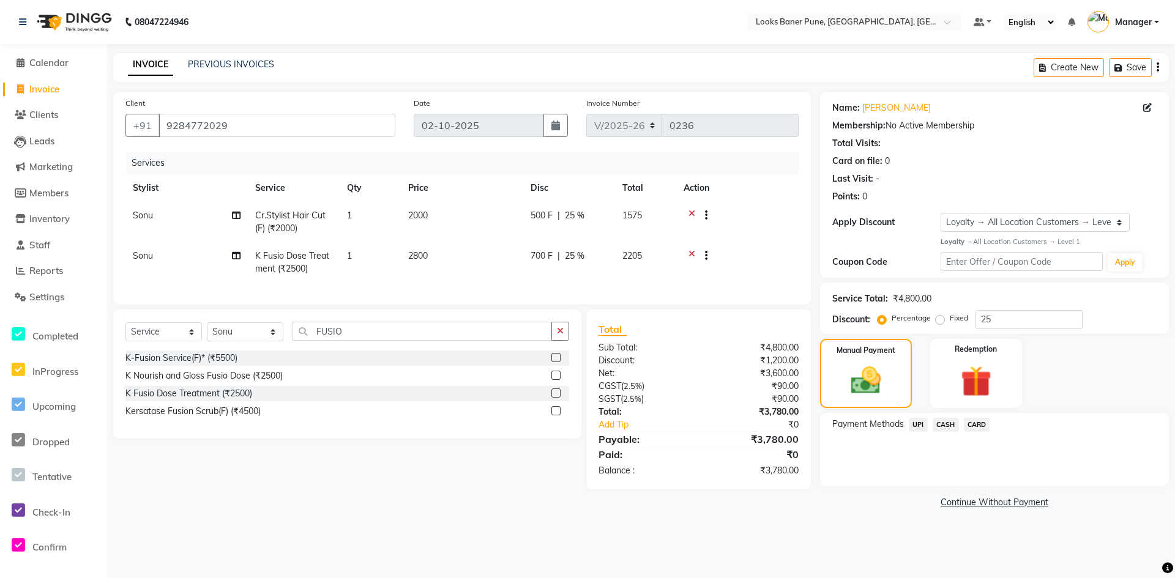
click at [921, 420] on span "UPI" at bounding box center [918, 425] width 19 height 14
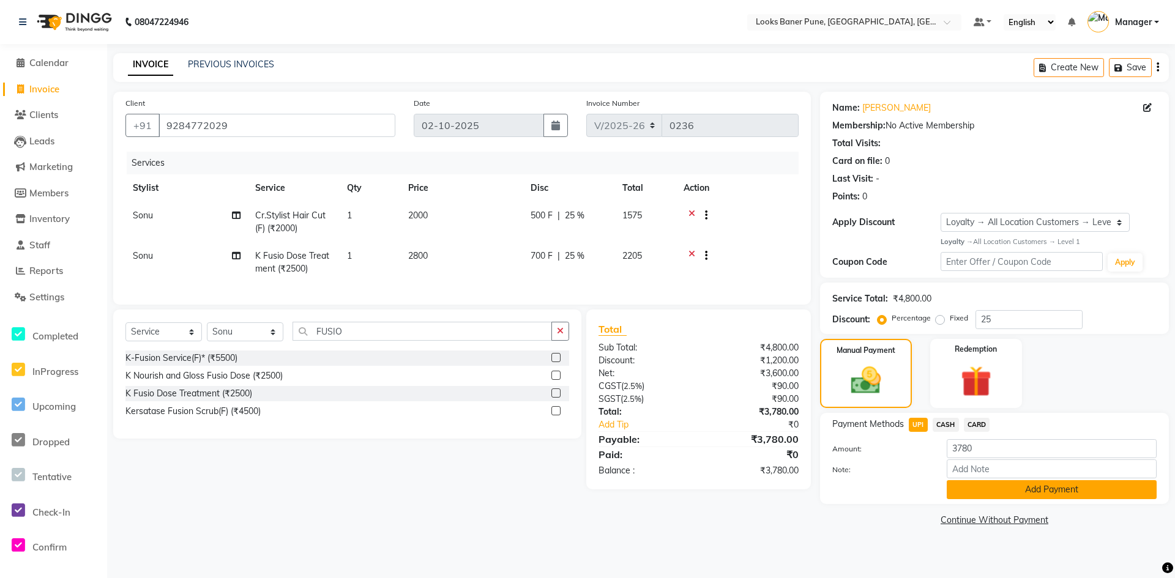
click at [971, 486] on button "Add Payment" at bounding box center [1052, 489] width 210 height 19
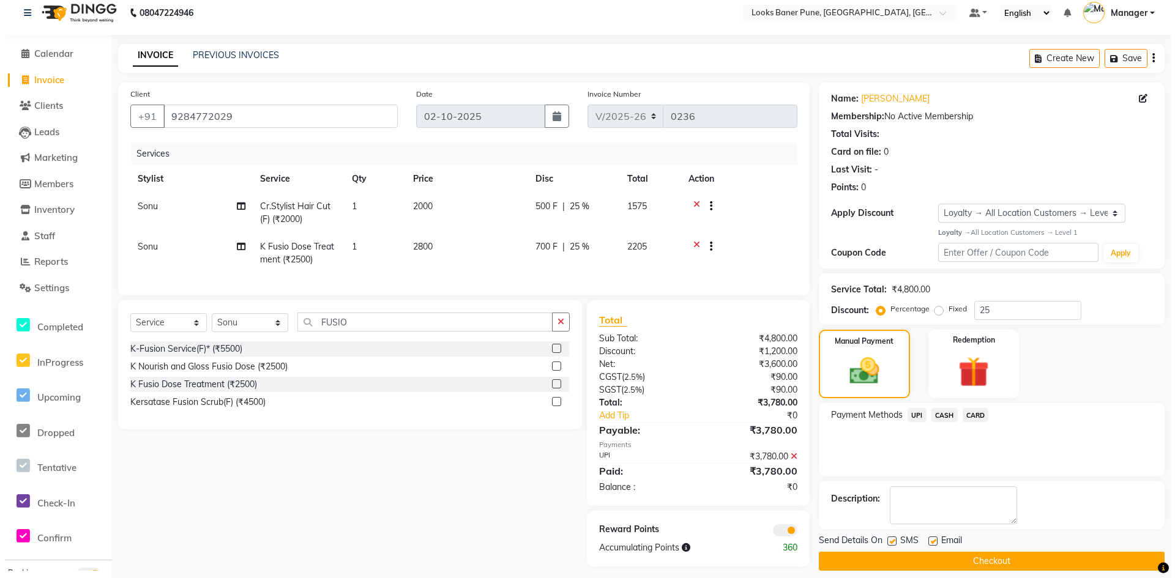
scroll to position [25, 0]
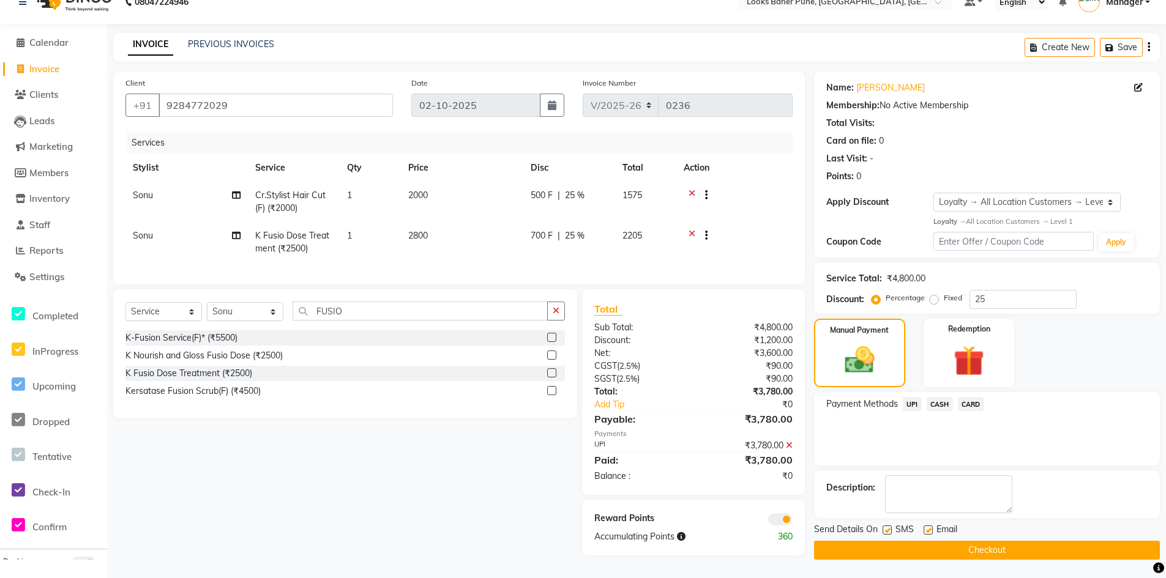
click at [780, 518] on span at bounding box center [780, 519] width 24 height 12
click at [793, 521] on input "checkbox" at bounding box center [793, 521] width 0 height 0
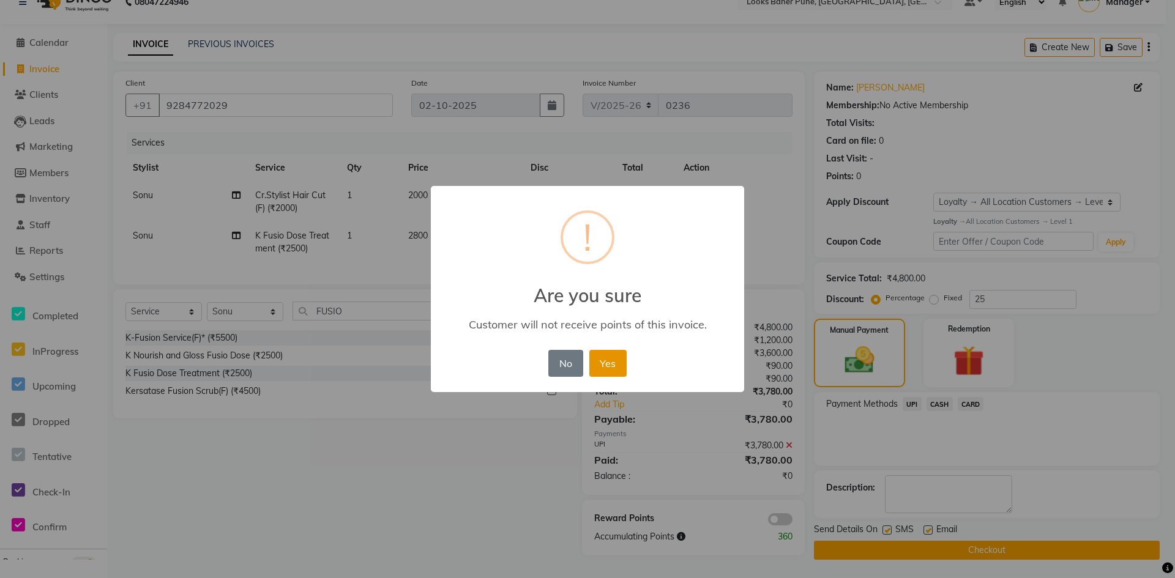
click at [619, 359] on button "Yes" at bounding box center [607, 363] width 37 height 27
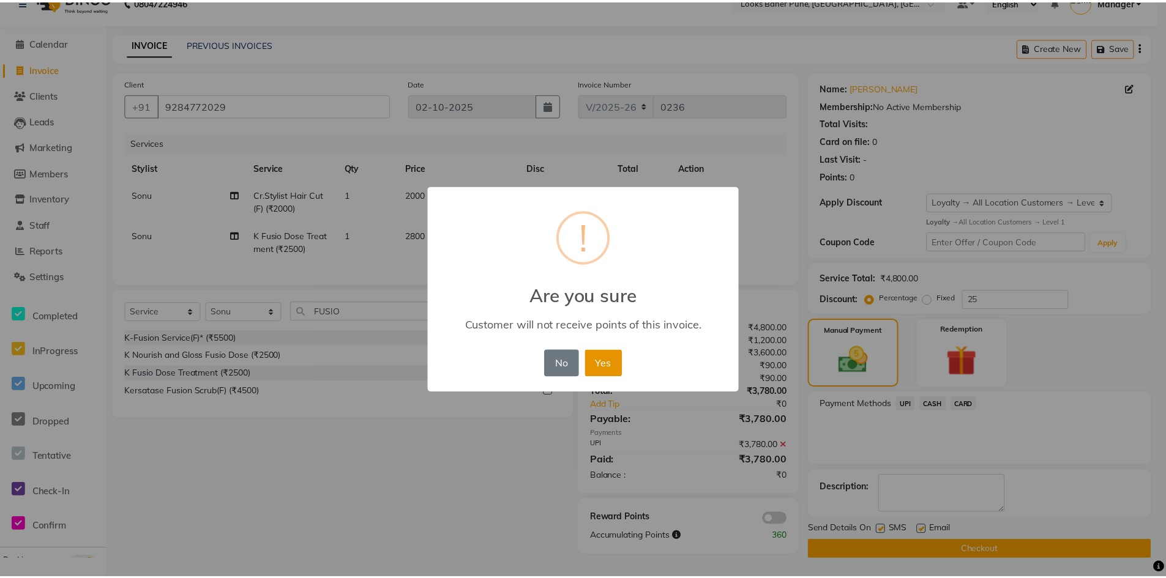
scroll to position [20, 0]
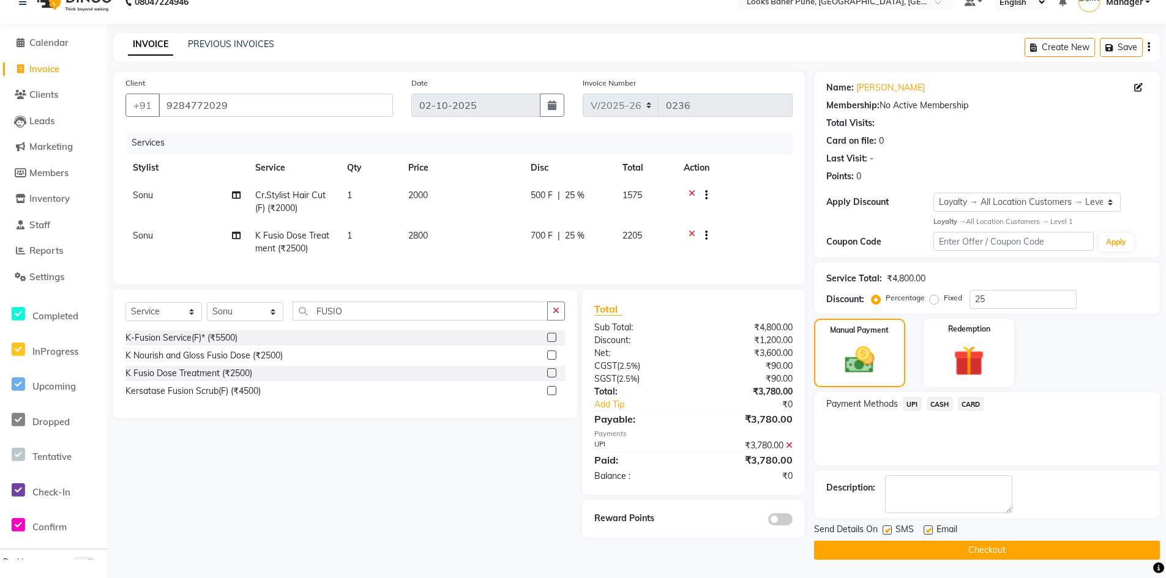
click at [1056, 553] on button "Checkout" at bounding box center [987, 550] width 346 height 19
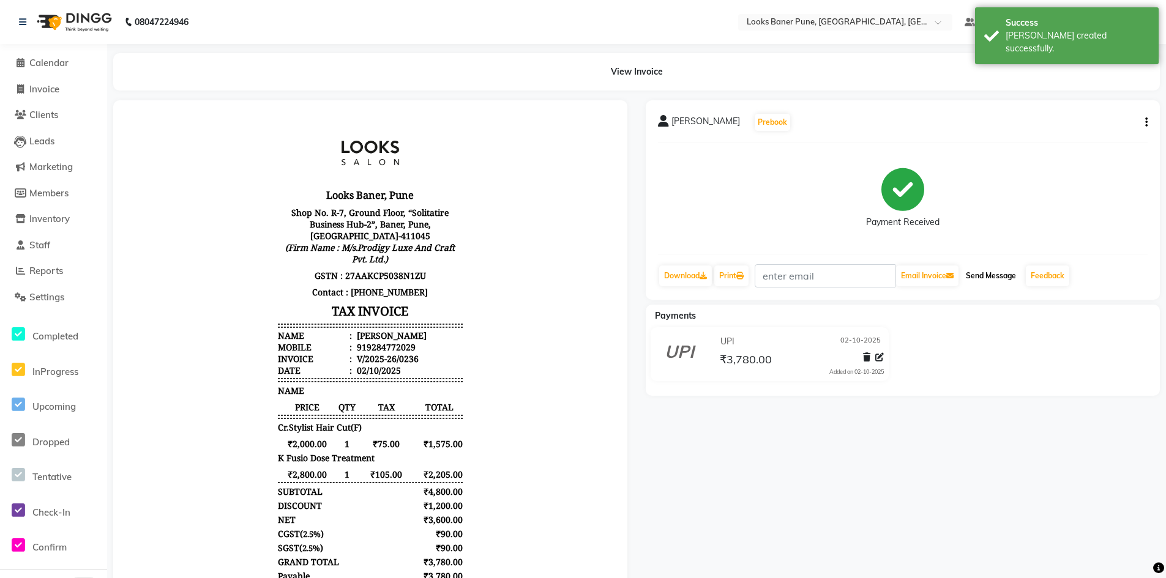
click at [988, 276] on button "Send Message" at bounding box center [991, 276] width 60 height 21
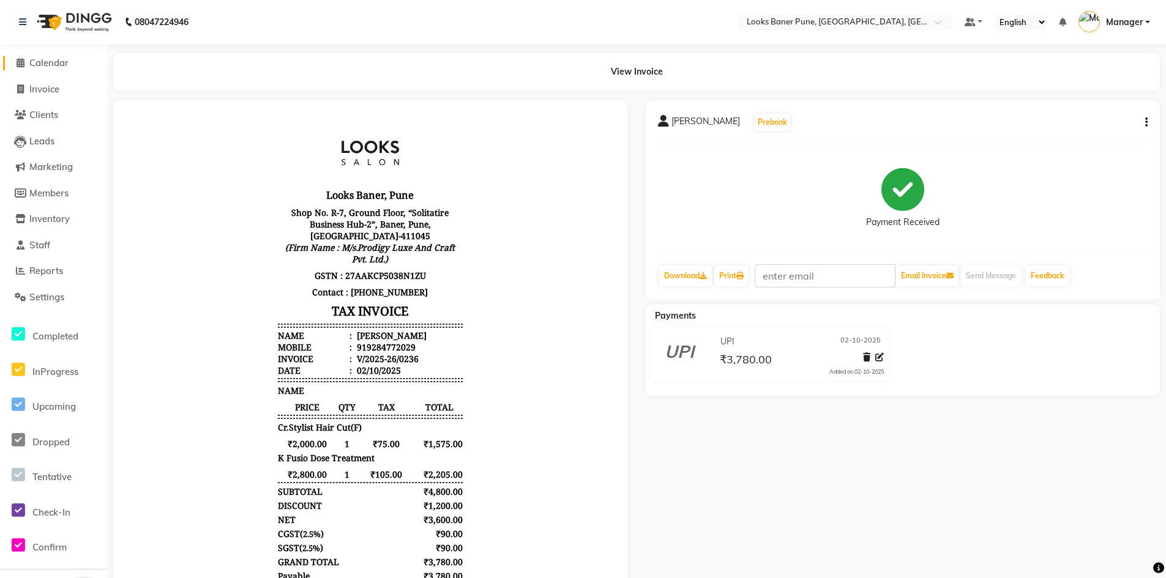
click at [57, 69] on link "Calendar" at bounding box center [53, 63] width 101 height 14
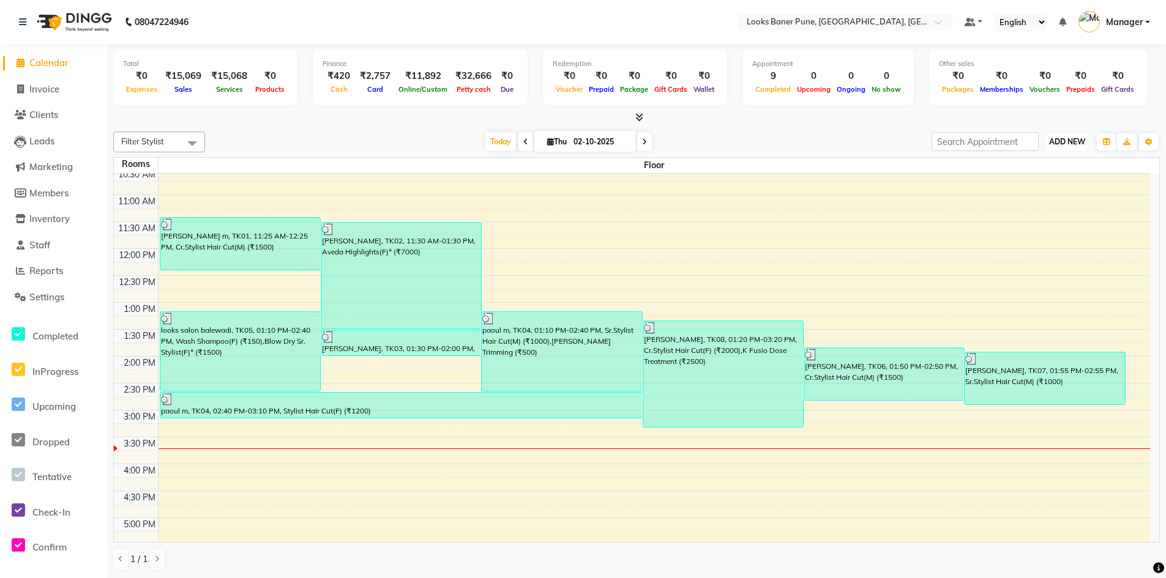
click at [1055, 144] on span "ADD NEW" at bounding box center [1067, 141] width 36 height 9
click at [1037, 167] on button "Add Appointment" at bounding box center [1039, 165] width 97 height 16
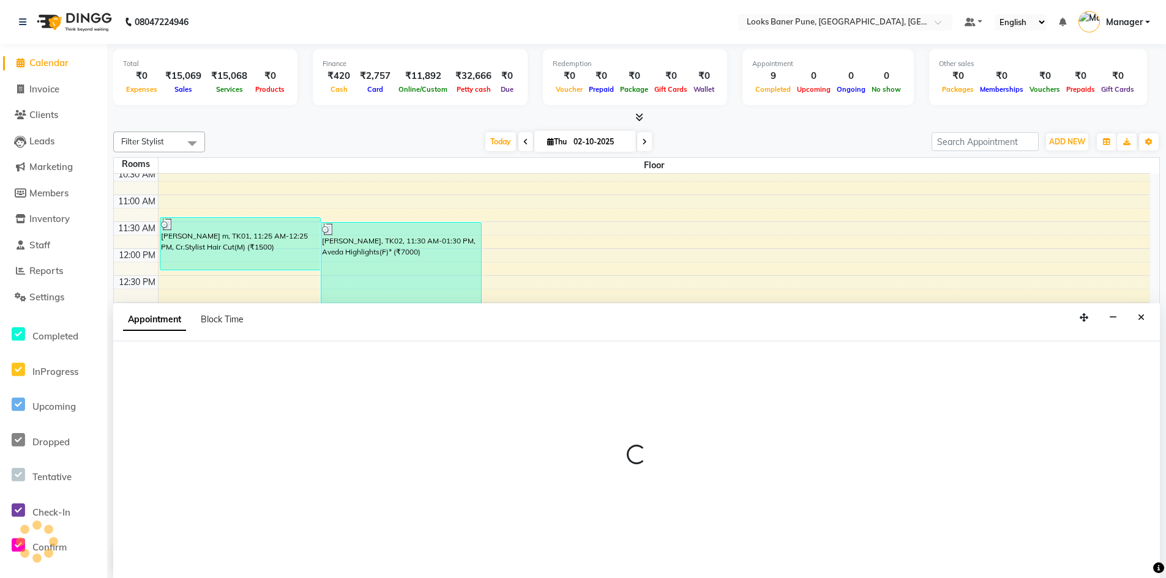
scroll to position [1, 0]
select select "tentative"
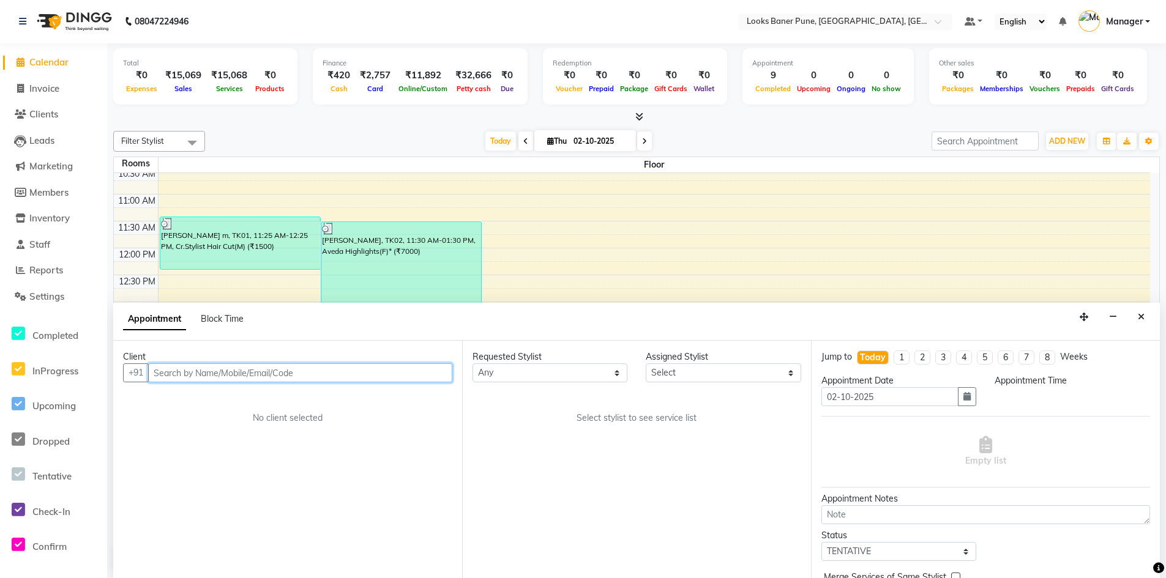
select select "600"
click at [295, 376] on input "text" at bounding box center [300, 373] width 304 height 19
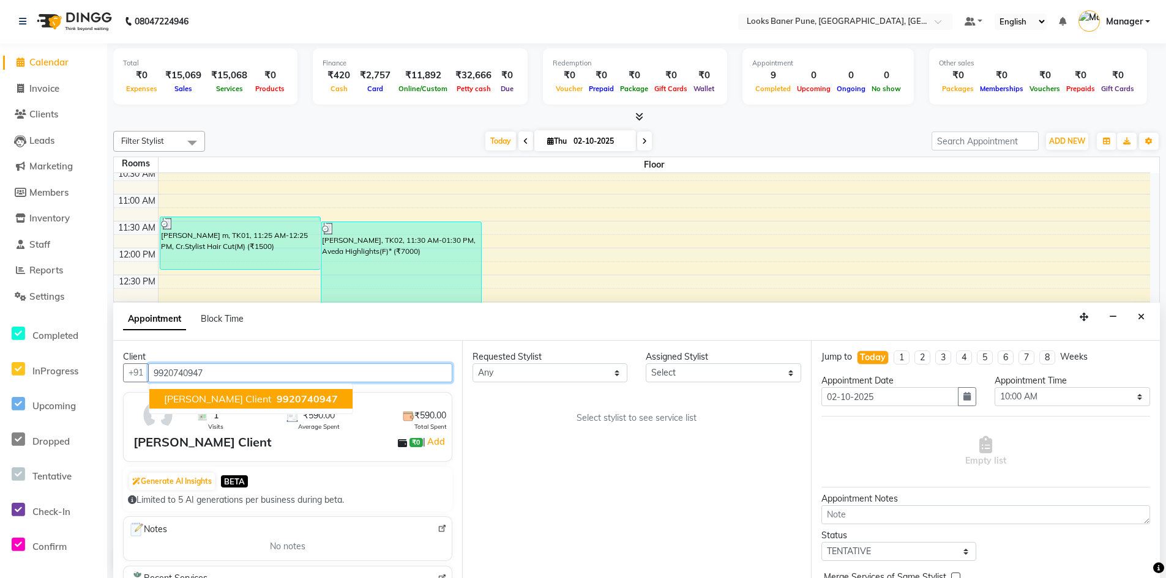
click at [301, 393] on button "[PERSON_NAME] Client 9920740947" at bounding box center [250, 399] width 203 height 20
type input "9920740947"
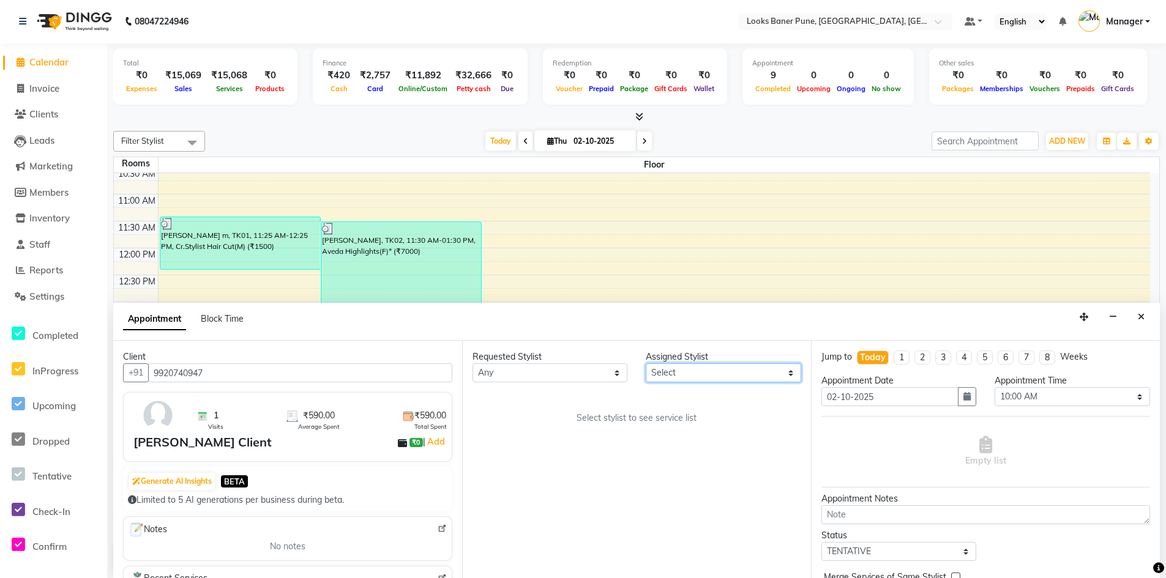
click at [795, 379] on select "Select [PERSON_NAME] Counter_Sales [PERSON_NAME] Manager Raju_Mgr Raunak_Pdct […" at bounding box center [723, 373] width 155 height 19
select select "90852"
click at [646, 364] on select "Select [PERSON_NAME] Counter_Sales [PERSON_NAME] Manager Raju_Mgr Raunak_Pdct […" at bounding box center [723, 373] width 155 height 19
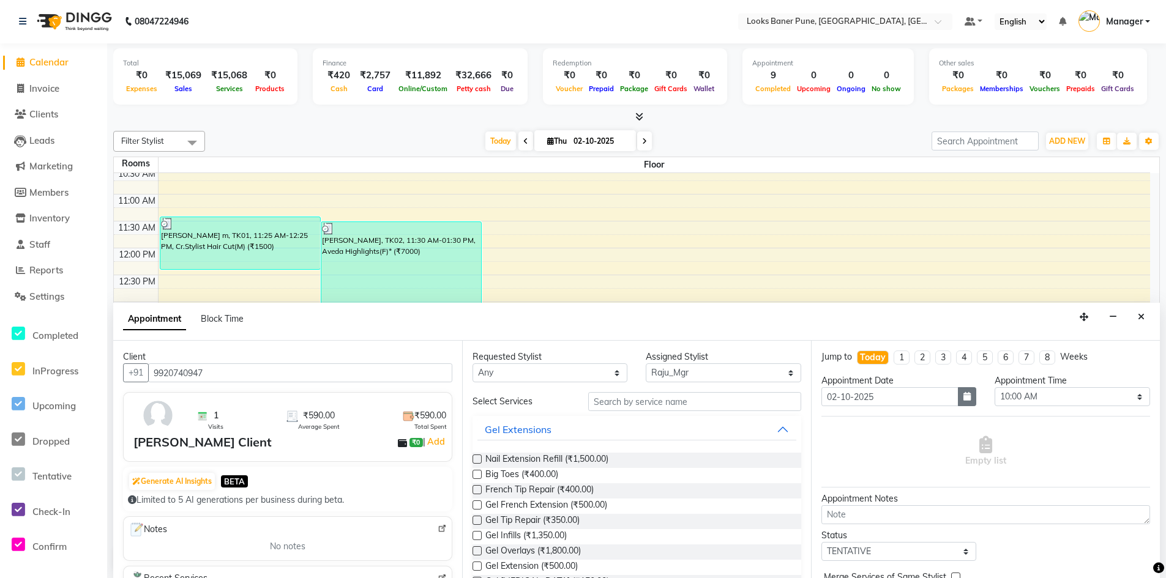
click at [958, 402] on button "button" at bounding box center [967, 396] width 18 height 19
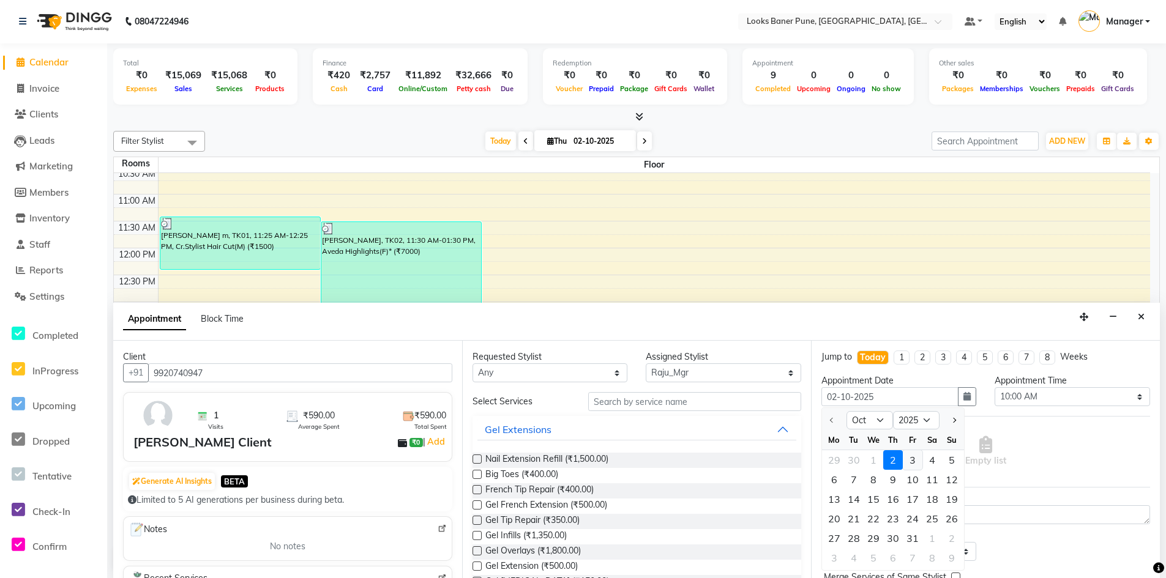
click at [916, 459] on div "3" at bounding box center [913, 460] width 20 height 20
type input "03-10-2025"
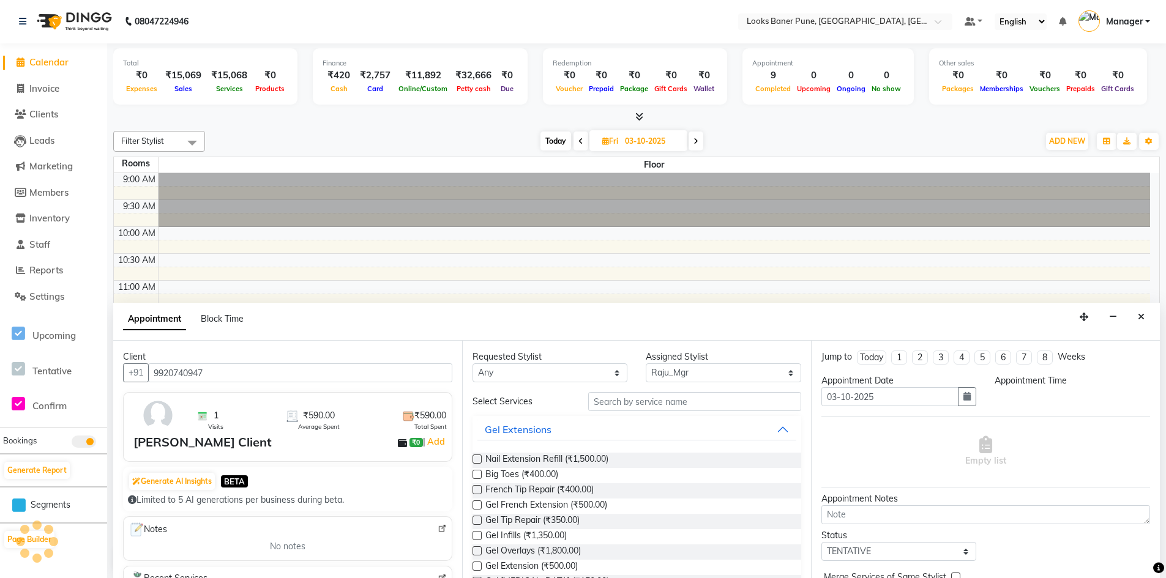
scroll to position [324, 0]
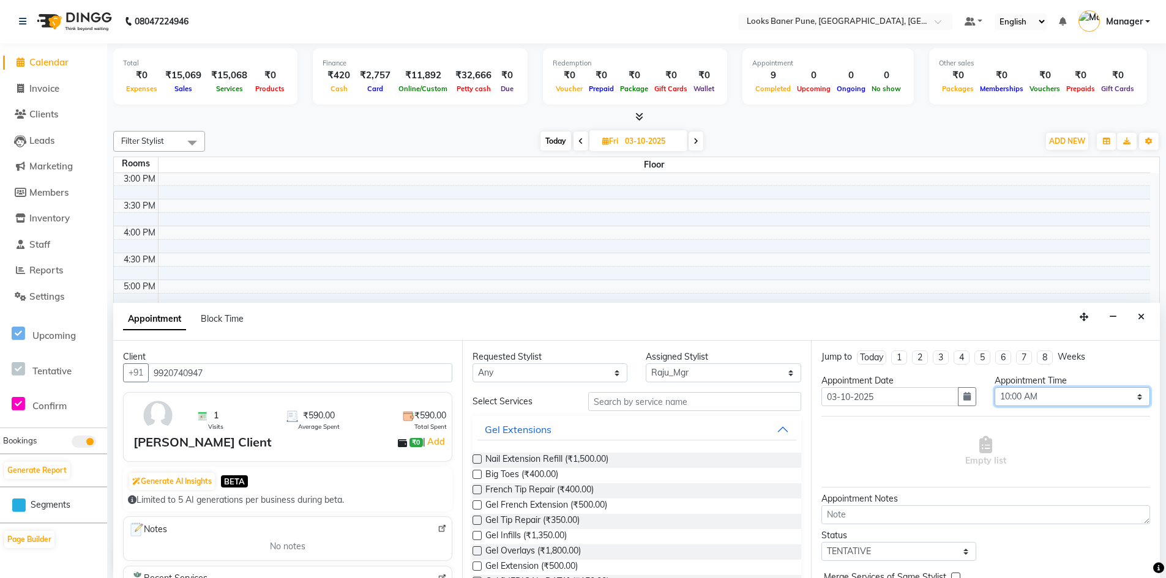
click at [1133, 403] on select "Select 10:00 AM 10:15 AM 10:30 AM 10:45 AM 11:00 AM 11:15 AM 11:30 AM 11:45 AM …" at bounding box center [1072, 396] width 155 height 19
select select "915"
click at [995, 387] on select "Select 10:00 AM 10:15 AM 10:30 AM 10:45 AM 11:00 AM 11:15 AM 11:30 AM 11:45 AM …" at bounding box center [1072, 396] width 155 height 19
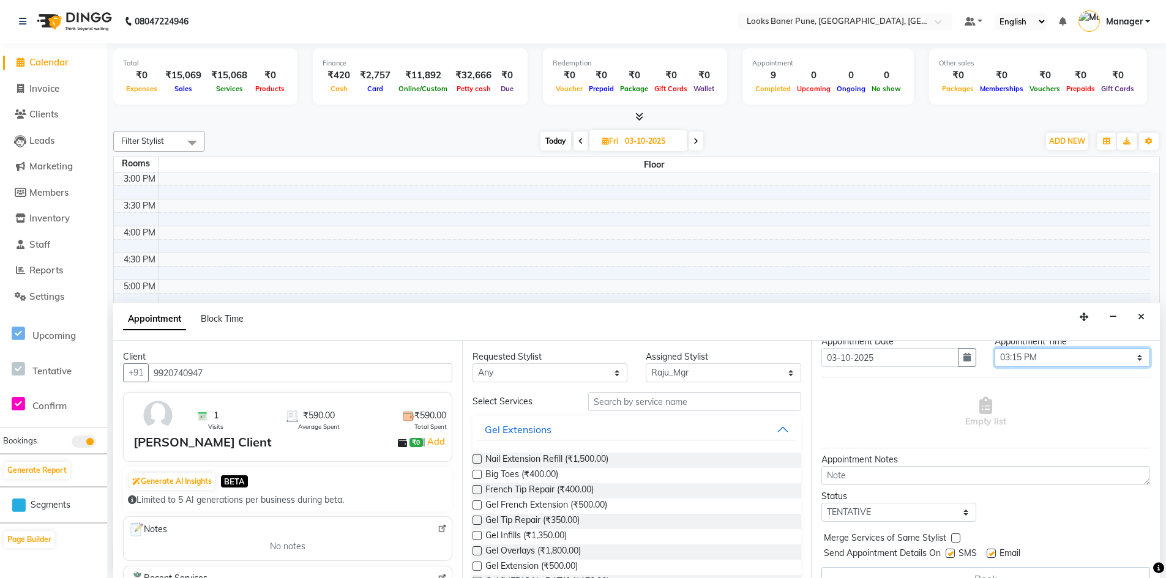
scroll to position [61, 0]
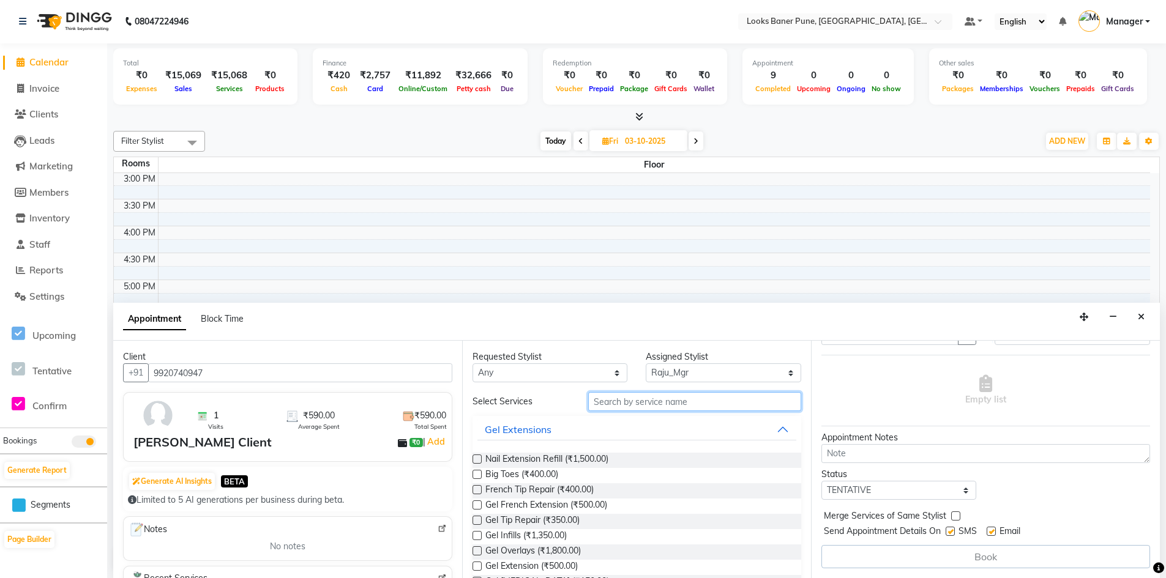
click at [696, 405] on input "text" at bounding box center [694, 401] width 213 height 19
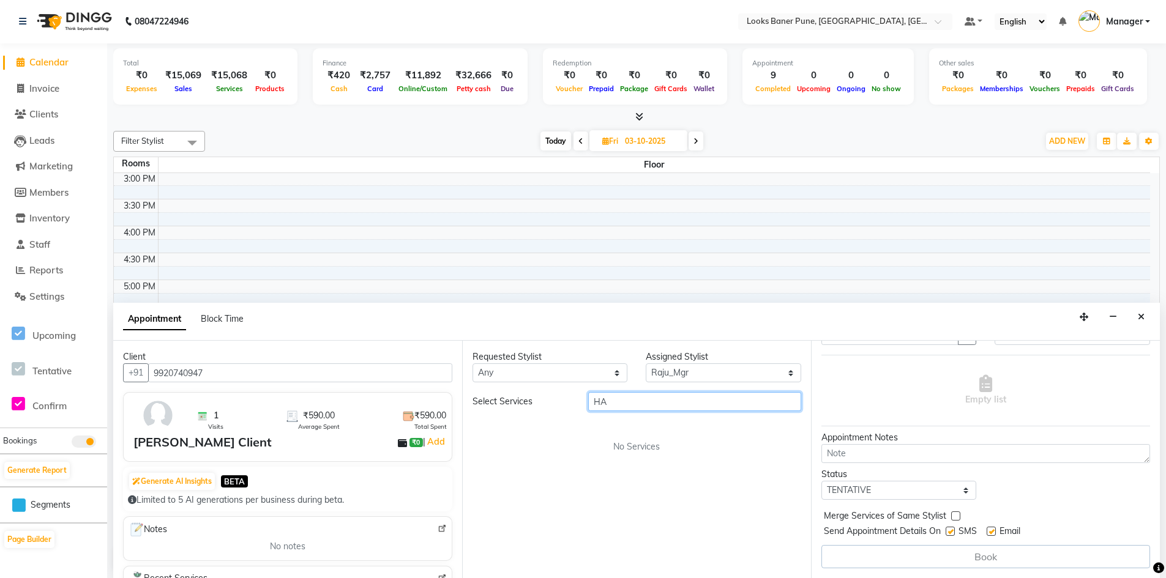
type input "H"
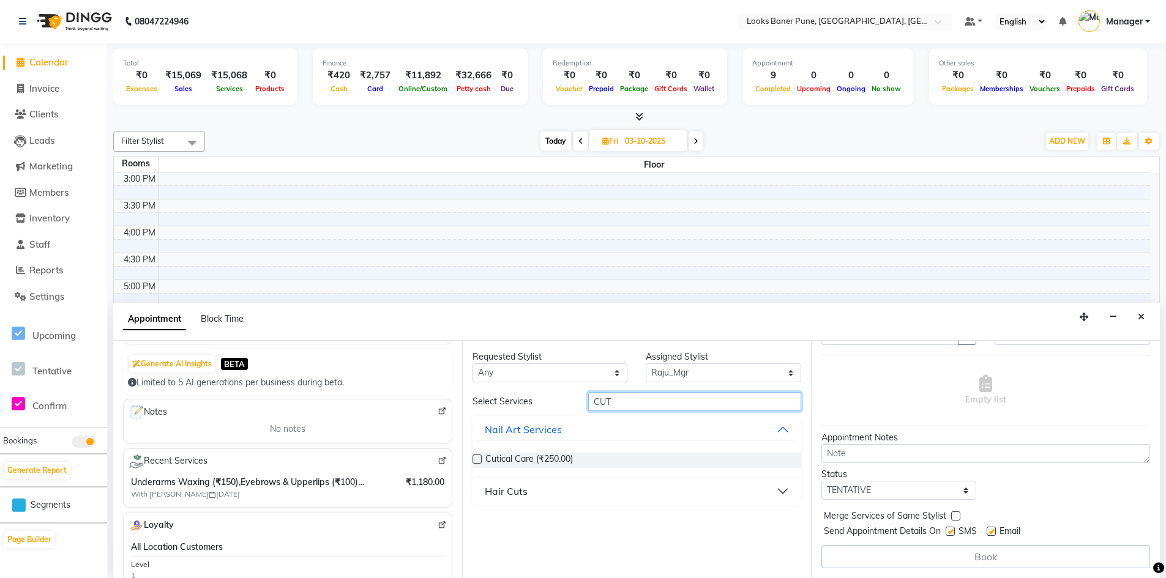
scroll to position [122, 0]
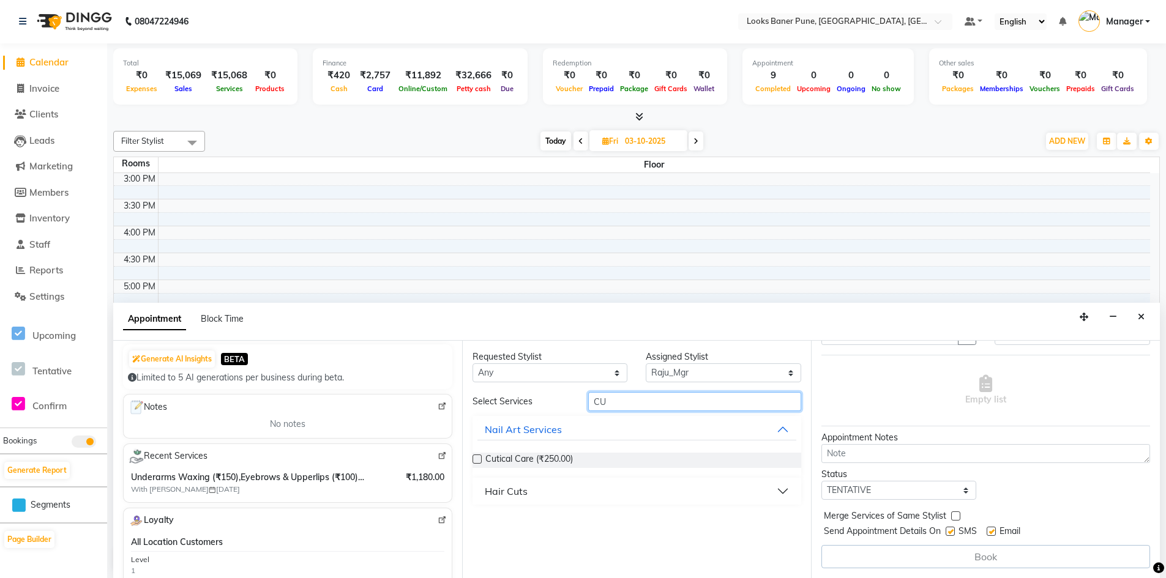
type input "C"
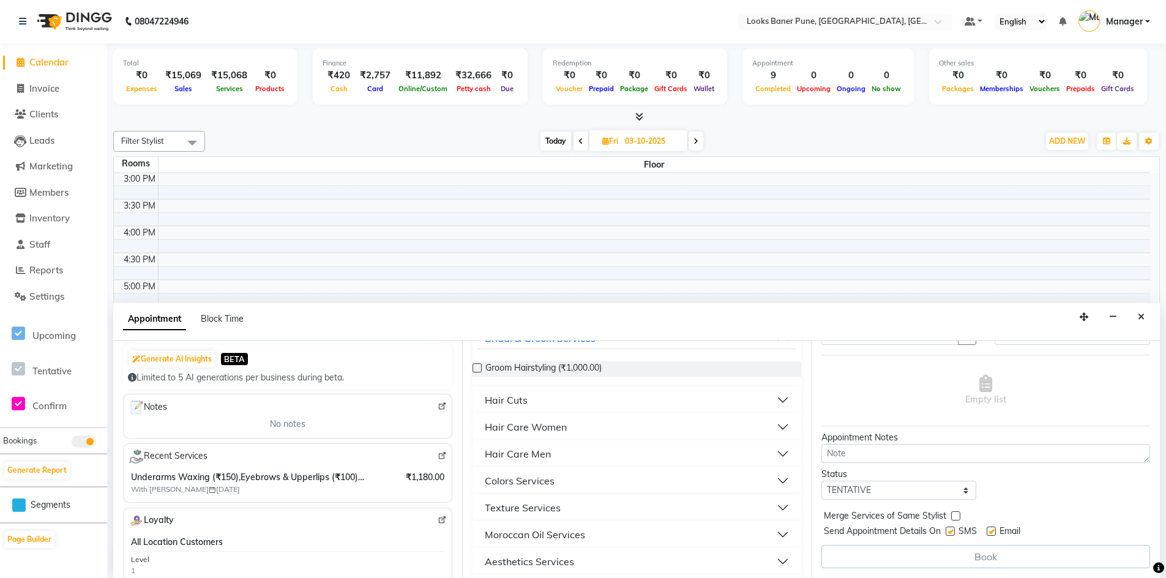
scroll to position [61, 0]
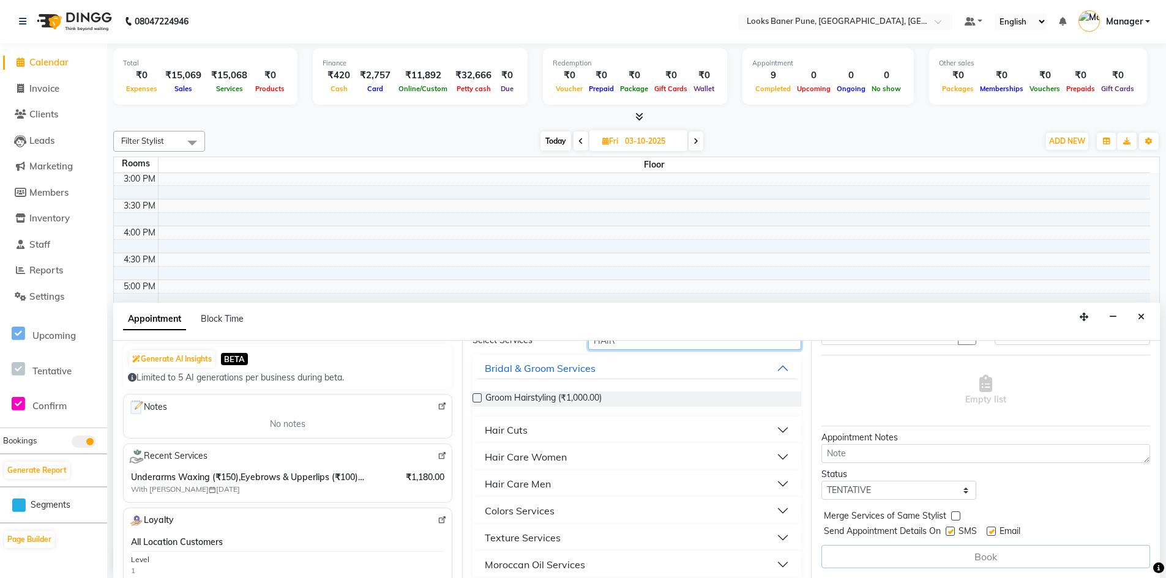
type input "HAIR"
click at [479, 400] on label at bounding box center [476, 398] width 9 height 9
click at [479, 400] on input "checkbox" at bounding box center [476, 399] width 8 height 8
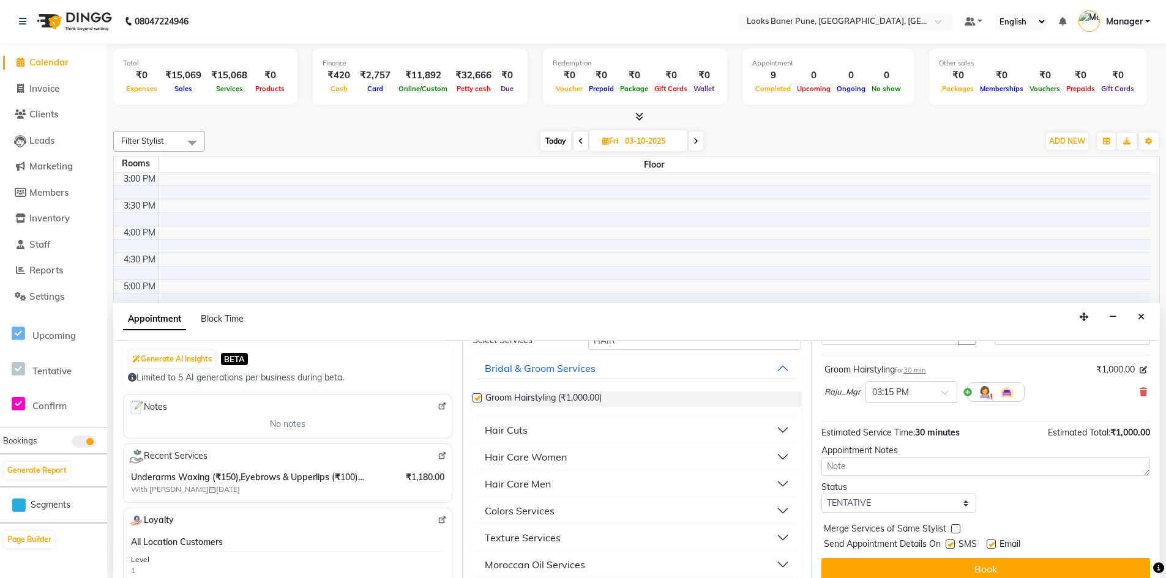
checkbox input "false"
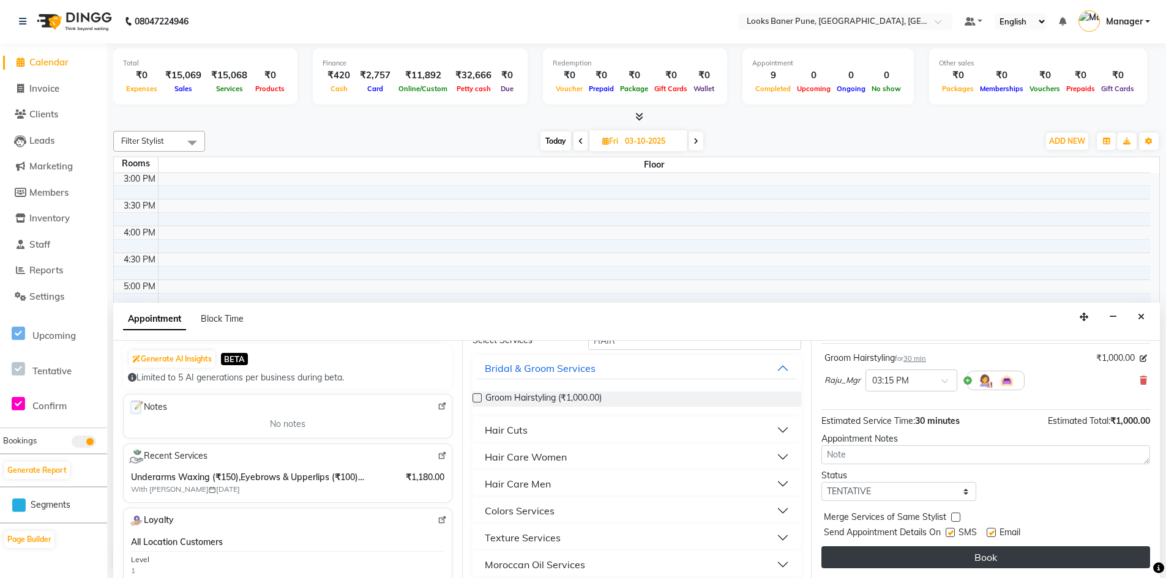
click at [1031, 550] on button "Book" at bounding box center [985, 558] width 329 height 22
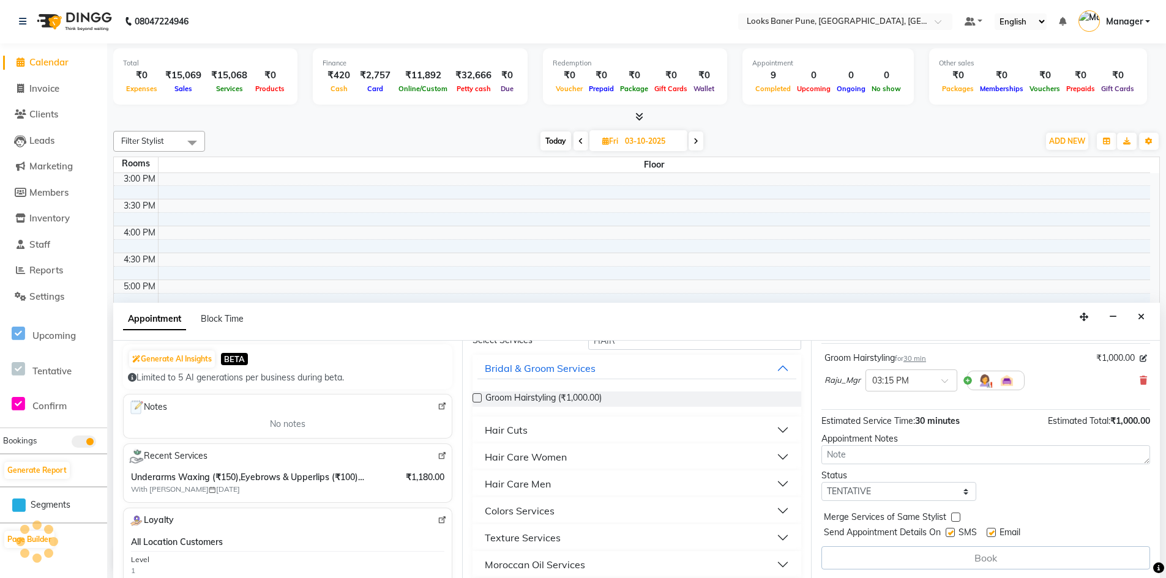
scroll to position [0, 0]
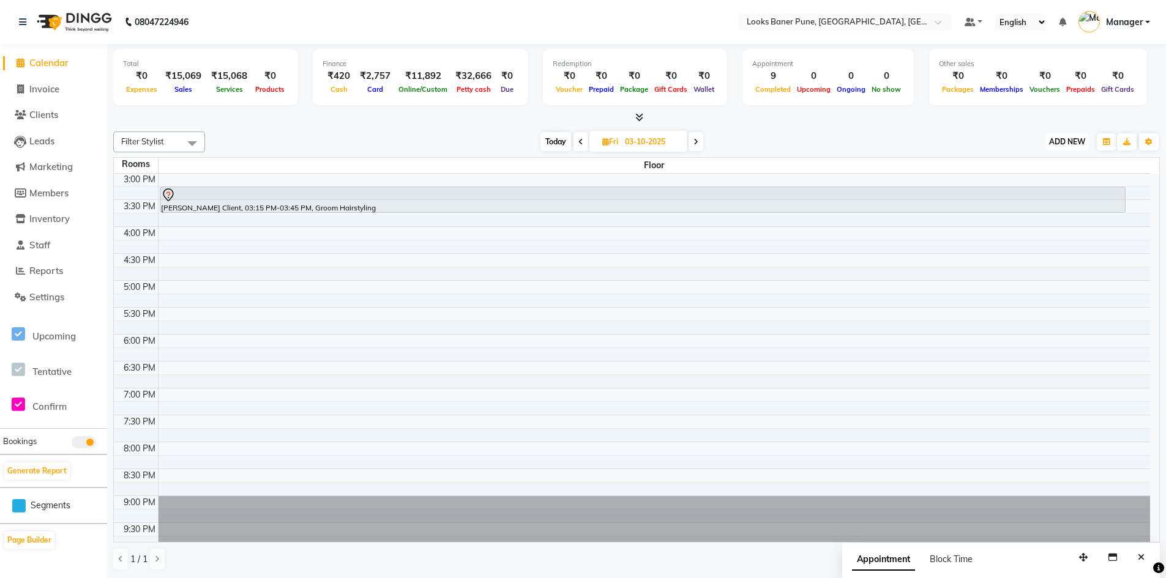
click at [1072, 146] on button "ADD NEW Toggle Dropdown" at bounding box center [1067, 141] width 42 height 17
click at [1051, 198] on link "Add Expense" at bounding box center [1039, 197] width 97 height 16
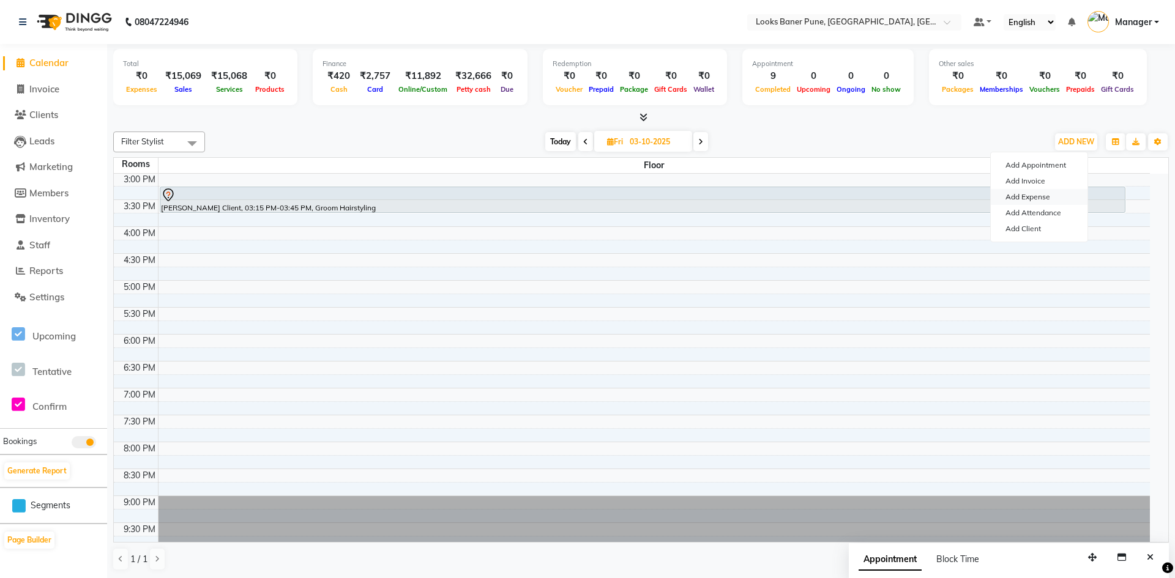
select select "1"
select select "8145"
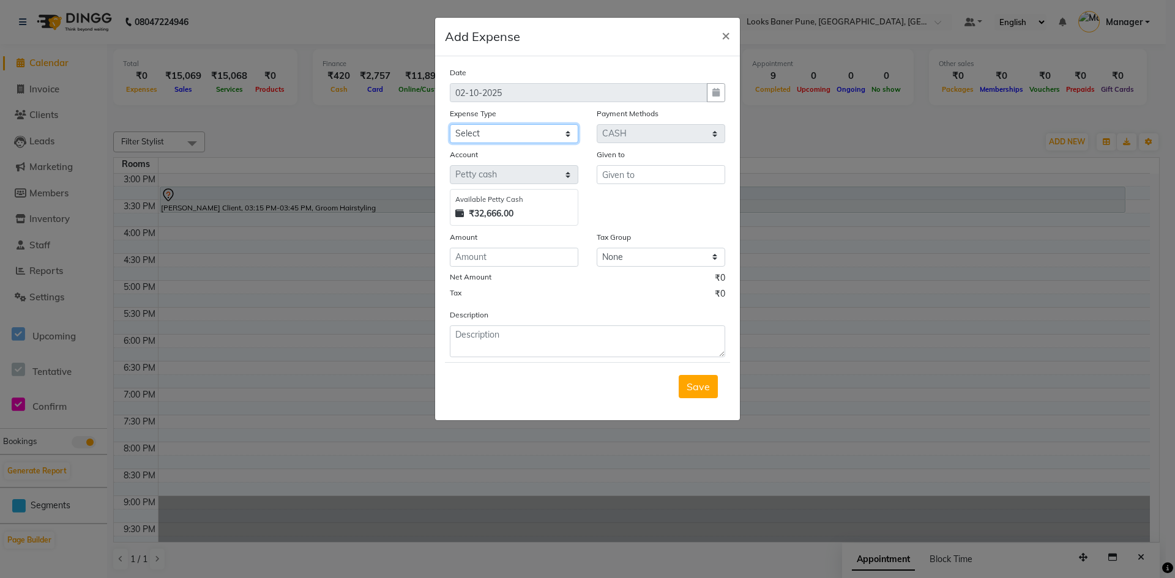
click at [569, 136] on select "Select Accommodation Aesthetics Bank Deposit BLINKIT Cash Handover Client Refun…" at bounding box center [514, 133] width 129 height 19
select select "24890"
click at [450, 124] on select "Select Accommodation Aesthetics Bank Deposit BLINKIT Cash Handover Client Refun…" at bounding box center [514, 133] width 129 height 19
click at [661, 182] on input "text" at bounding box center [661, 174] width 129 height 19
click at [490, 259] on input "number" at bounding box center [514, 257] width 129 height 19
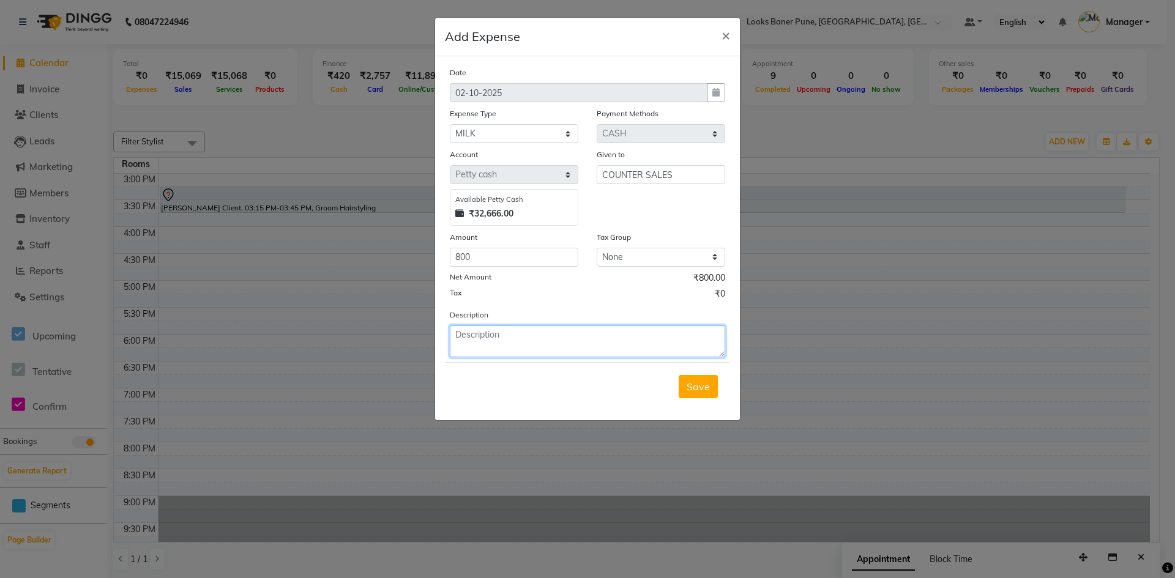
click at [475, 342] on textarea at bounding box center [587, 342] width 275 height 32
click at [551, 335] on textarea "STAFF TEA MILK / FLAOURS" at bounding box center [587, 342] width 275 height 32
click at [564, 335] on textarea "STAFF TEA MILK / FLAURS" at bounding box center [587, 342] width 275 height 32
click at [710, 402] on div "Save" at bounding box center [587, 386] width 285 height 48
click at [701, 384] on span "Save" at bounding box center [698, 387] width 23 height 12
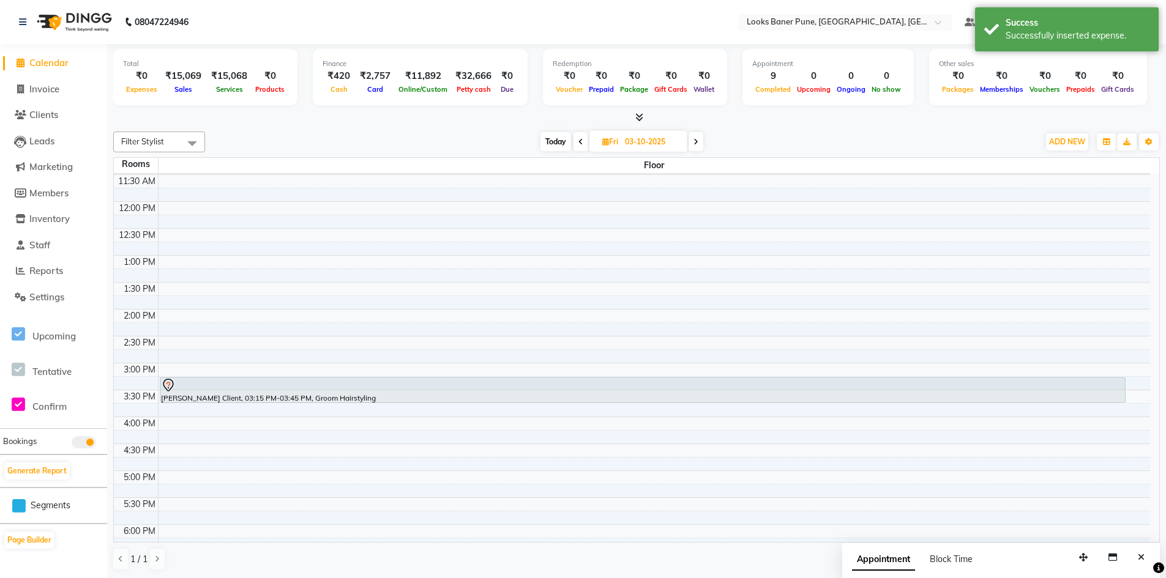
scroll to position [18, 0]
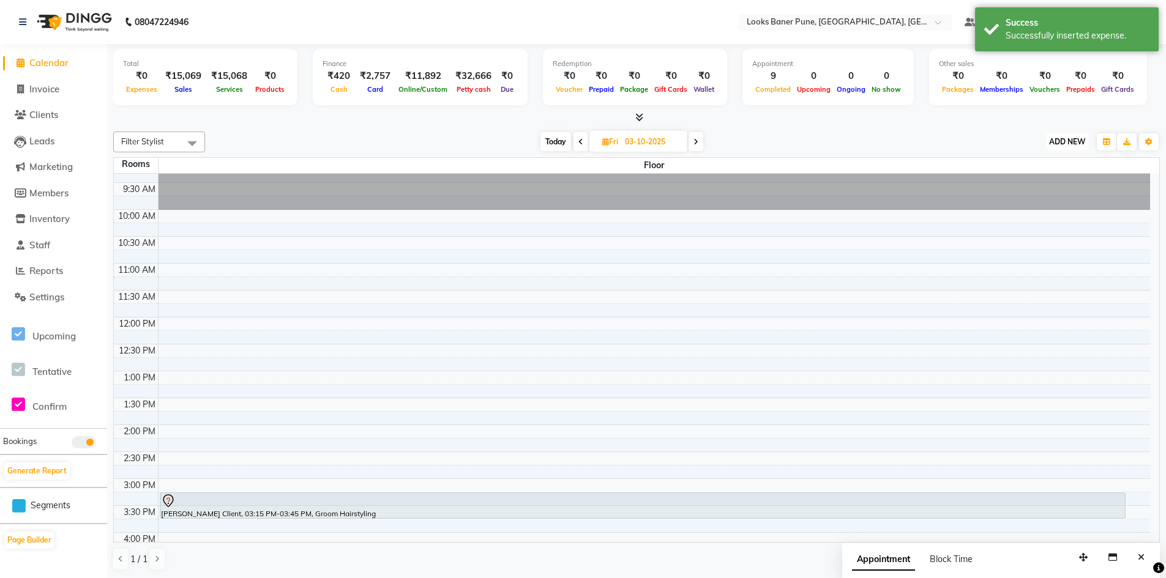
click at [1066, 138] on span "ADD NEW" at bounding box center [1067, 141] width 36 height 9
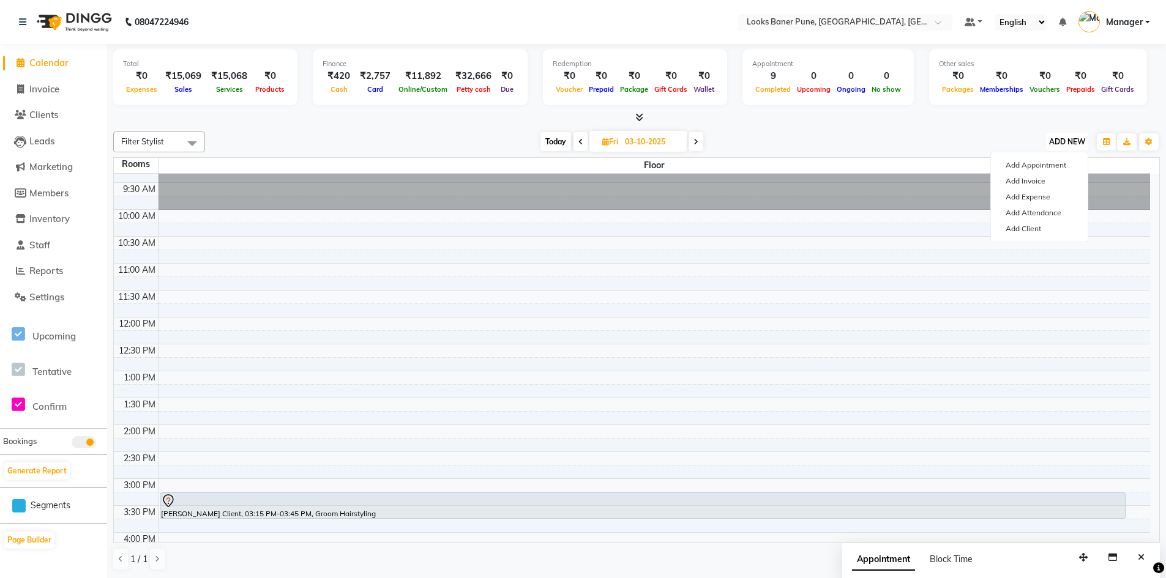
click at [1069, 147] on button "ADD NEW Toggle Dropdown" at bounding box center [1067, 141] width 42 height 17
click at [1060, 147] on button "ADD NEW Toggle Dropdown" at bounding box center [1067, 141] width 42 height 17
click at [1029, 193] on link "Add Expense" at bounding box center [1039, 197] width 97 height 16
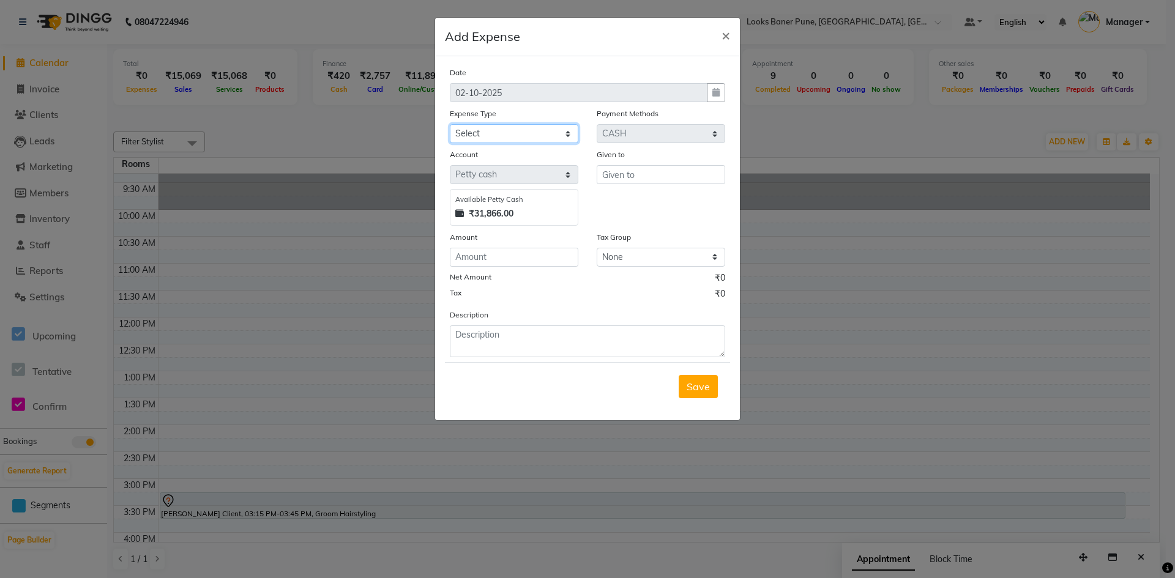
click at [575, 132] on select "Select Accommodation Aesthetics Bank Deposit BLINKIT Cash Handover Client Refun…" at bounding box center [514, 133] width 129 height 19
click at [450, 124] on select "Select Accommodation Aesthetics Bank Deposit BLINKIT Cash Handover Client Refun…" at bounding box center [514, 133] width 129 height 19
click at [657, 179] on input "text" at bounding box center [661, 174] width 129 height 19
click at [486, 254] on input "number" at bounding box center [514, 257] width 129 height 19
click at [509, 342] on textarea at bounding box center [587, 342] width 275 height 32
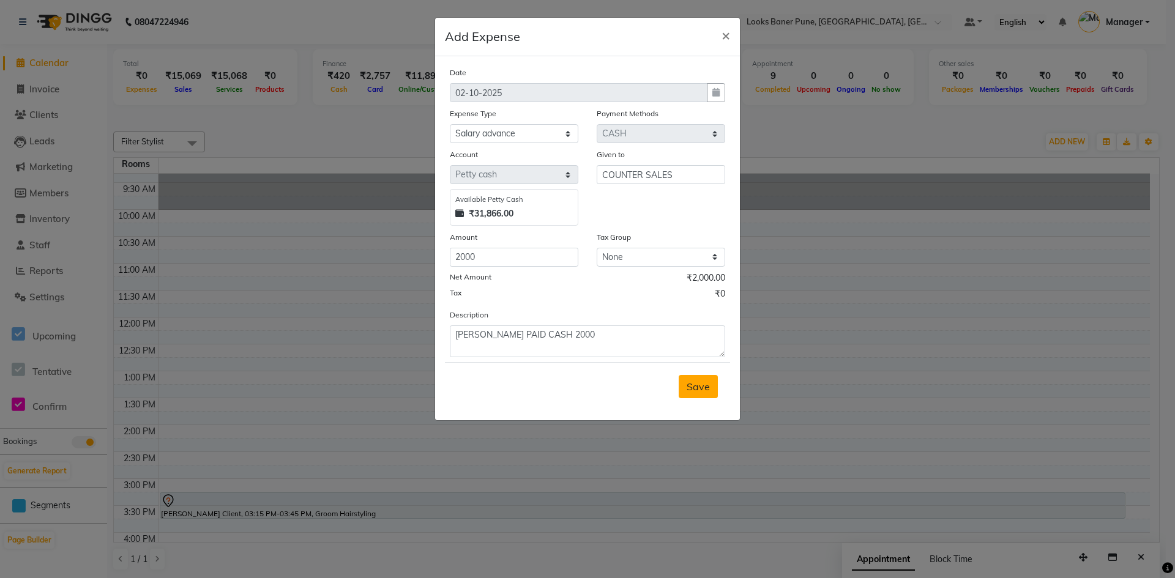
click at [704, 387] on span "Save" at bounding box center [698, 387] width 23 height 12
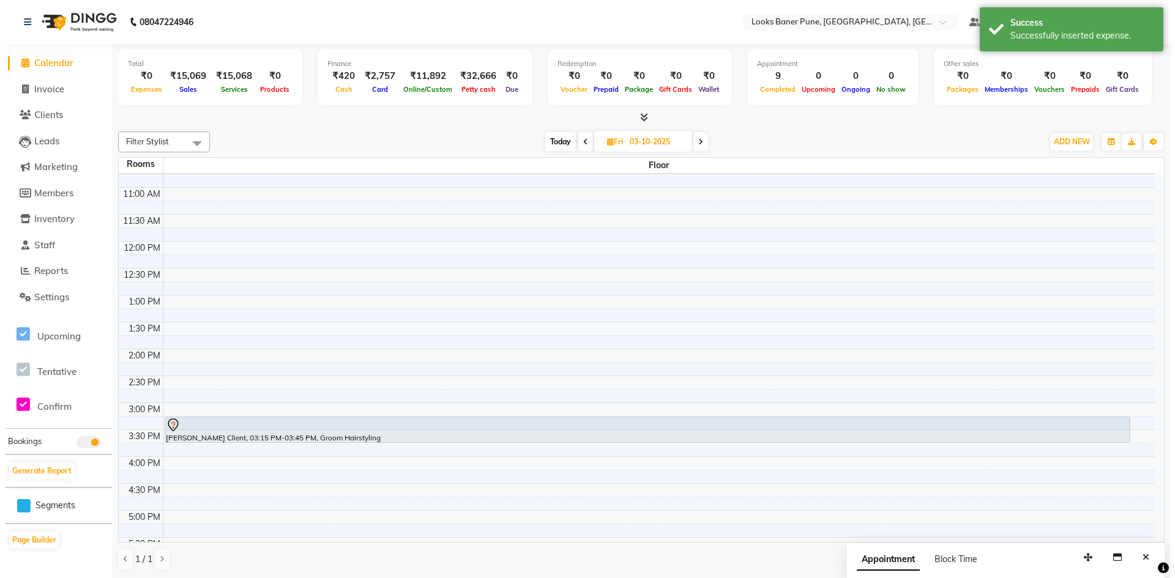
scroll to position [0, 0]
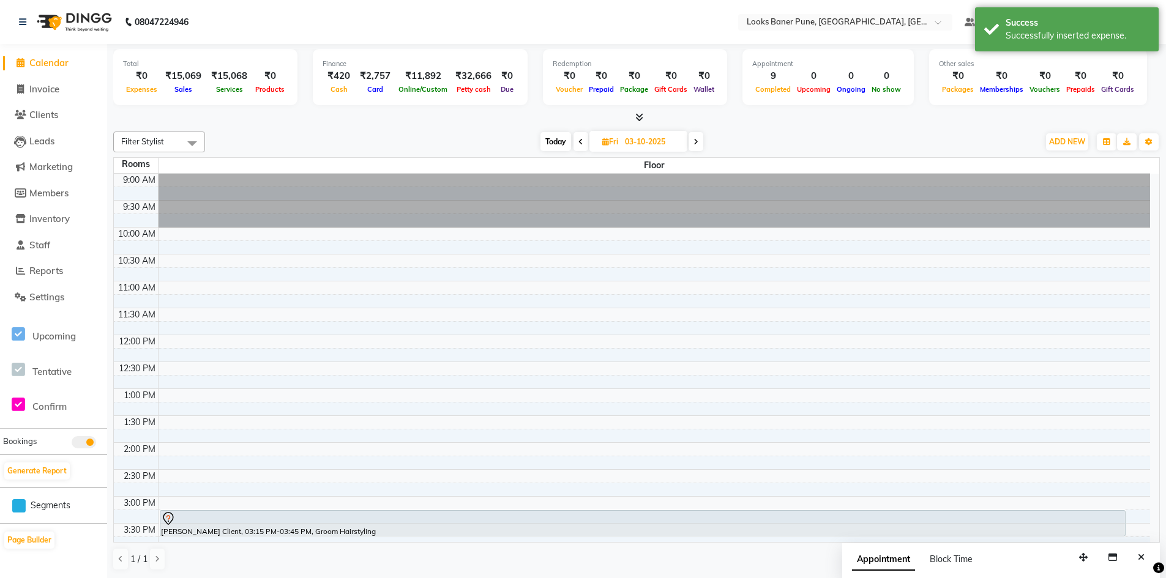
click at [55, 57] on span "Calendar" at bounding box center [48, 63] width 39 height 12
click at [50, 84] on span "Invoice" at bounding box center [44, 89] width 30 height 12
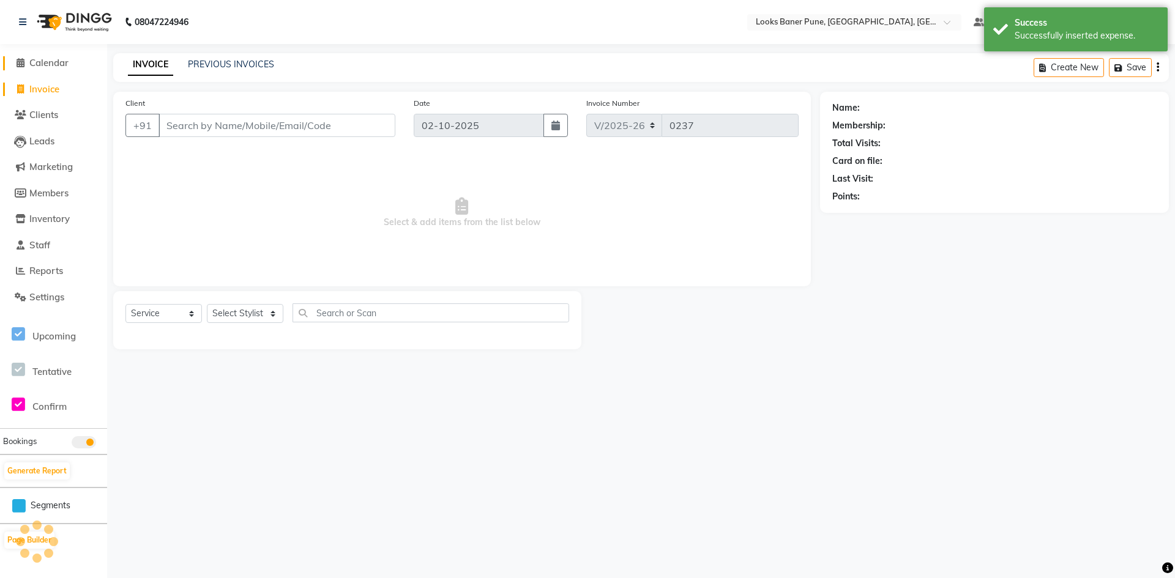
click at [50, 68] on span "Calendar" at bounding box center [48, 63] width 39 height 12
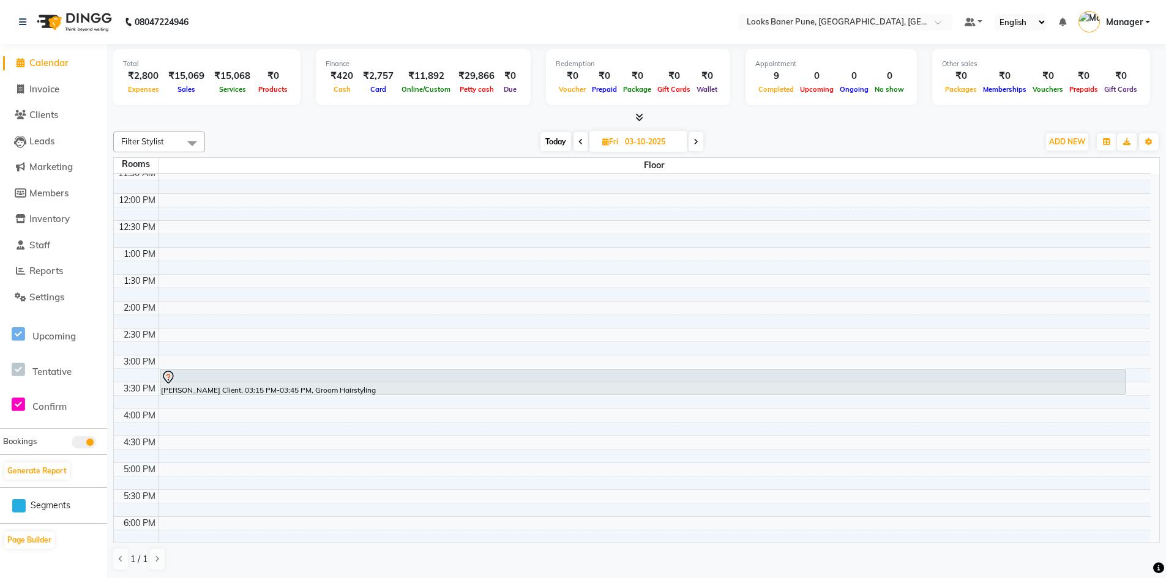
scroll to position [25, 0]
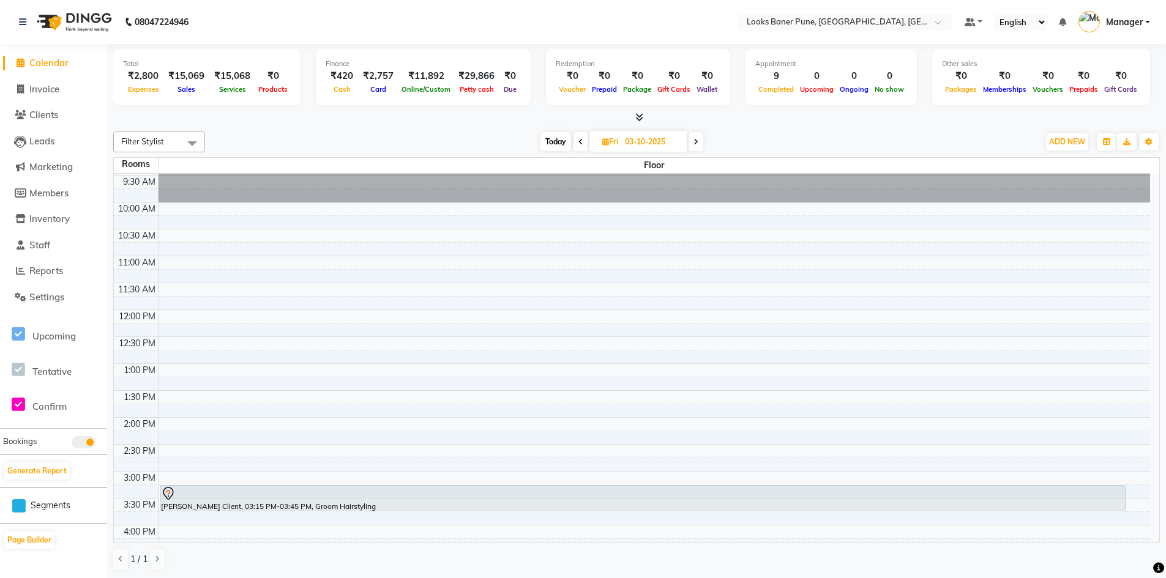
click at [50, 66] on span "Calendar" at bounding box center [48, 63] width 39 height 12
click at [69, 66] on span "Calendar" at bounding box center [48, 63] width 39 height 12
click at [63, 88] on link "Invoice" at bounding box center [53, 90] width 101 height 14
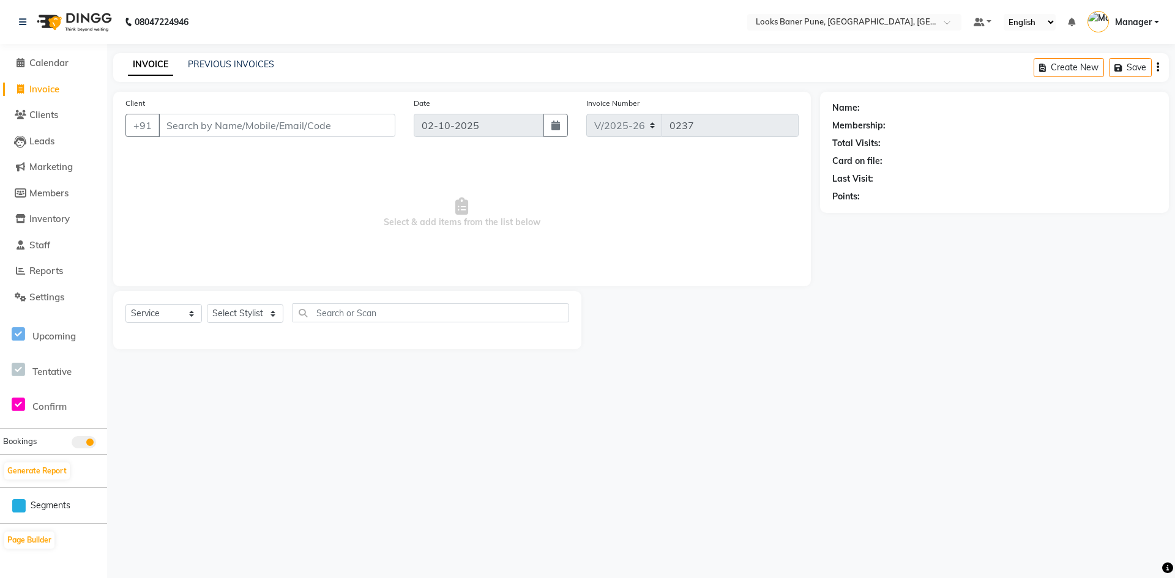
click at [208, 119] on input "Client" at bounding box center [277, 125] width 237 height 23
click at [270, 315] on select "Select Stylist [PERSON_NAME] Counter_Sales [PERSON_NAME] Manager [PERSON_NAME] …" at bounding box center [245, 313] width 77 height 19
click at [207, 304] on select "Select Stylist [PERSON_NAME] Counter_Sales [PERSON_NAME] Manager [PERSON_NAME] …" at bounding box center [245, 313] width 77 height 19
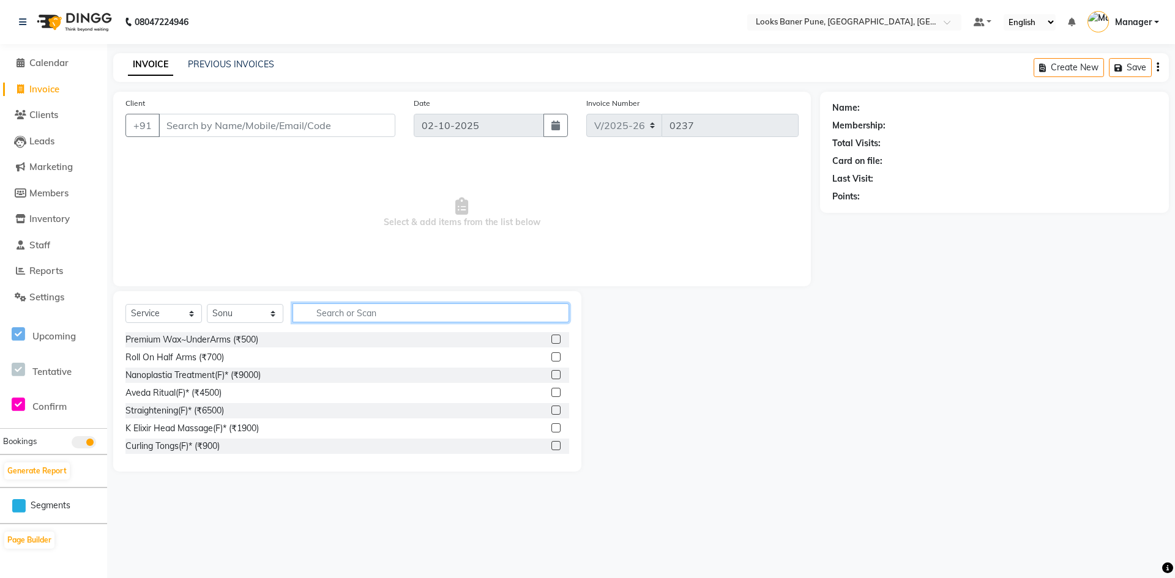
click at [381, 310] on input "text" at bounding box center [431, 313] width 277 height 19
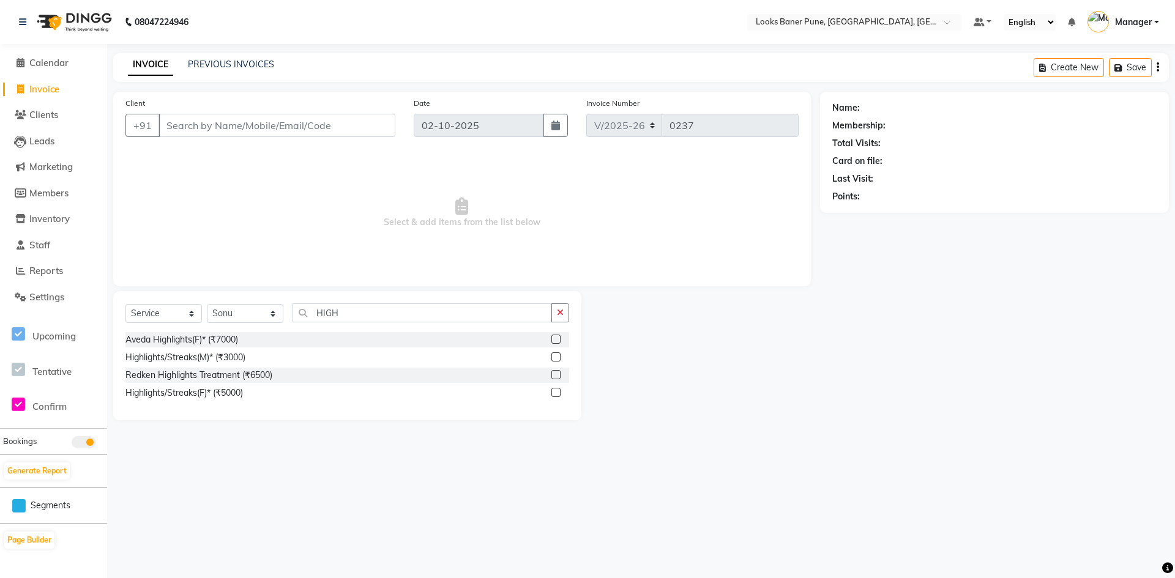
click at [553, 342] on label at bounding box center [555, 339] width 9 height 9
click at [553, 342] on input "checkbox" at bounding box center [555, 340] width 8 height 8
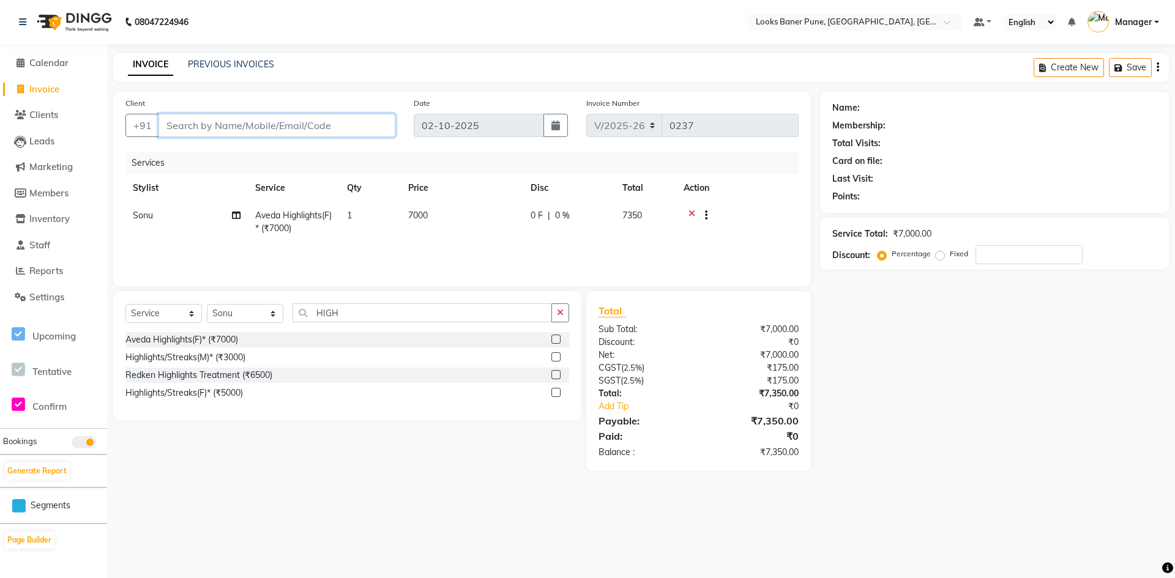
click at [215, 121] on input "Client" at bounding box center [277, 125] width 237 height 23
click at [1055, 250] on input "number" at bounding box center [1029, 254] width 107 height 19
click at [453, 216] on td "7000" at bounding box center [462, 222] width 122 height 40
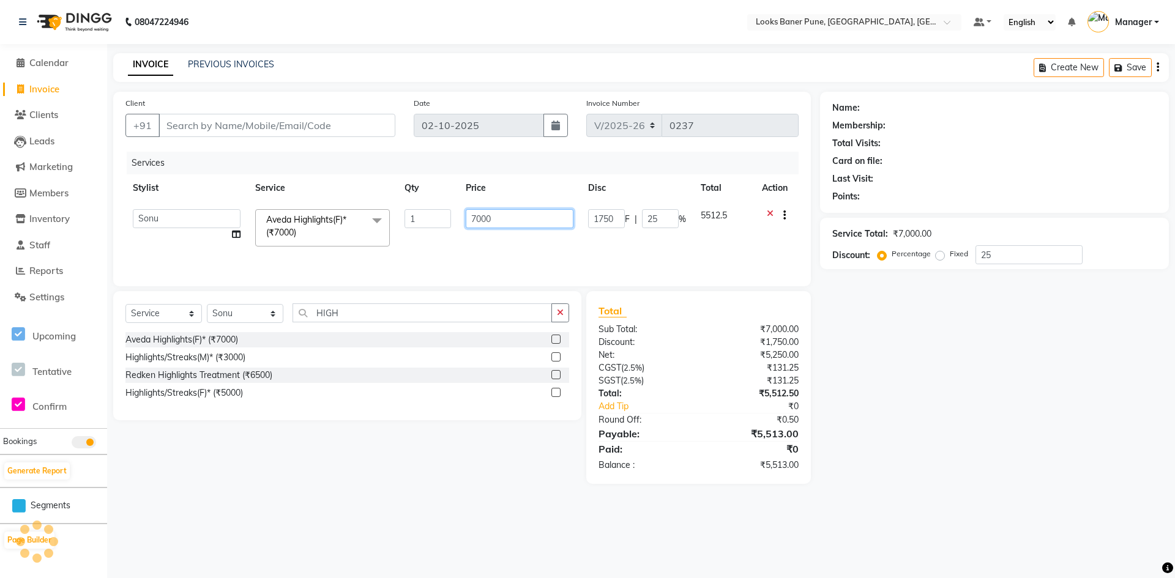
click at [523, 212] on input "7000" at bounding box center [520, 218] width 108 height 19
click at [1029, 263] on input "25" at bounding box center [1029, 254] width 107 height 19
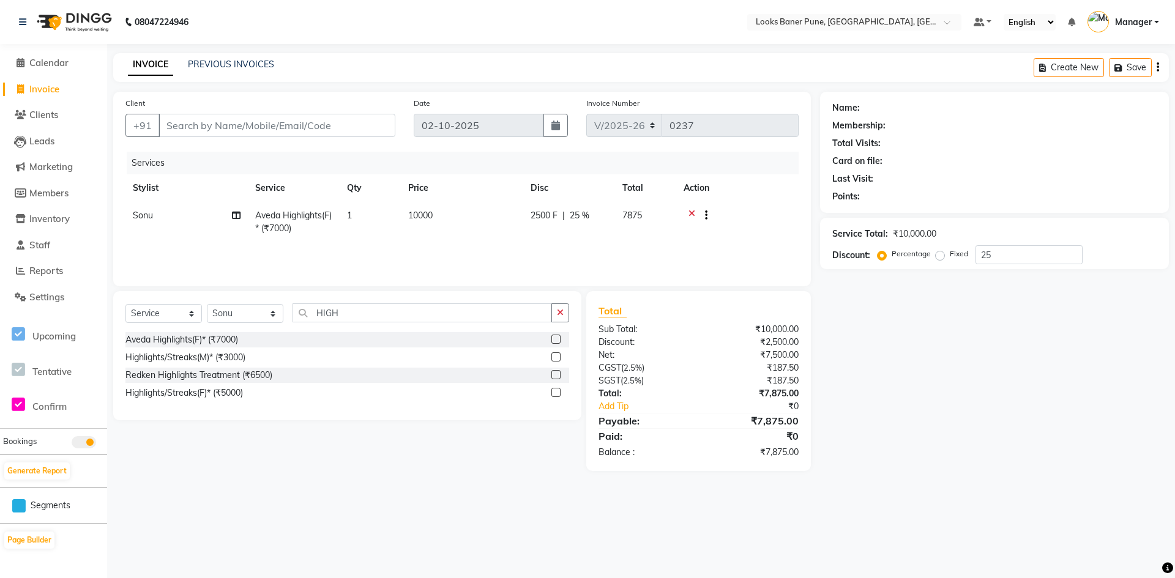
click at [433, 217] on span "10000" at bounding box center [420, 215] width 24 height 11
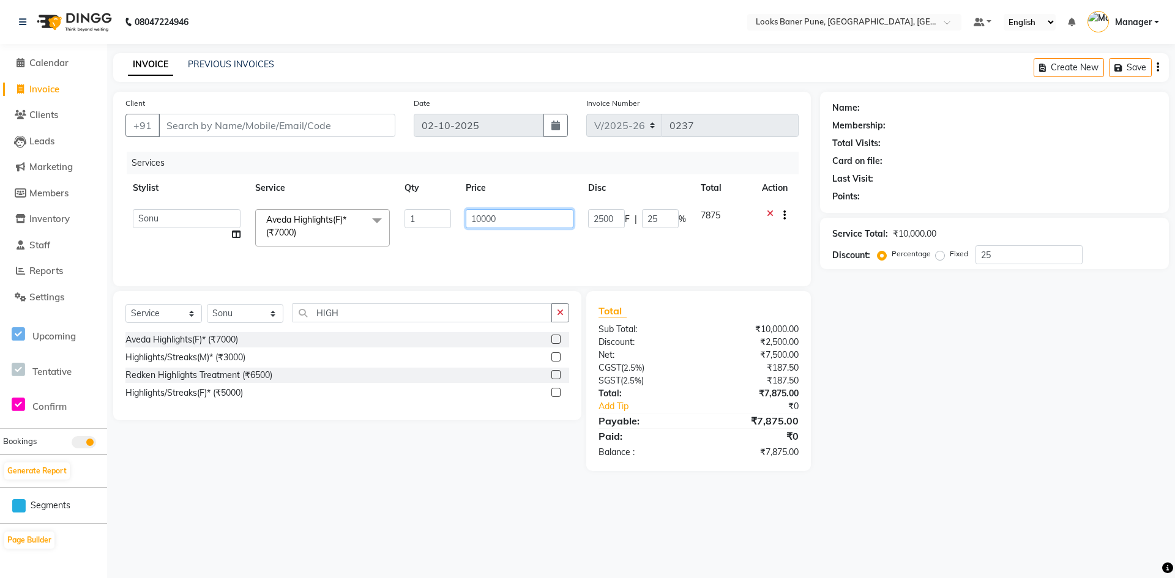
click at [535, 217] on input "10000" at bounding box center [520, 218] width 108 height 19
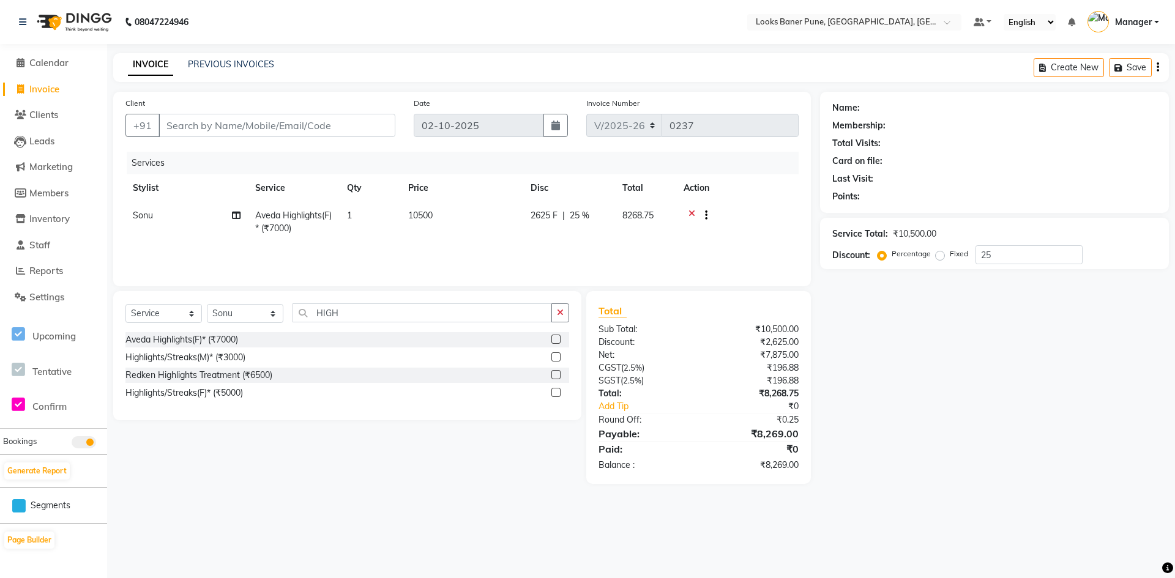
click at [1024, 343] on div "Name: Membership: Total Visits: Card on file: Last Visit: Points: Service Total…" at bounding box center [999, 288] width 358 height 392
click at [449, 212] on td "10500" at bounding box center [462, 222] width 122 height 40
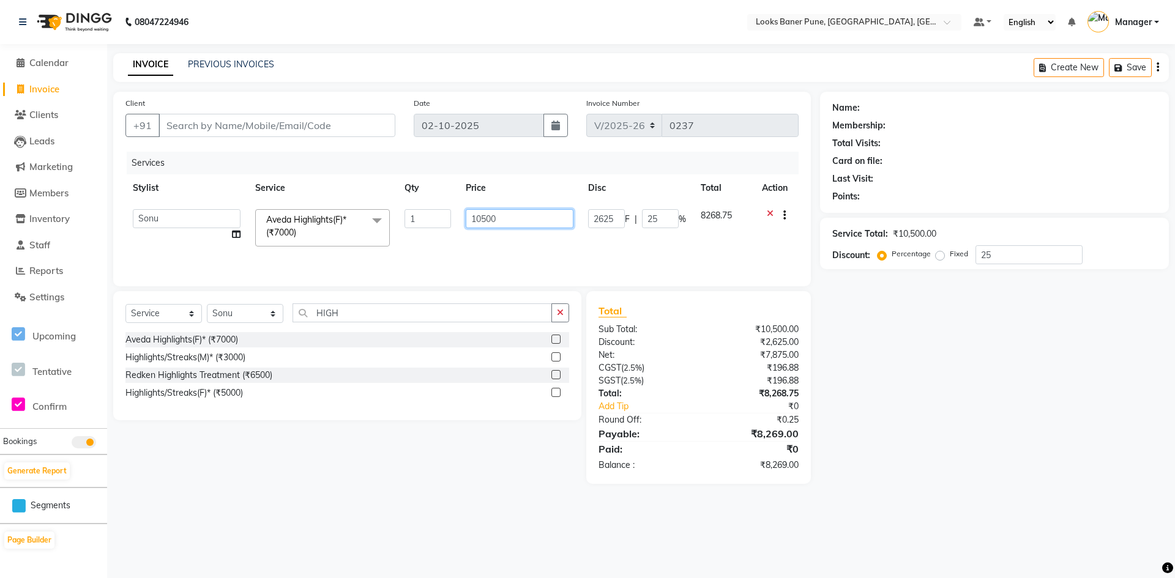
click at [530, 224] on input "10500" at bounding box center [520, 218] width 108 height 19
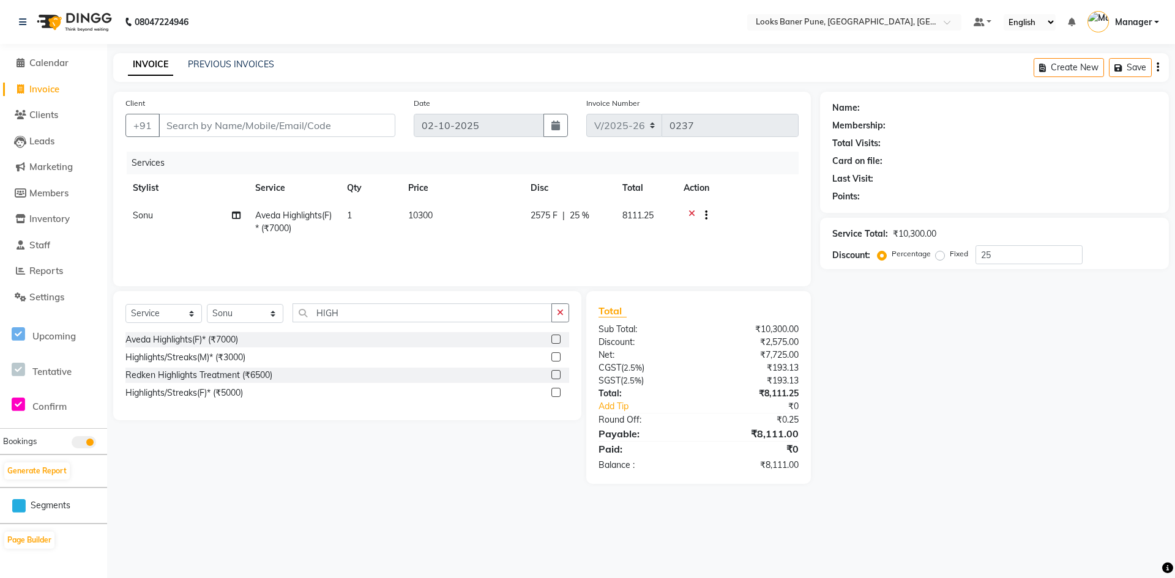
click at [908, 372] on div "Name: Membership: Total Visits: Card on file: Last Visit: Points: Service Total…" at bounding box center [999, 288] width 358 height 392
click at [442, 220] on td "10300" at bounding box center [462, 222] width 122 height 40
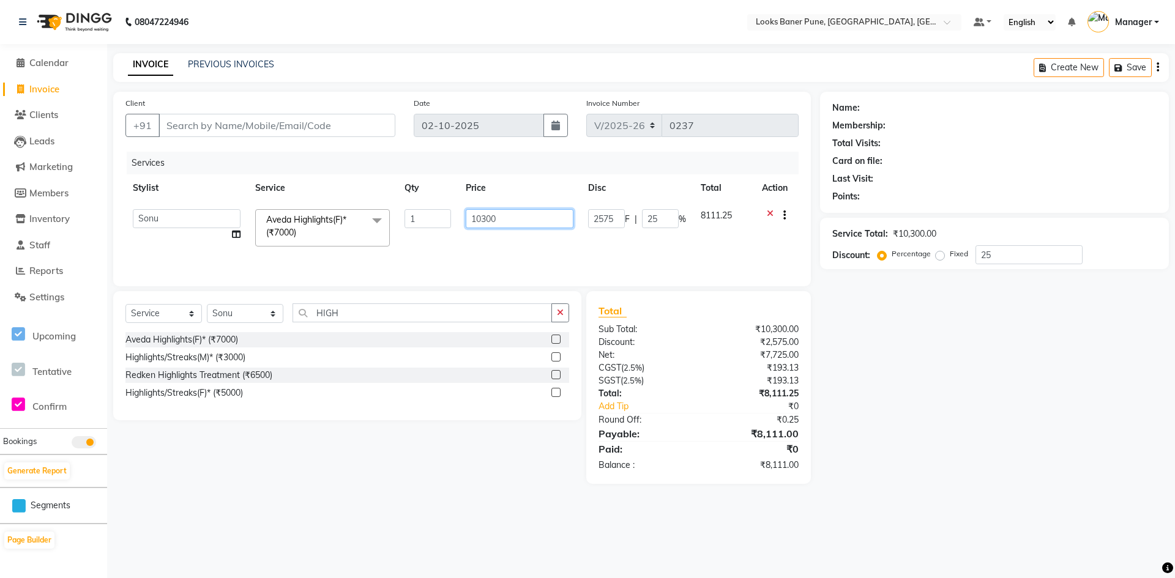
click at [502, 220] on input "10300" at bounding box center [520, 218] width 108 height 19
click at [944, 332] on div "Name: Membership: Total Visits: Card on file: Last Visit: Points: Service Total…" at bounding box center [999, 288] width 358 height 392
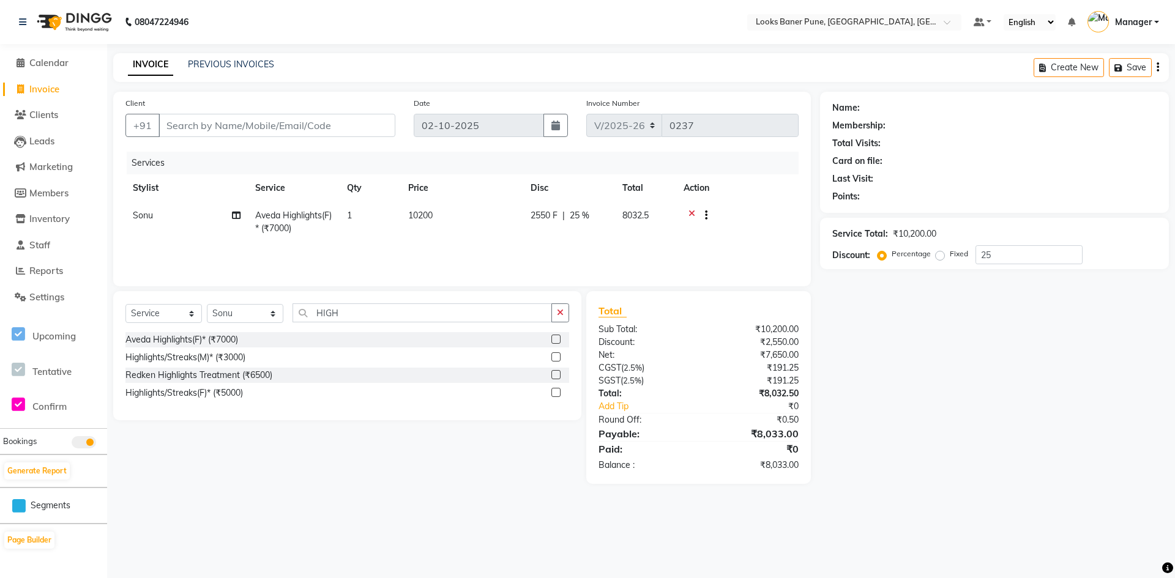
click at [1104, 399] on div "Name: Membership: Total Visits: Card on file: Last Visit: Points: Service Total…" at bounding box center [999, 288] width 358 height 392
click at [280, 491] on main "INVOICE PREVIOUS INVOICES Create New Save Client +91 Date [DATE] Invoice Number…" at bounding box center [641, 277] width 1068 height 449
click at [1026, 327] on div "Name: Membership: Total Visits: Card on file: Last Visit: Points: Service Total…" at bounding box center [999, 288] width 358 height 392
click at [193, 118] on input "Client" at bounding box center [277, 125] width 237 height 23
click at [351, 118] on button "Add Client" at bounding box center [363, 125] width 63 height 23
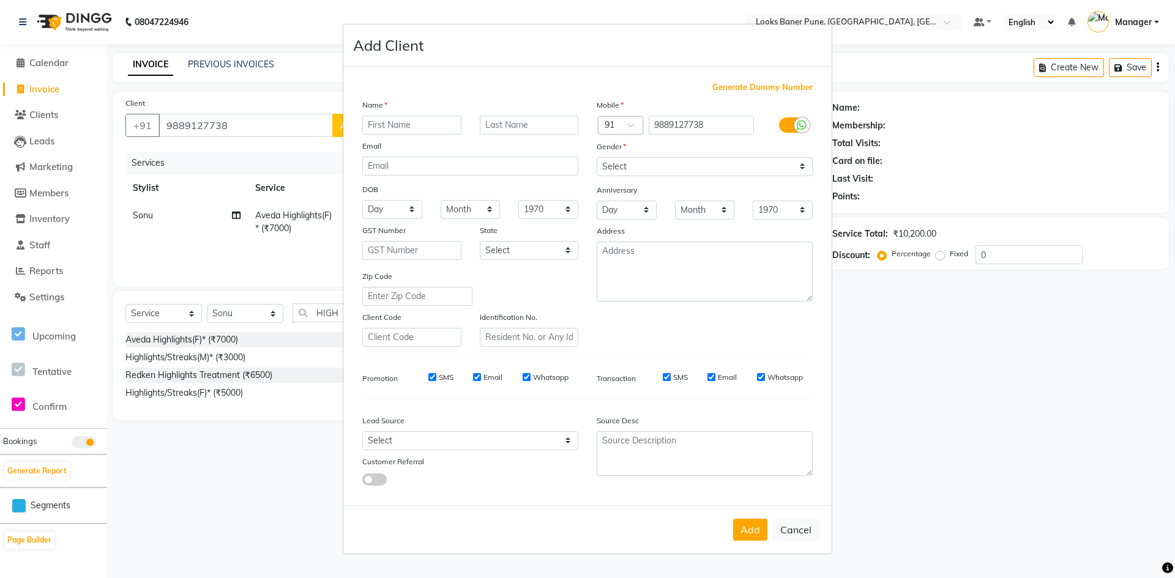
click at [384, 125] on input "text" at bounding box center [411, 125] width 99 height 19
click at [495, 128] on input "text" at bounding box center [529, 125] width 99 height 19
click at [804, 170] on select "Select [DEMOGRAPHIC_DATA] [DEMOGRAPHIC_DATA] Other Prefer Not To Say" at bounding box center [705, 166] width 216 height 19
click at [597, 157] on select "Select [DEMOGRAPHIC_DATA] [DEMOGRAPHIC_DATA] Other Prefer Not To Say" at bounding box center [705, 166] width 216 height 19
click at [754, 524] on button "Add" at bounding box center [750, 530] width 34 height 22
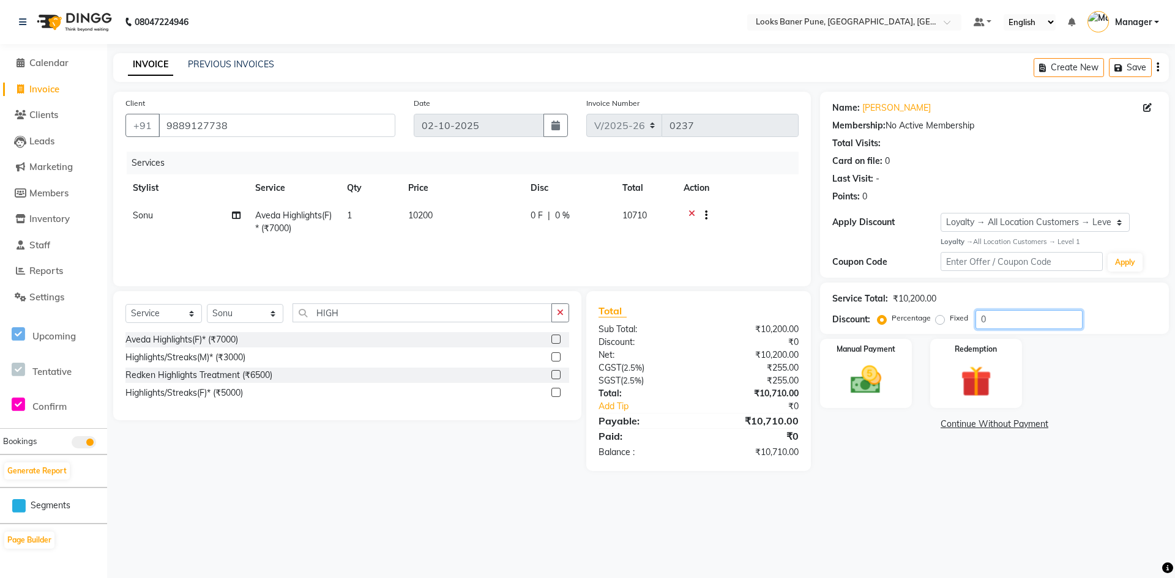
click at [1029, 317] on input "0" at bounding box center [1029, 319] width 107 height 19
click at [865, 398] on img at bounding box center [866, 380] width 53 height 37
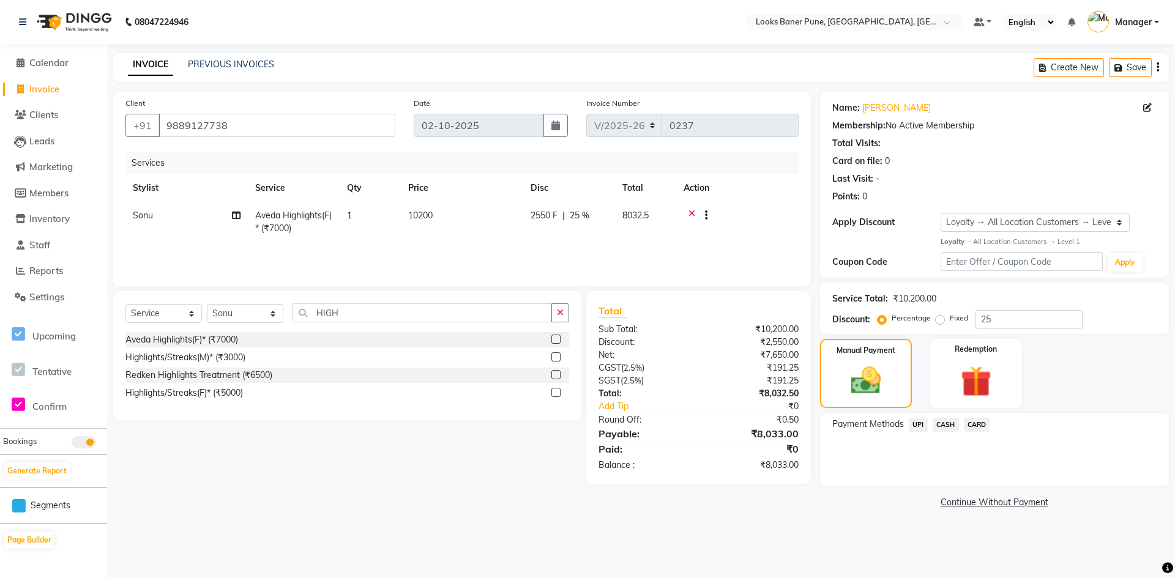
click at [918, 423] on span "UPI" at bounding box center [918, 425] width 19 height 14
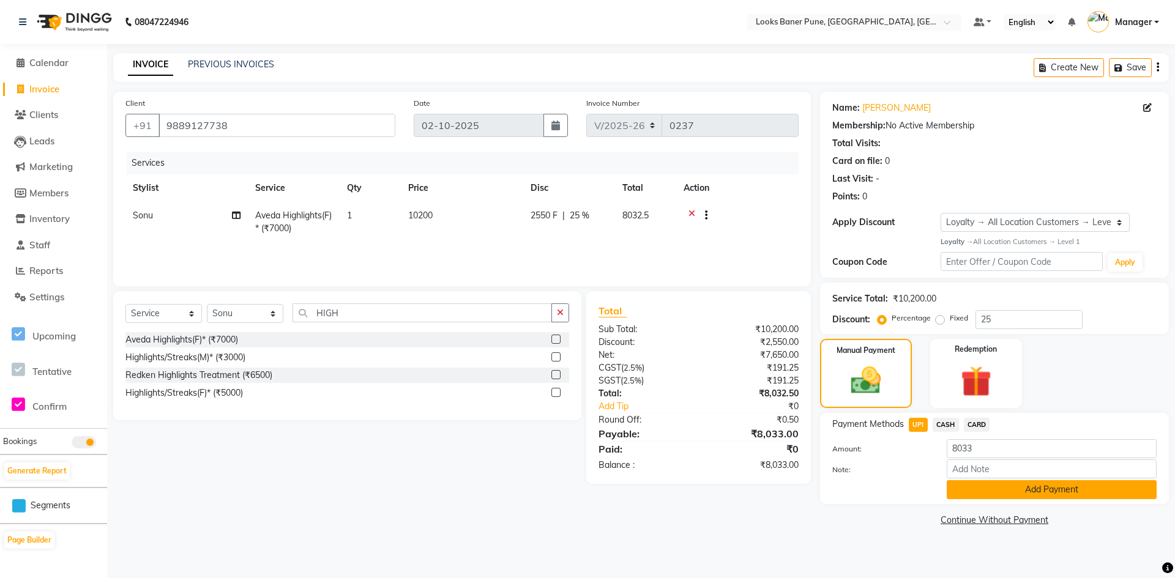
click at [1002, 495] on button "Add Payment" at bounding box center [1052, 489] width 210 height 19
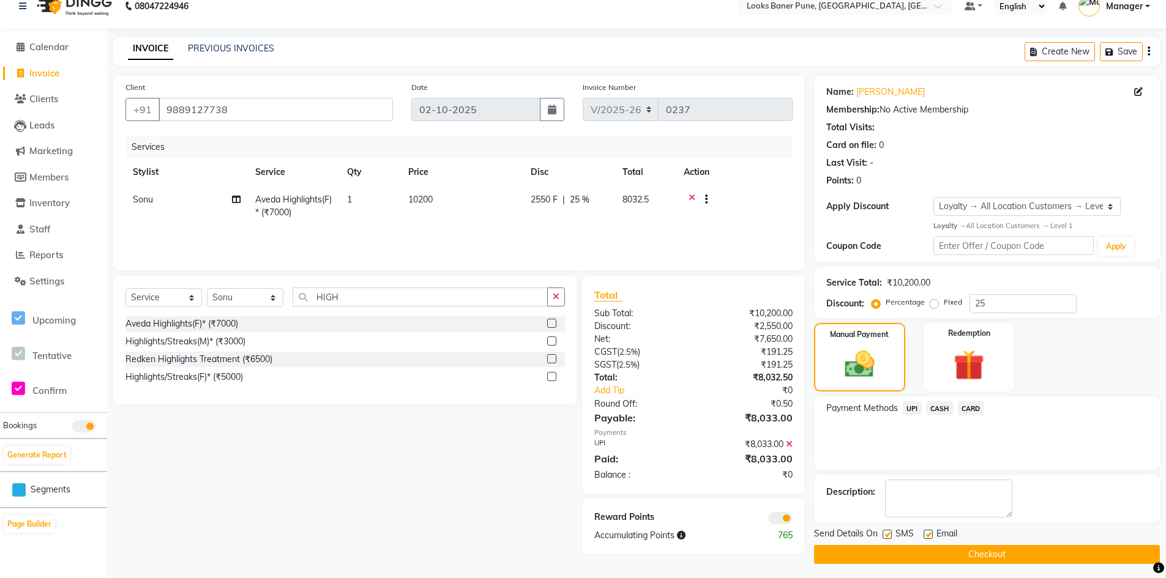
scroll to position [20, 0]
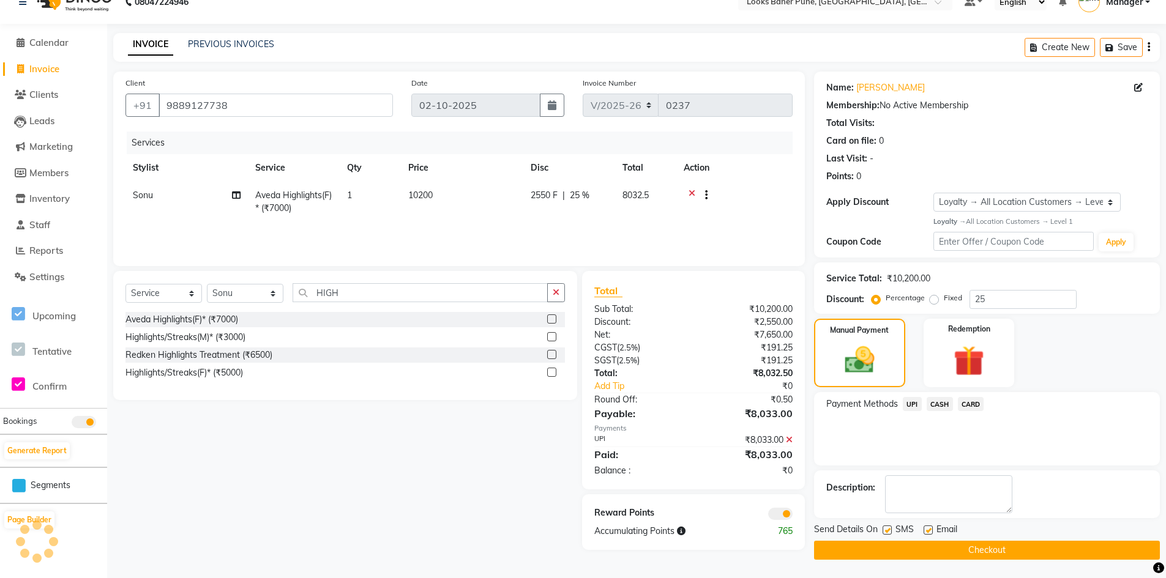
click at [782, 512] on span at bounding box center [780, 514] width 24 height 12
click at [793, 516] on input "checkbox" at bounding box center [793, 516] width 0 height 0
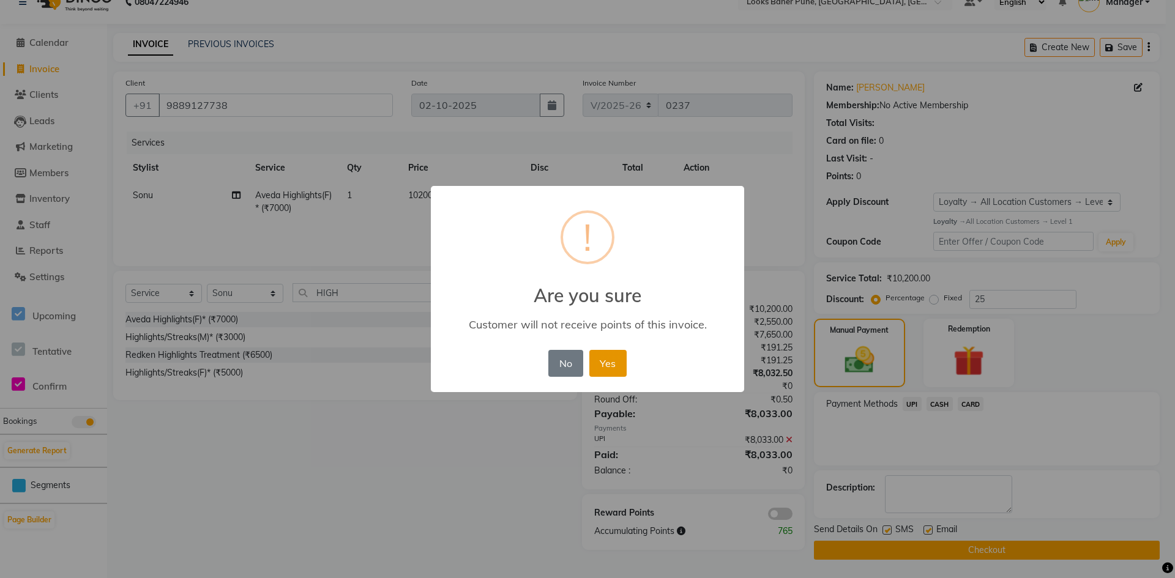
click at [619, 367] on button "Yes" at bounding box center [607, 363] width 37 height 27
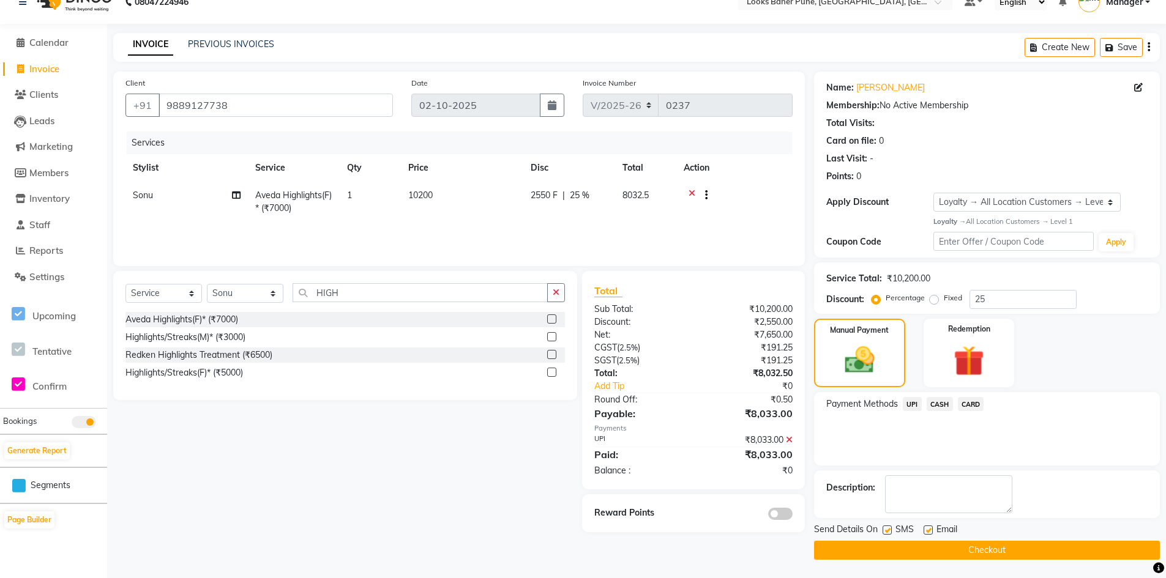
click at [422, 192] on span "10200" at bounding box center [420, 195] width 24 height 11
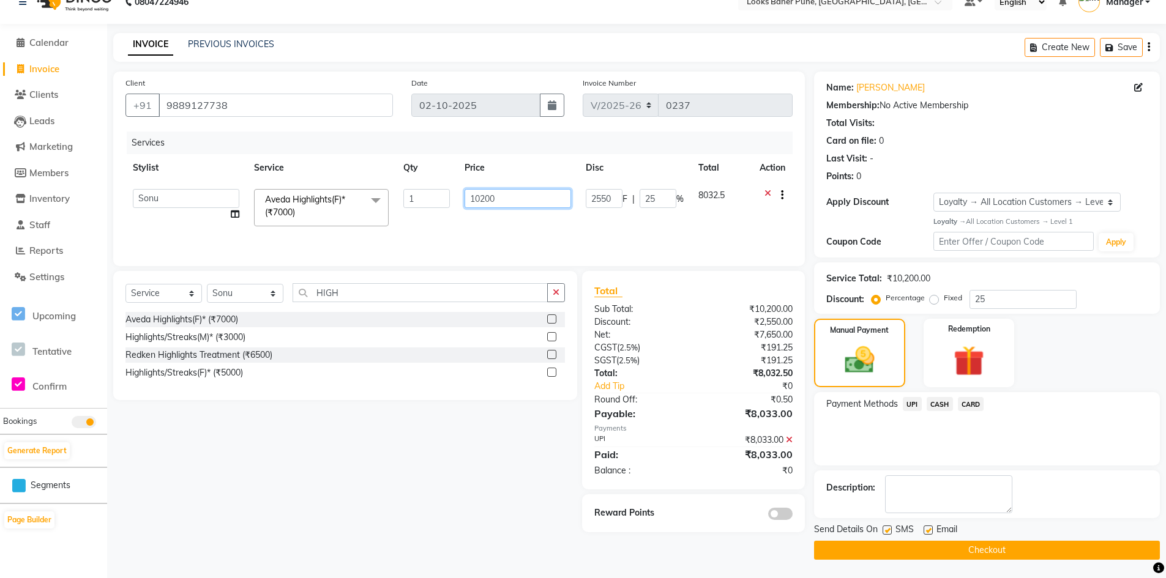
click at [502, 201] on input "10200" at bounding box center [518, 198] width 107 height 19
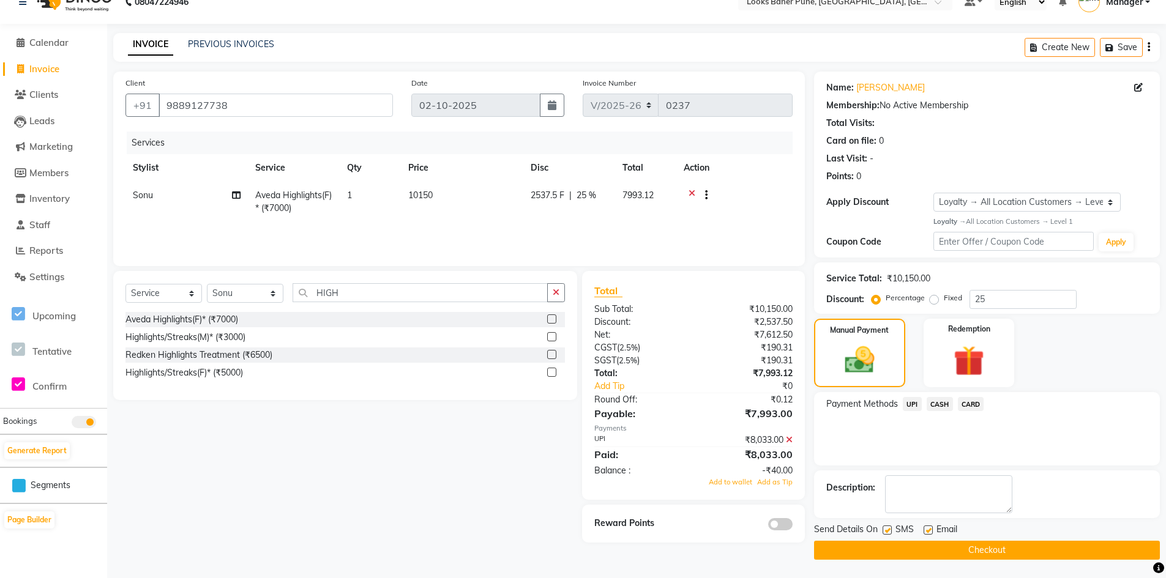
click at [1043, 450] on div "Payment Methods UPI CASH CARD" at bounding box center [987, 428] width 346 height 73
click at [941, 449] on div "Payment Methods UPI CASH CARD" at bounding box center [987, 428] width 346 height 73
click at [993, 430] on div "Payment Methods UPI CASH CARD" at bounding box center [987, 428] width 346 height 73
click at [914, 406] on span "UPI" at bounding box center [912, 404] width 19 height 14
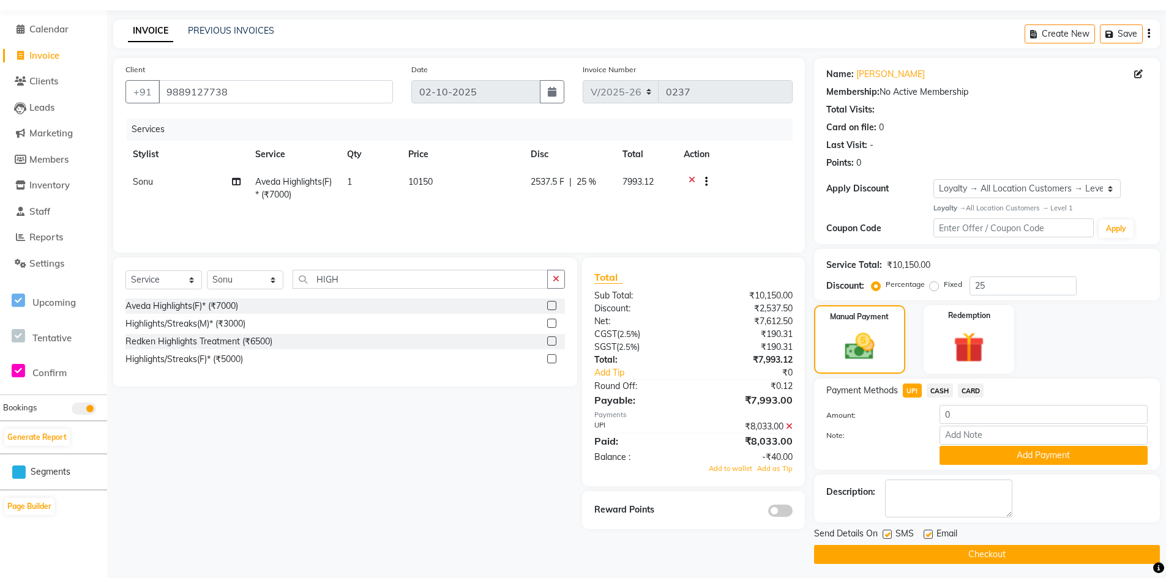
scroll to position [38, 0]
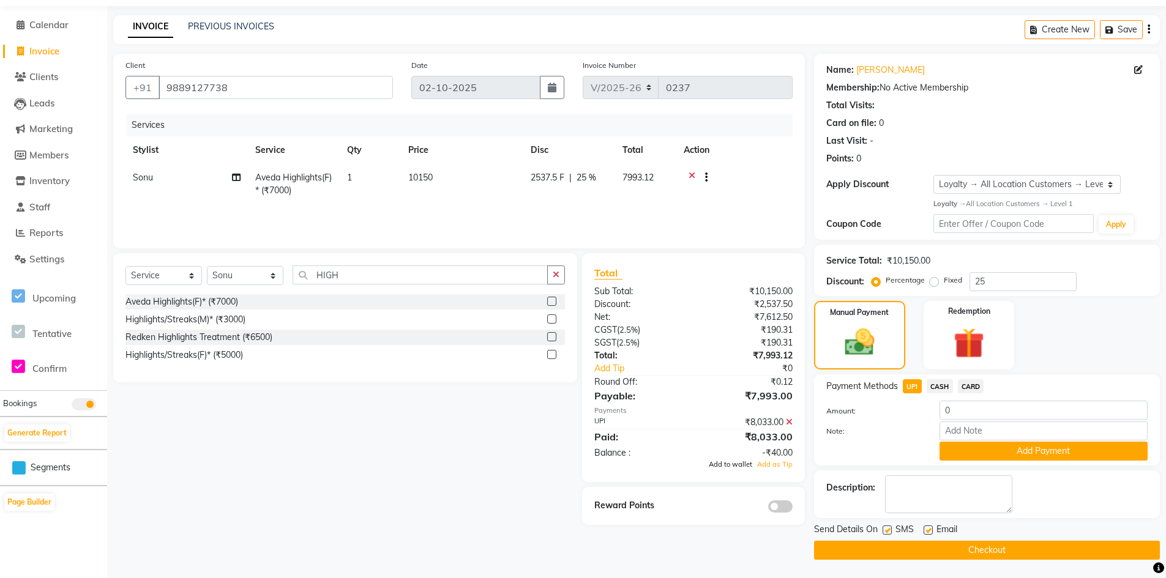
click at [742, 464] on span "Add to wallet" at bounding box center [730, 464] width 43 height 9
click at [928, 485] on textarea at bounding box center [948, 495] width 127 height 38
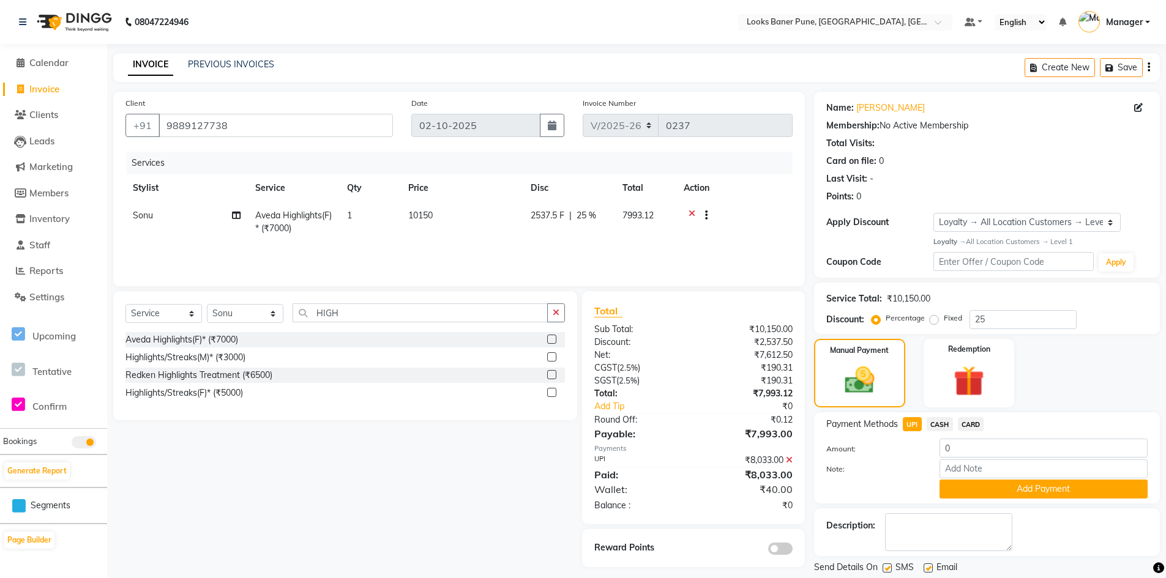
click at [915, 424] on span "UPI" at bounding box center [912, 424] width 19 height 14
click at [786, 462] on icon at bounding box center [789, 460] width 7 height 9
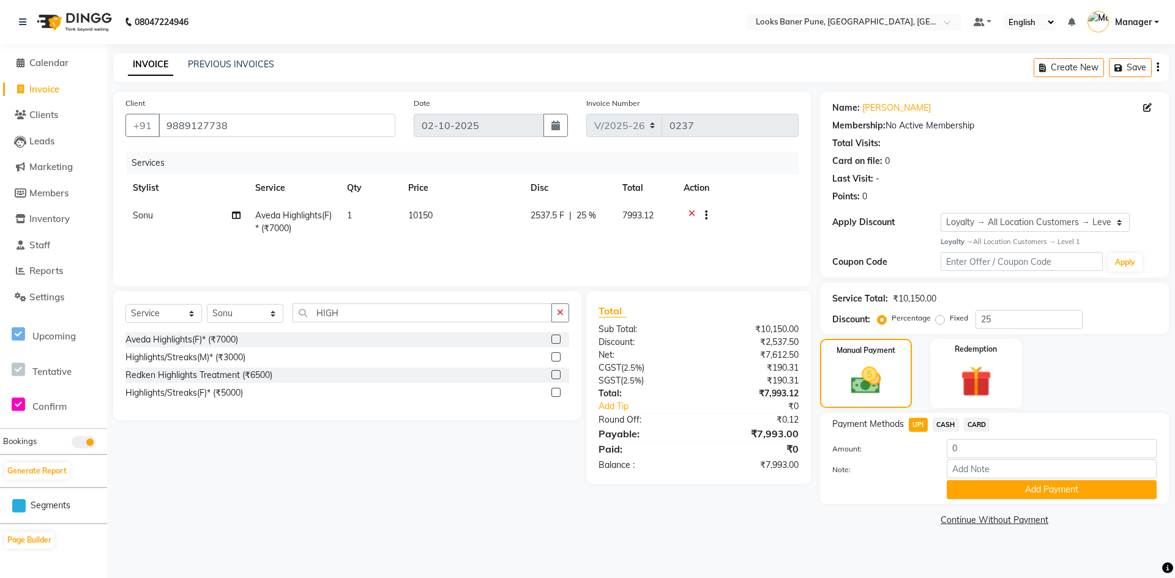
click at [441, 218] on td "10150" at bounding box center [462, 222] width 122 height 40
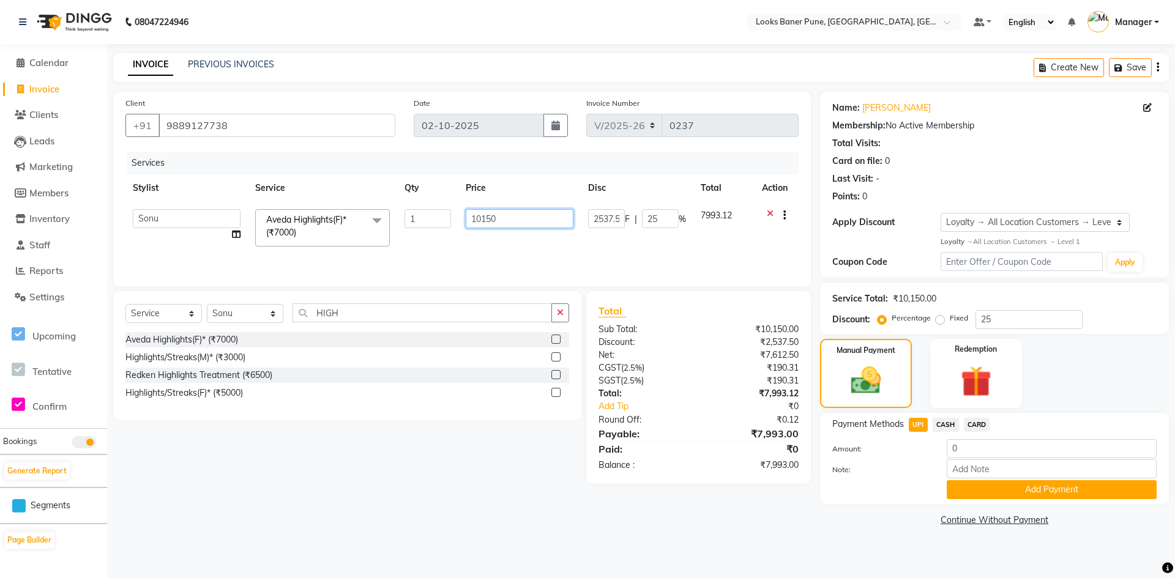
click at [515, 215] on input "10150" at bounding box center [520, 218] width 108 height 19
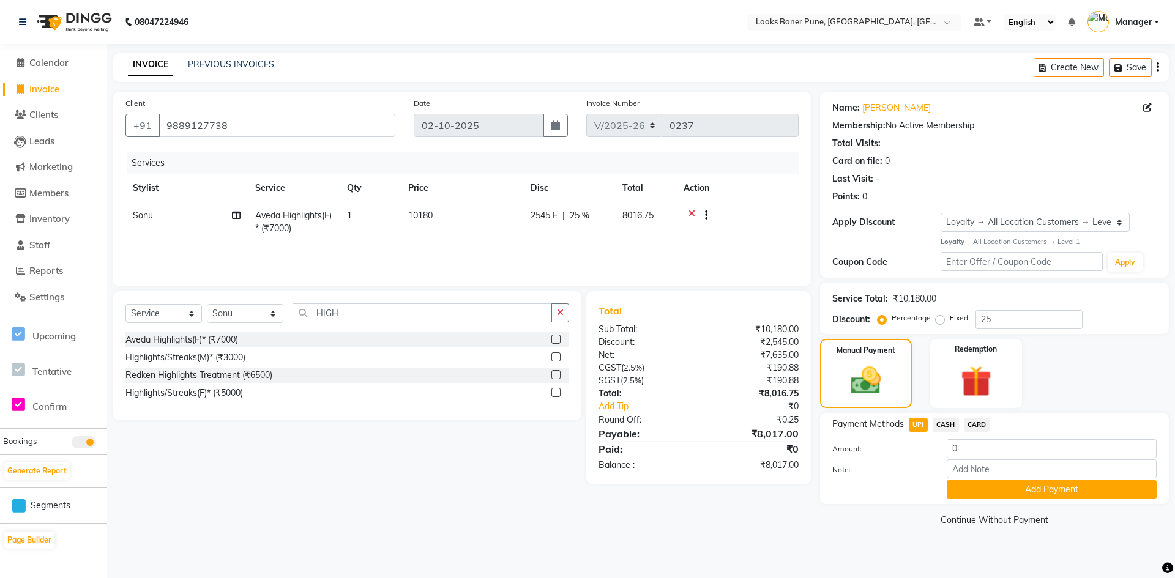
click at [920, 428] on span "UPI" at bounding box center [918, 425] width 19 height 14
click at [457, 217] on td "10180" at bounding box center [462, 222] width 122 height 40
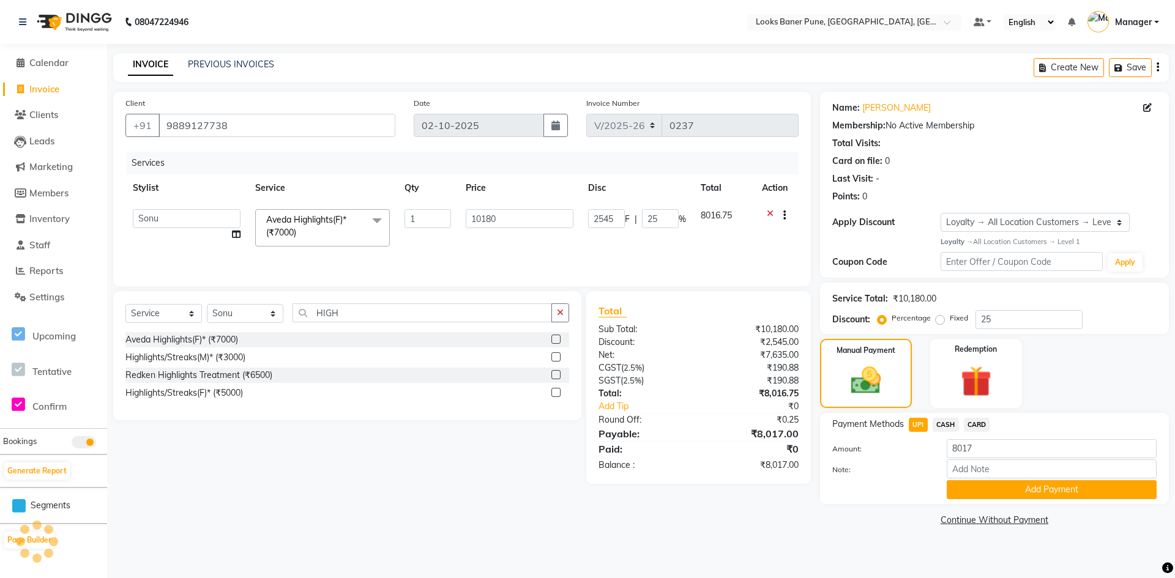
click at [528, 229] on td "10180" at bounding box center [519, 228] width 122 height 52
click at [524, 222] on input "10180" at bounding box center [520, 218] width 108 height 19
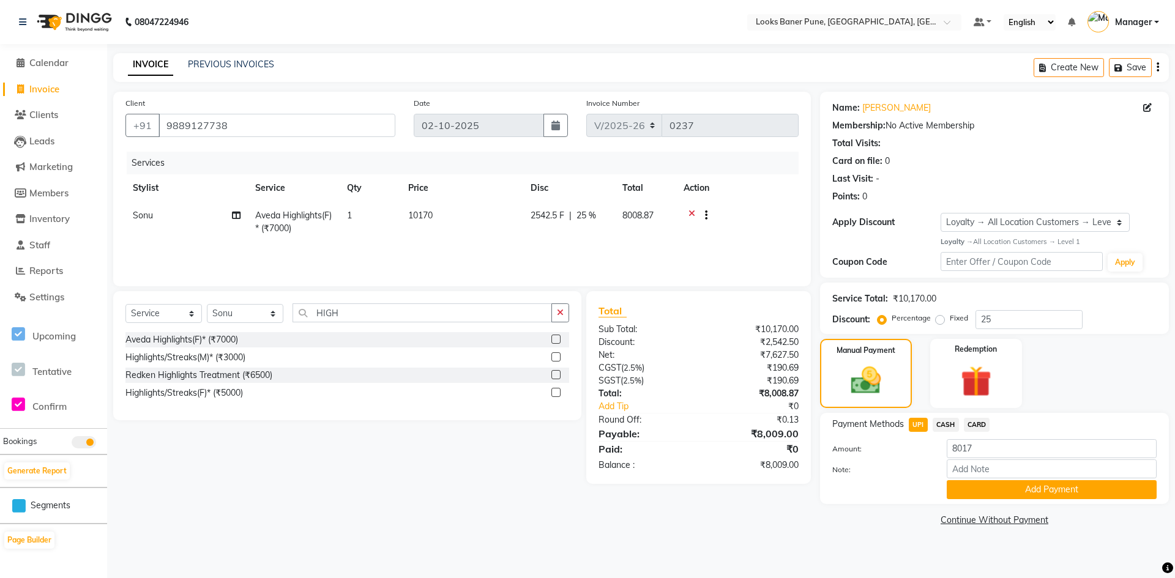
click at [900, 487] on div at bounding box center [880, 489] width 114 height 19
click at [449, 215] on td "10170" at bounding box center [462, 222] width 122 height 40
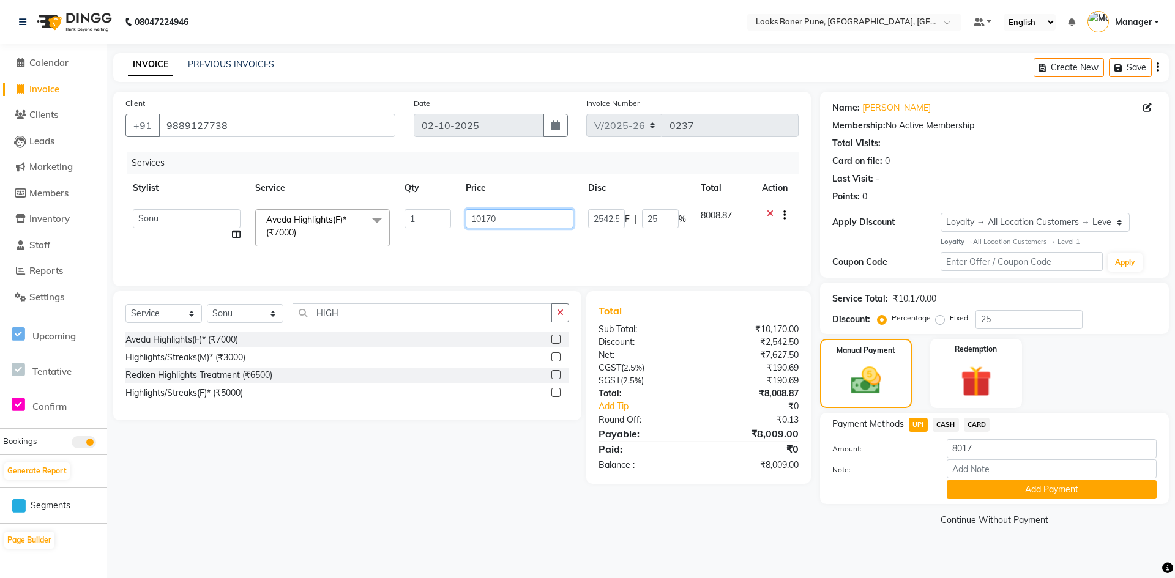
click at [507, 214] on input "10170" at bounding box center [520, 218] width 108 height 19
click at [873, 523] on link "Continue Without Payment" at bounding box center [995, 520] width 344 height 13
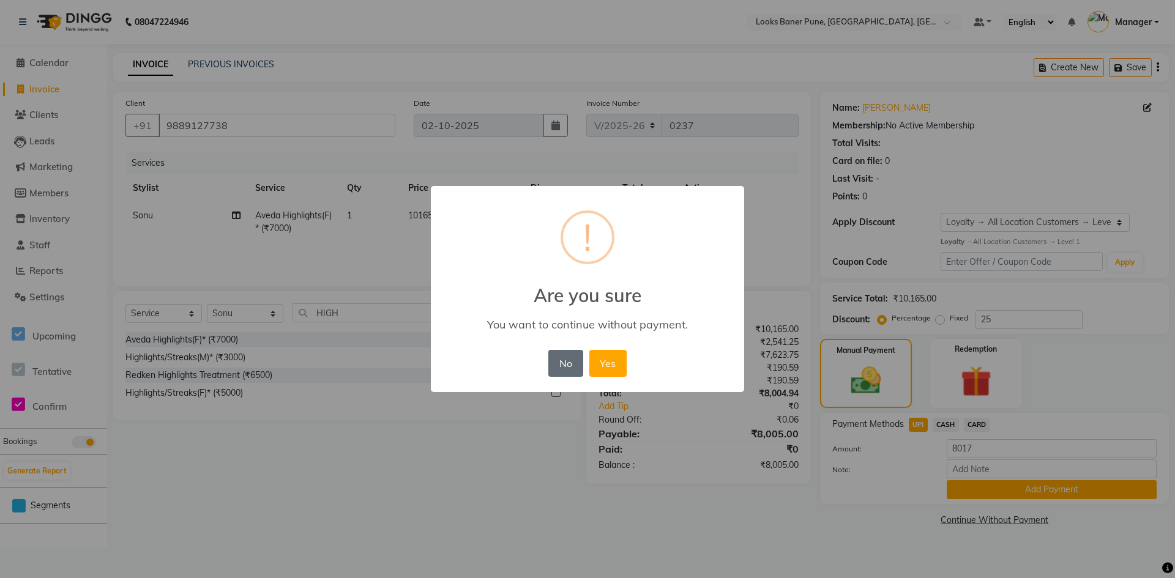
click at [563, 371] on button "No" at bounding box center [565, 363] width 34 height 27
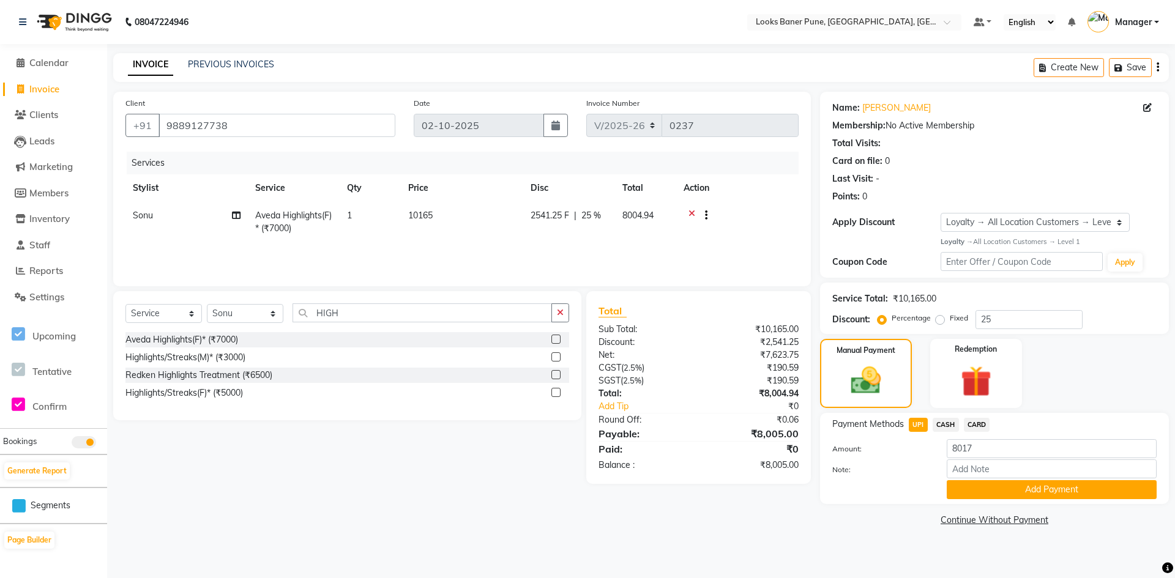
click at [919, 424] on span "UPI" at bounding box center [918, 425] width 19 height 14
click at [454, 217] on td "10165" at bounding box center [462, 222] width 122 height 40
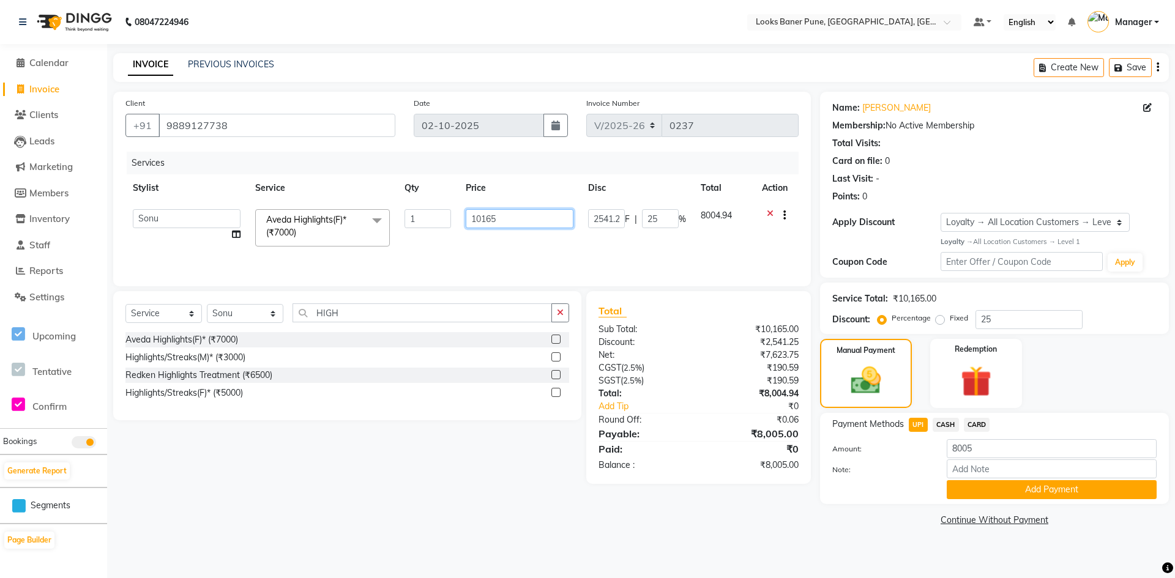
click at [540, 225] on input "10165" at bounding box center [520, 218] width 108 height 19
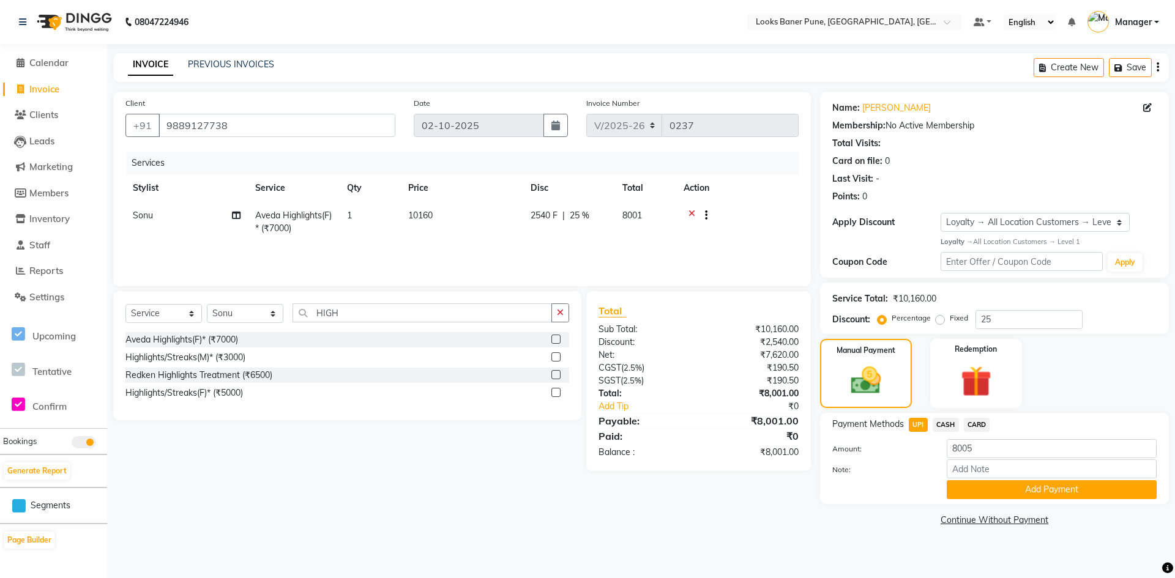
click at [1053, 391] on div "Manual Payment Redemption" at bounding box center [994, 373] width 367 height 69
click at [921, 424] on span "UPI" at bounding box center [918, 425] width 19 height 14
click at [979, 472] on input "Note:" at bounding box center [1052, 469] width 210 height 19
click at [1055, 491] on button "Add Payment" at bounding box center [1052, 489] width 210 height 19
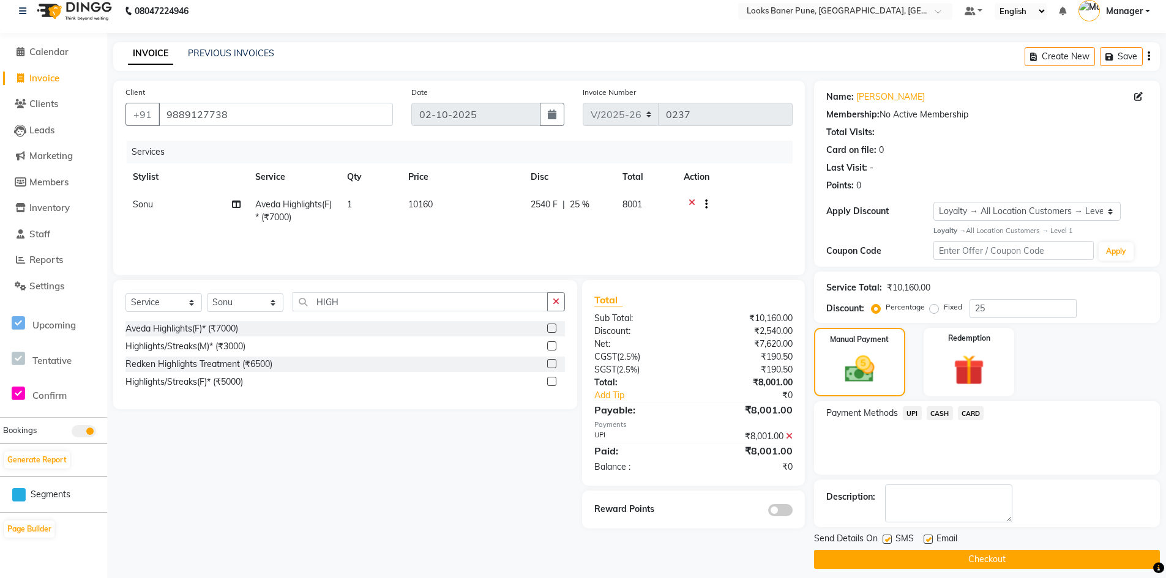
scroll to position [20, 0]
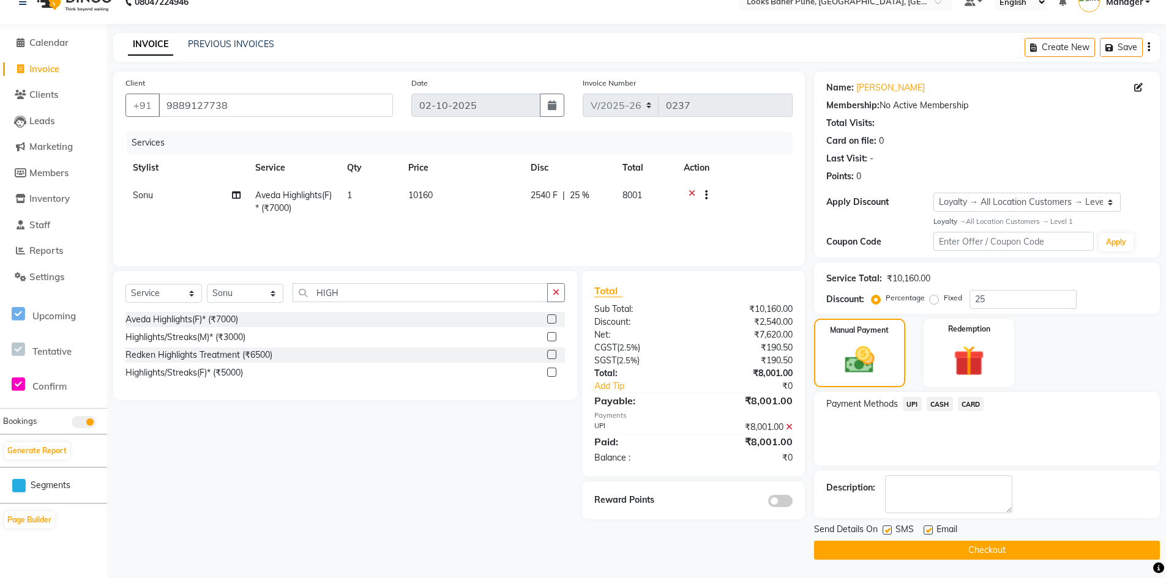
click at [944, 543] on button "Checkout" at bounding box center [987, 550] width 346 height 19
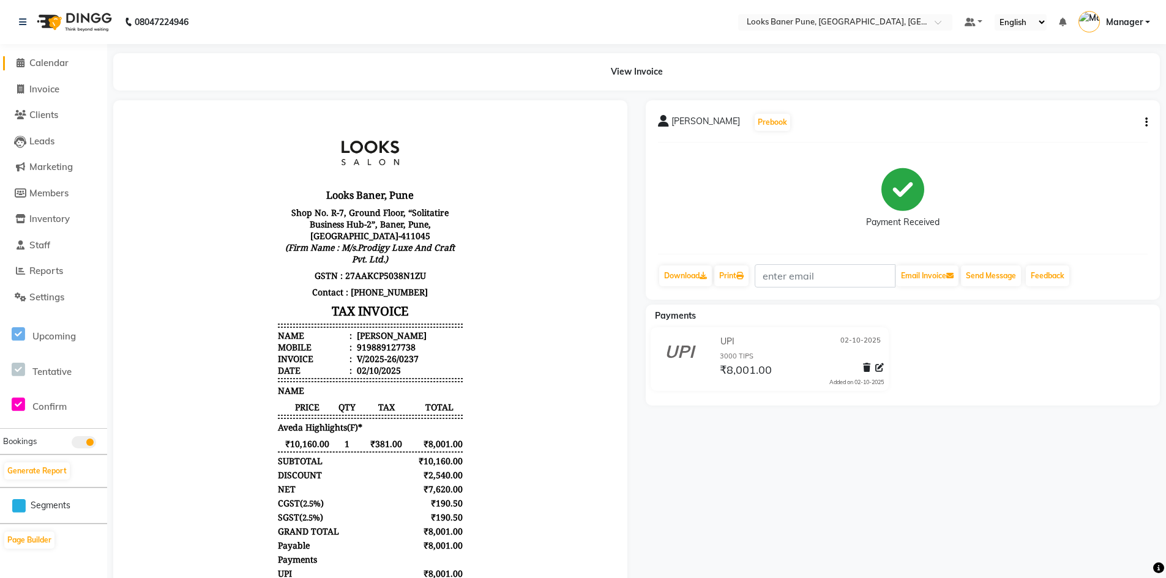
click at [60, 64] on span "Calendar" at bounding box center [48, 63] width 39 height 12
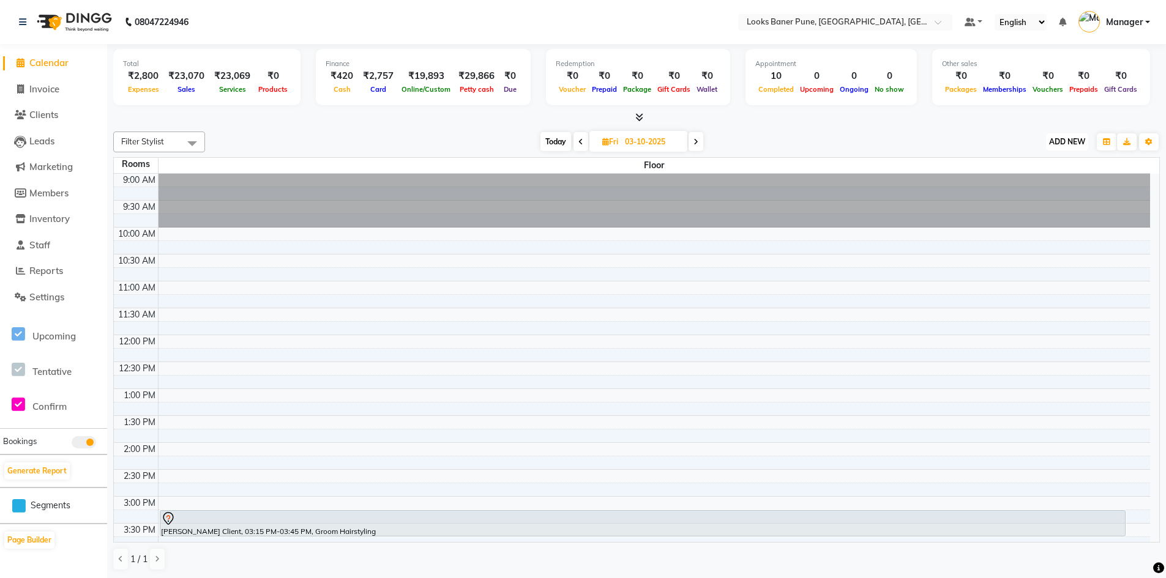
click at [1069, 138] on span "ADD NEW" at bounding box center [1067, 141] width 36 height 9
click at [1036, 199] on link "Add Expense" at bounding box center [1039, 197] width 97 height 16
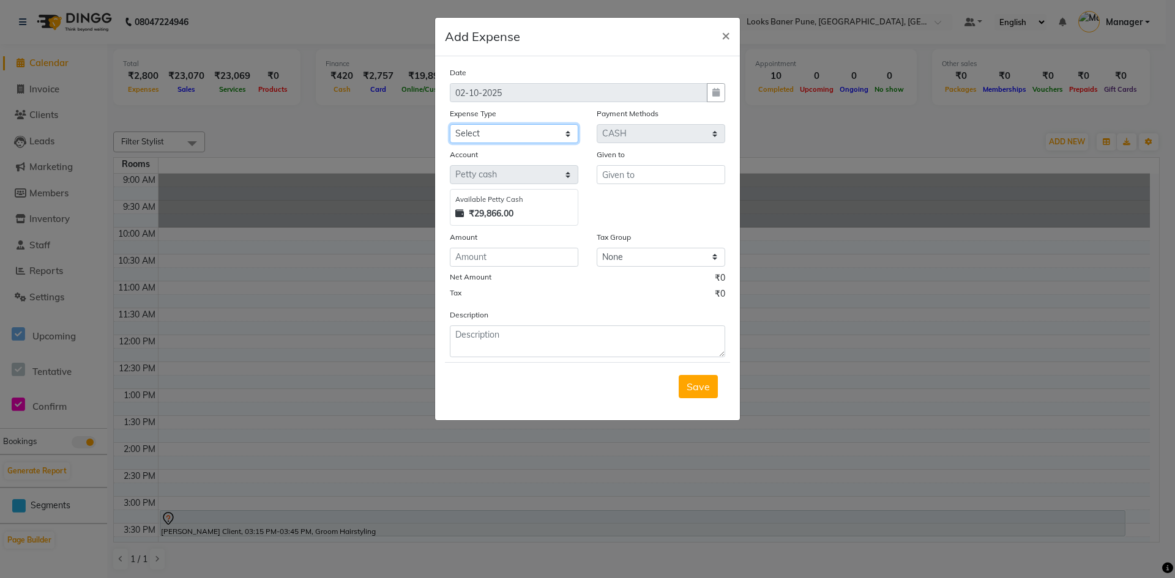
click at [563, 138] on select "Select Accommodation Aesthetics Bank Deposit BLINKIT Cash Handover Client Refun…" at bounding box center [514, 133] width 129 height 19
click at [450, 124] on select "Select Accommodation Aesthetics Bank Deposit BLINKIT Cash Handover Client Refun…" at bounding box center [514, 133] width 129 height 19
click at [659, 172] on input "text" at bounding box center [661, 174] width 129 height 19
click at [531, 262] on input "number" at bounding box center [514, 257] width 129 height 19
click at [493, 335] on textarea at bounding box center [587, 342] width 275 height 32
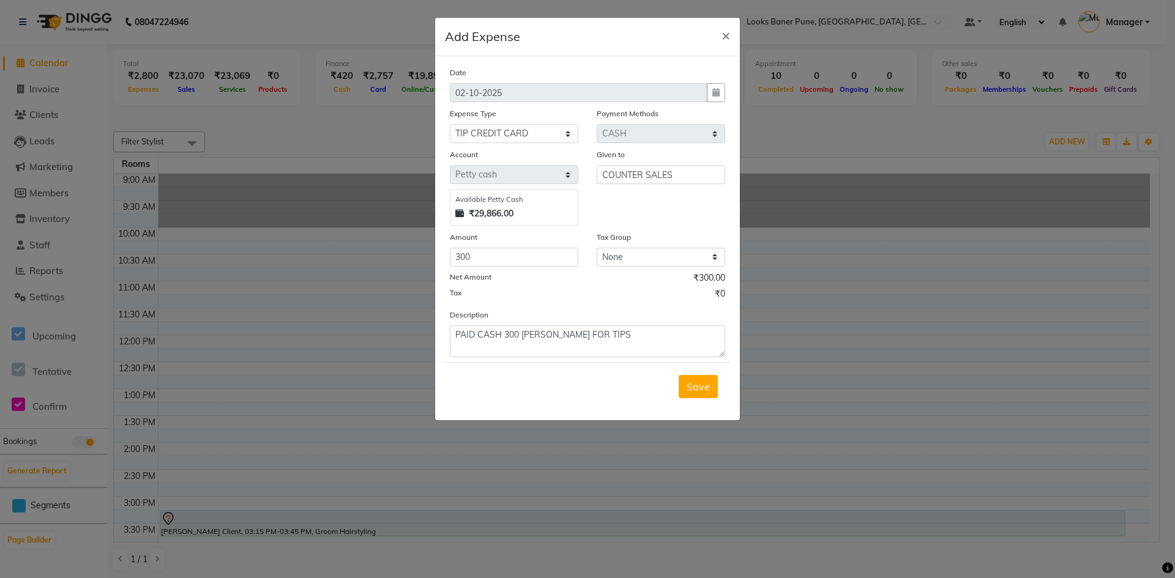
click at [713, 385] on button "Save" at bounding box center [698, 386] width 39 height 23
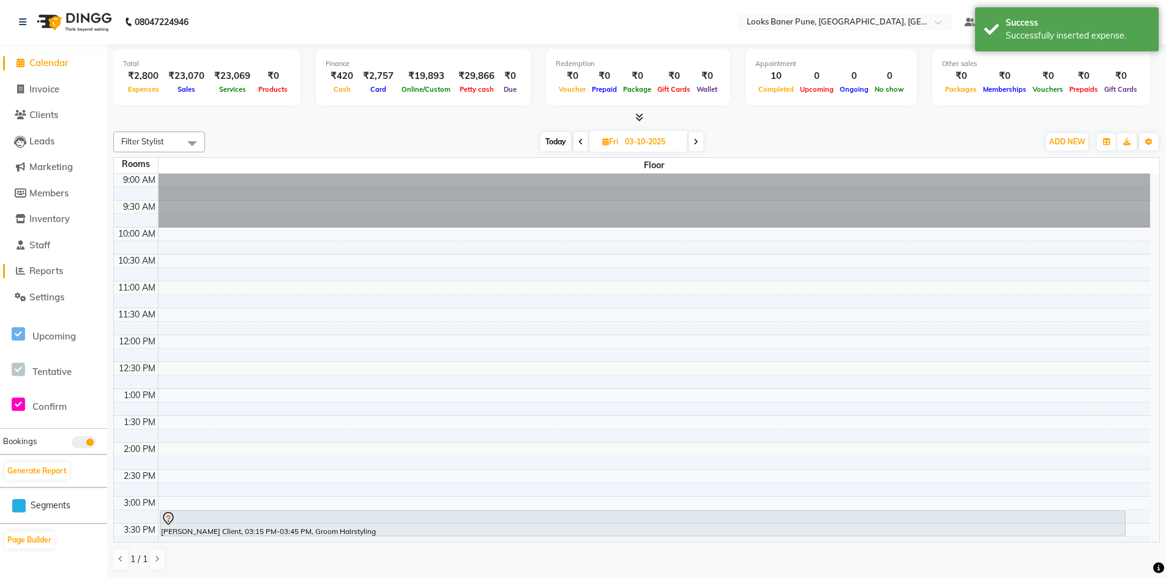
click at [58, 272] on span "Reports" at bounding box center [46, 271] width 34 height 12
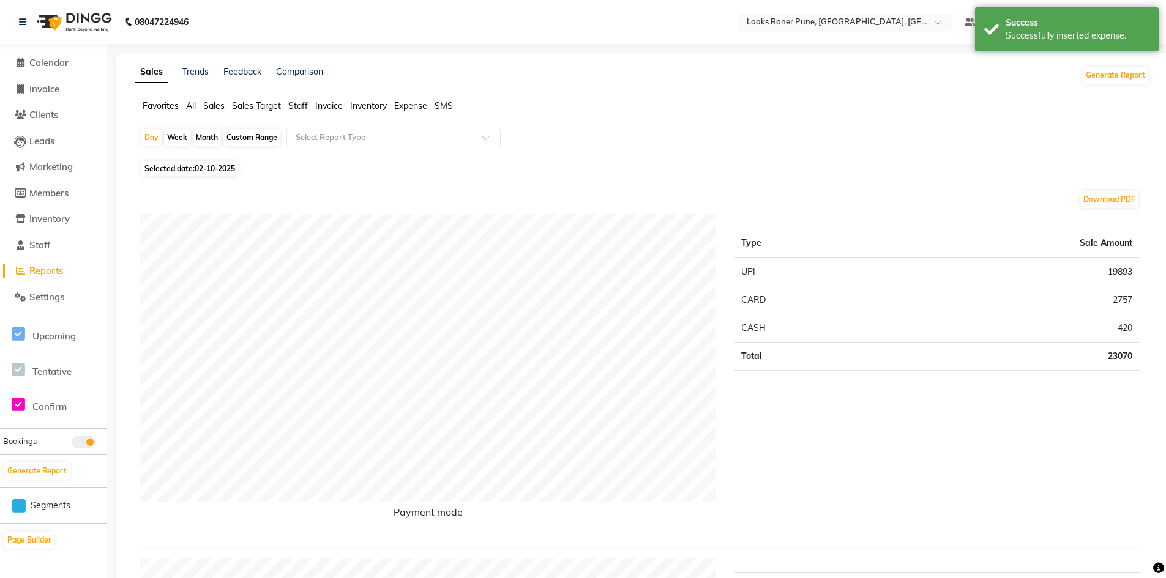
click at [327, 105] on span "Invoice" at bounding box center [329, 105] width 28 height 11
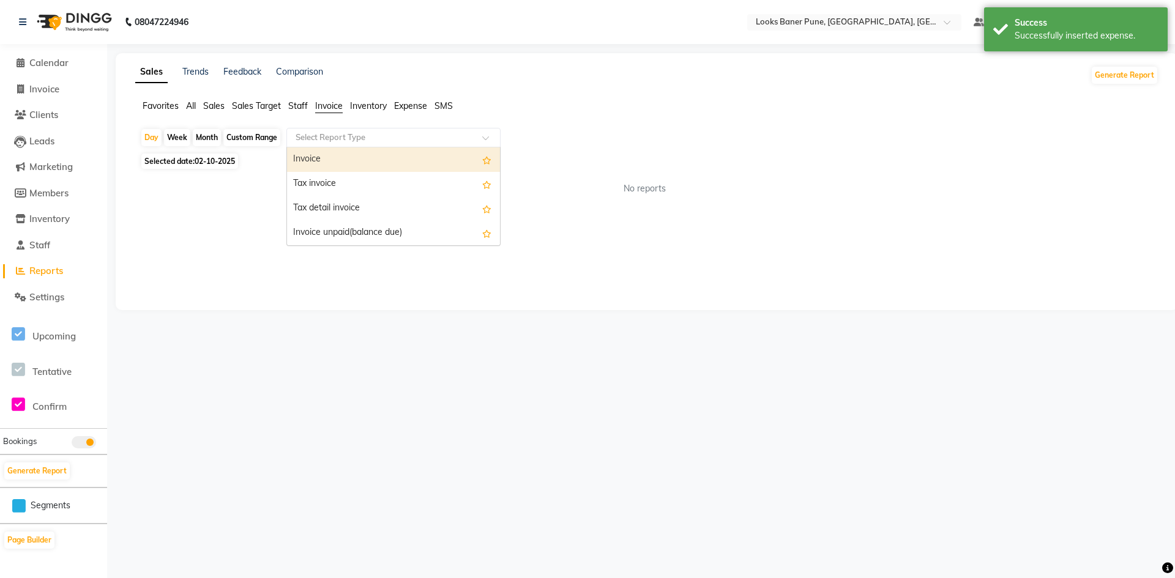
click at [485, 141] on span at bounding box center [489, 141] width 15 height 12
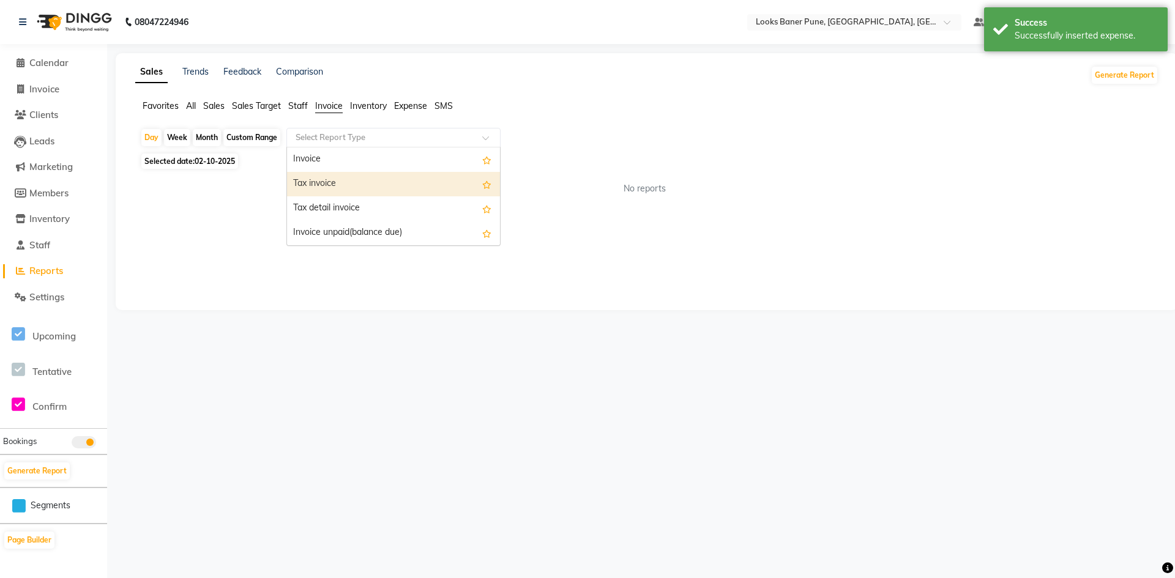
click at [370, 188] on div "Tax invoice" at bounding box center [393, 184] width 213 height 24
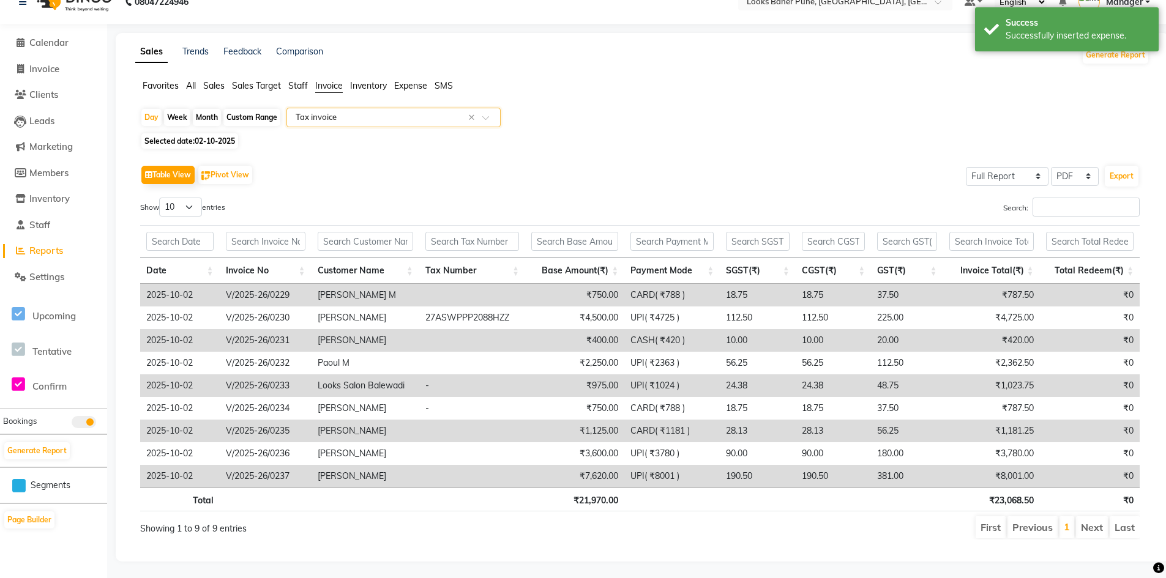
scroll to position [31, 0]
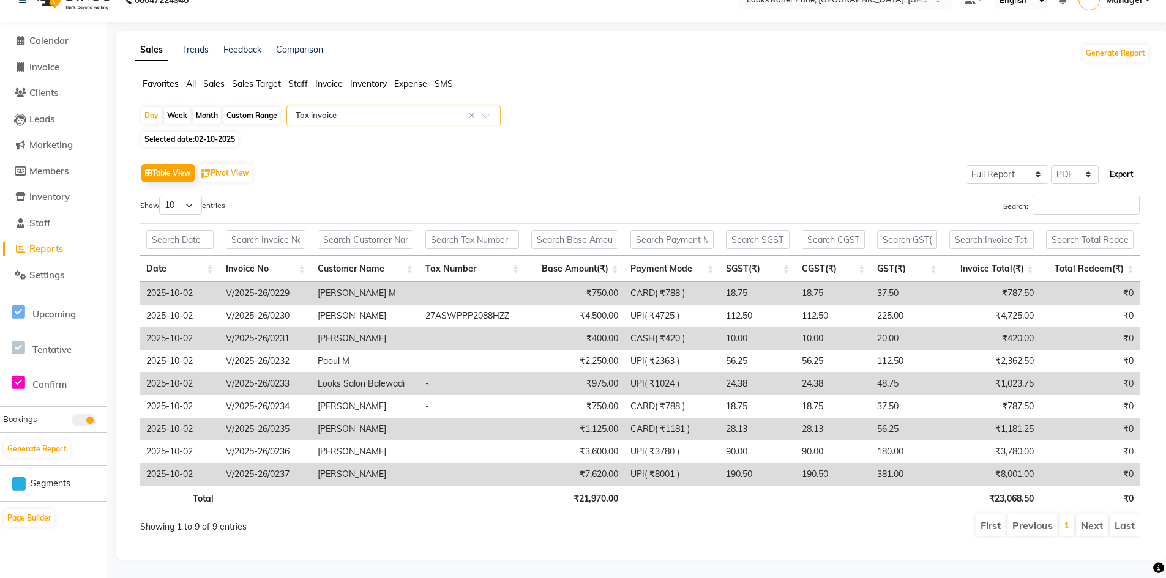
click at [1134, 164] on button "Export" at bounding box center [1122, 174] width 34 height 21
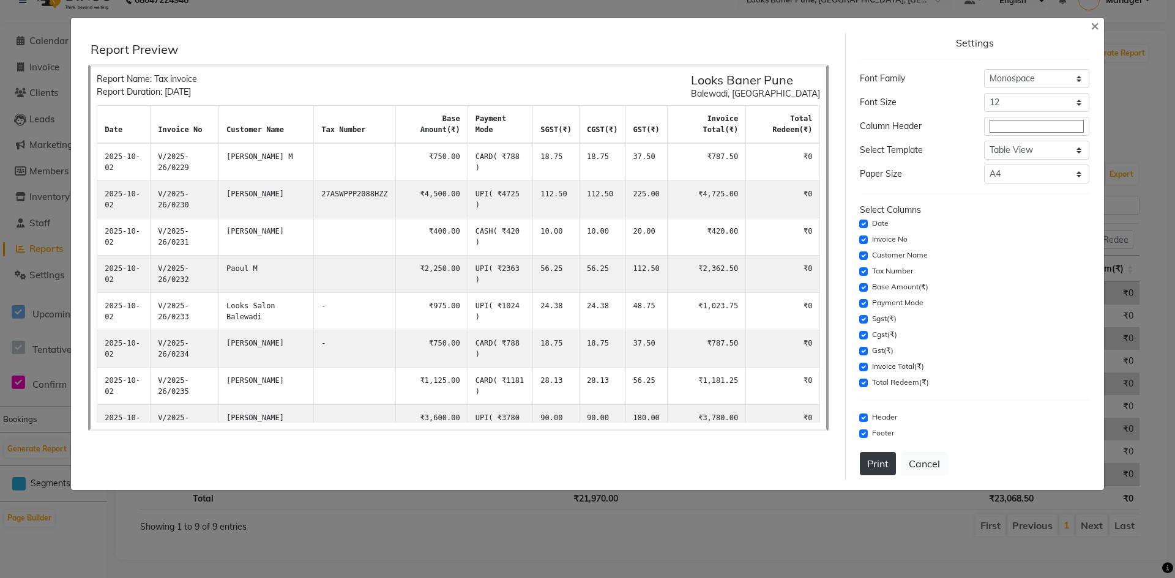
click at [887, 466] on button "Print" at bounding box center [878, 463] width 36 height 23
click at [1095, 29] on span "×" at bounding box center [1095, 25] width 9 height 18
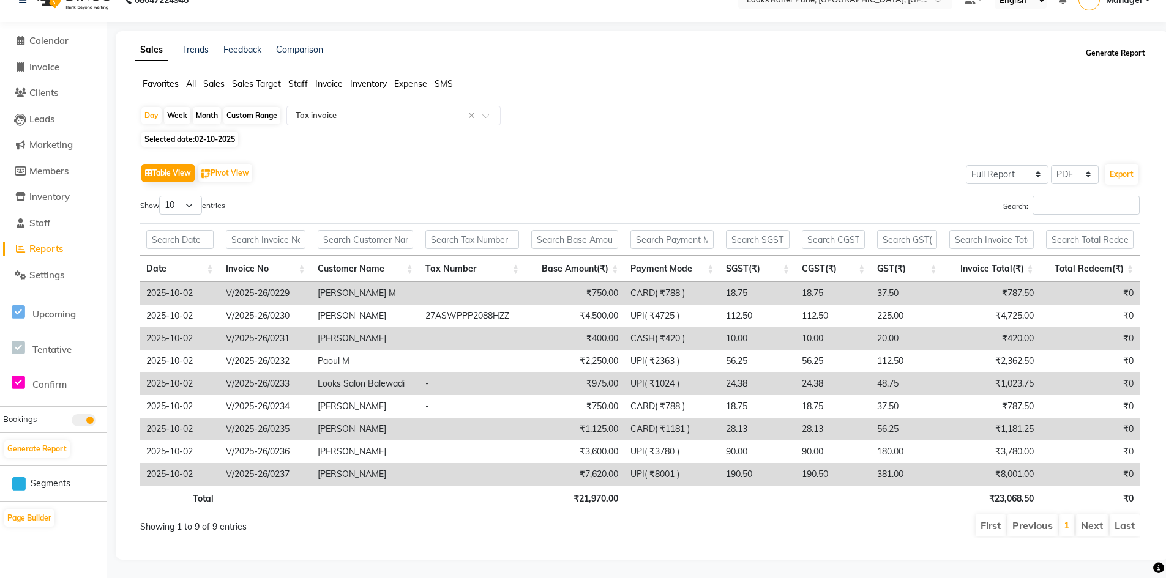
click at [1110, 48] on button "Generate Report" at bounding box center [1115, 53] width 65 height 17
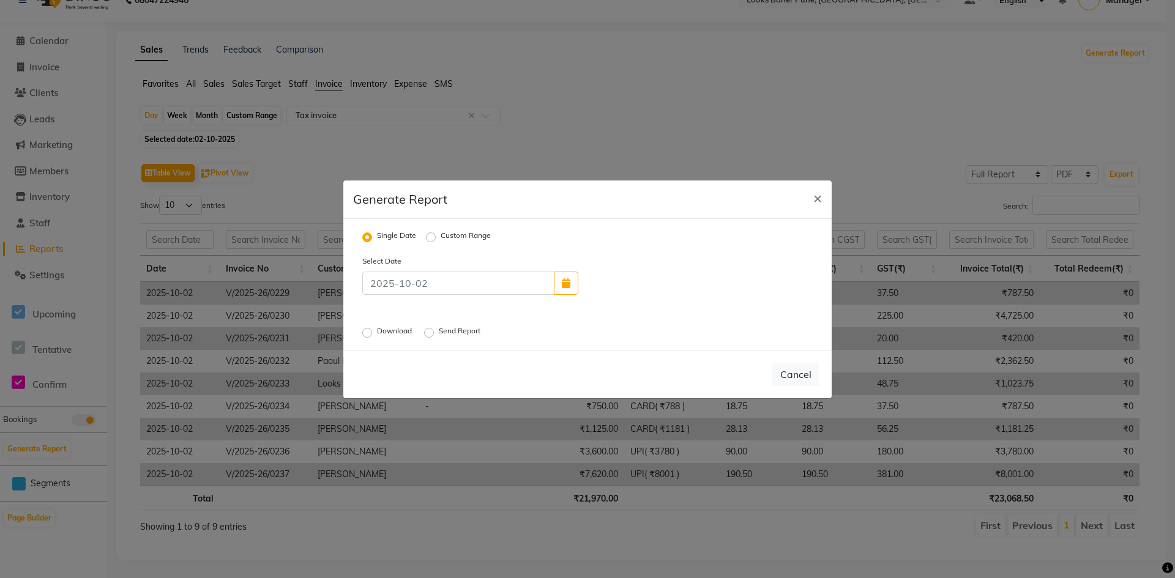
click at [366, 338] on div "Download" at bounding box center [388, 333] width 52 height 15
click at [377, 335] on label "Download" at bounding box center [395, 333] width 37 height 15
click at [366, 335] on input "Download" at bounding box center [369, 332] width 9 height 9
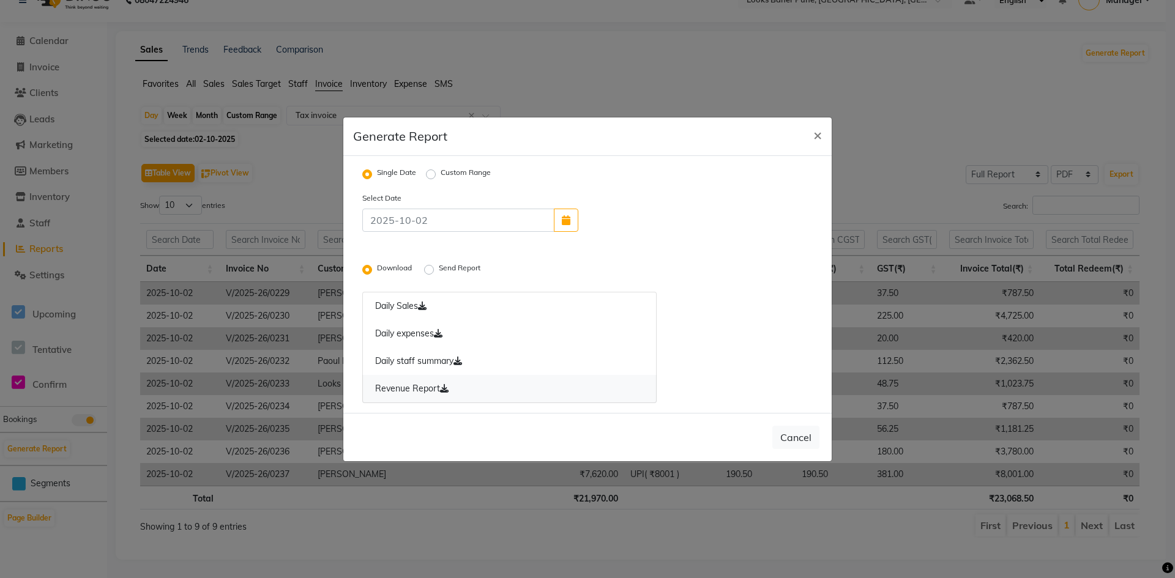
click at [412, 386] on link "Revenue Report" at bounding box center [509, 389] width 294 height 28
click at [819, 135] on span "×" at bounding box center [817, 134] width 9 height 18
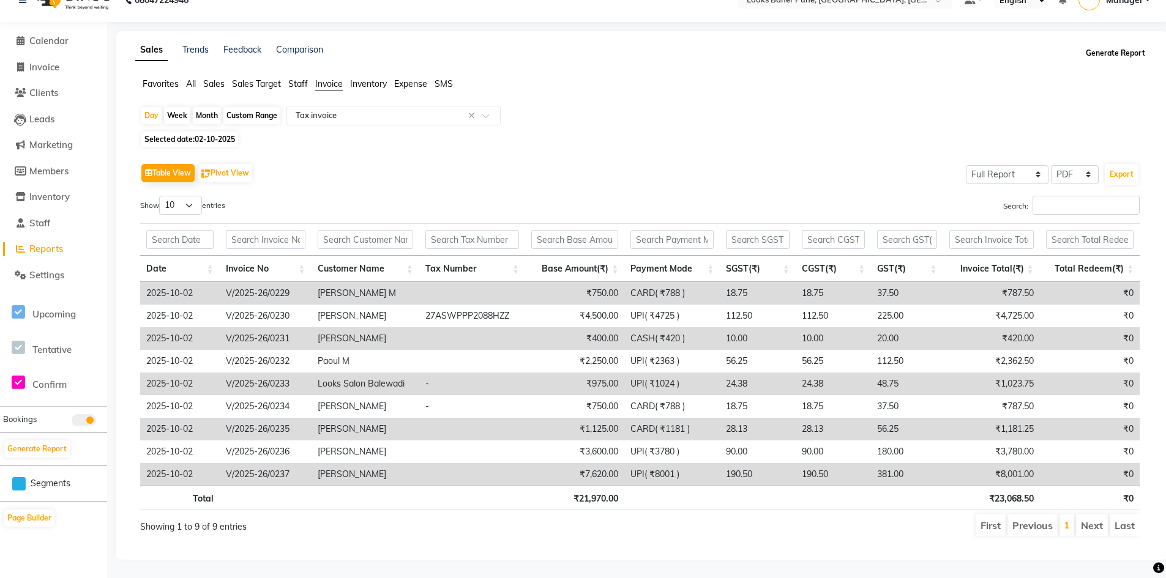
click at [1128, 45] on button "Generate Report" at bounding box center [1115, 53] width 65 height 17
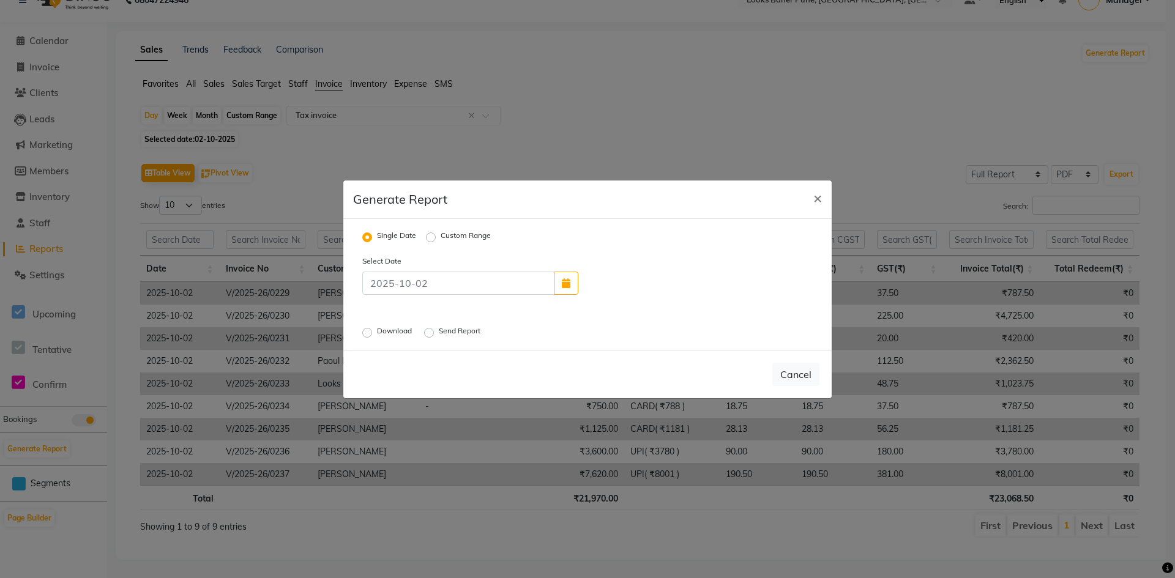
click at [439, 330] on label "Send Report" at bounding box center [461, 333] width 44 height 15
click at [432, 330] on input "Send Report" at bounding box center [431, 332] width 9 height 9
click at [806, 374] on button "Send" at bounding box center [801, 375] width 38 height 22
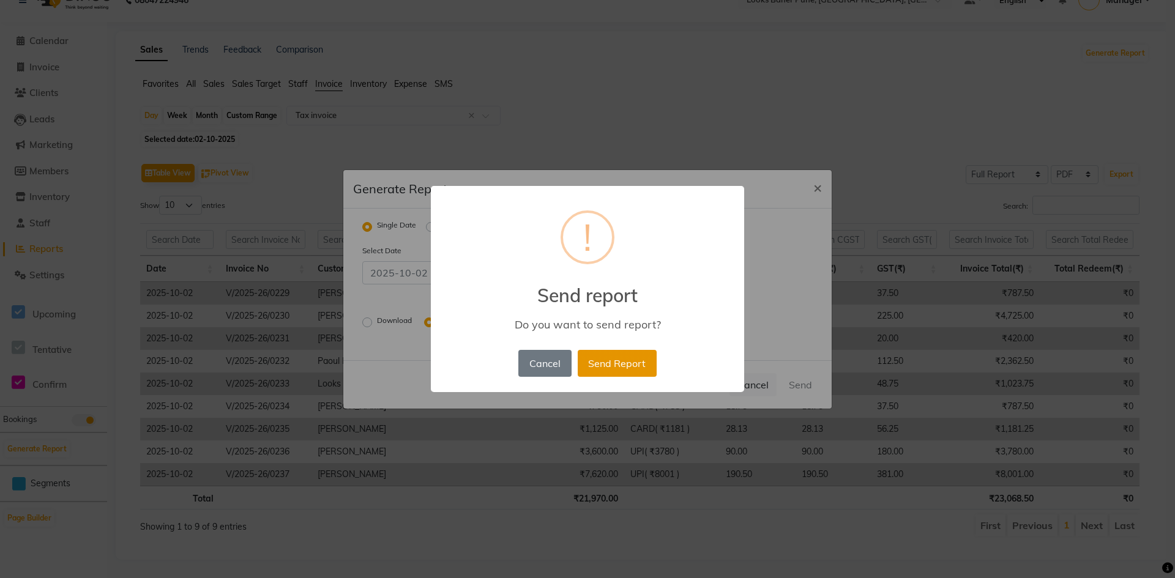
click at [592, 363] on button "Send Report" at bounding box center [617, 363] width 79 height 27
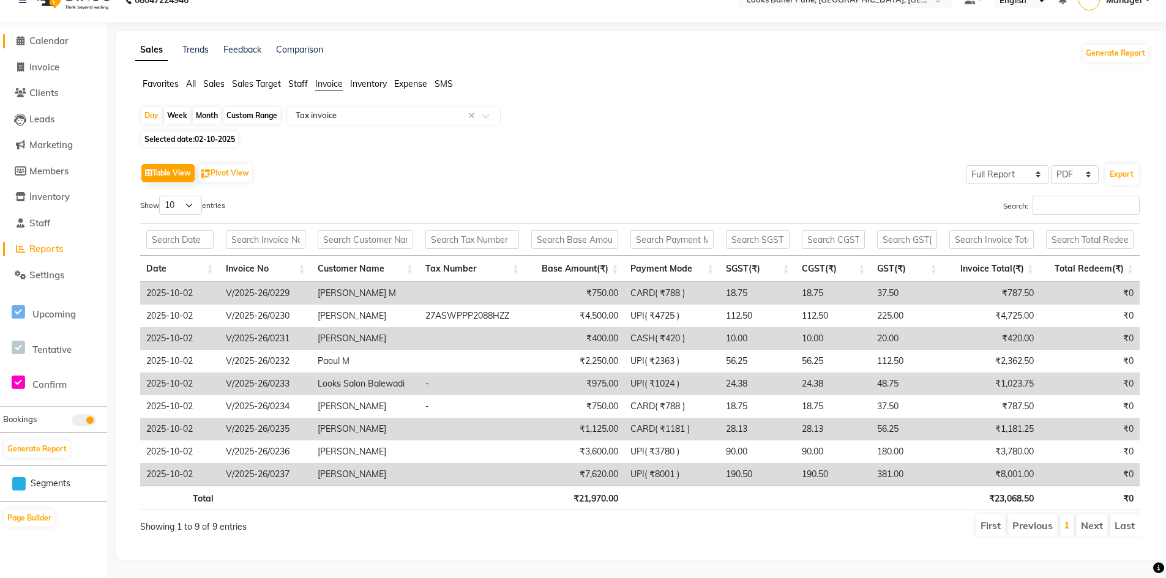
drag, startPoint x: 58, startPoint y: 30, endPoint x: 68, endPoint y: 34, distance: 10.7
click at [58, 35] on span "Calendar" at bounding box center [48, 41] width 39 height 12
